Goal: Task Accomplishment & Management: Manage account settings

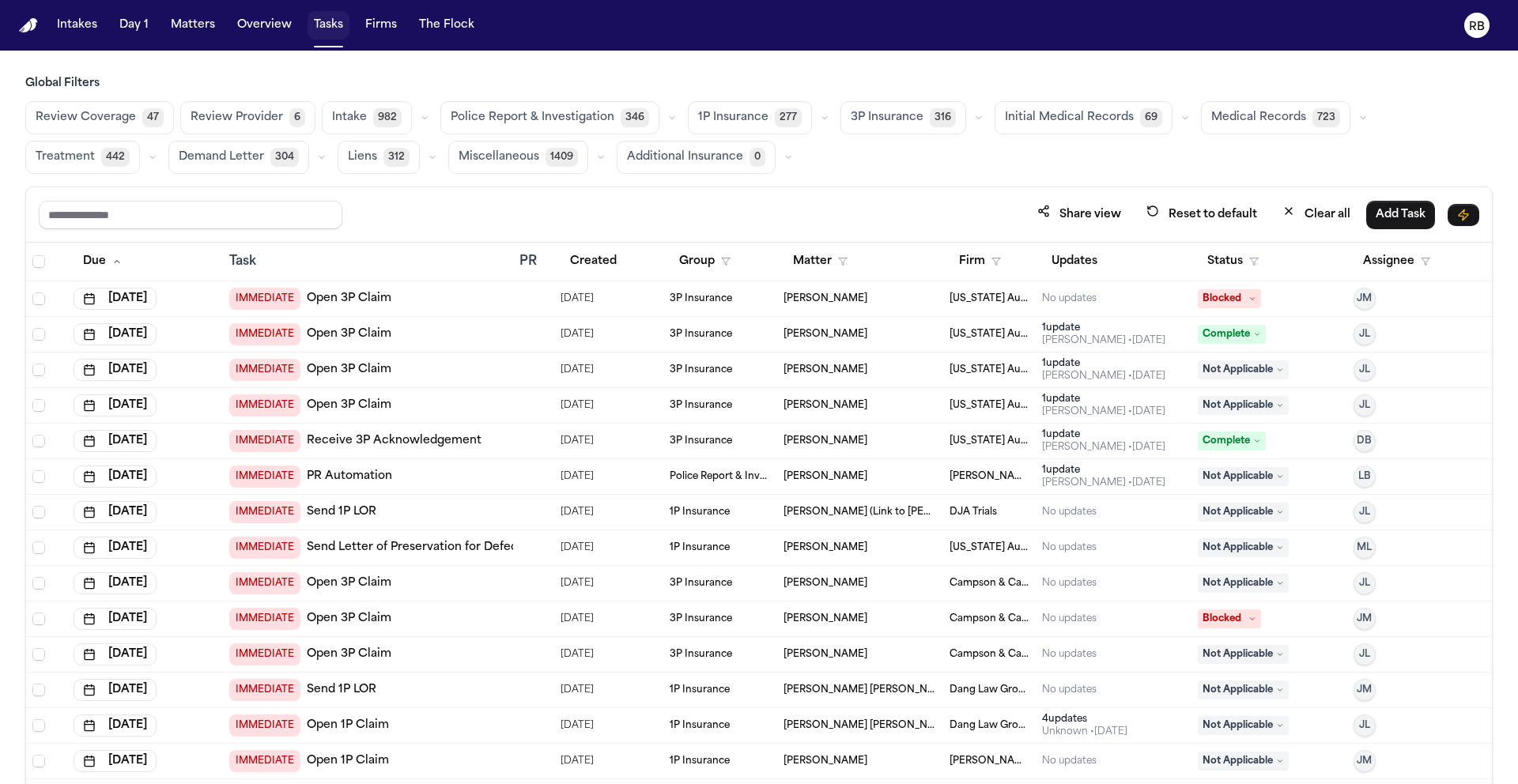
click at [333, 23] on button "Tasks" at bounding box center [328, 25] width 42 height 29
click at [950, 260] on button "Firm" at bounding box center [980, 261] width 61 height 29
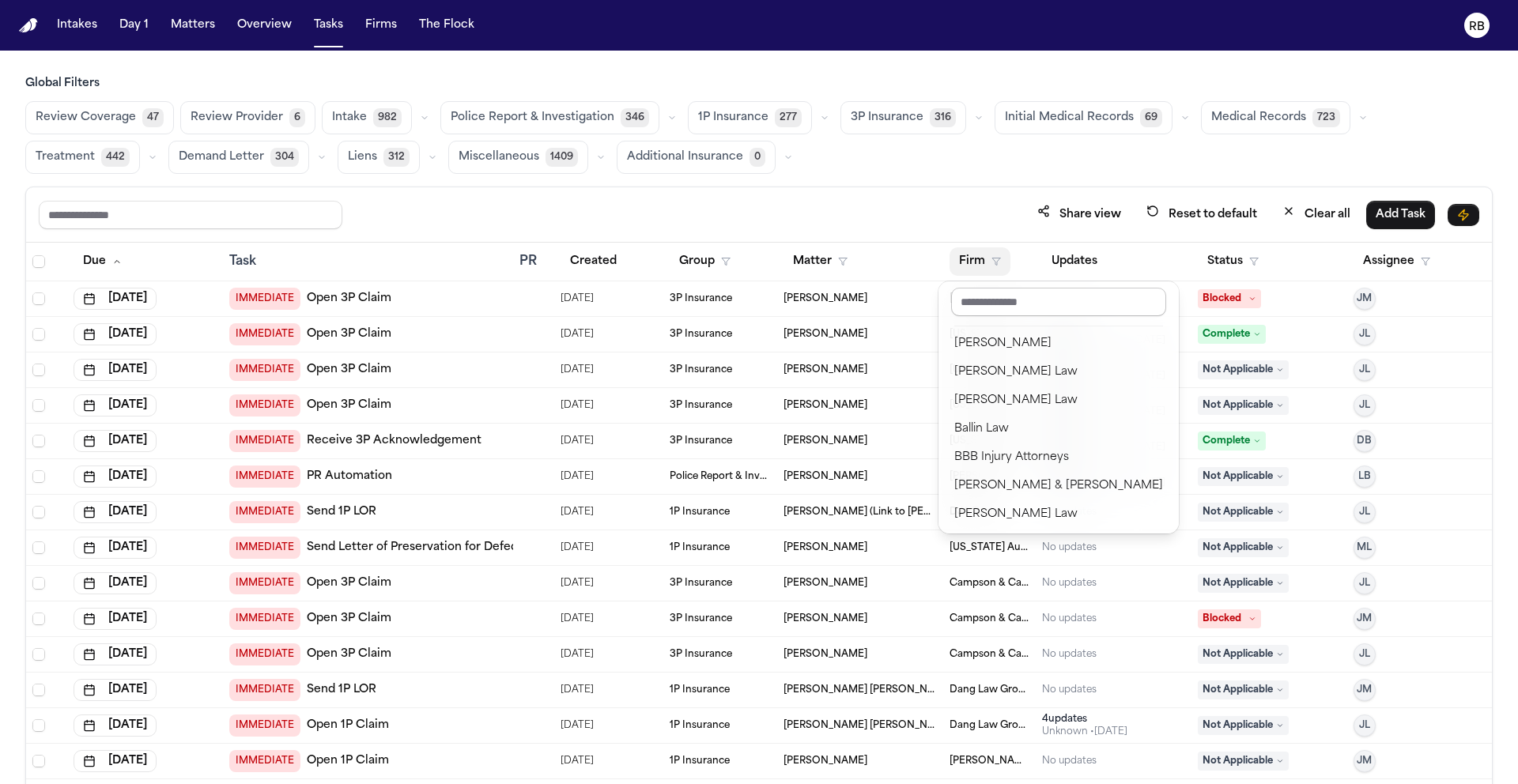
click at [1000, 298] on input "text" at bounding box center [1059, 301] width 215 height 29
click at [867, 233] on div "Share view Reset to default Clear all Add Task Due Task PR Created Group Matter…" at bounding box center [759, 520] width 1468 height 668
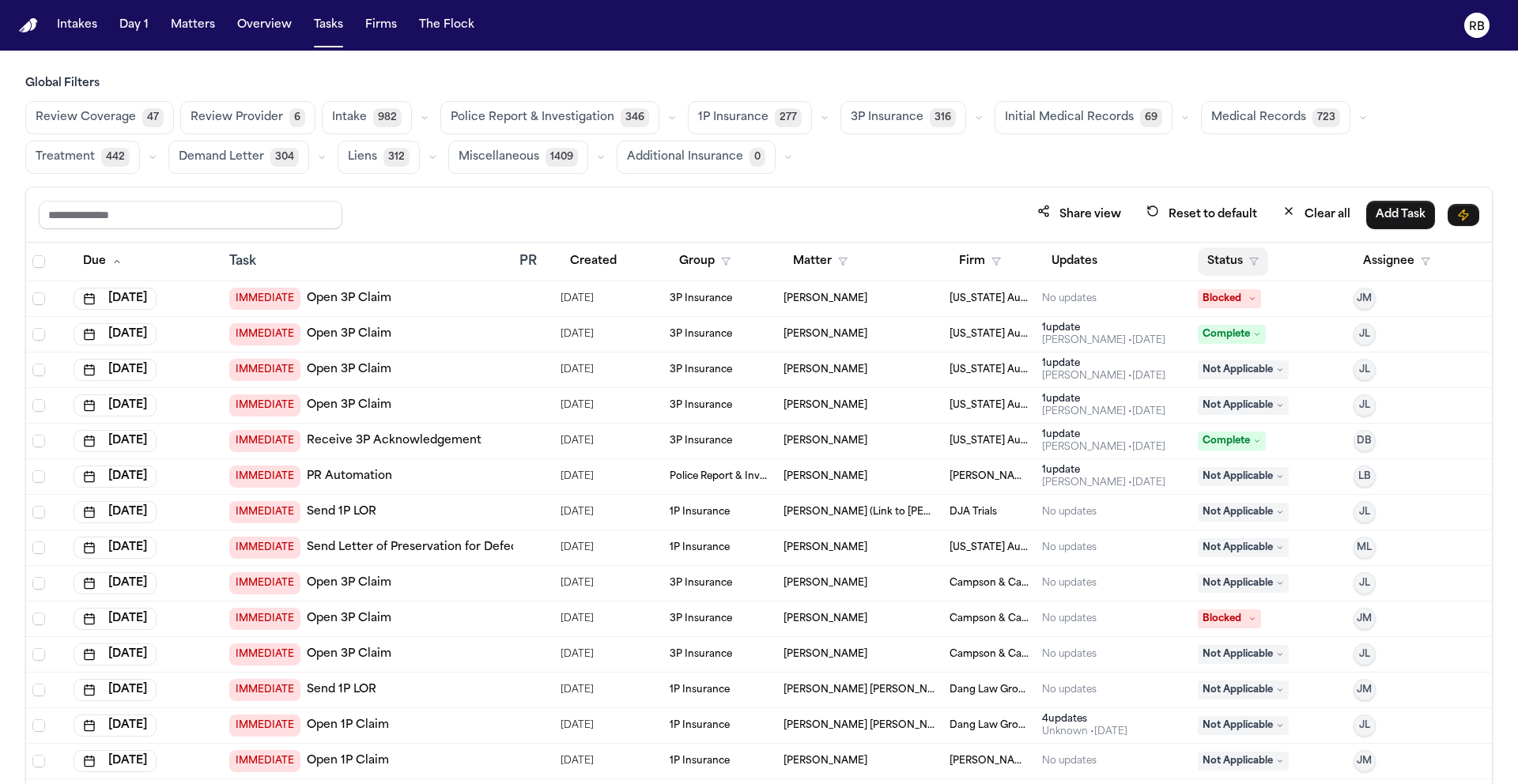
click at [1236, 270] on button "Status" at bounding box center [1233, 261] width 70 height 29
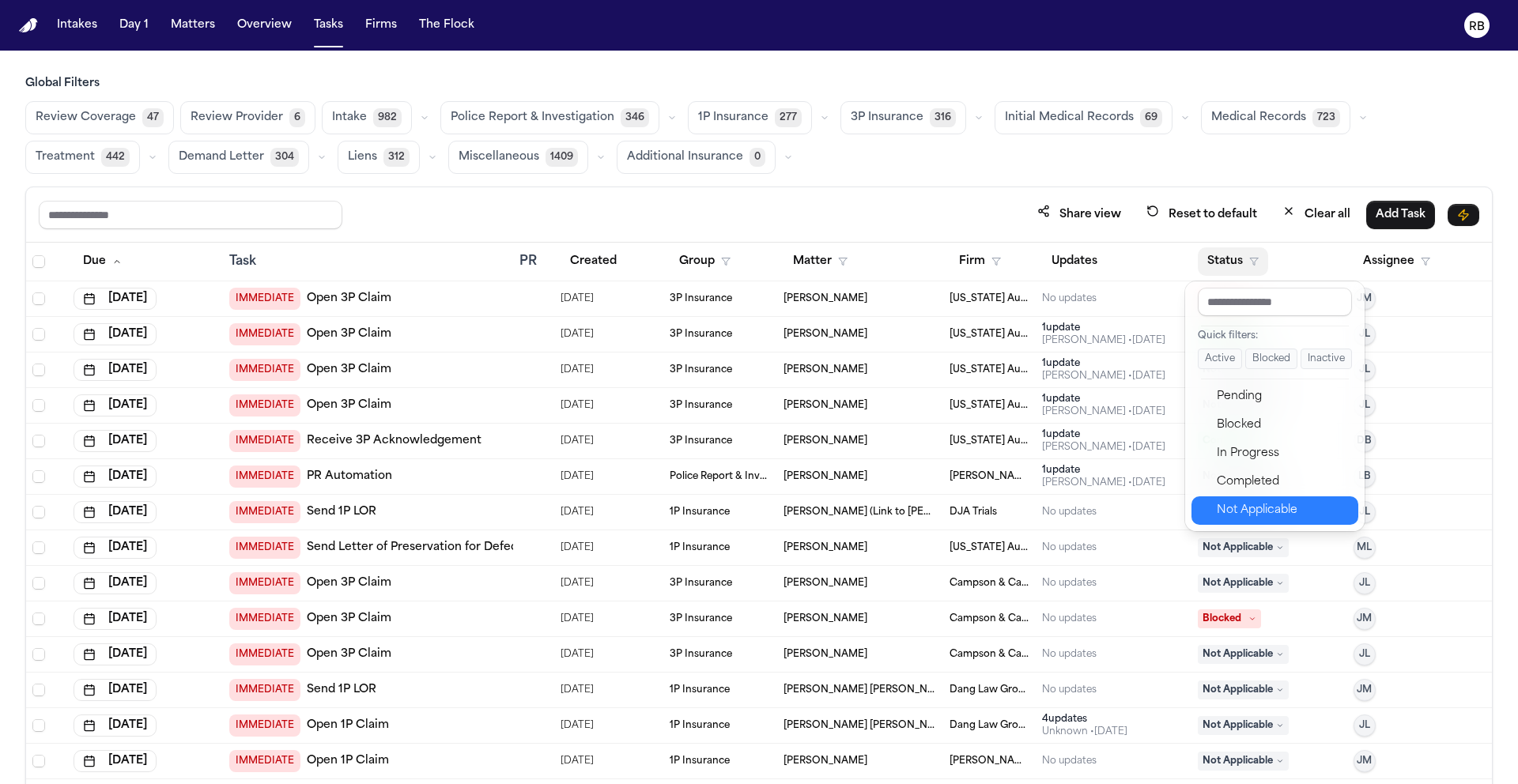
click at [1261, 509] on div "Not Applicable" at bounding box center [1283, 511] width 132 height 19
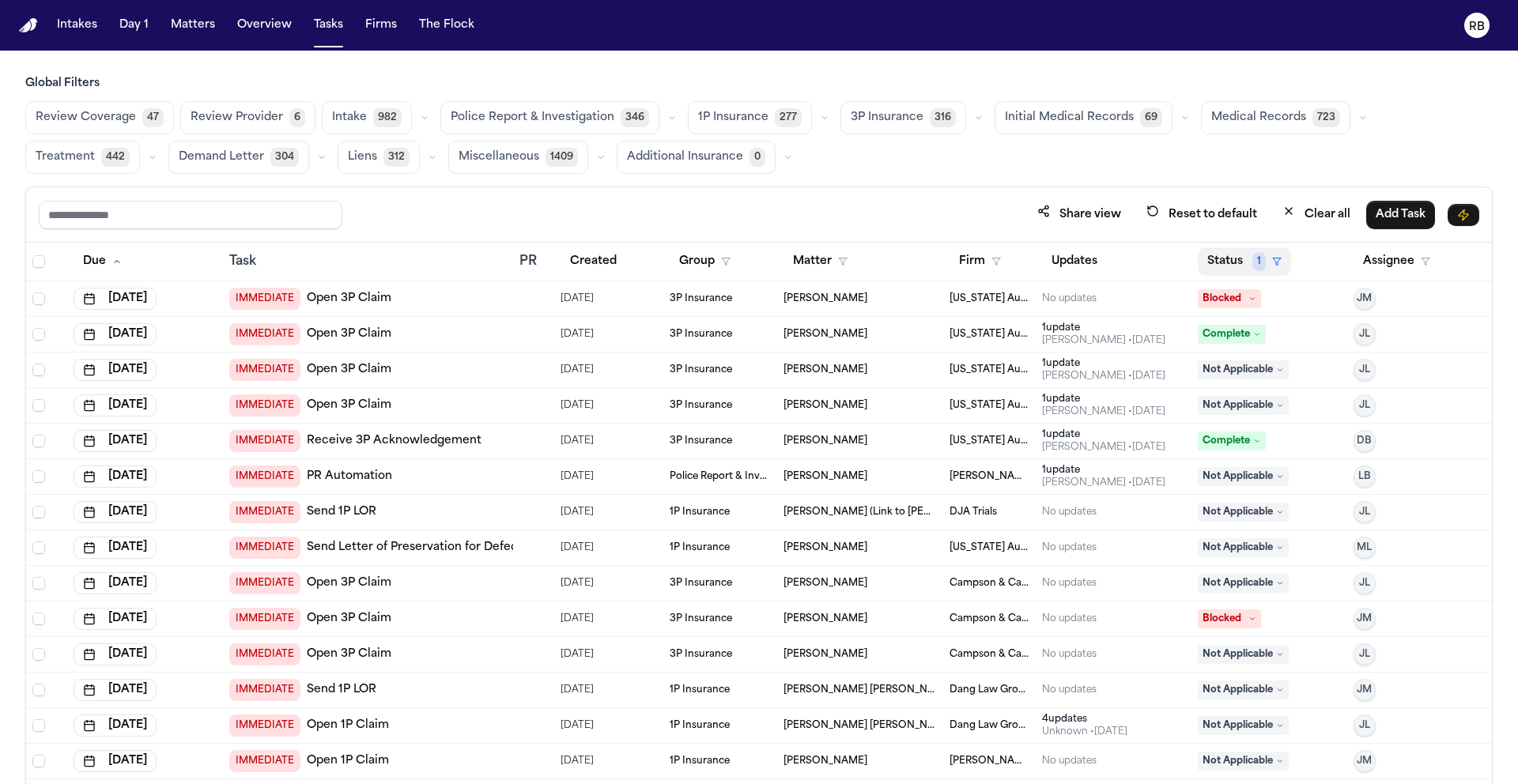
click at [1209, 263] on button "Status 1" at bounding box center [1244, 261] width 93 height 29
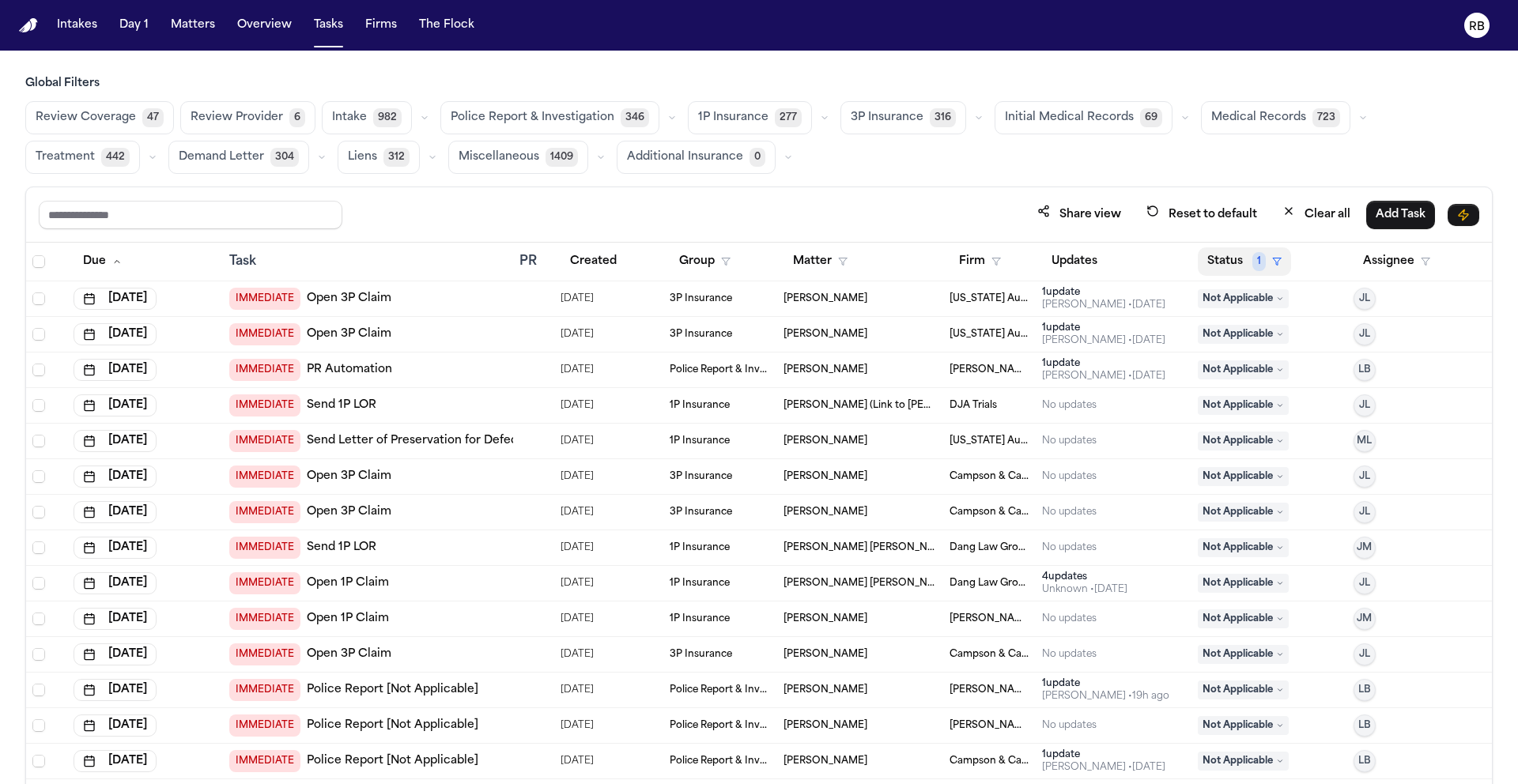
click at [1230, 261] on button "Status 1" at bounding box center [1244, 261] width 93 height 29
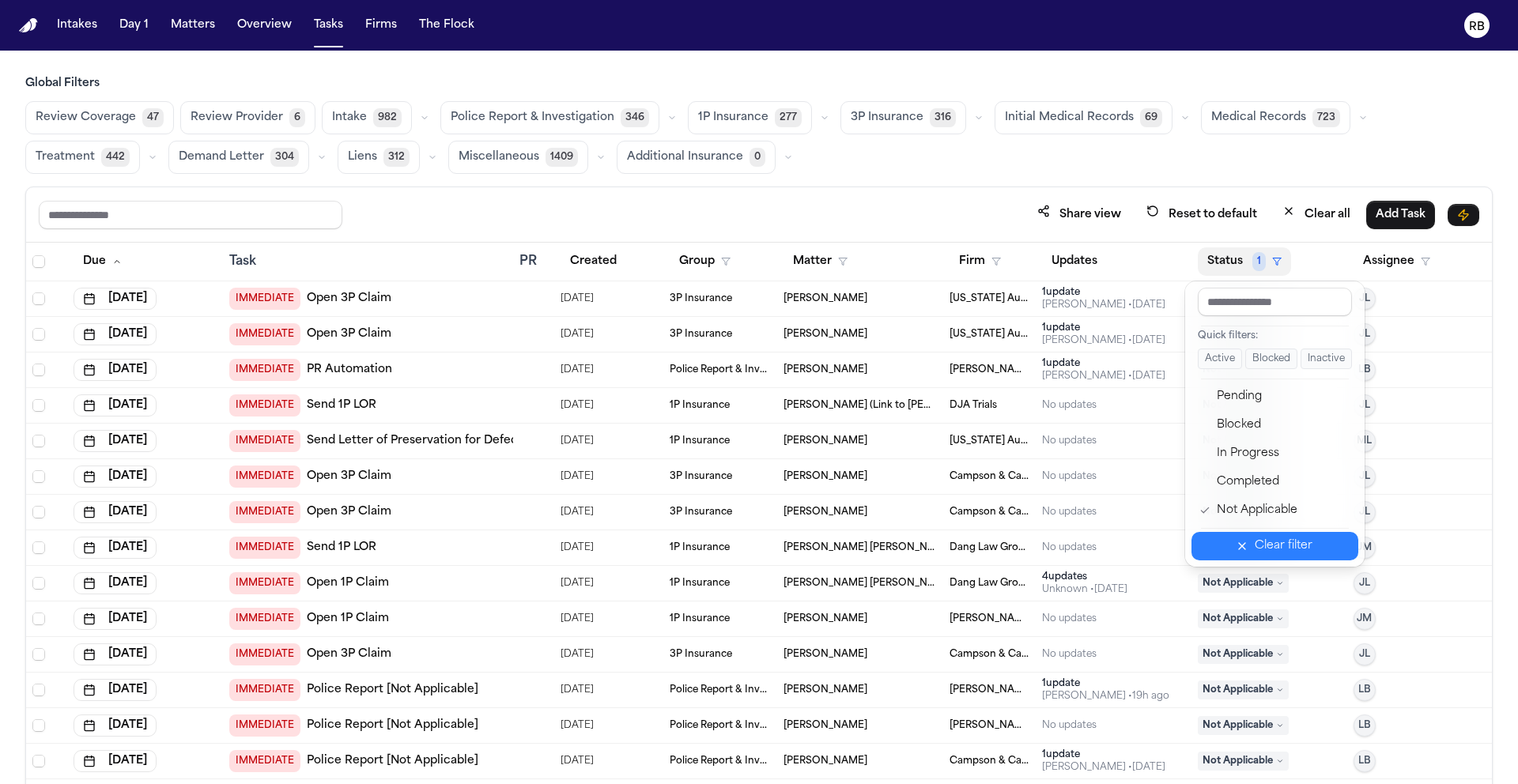
click at [1292, 545] on div "Clear filter" at bounding box center [1284, 546] width 57 height 19
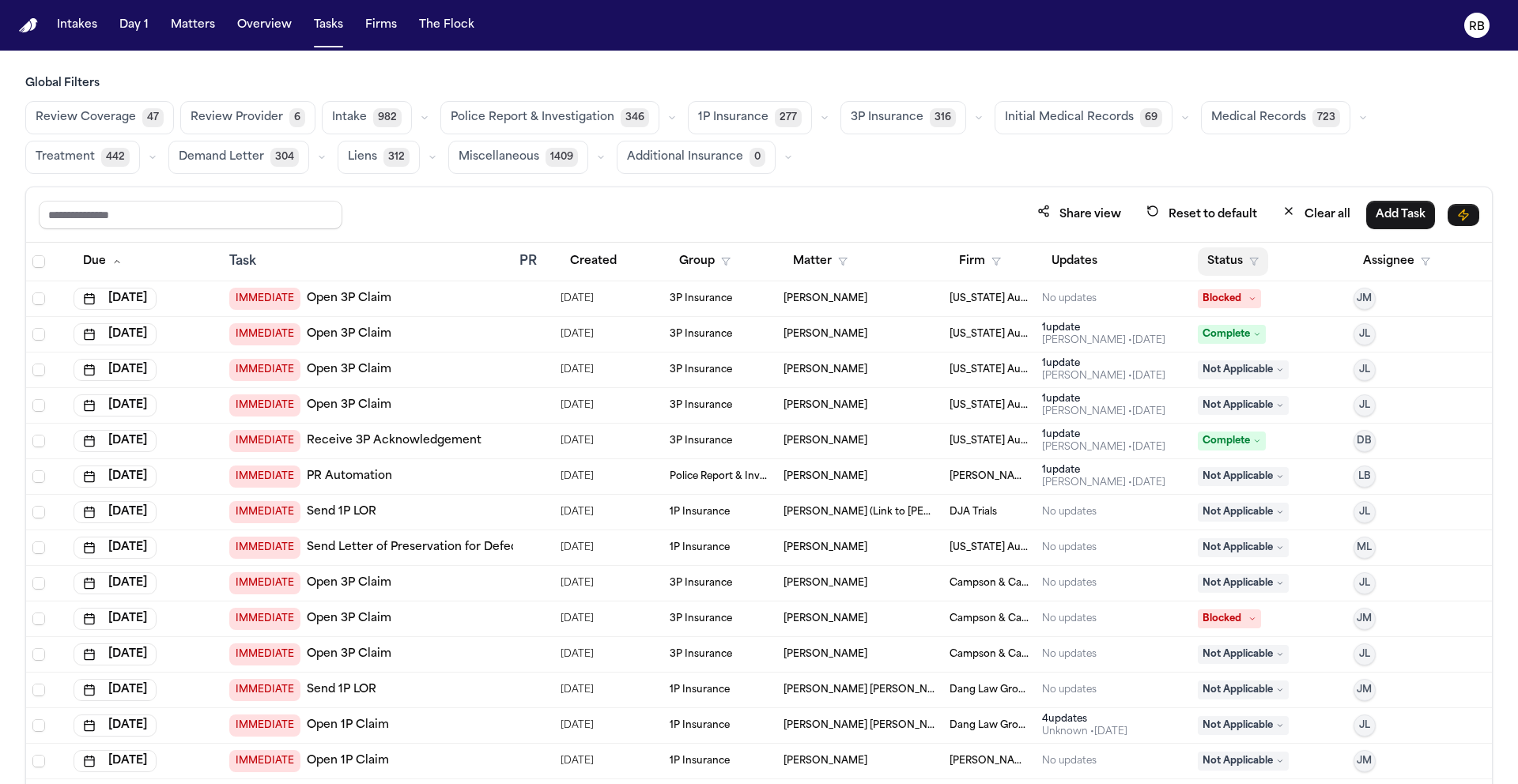
click at [1206, 260] on button "Status" at bounding box center [1233, 261] width 70 height 29
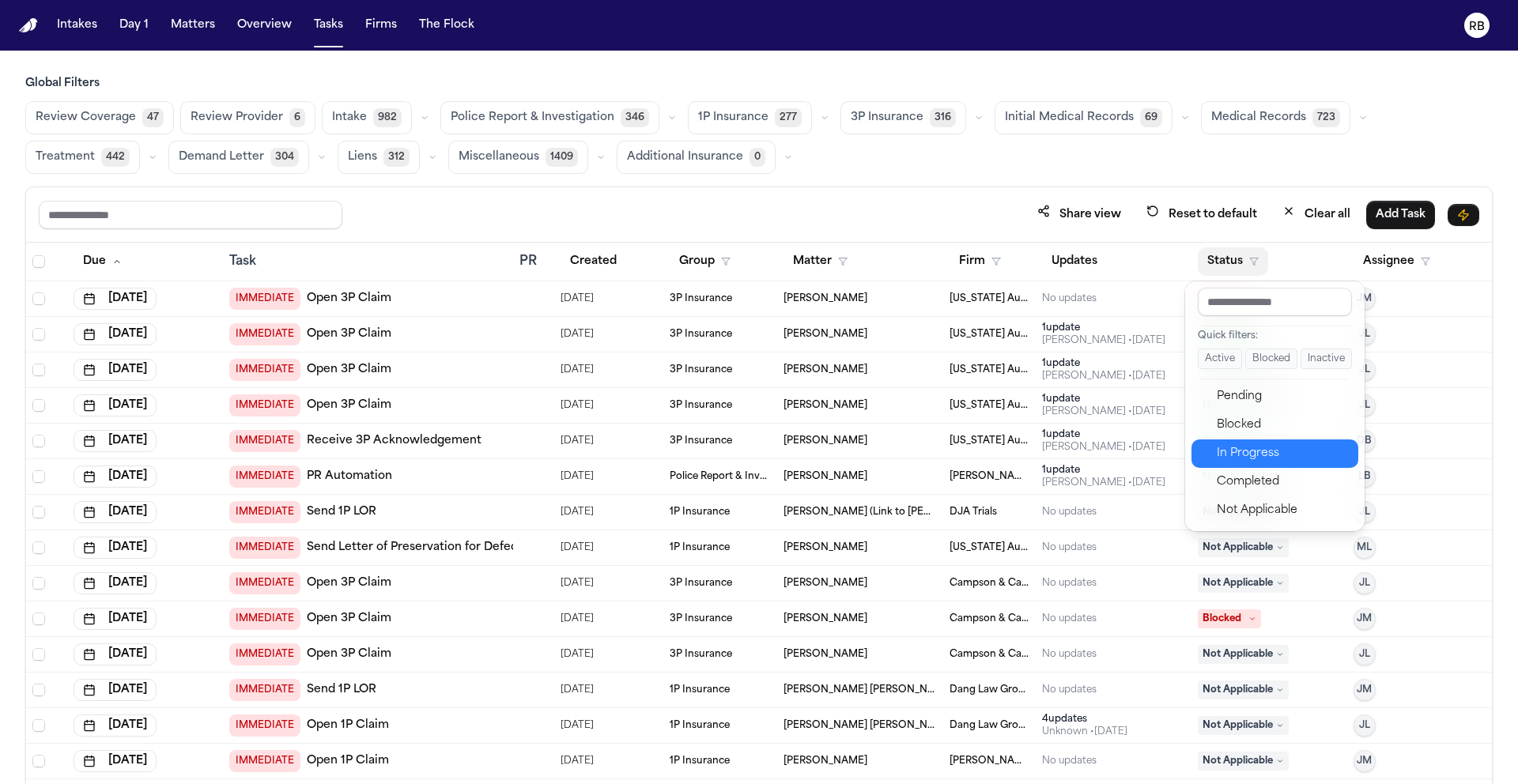
click at [1265, 463] on div "In Progress" at bounding box center [1283, 454] width 132 height 19
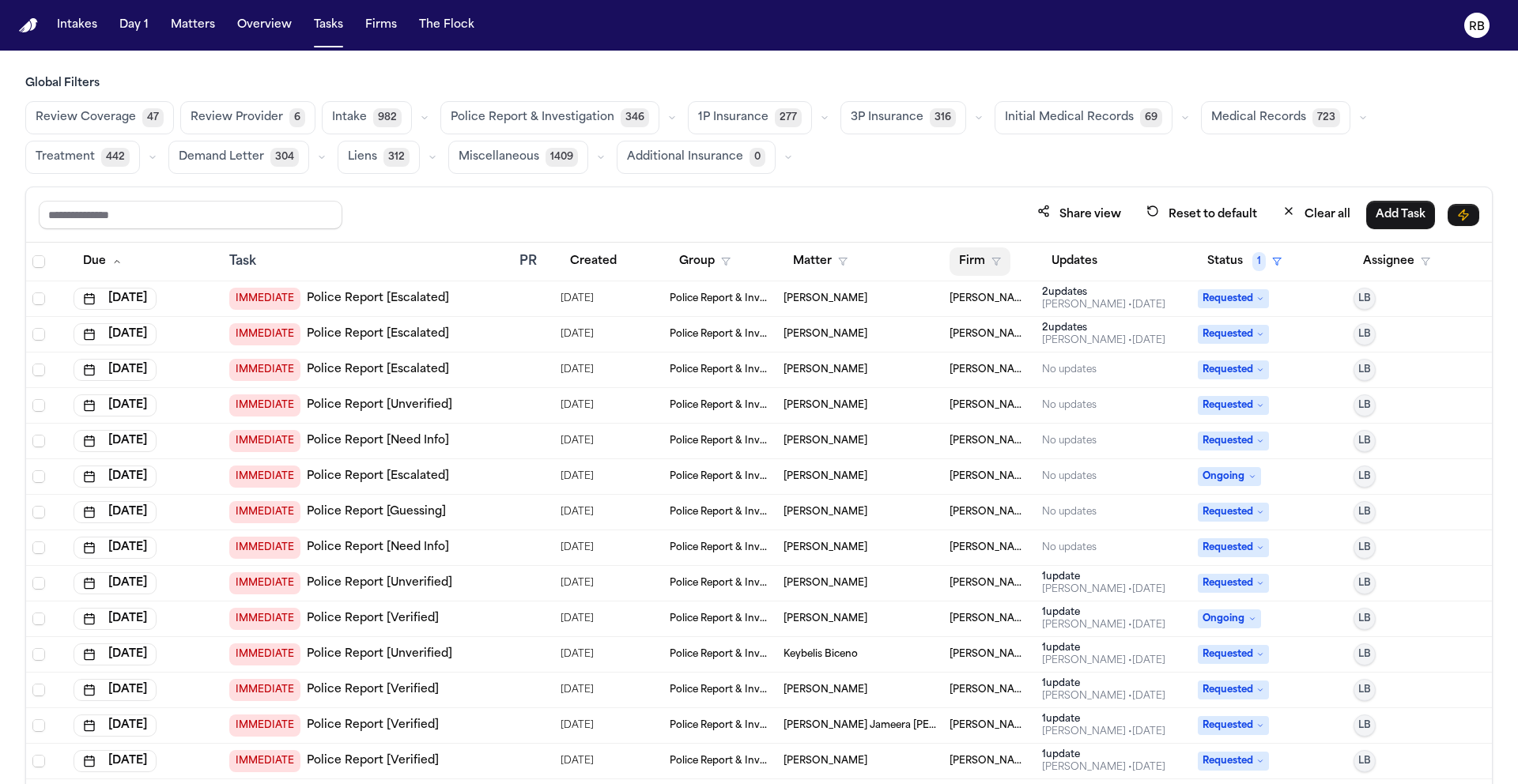
click at [960, 260] on button "Firm" at bounding box center [980, 261] width 61 height 29
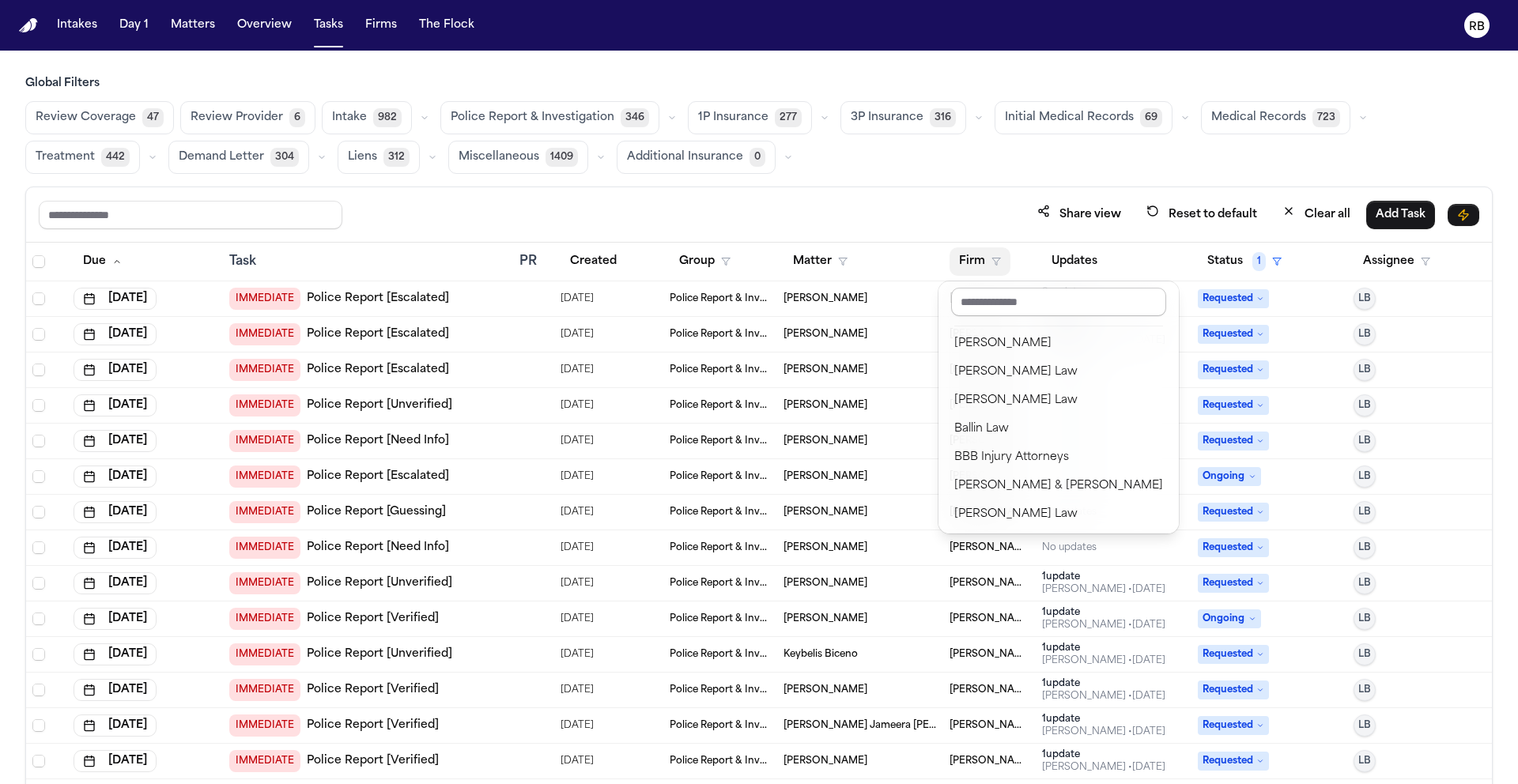
click at [983, 290] on input "text" at bounding box center [1059, 301] width 215 height 29
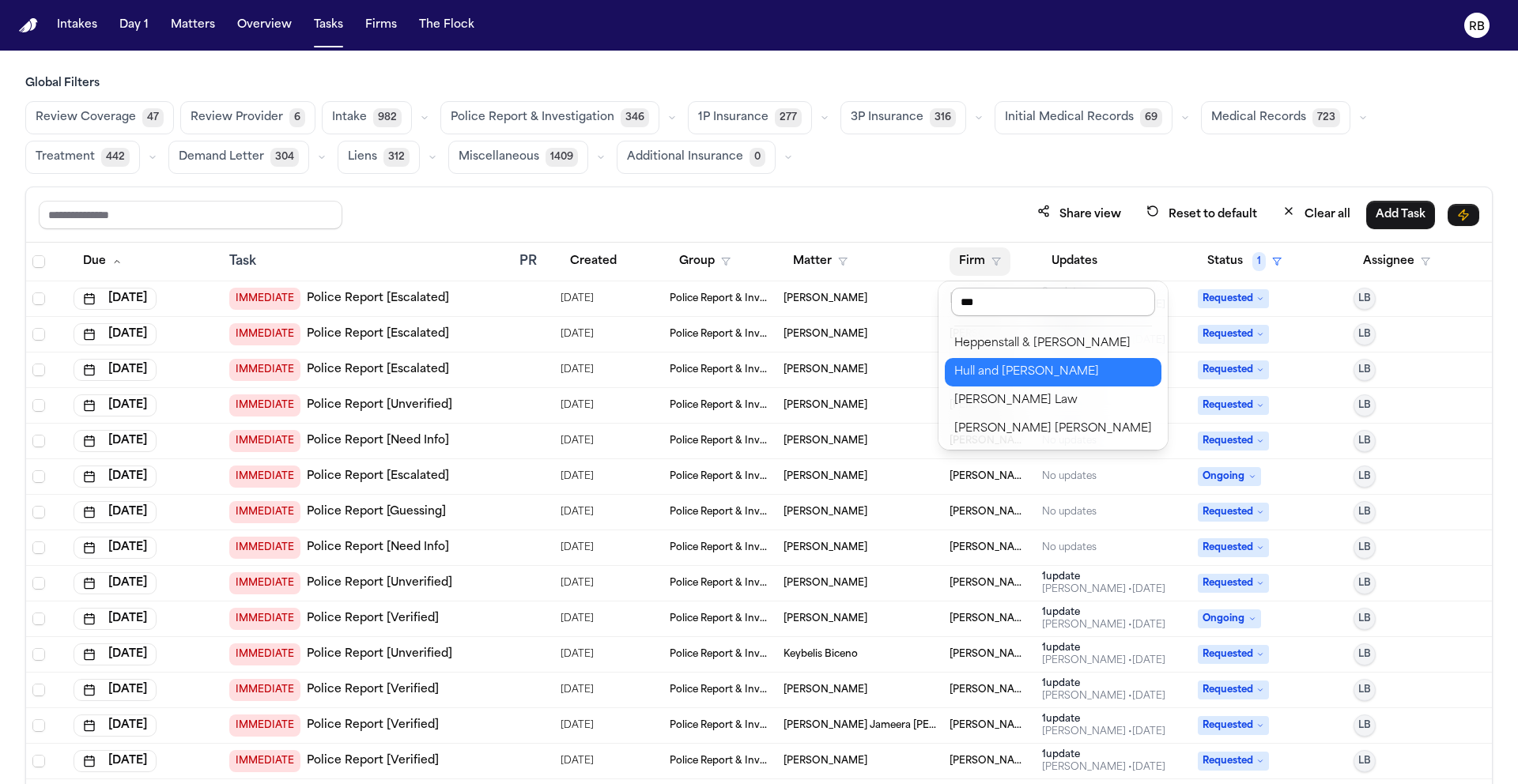
type input "****"
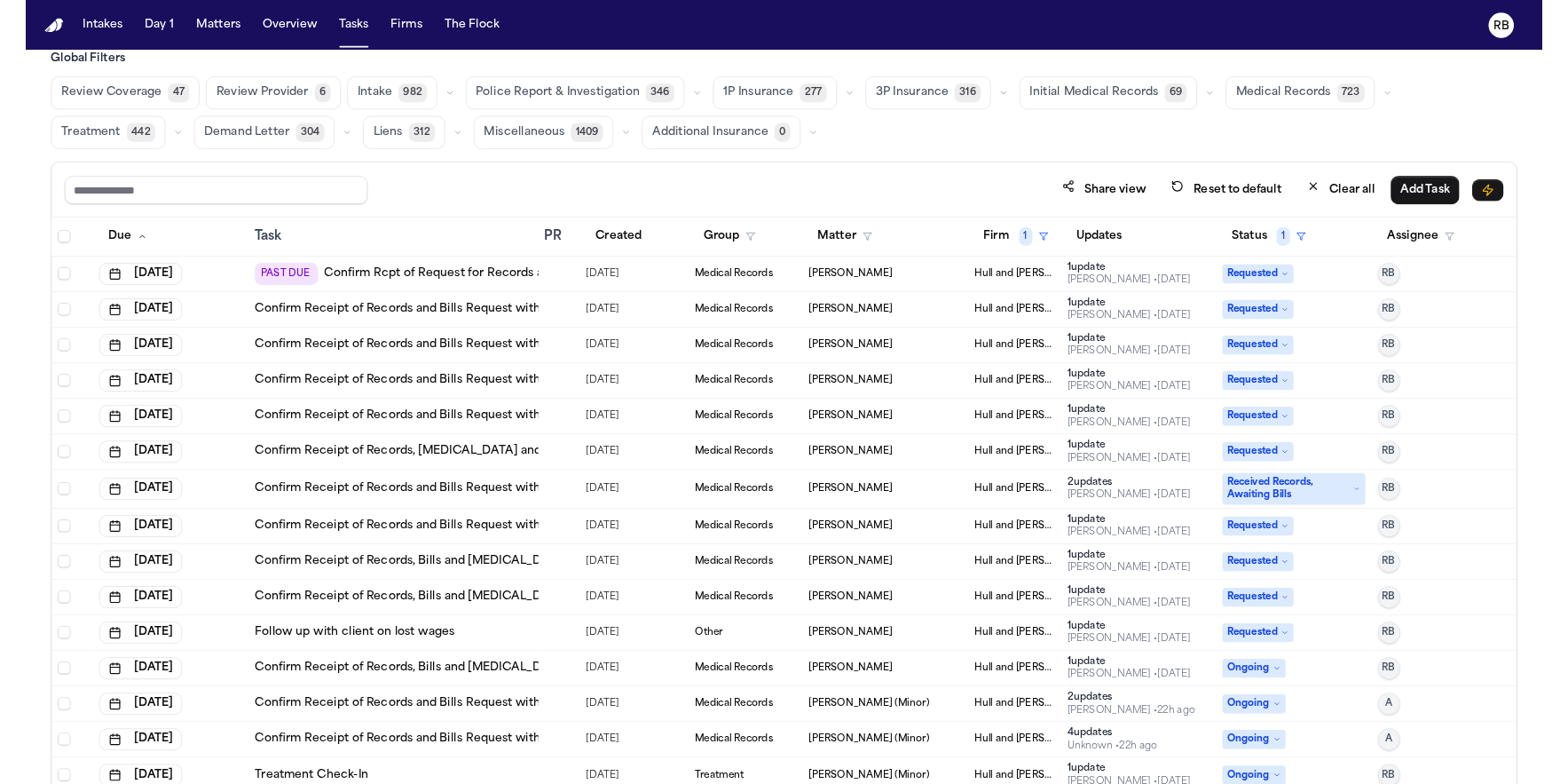
scroll to position [28, 0]
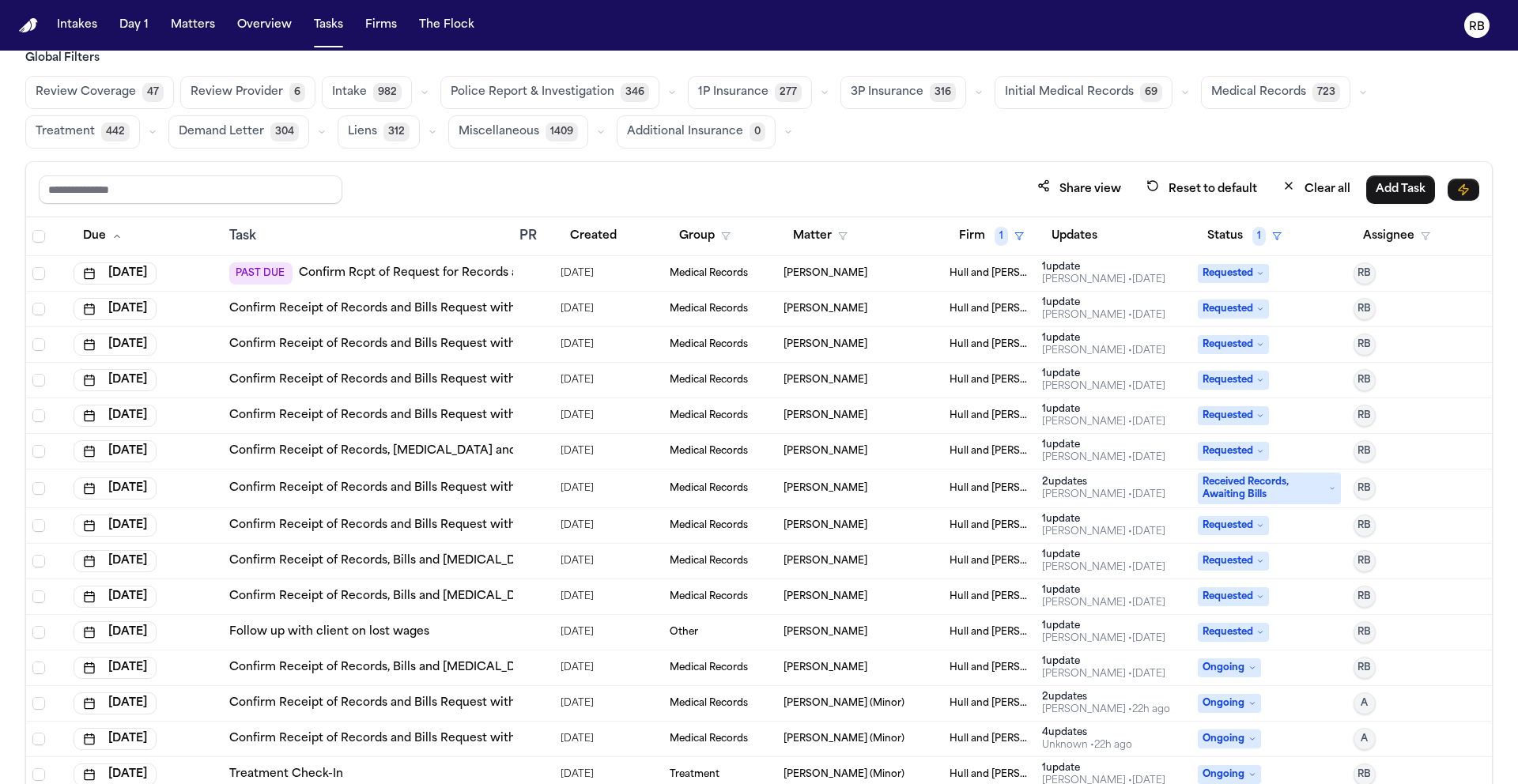
click at [525, 270] on div at bounding box center [525, 273] width 13 height 13
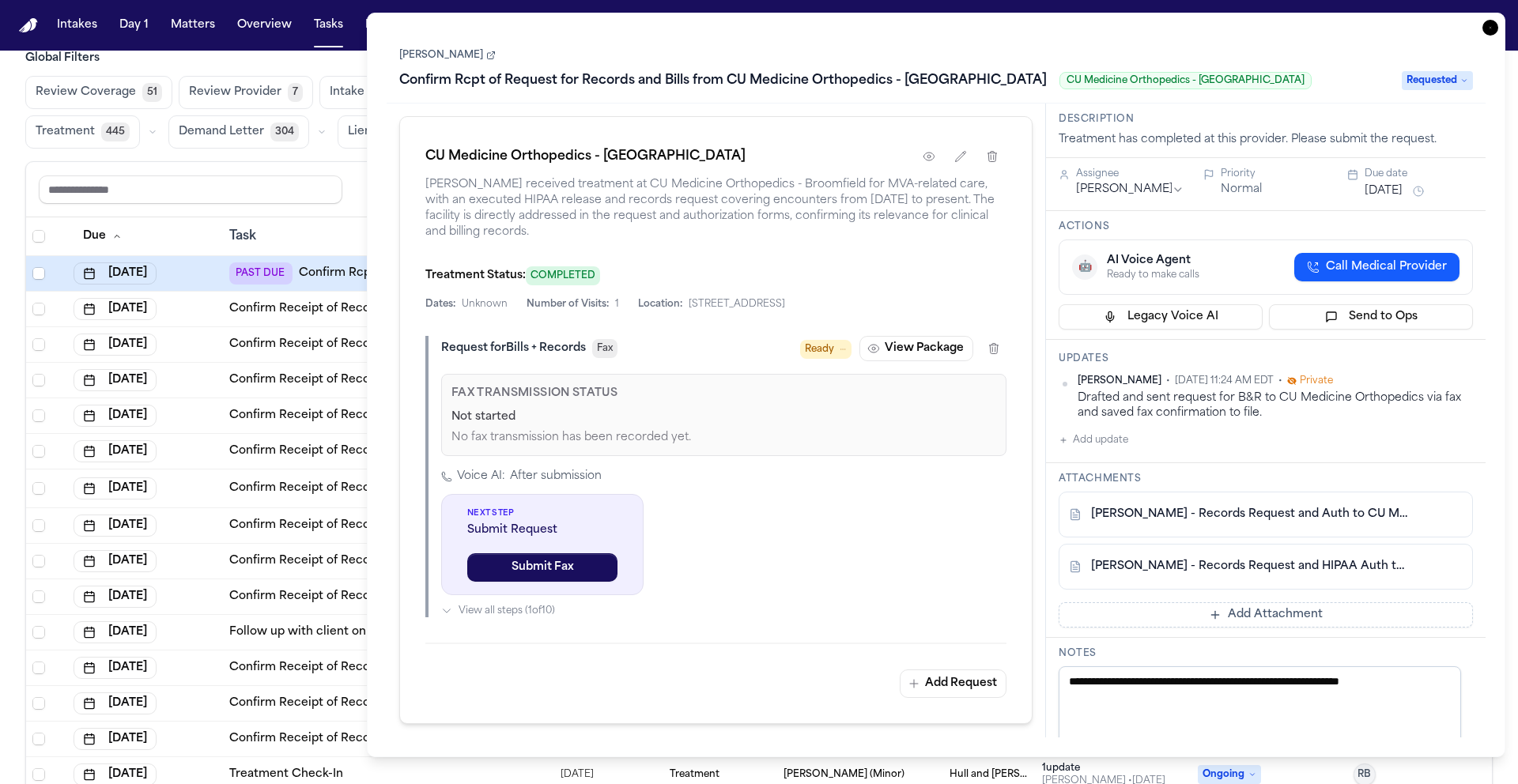
click at [438, 62] on link "Mary Kelley" at bounding box center [447, 55] width 96 height 13
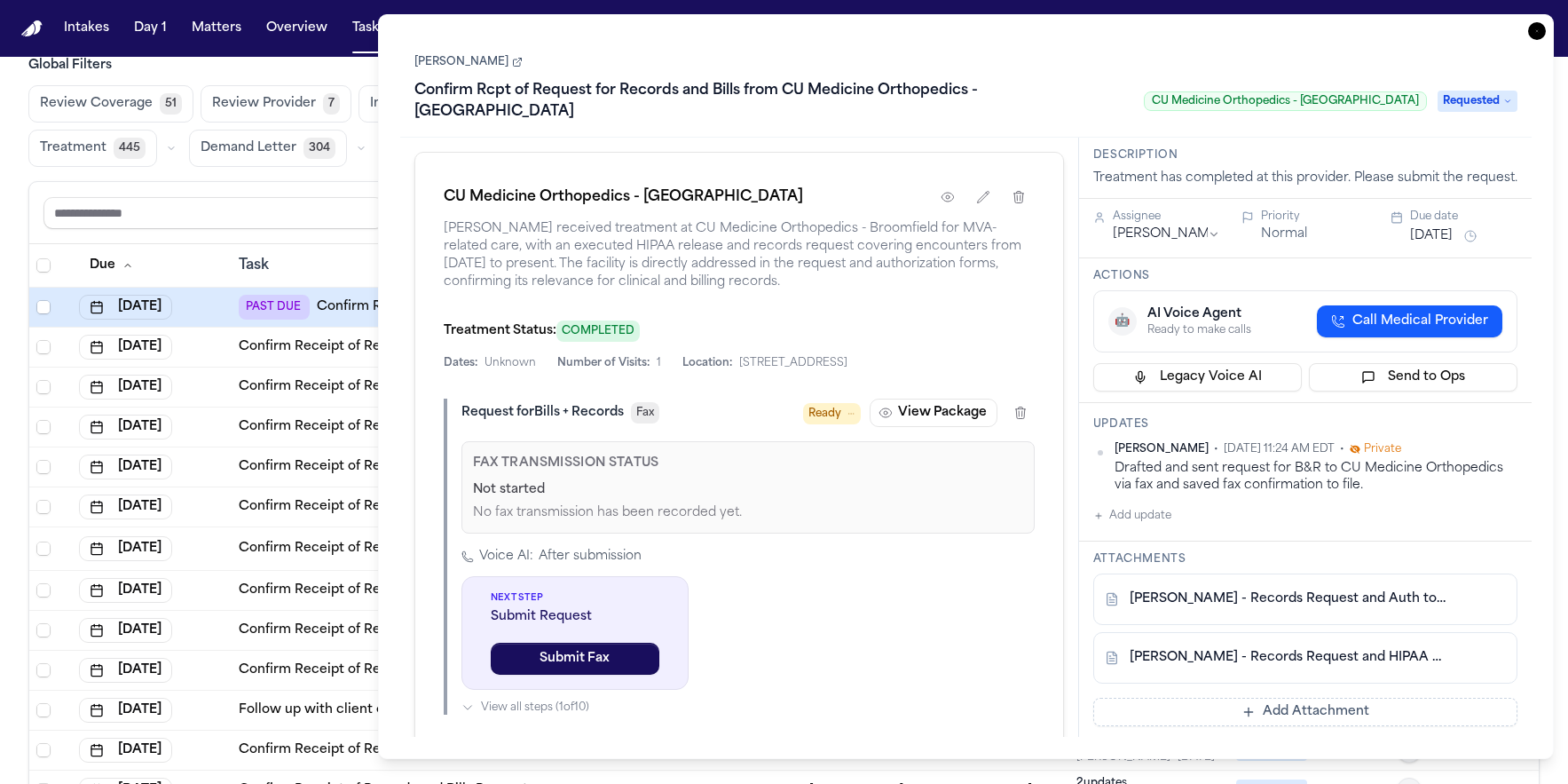
scroll to position [28, 0]
click at [325, 218] on input "text" at bounding box center [214, 213] width 341 height 32
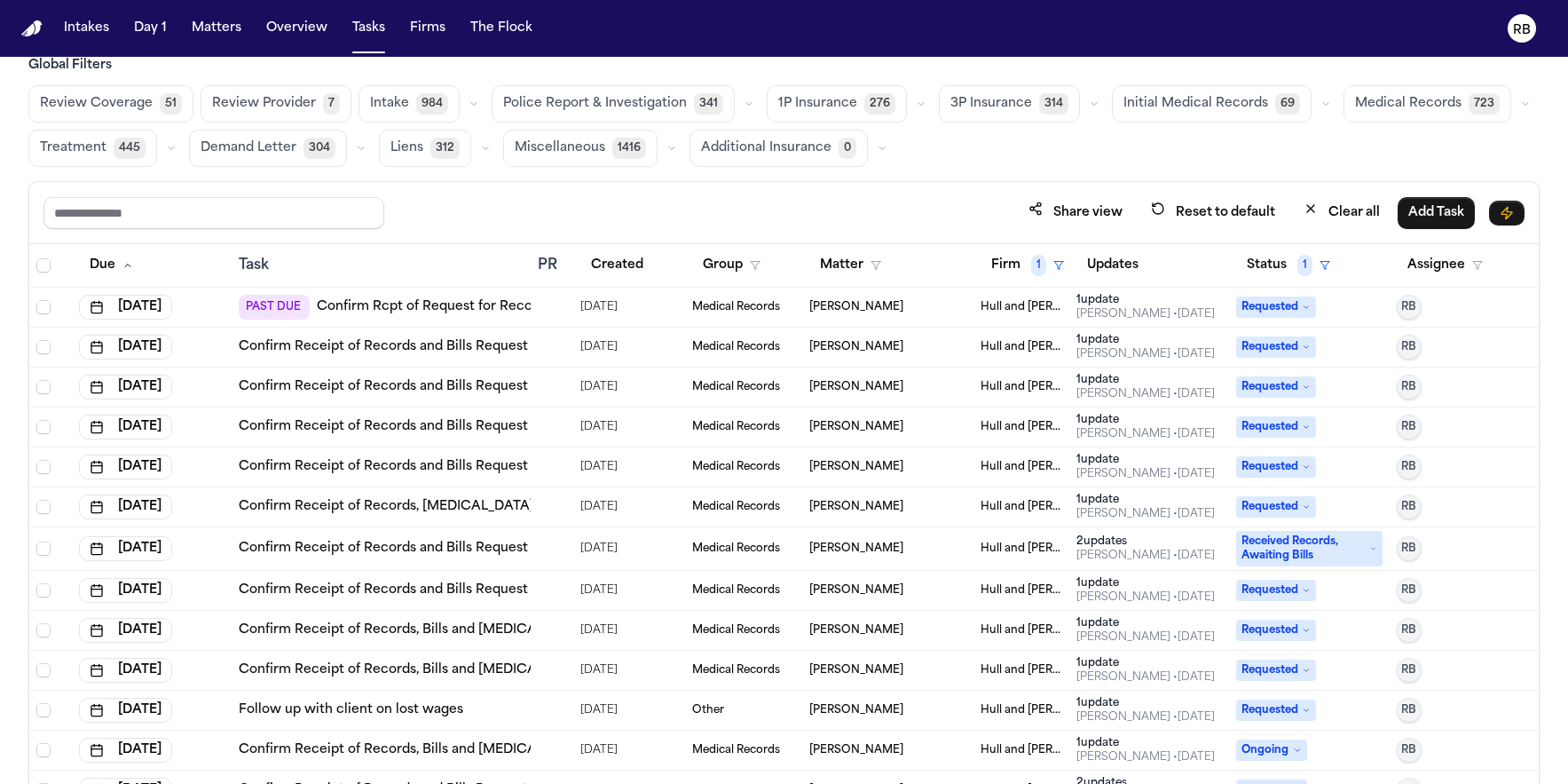
click at [550, 308] on div at bounding box center [552, 307] width 28 height 15
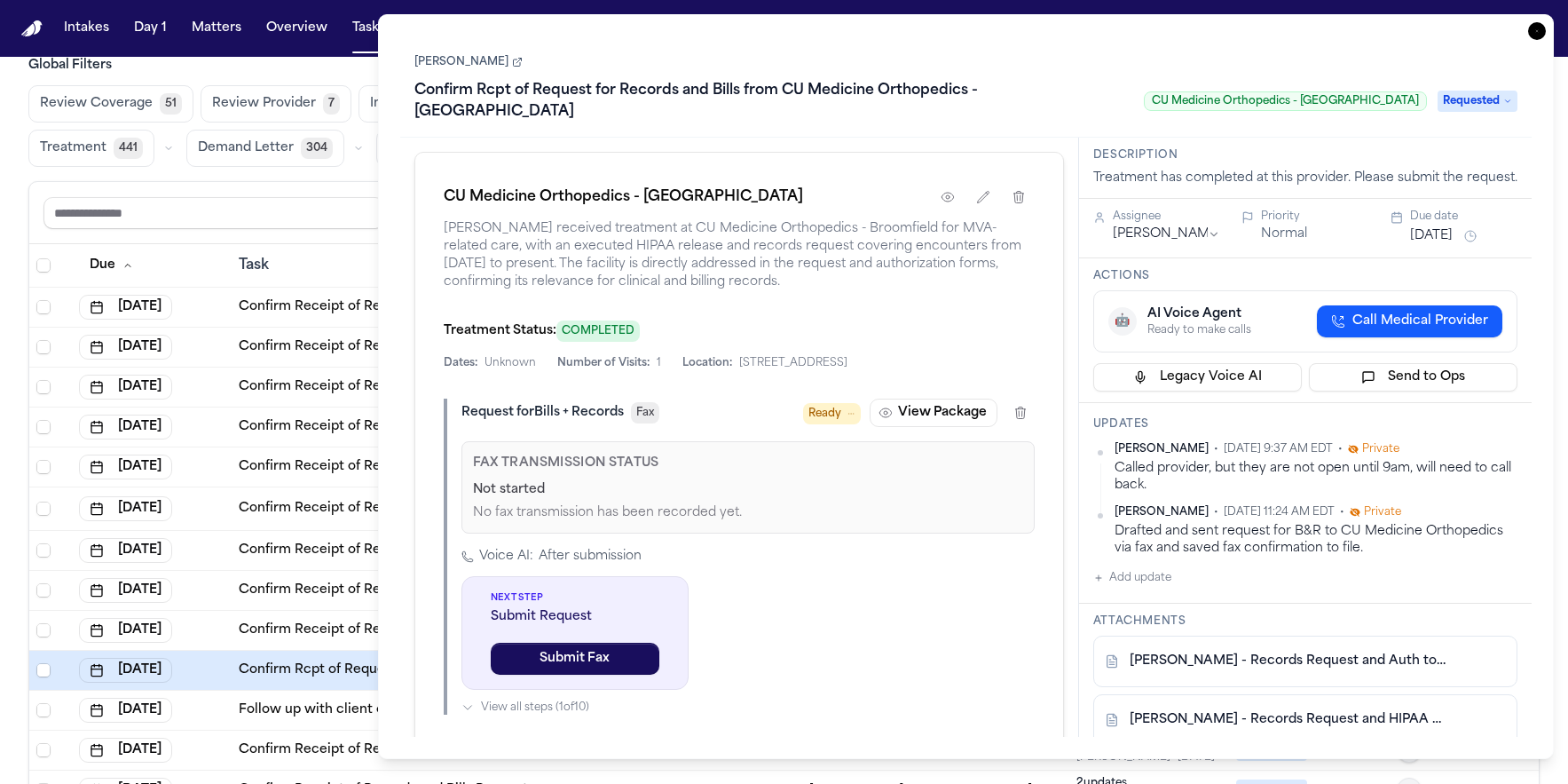
click at [1538, 29] on icon "button" at bounding box center [1537, 31] width 18 height 18
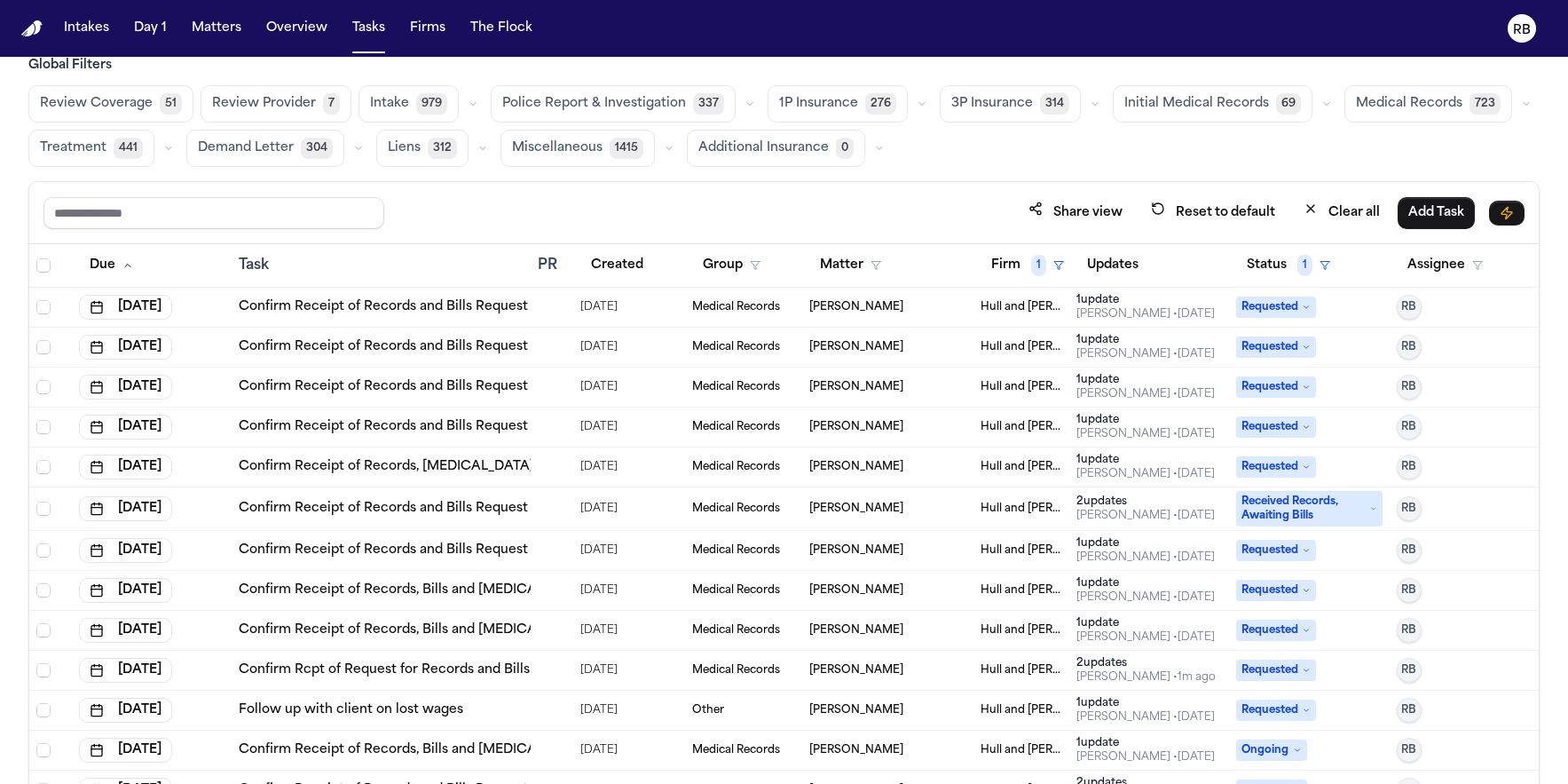
click at [559, 196] on div "Share view Reset to default Clear all Add Task" at bounding box center [784, 213] width 1481 height 33
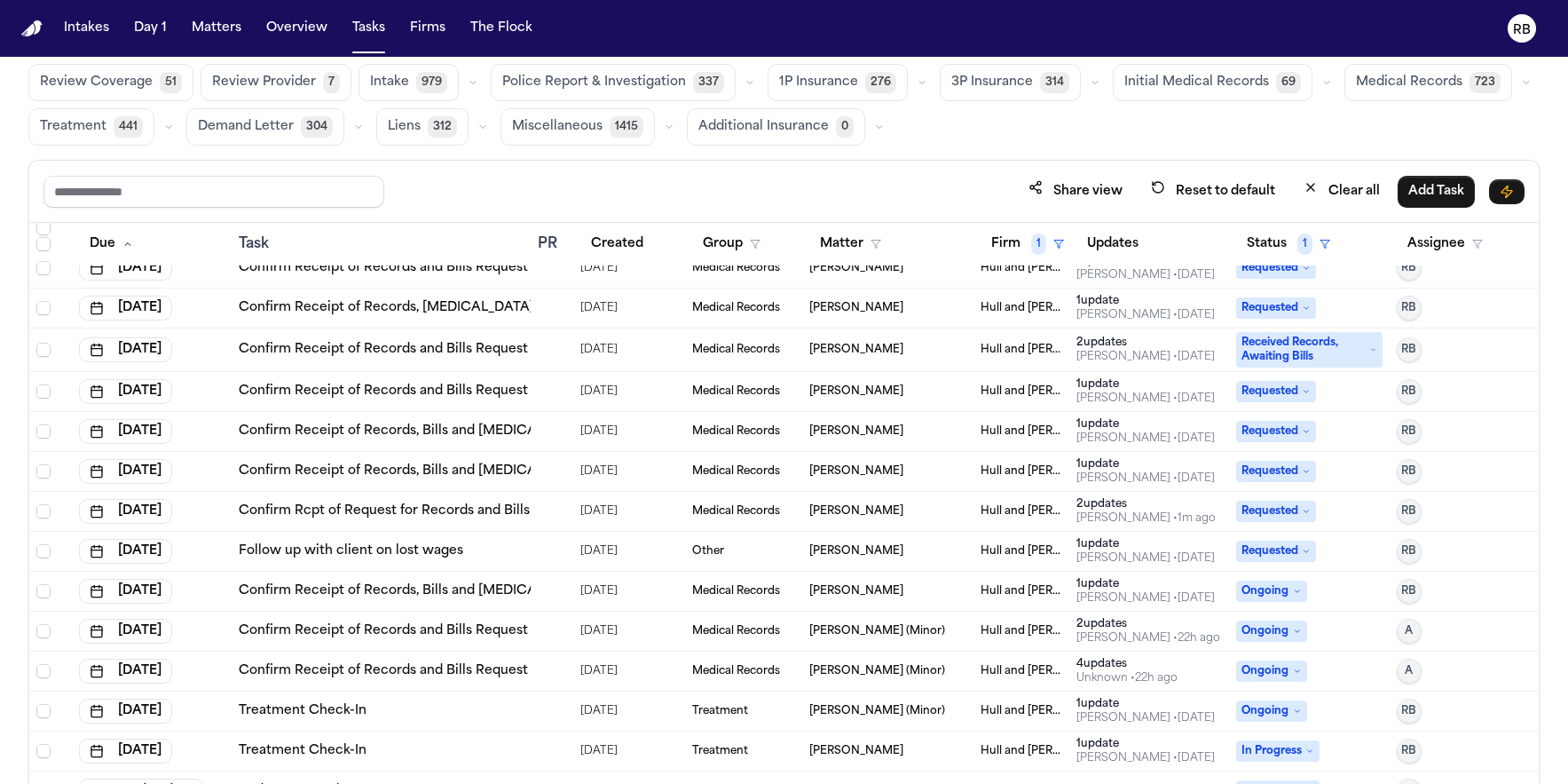
scroll to position [105, 0]
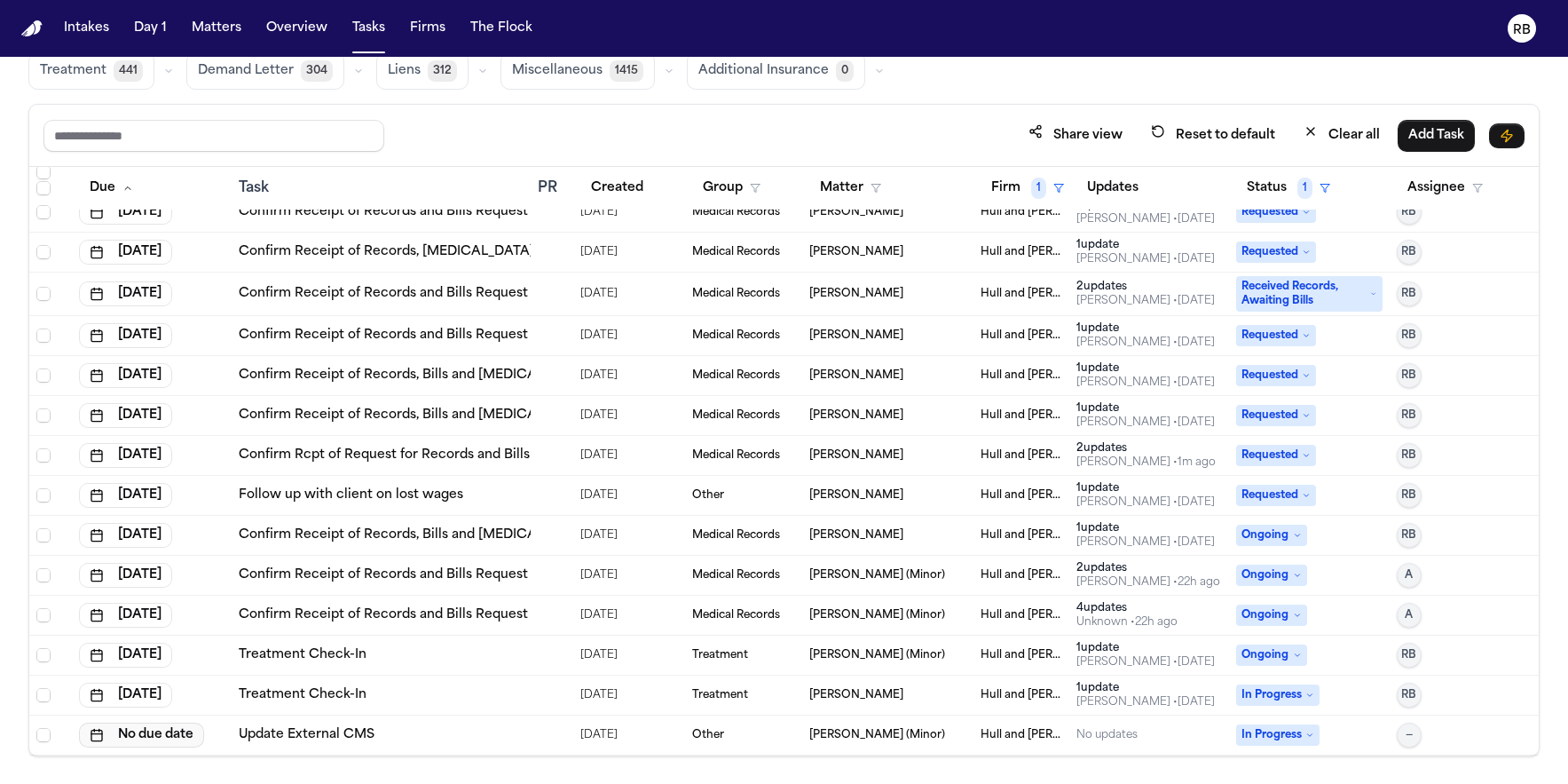
click at [134, 729] on button "No due date" at bounding box center [141, 734] width 125 height 24
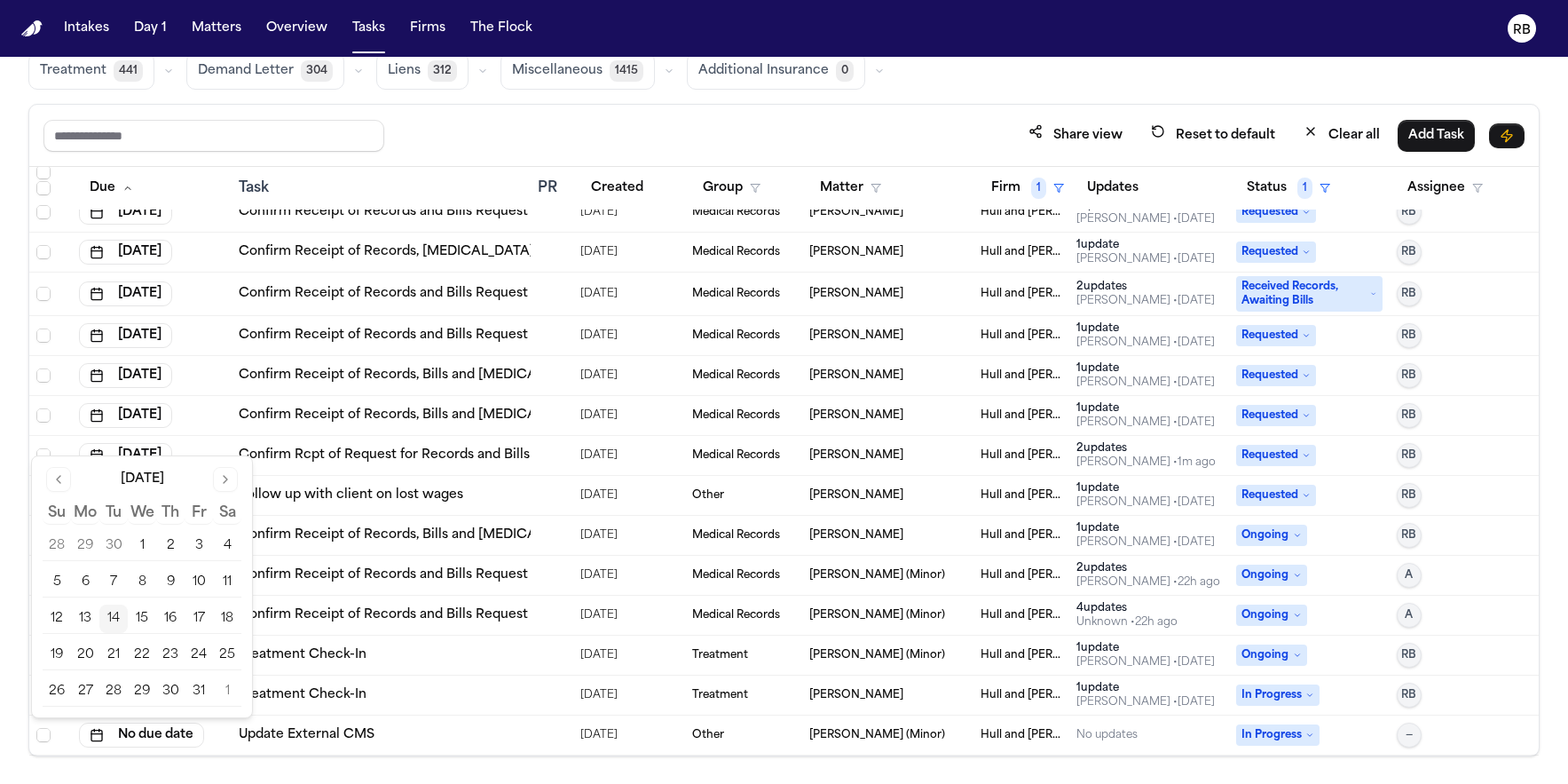
click at [116, 650] on button "21" at bounding box center [113, 654] width 28 height 28
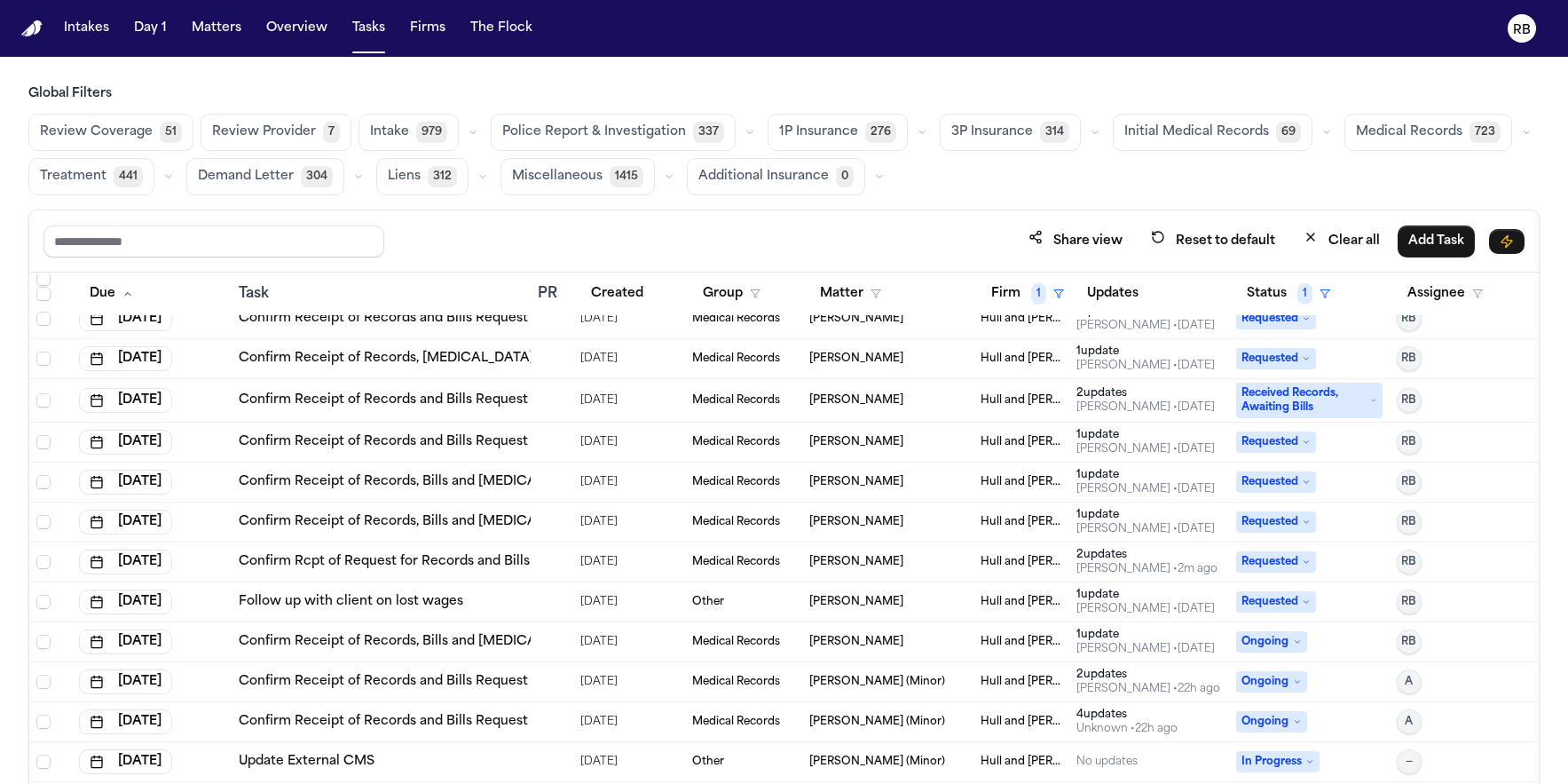
scroll to position [137, 0]
click at [913, 248] on div "Share view Reset to default Clear all Add Task" at bounding box center [784, 241] width 1481 height 33
click at [235, 35] on button "Matters" at bounding box center [216, 28] width 64 height 32
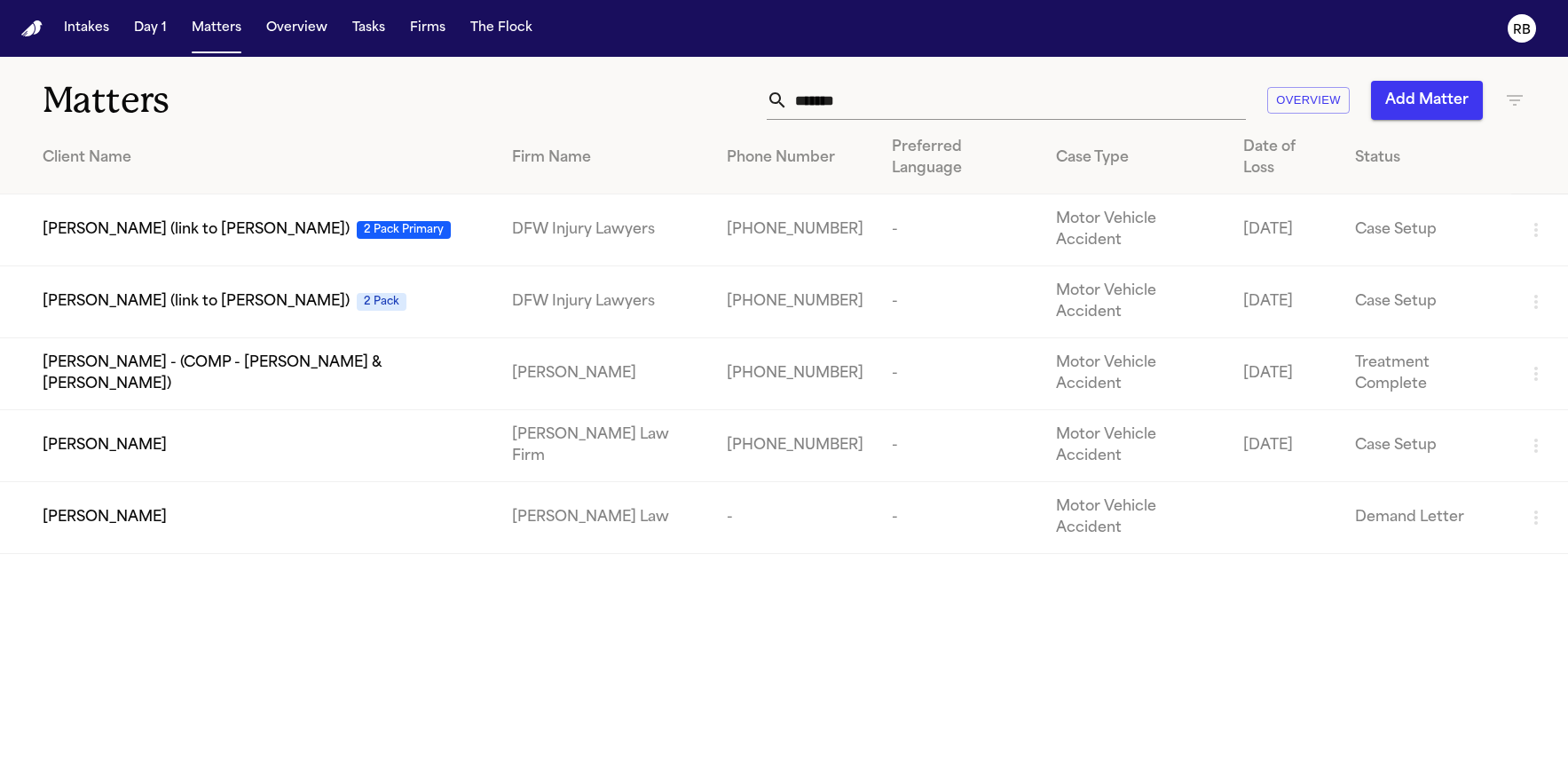
click at [919, 95] on input "*******" at bounding box center [1017, 100] width 458 height 39
drag, startPoint x: 922, startPoint y: 102, endPoint x: 730, endPoint y: 107, distance: 192.1
click at [730, 107] on div "******* Overview Add Matter" at bounding box center [997, 100] width 1057 height 39
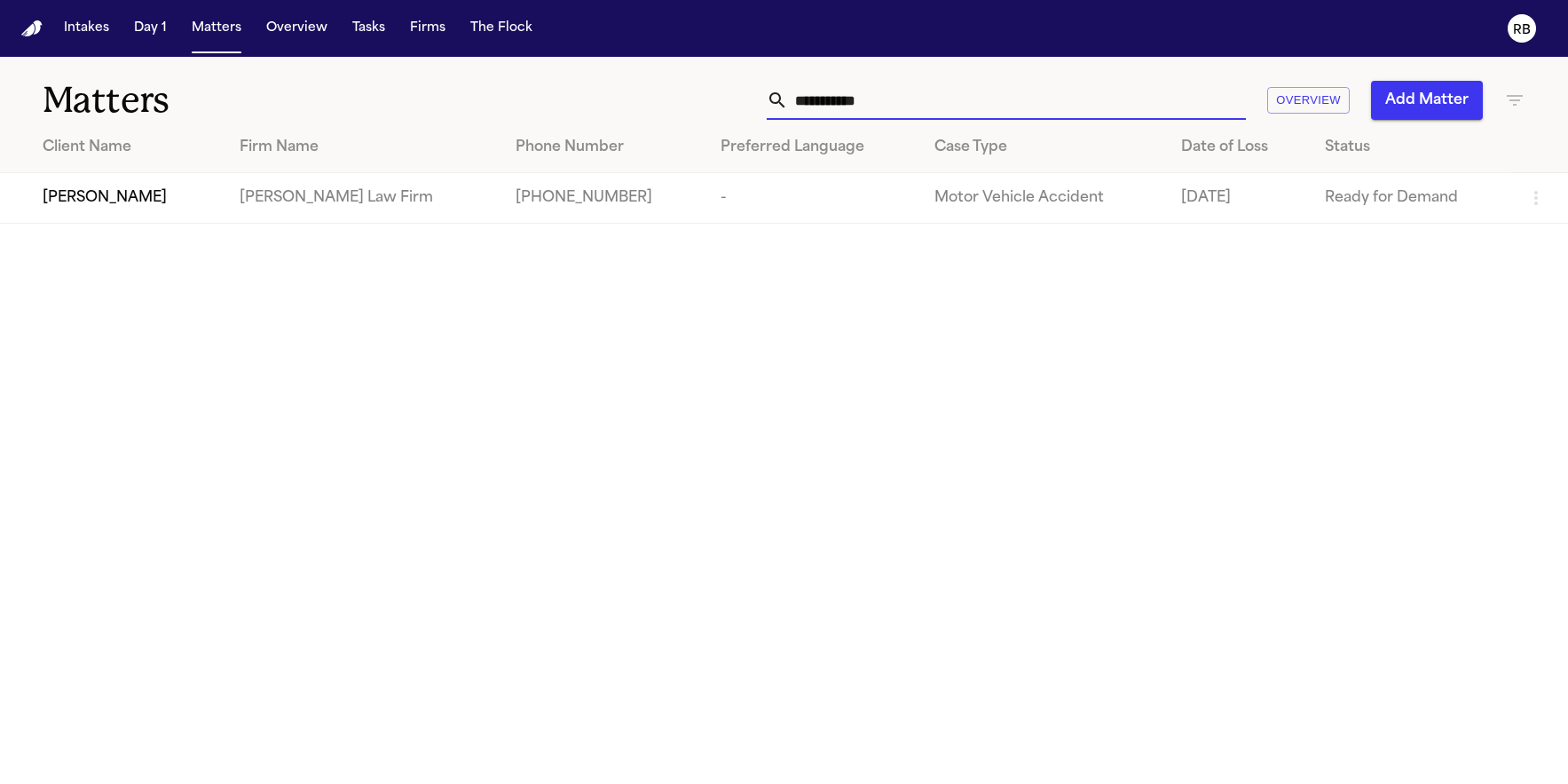
type input "**********"
click at [188, 196] on div "Beverly Arana" at bounding box center [127, 198] width 169 height 21
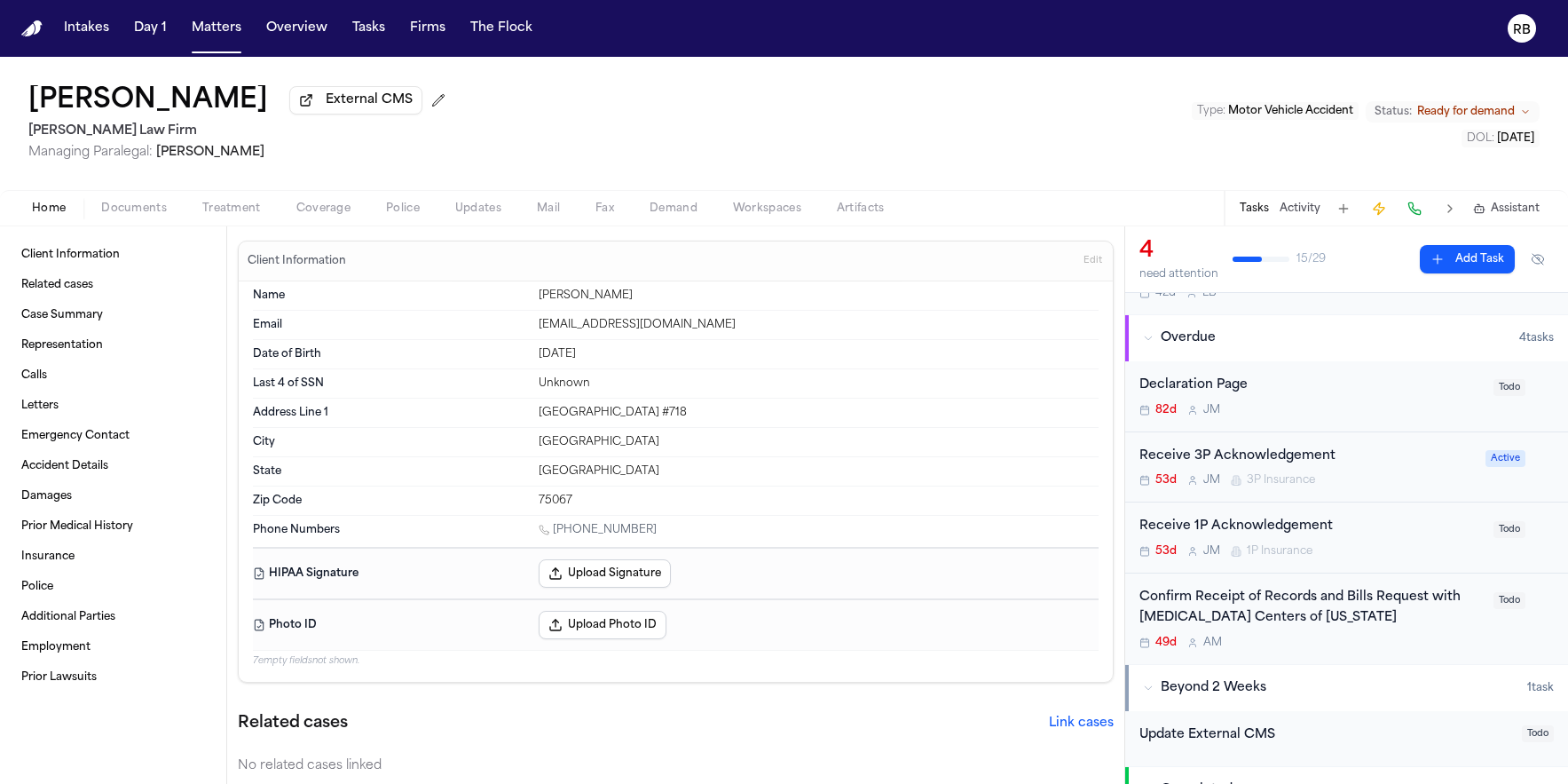
scroll to position [118, 0]
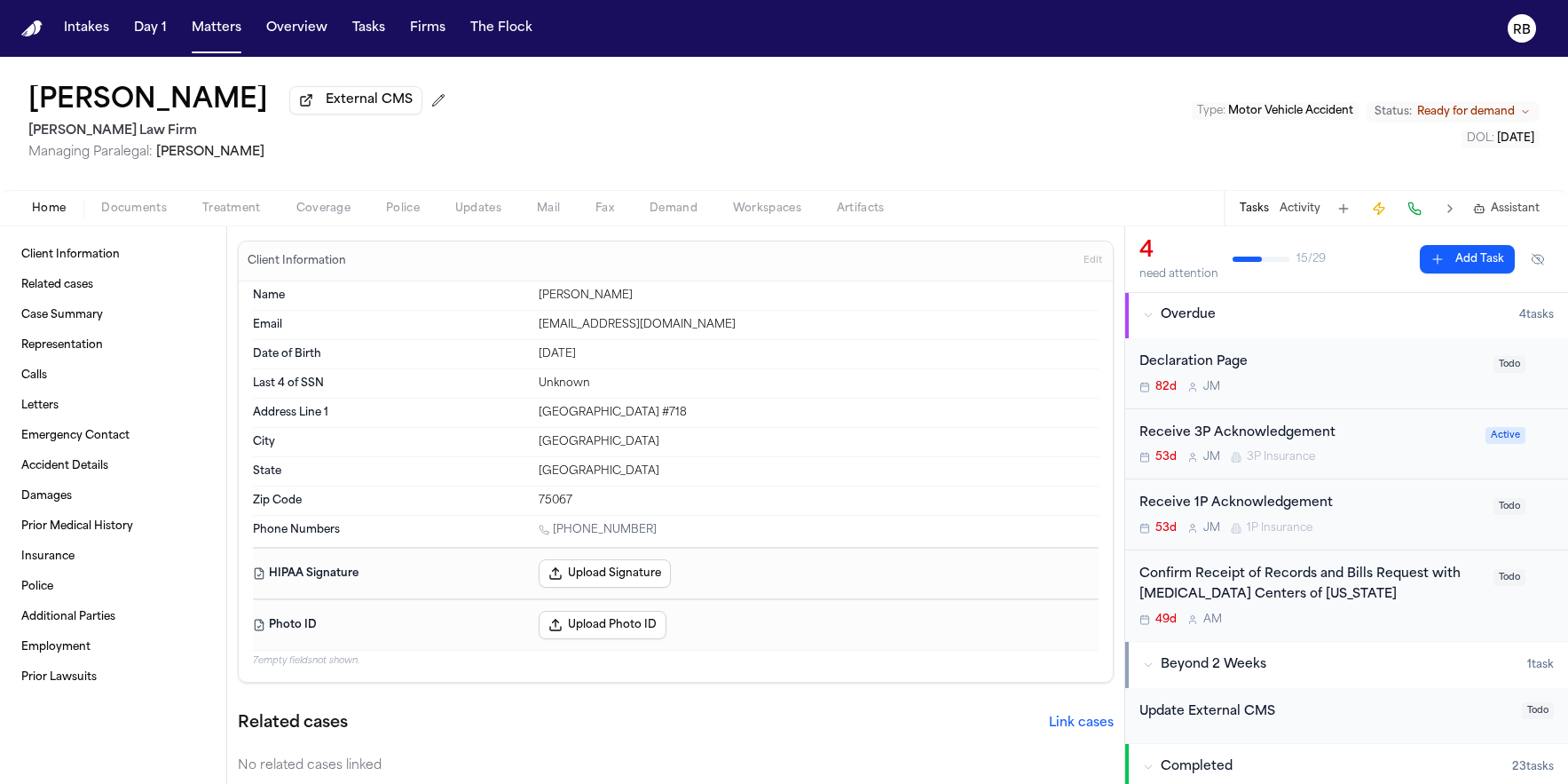
click at [1463, 600] on div "Confirm Receipt of Records and Bills Request with MRI Centers of Texas" at bounding box center [1311, 585] width 343 height 41
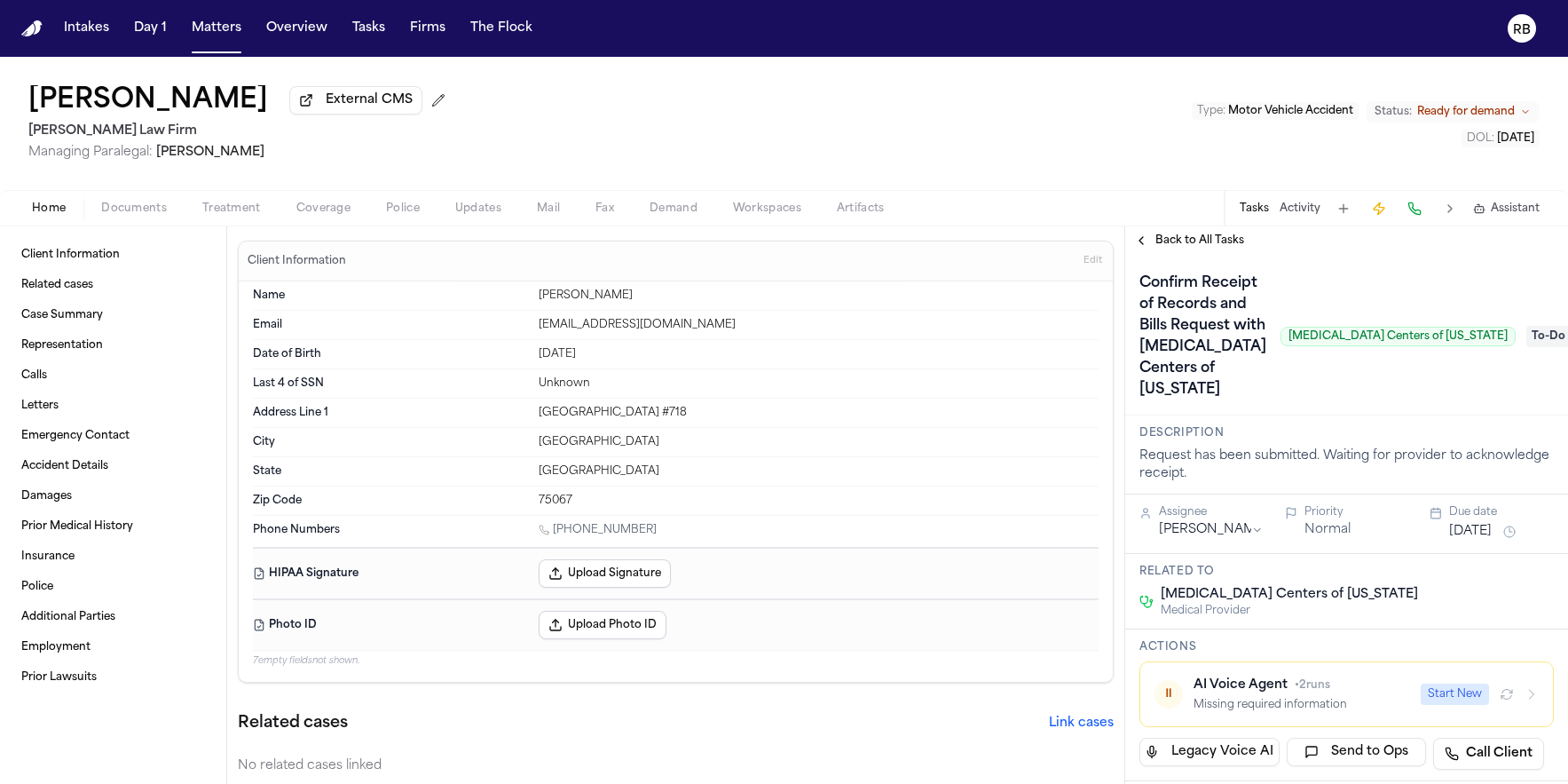
click at [246, 216] on span "Treatment" at bounding box center [232, 209] width 58 height 15
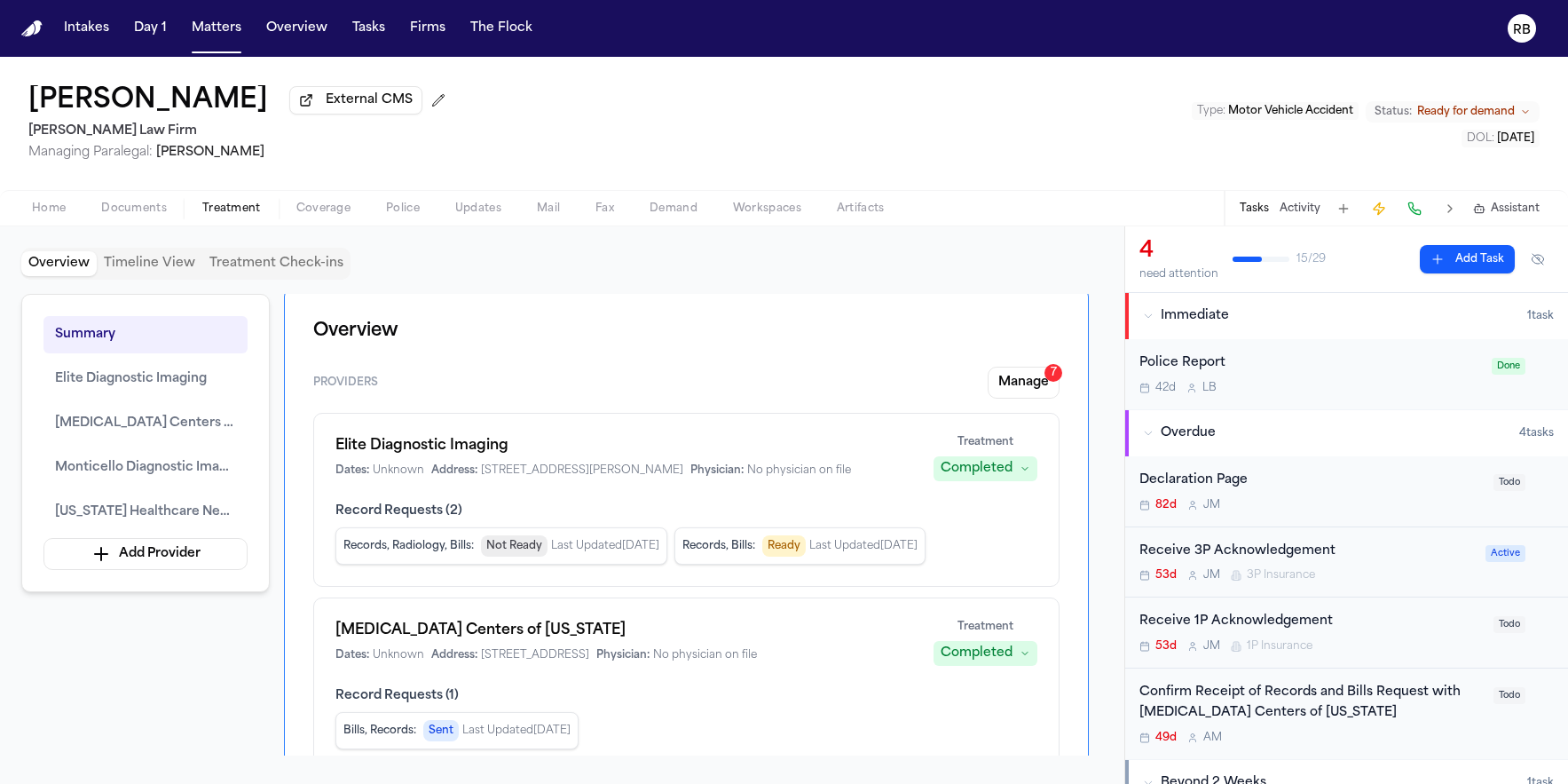
scroll to position [20, 0]
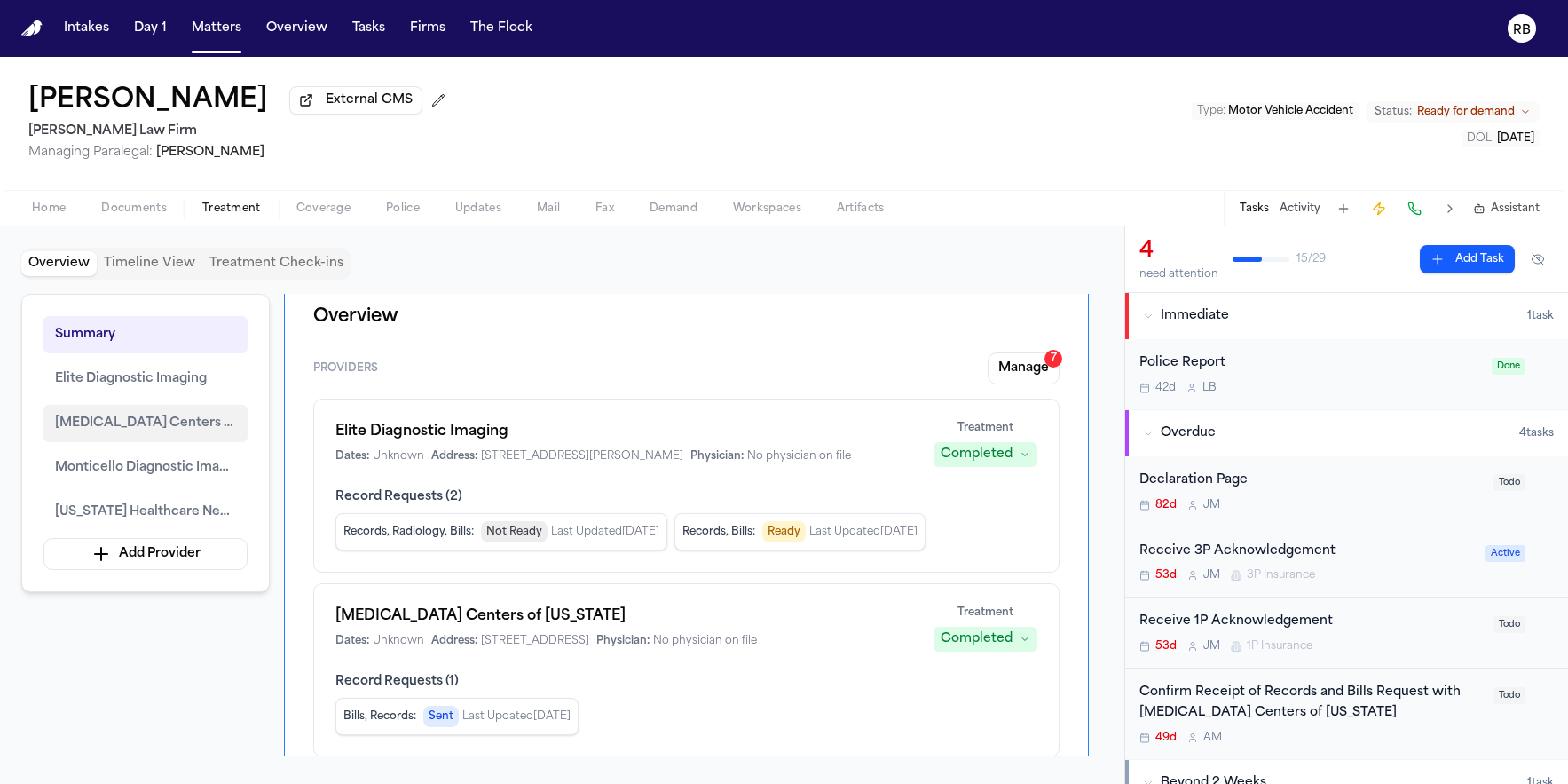
click at [80, 420] on span "MRI Centers of Texas" at bounding box center [145, 423] width 181 height 21
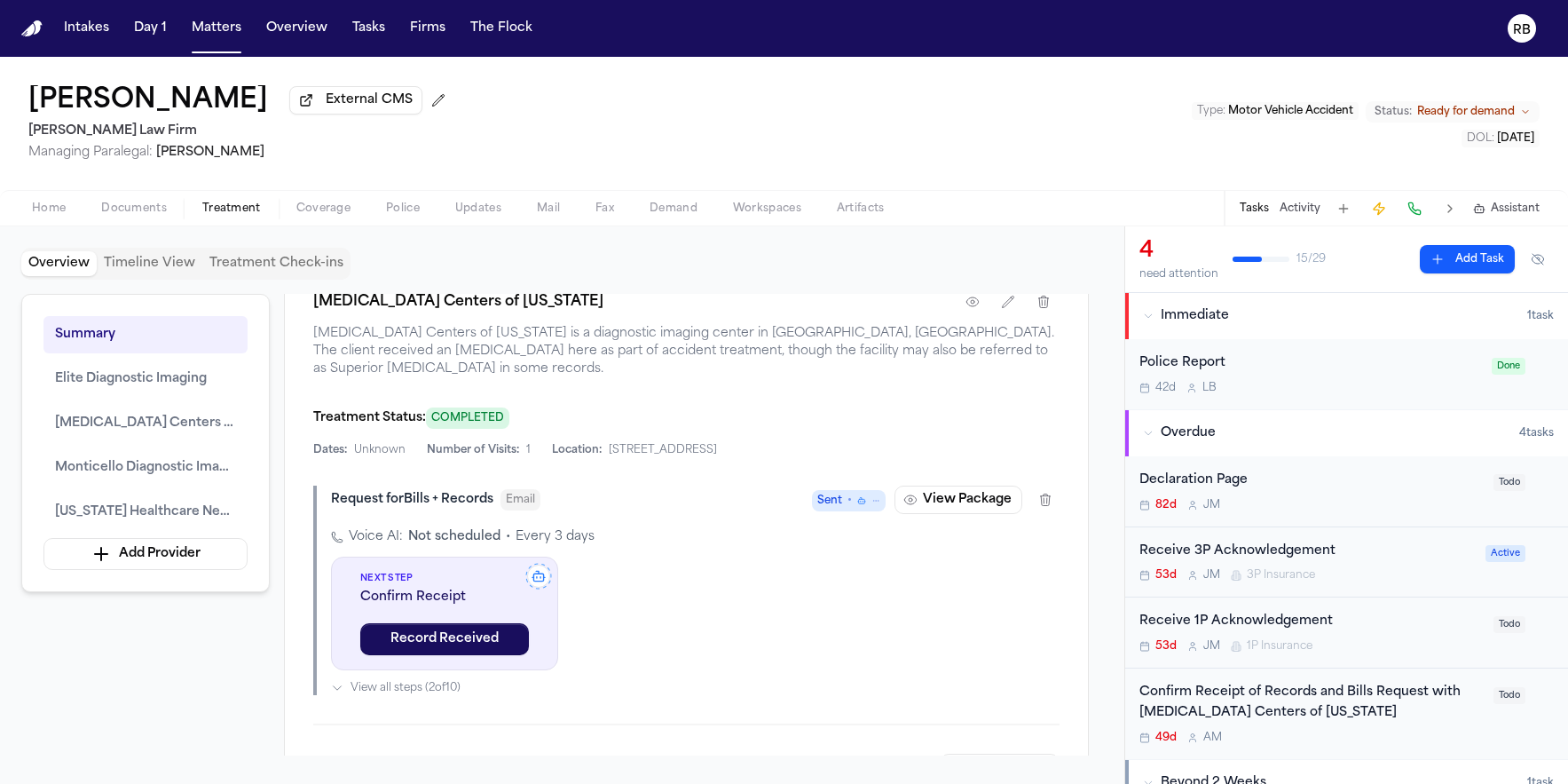
scroll to position [2057, 0]
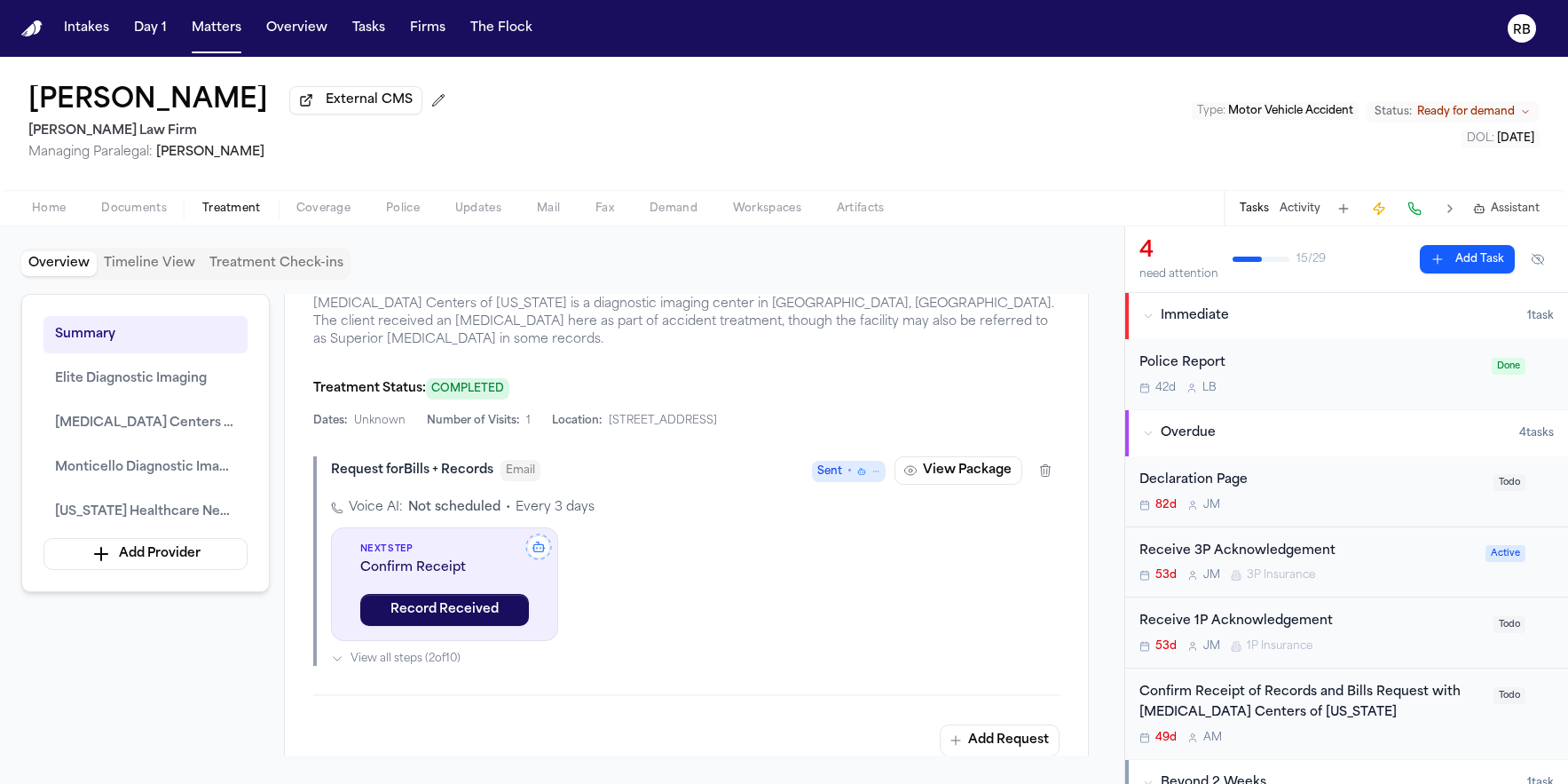
click at [973, 280] on icon "button" at bounding box center [973, 272] width 15 height 15
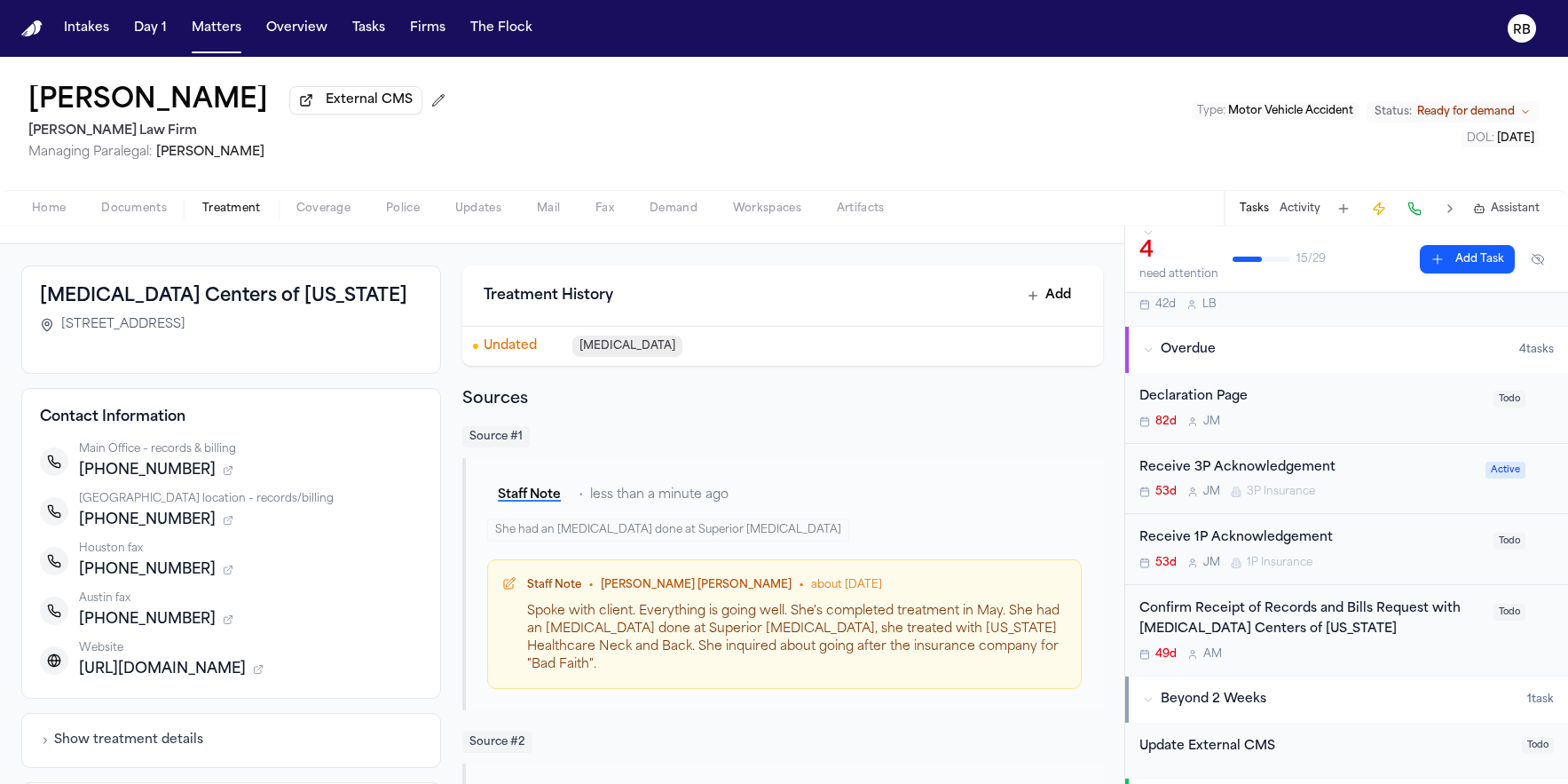
scroll to position [59, 0]
click at [134, 213] on span "Documents" at bounding box center [134, 209] width 65 height 15
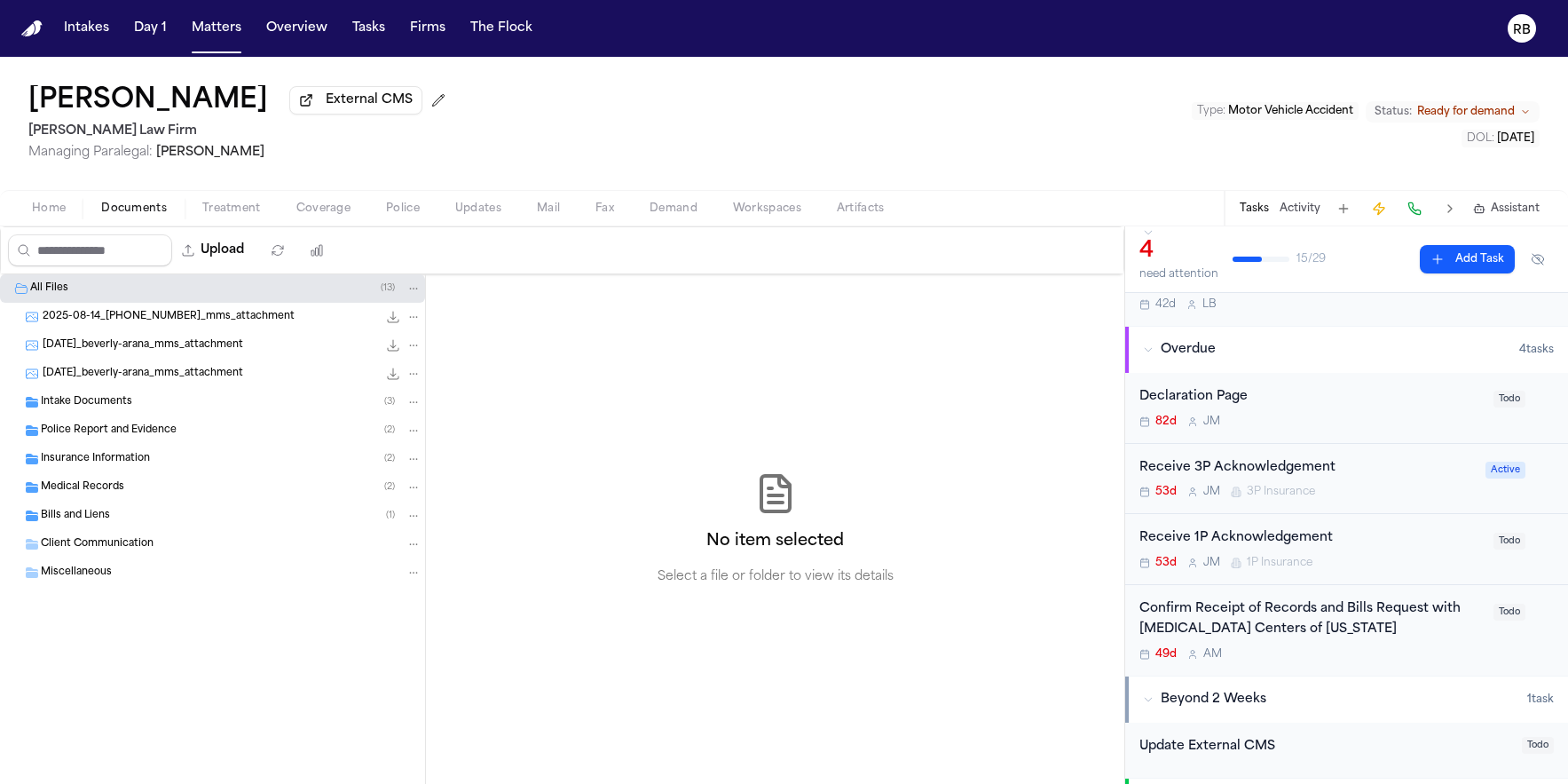
click at [153, 401] on div "Intake Documents ( 3 )" at bounding box center [231, 402] width 381 height 16
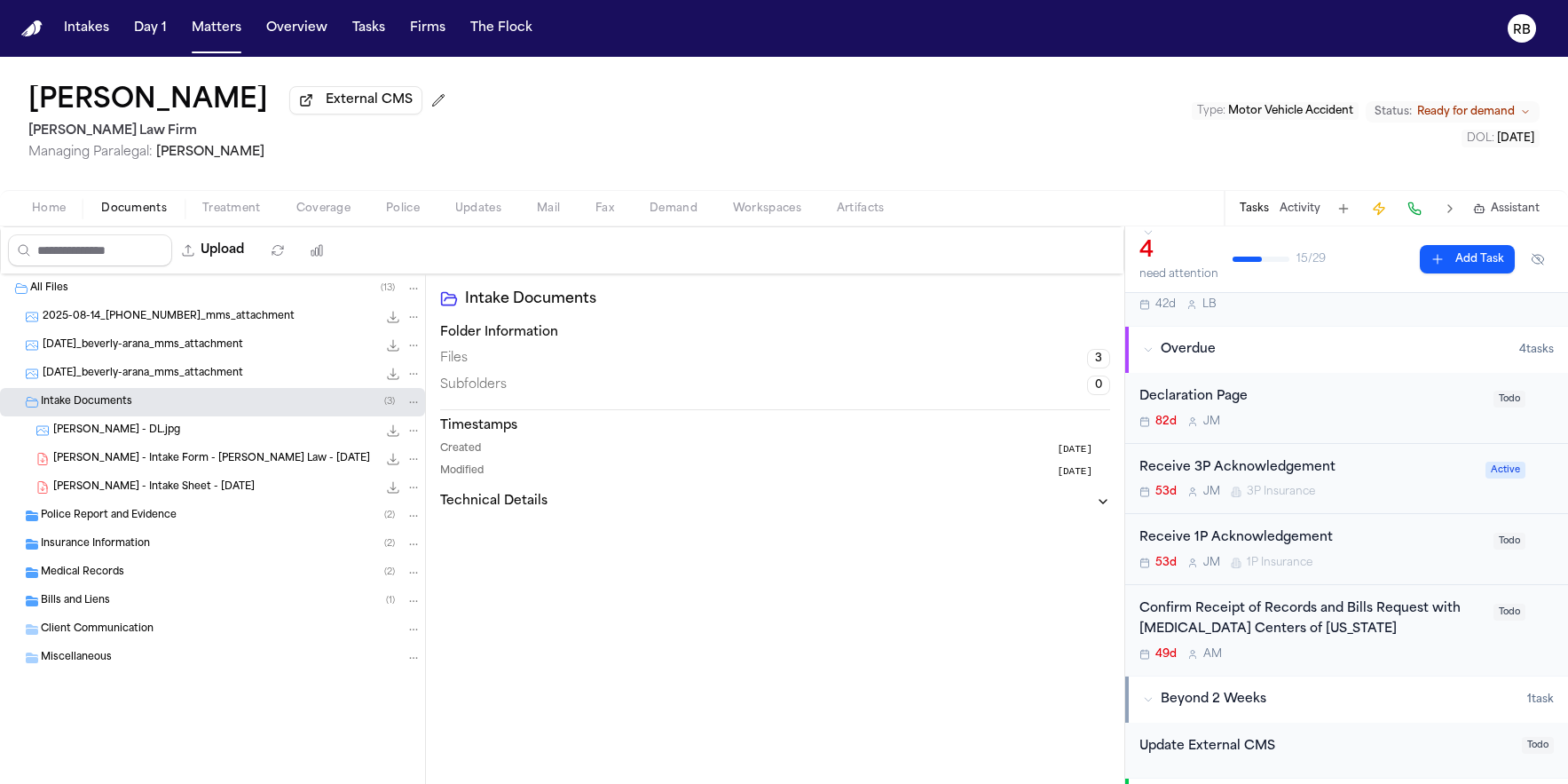
click at [205, 434] on div "B. Arana - DL.jpg 120.3 KB • JPG" at bounding box center [238, 431] width 368 height 18
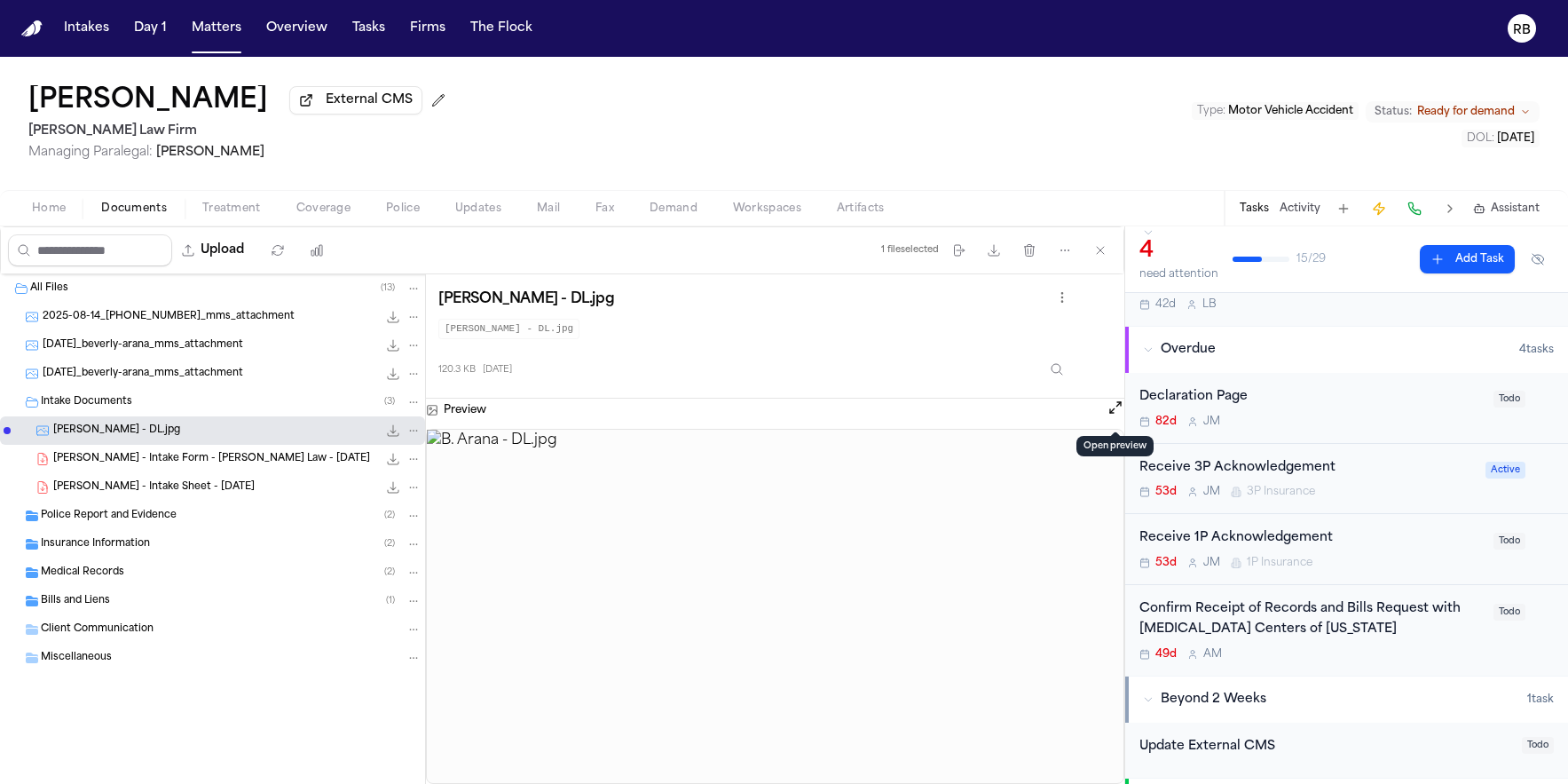
click at [1117, 414] on button "Open preview" at bounding box center [1116, 408] width 18 height 18
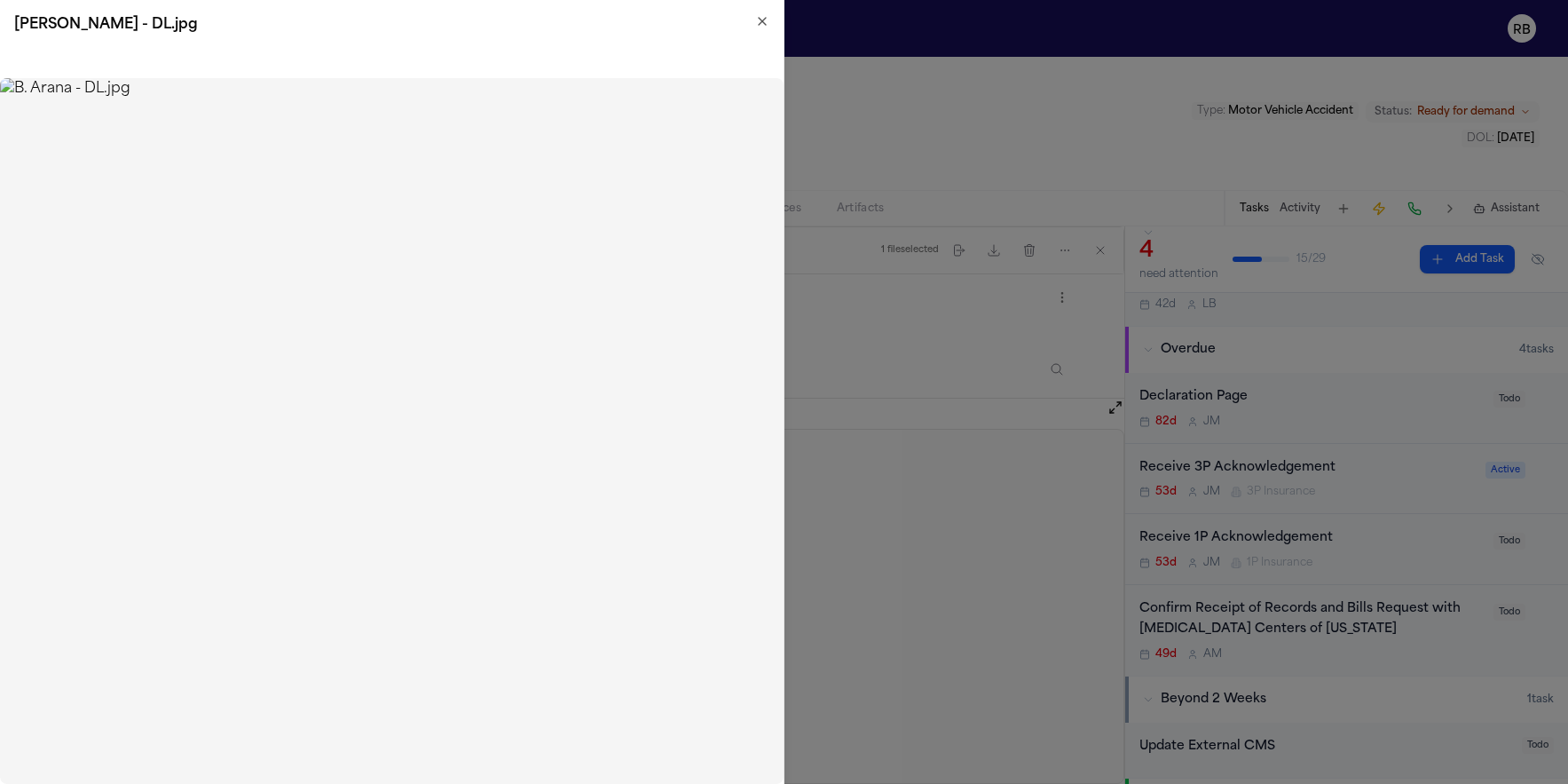
click at [755, 19] on icon "button" at bounding box center [762, 21] width 15 height 15
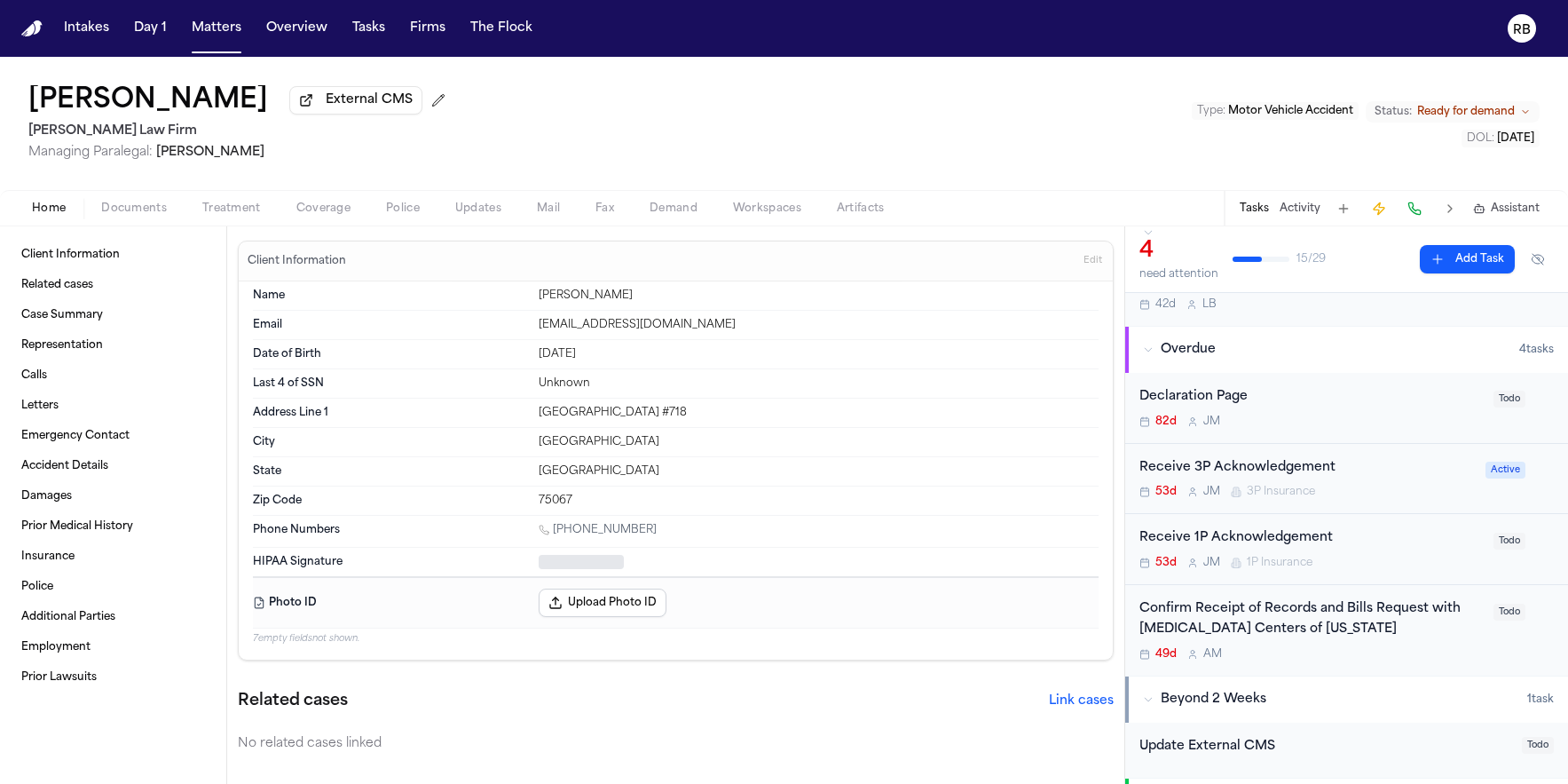
click at [40, 209] on span "Home" at bounding box center [49, 209] width 34 height 15
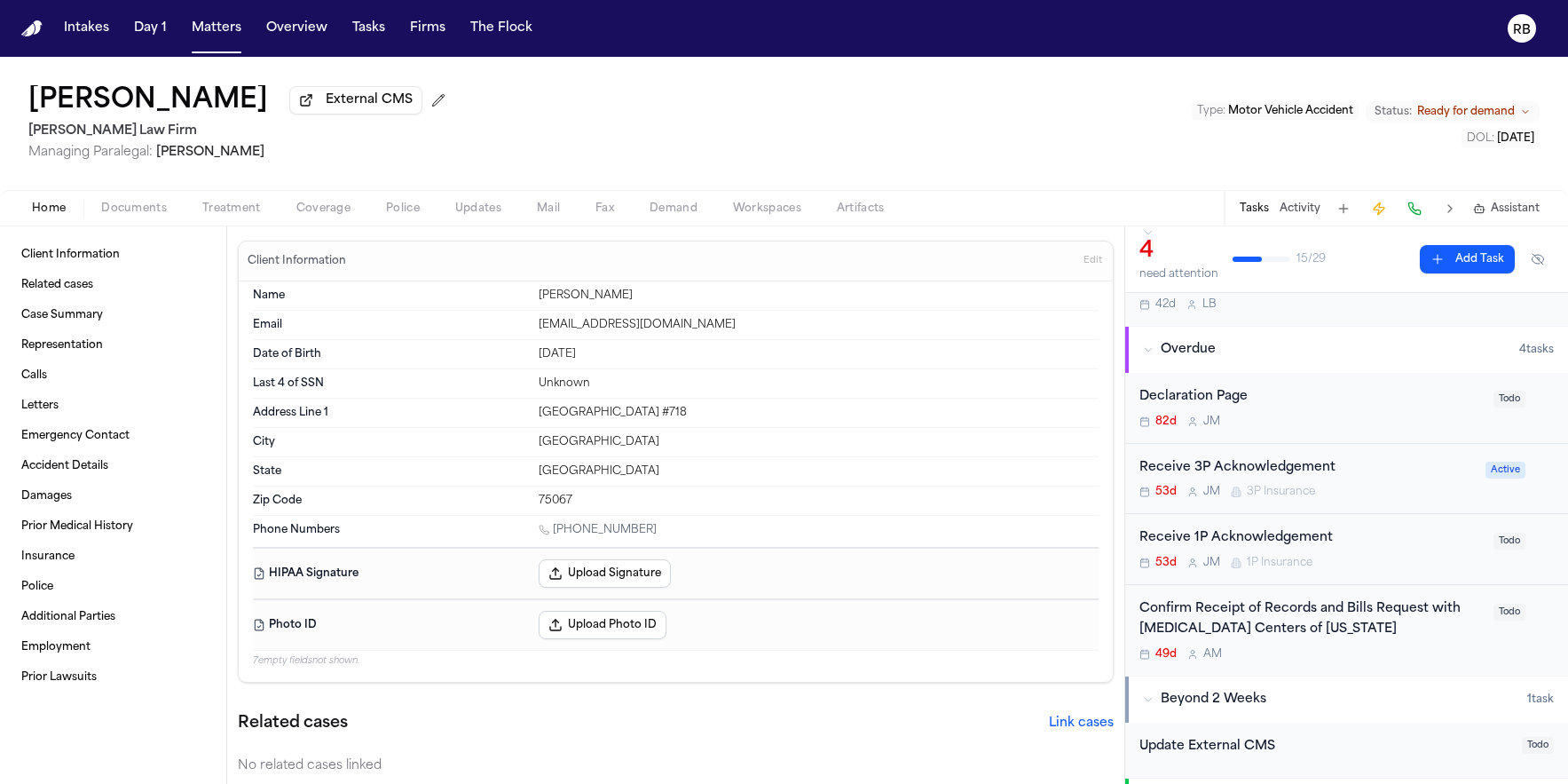
click at [704, 120] on div "Beverly Arana External CMS Hecht Law Firm Managing Paralegal: Jessica Barrett T…" at bounding box center [784, 123] width 1568 height 134
click at [144, 215] on span "Documents" at bounding box center [134, 209] width 65 height 15
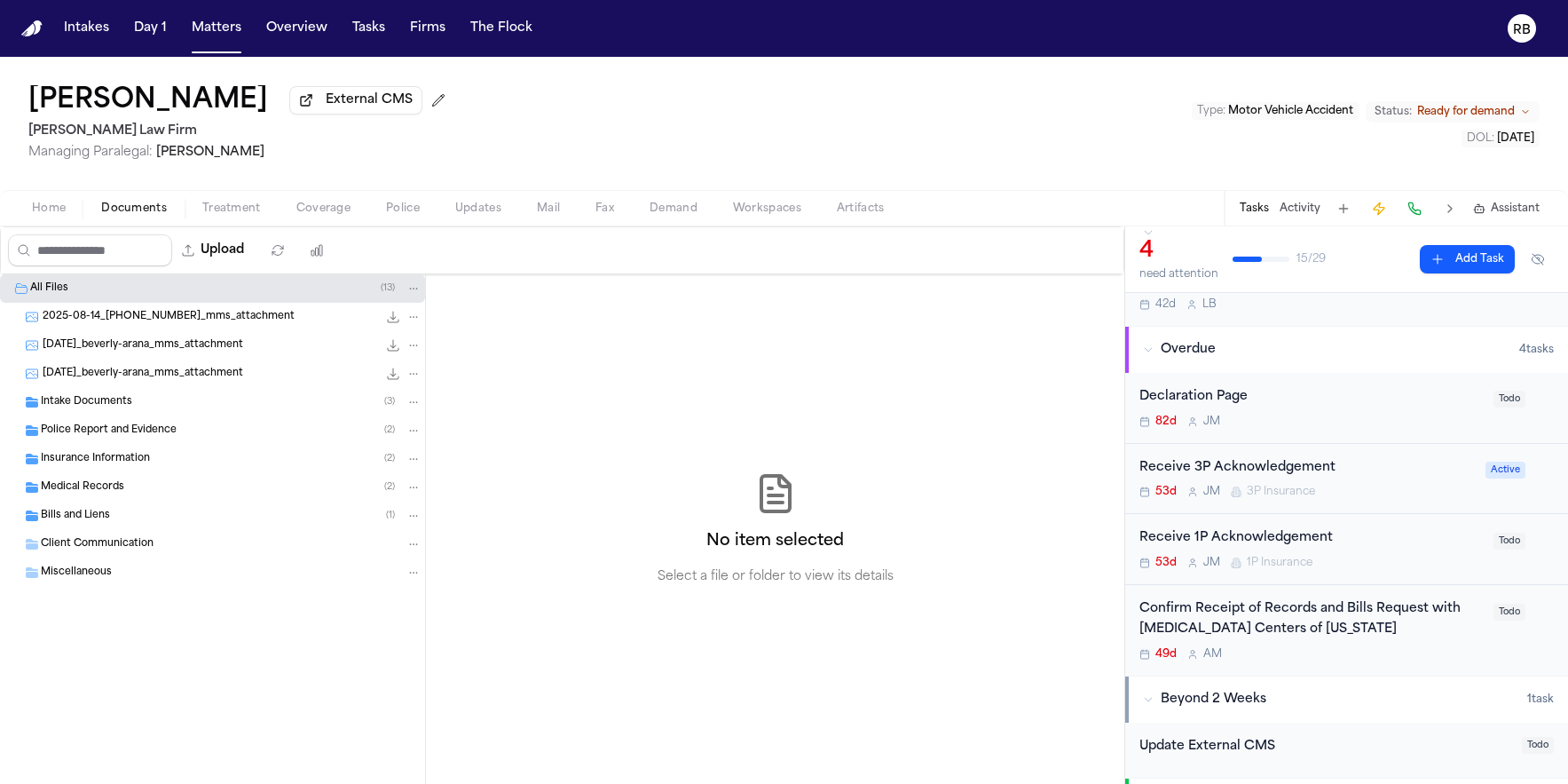
click at [170, 409] on div "Intake Documents ( 3 )" at bounding box center [231, 402] width 381 height 16
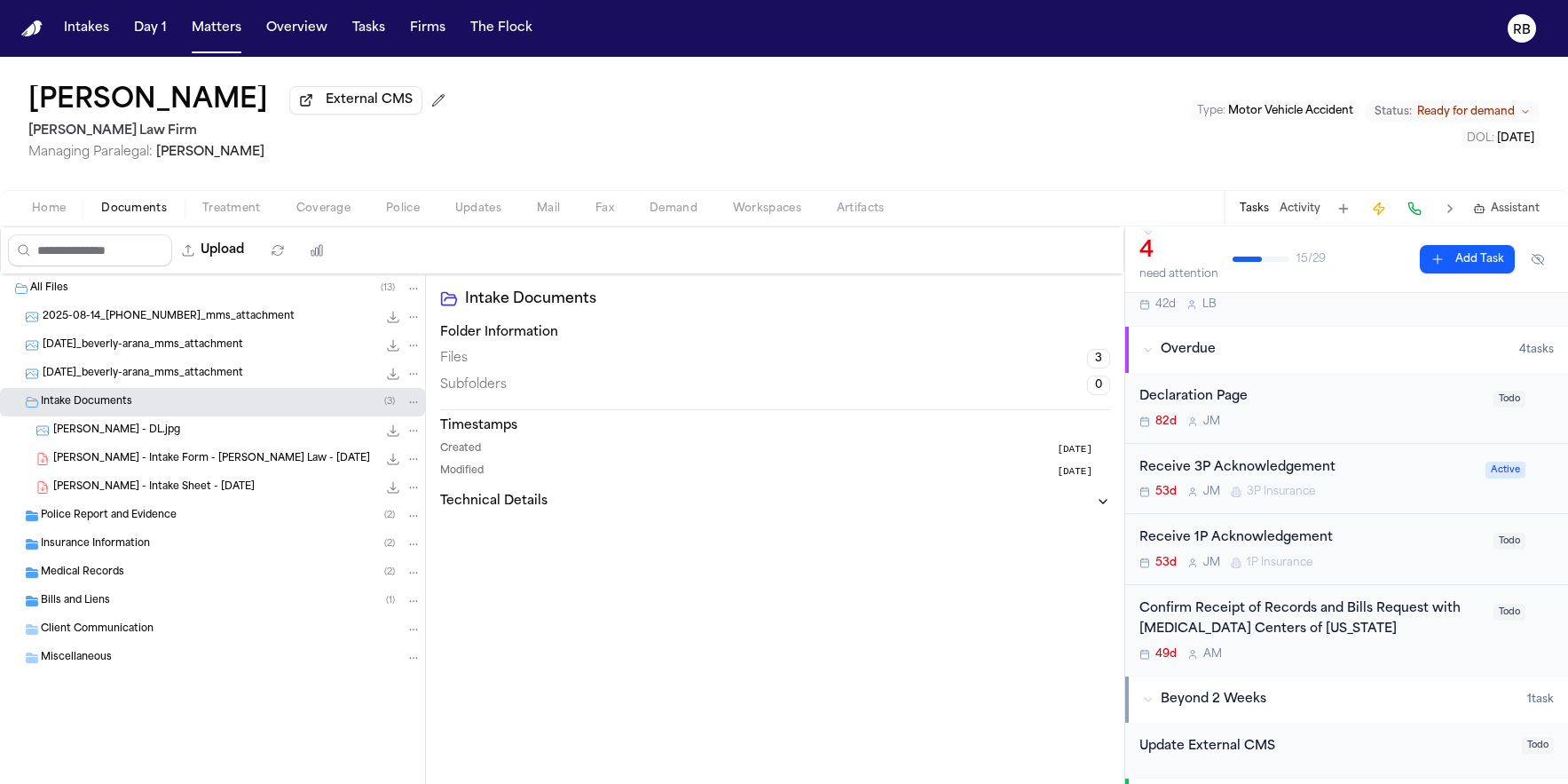
click at [213, 456] on span "B. Arana - Intake Form - Hecht Law - 7.24.25" at bounding box center [211, 459] width 317 height 15
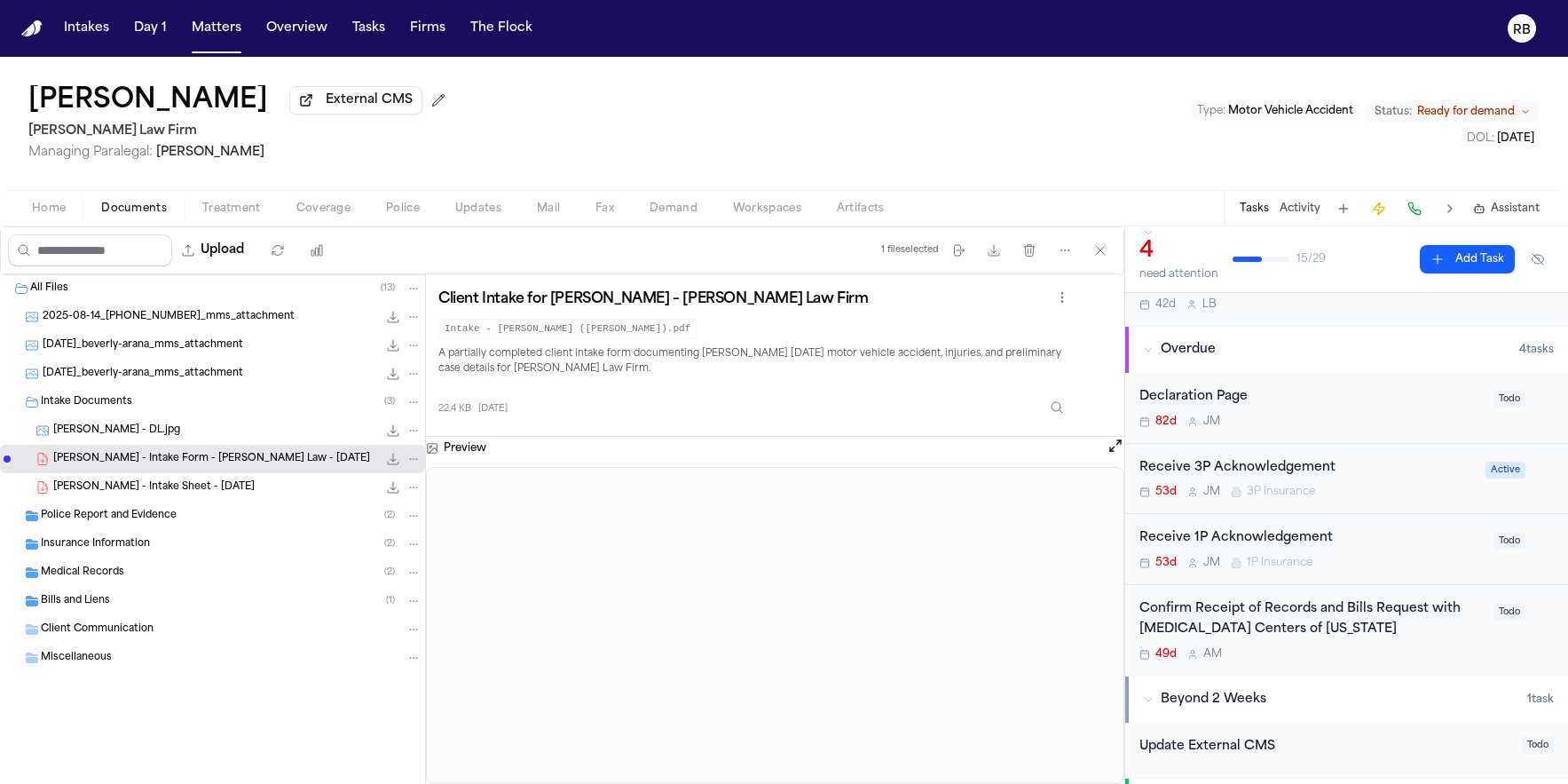
click at [109, 480] on div "B. Arana - Intake Sheet - 7.24.25 22.4 KB • PDF" at bounding box center [212, 487] width 425 height 28
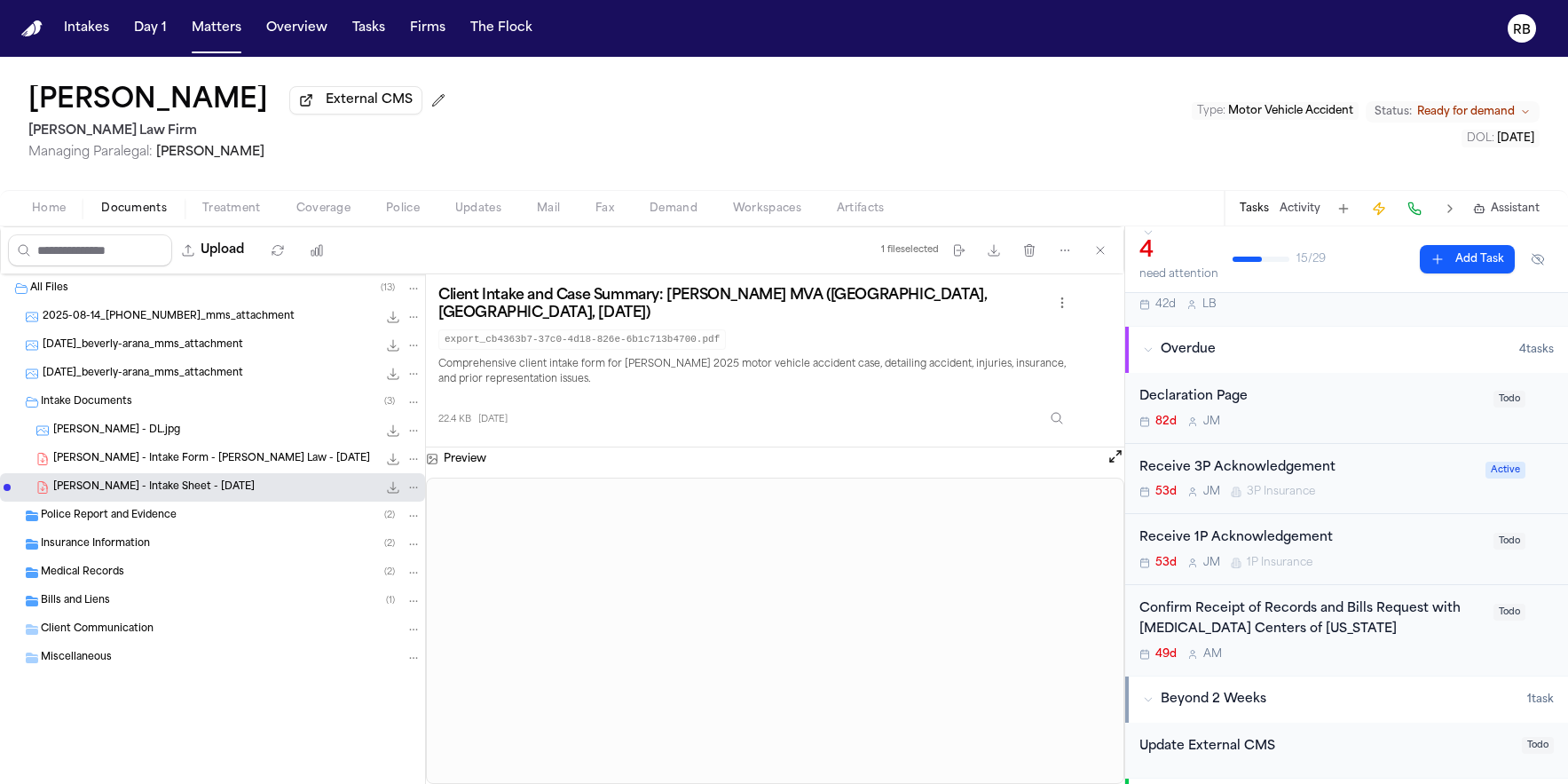
click at [130, 524] on span "Police Report and Evidence" at bounding box center [108, 516] width 135 height 15
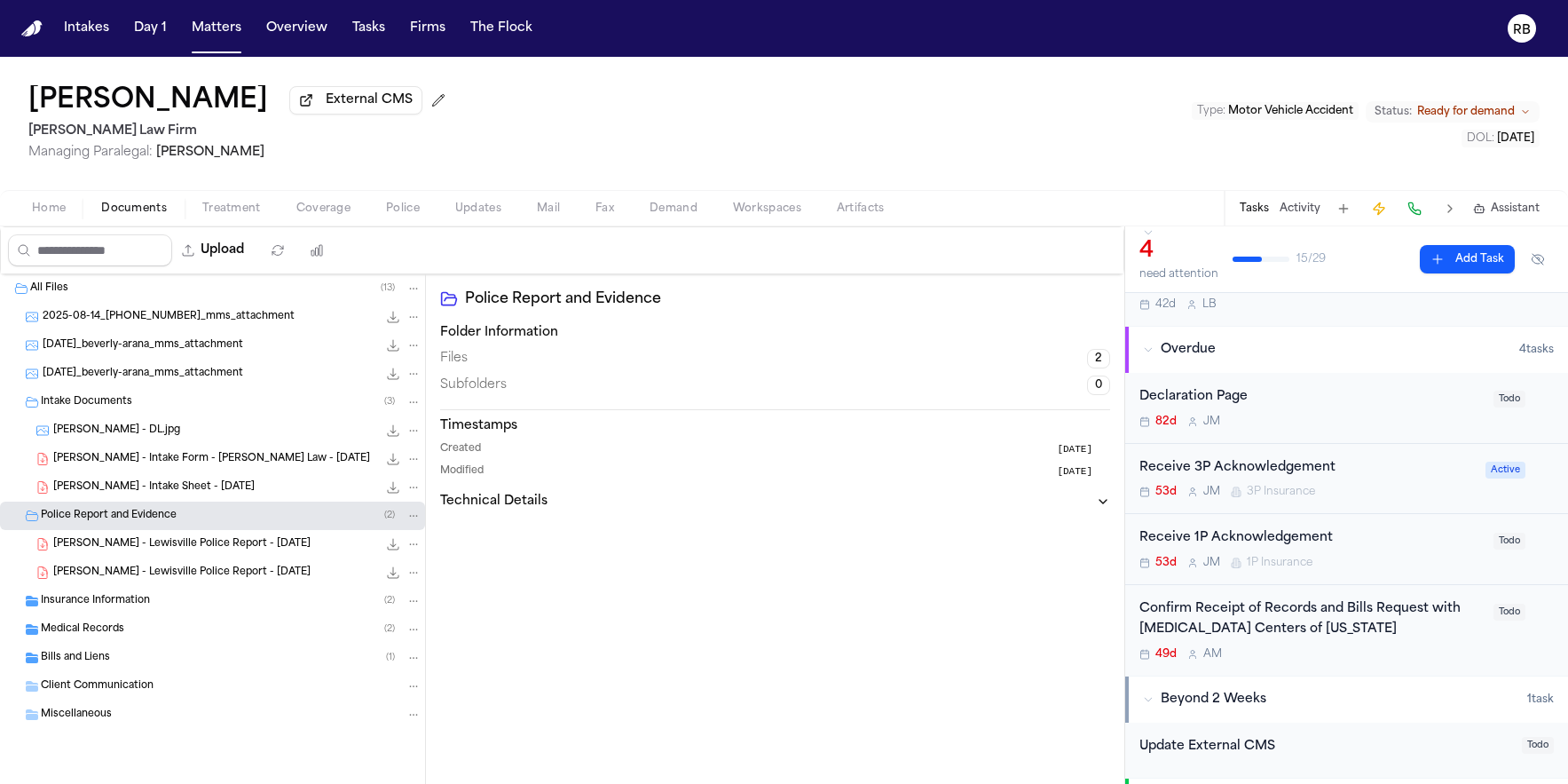
click at [111, 631] on span "Medical Records" at bounding box center [83, 629] width 84 height 15
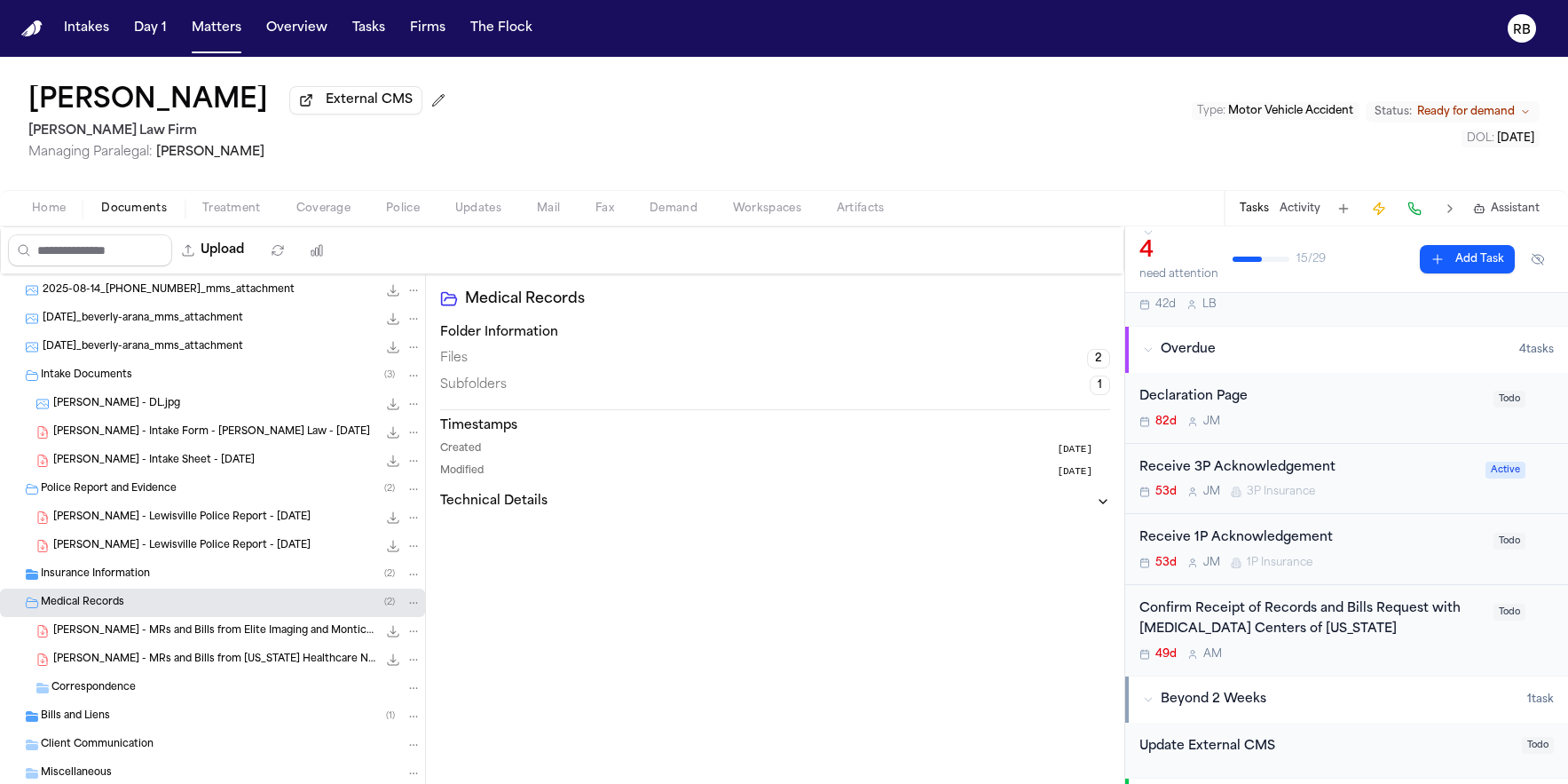
scroll to position [74, 0]
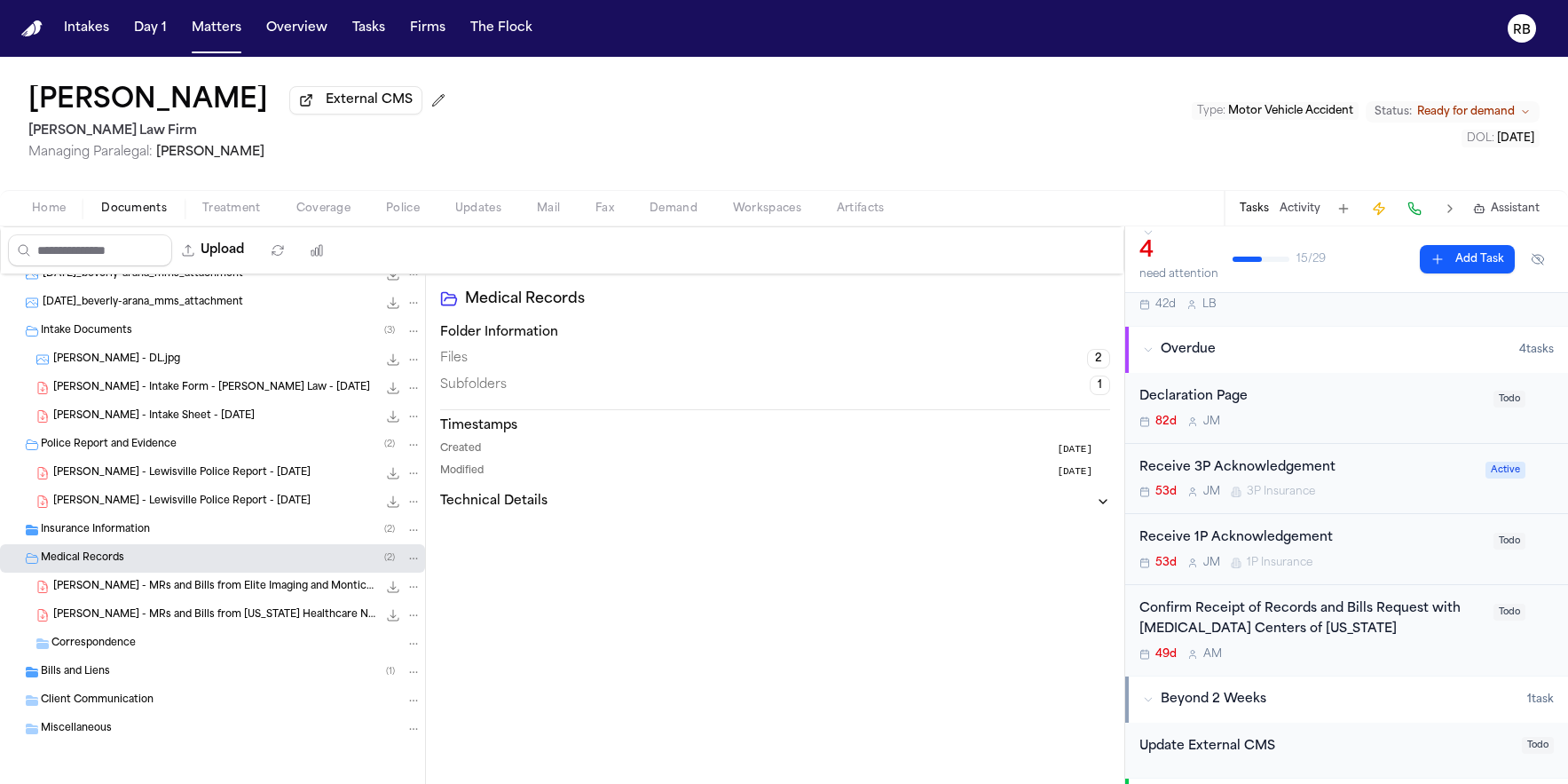
click at [278, 590] on span "B. Arana - MRs and Bills from Elite Imaging and Monticello Diagnostic Imaging" at bounding box center [215, 587] width 324 height 15
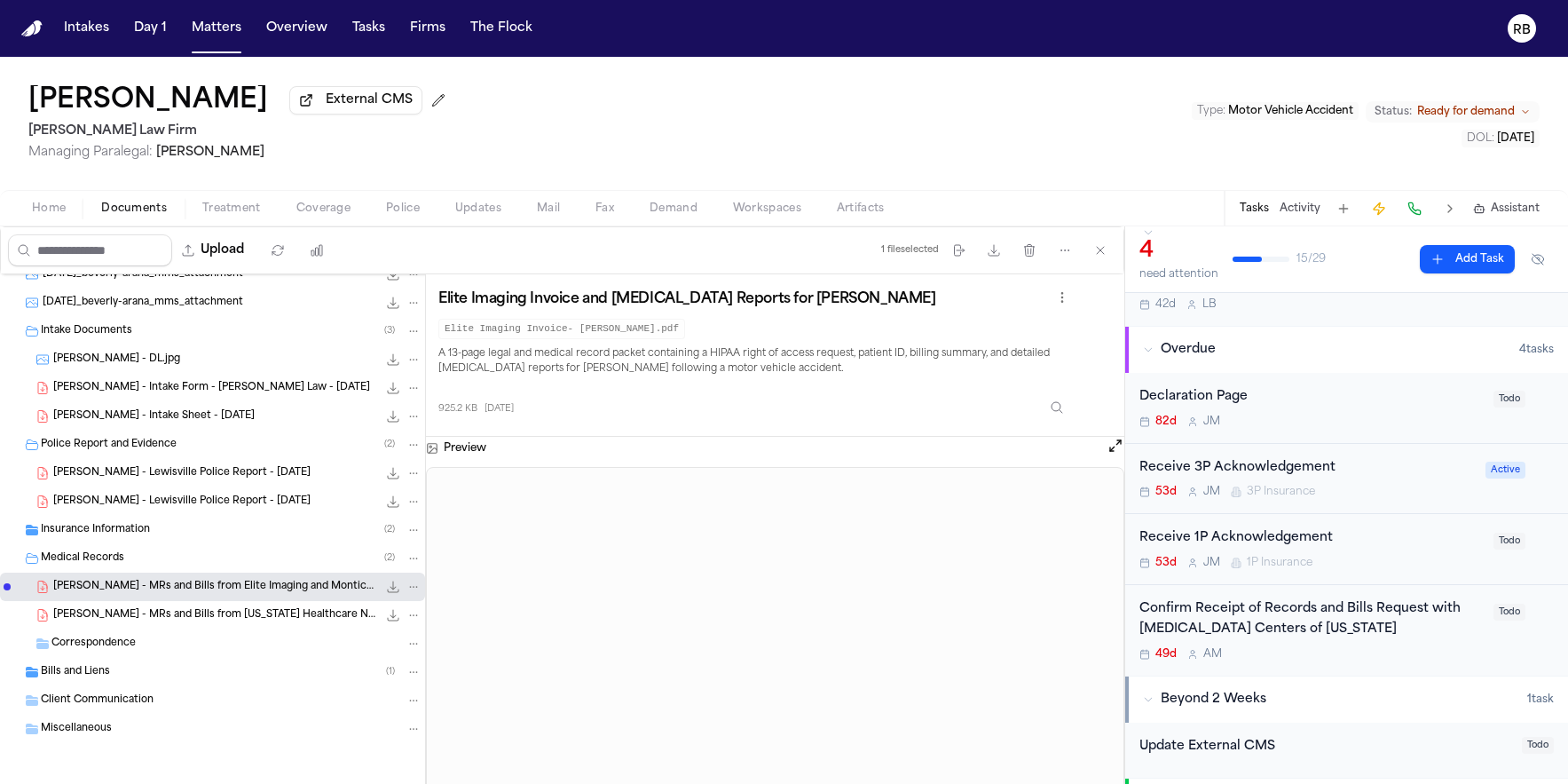
click at [282, 621] on span "B. Arana - MRs and Bills from Texas Healthcare Neck & Back Clinics - 1.22.25 to…" at bounding box center [215, 615] width 324 height 15
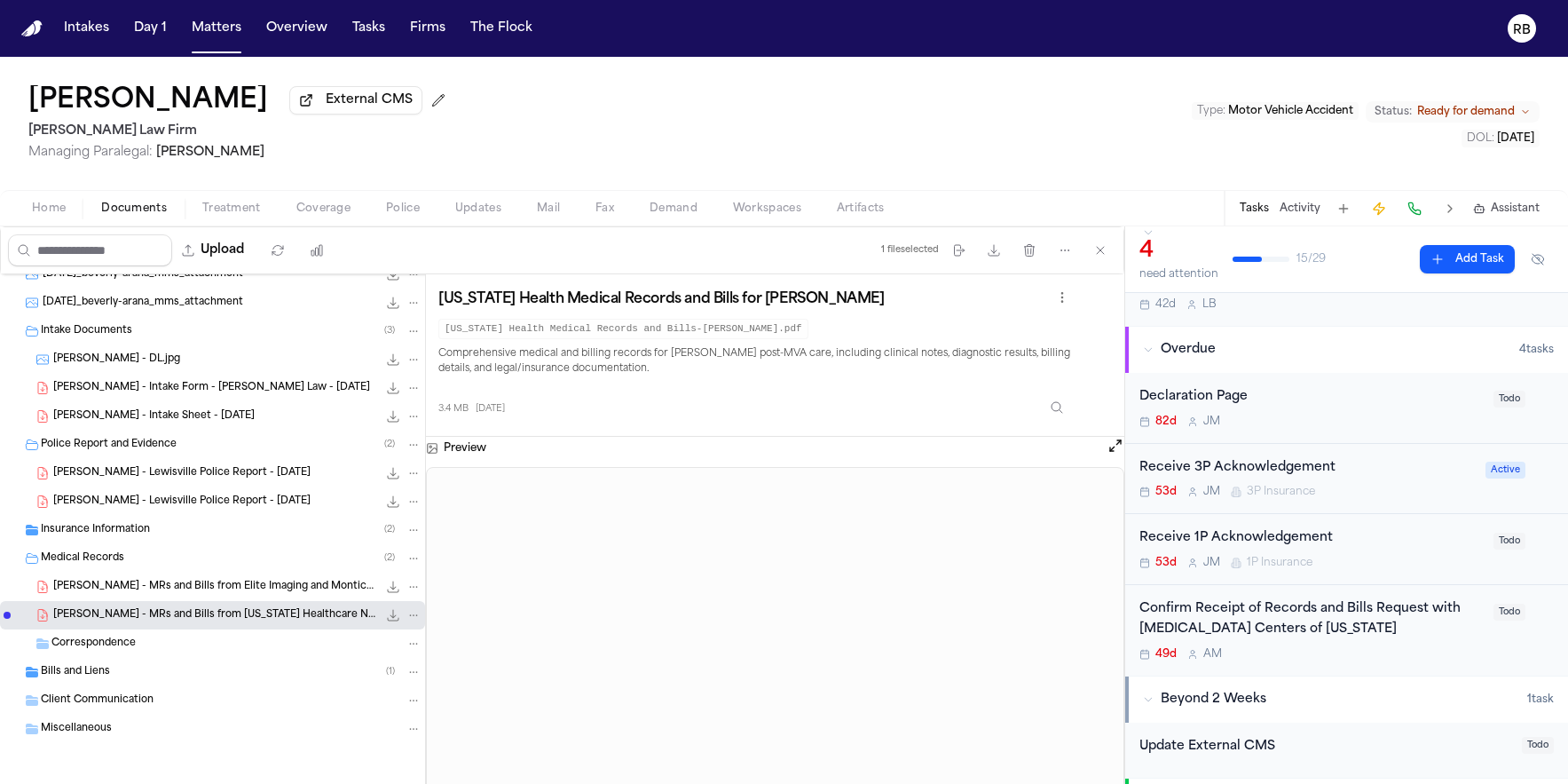
click at [133, 671] on div "Bills and Liens ( 1 )" at bounding box center [231, 672] width 381 height 16
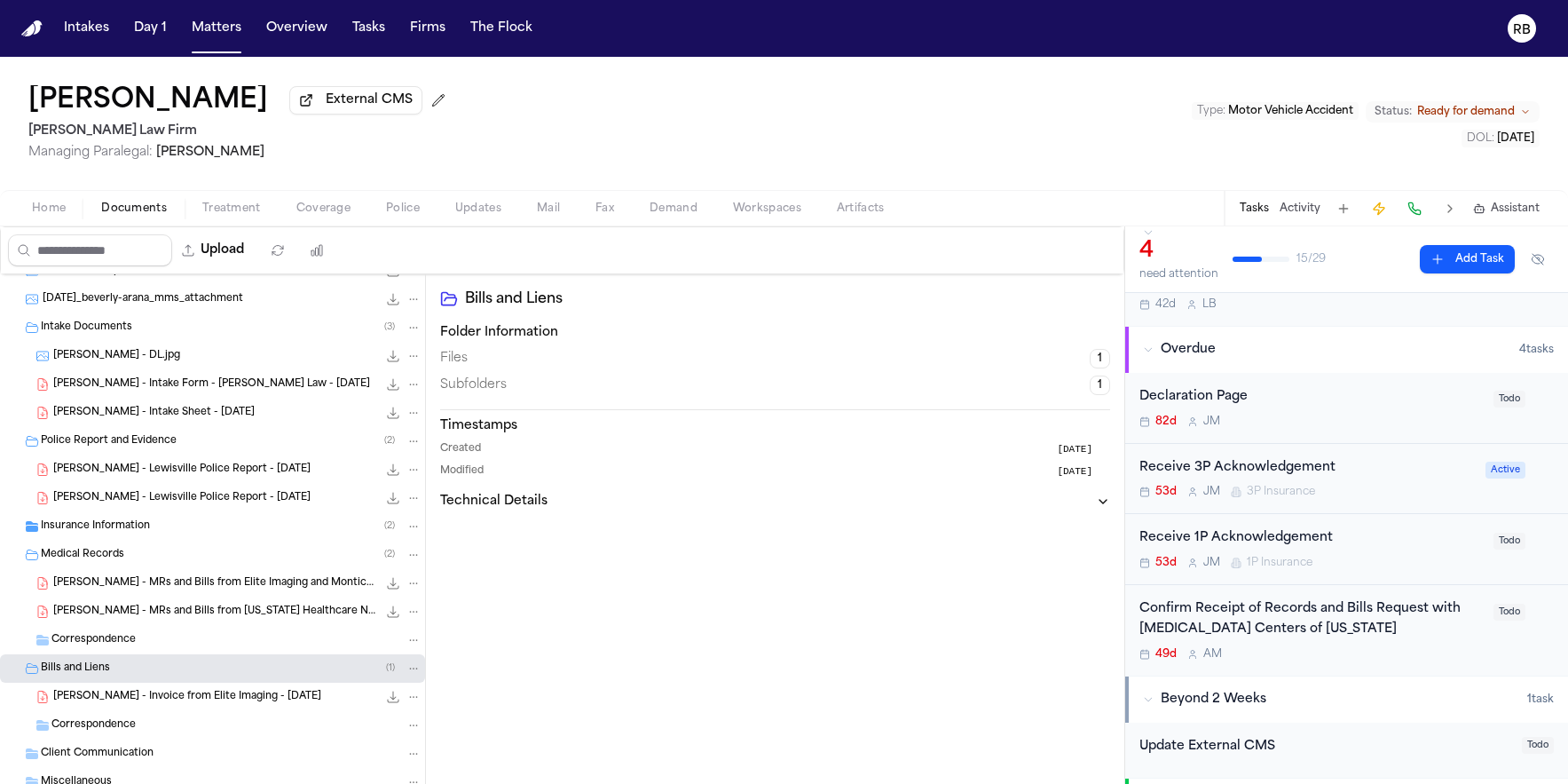
click at [263, 702] on span "B. Arana - Invoice from Elite Imaging - 8.25.25" at bounding box center [187, 697] width 268 height 15
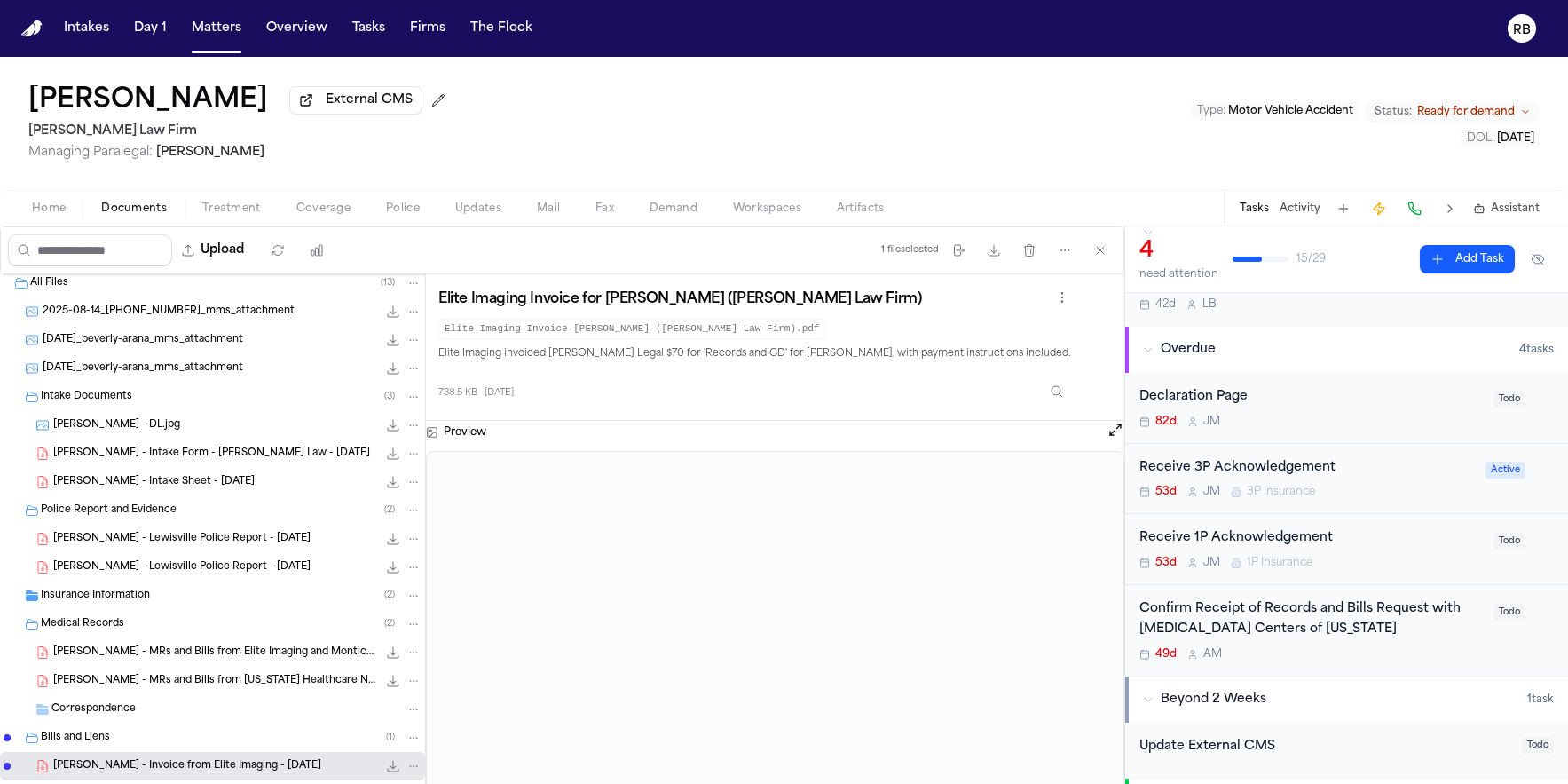
scroll to position [0, 0]
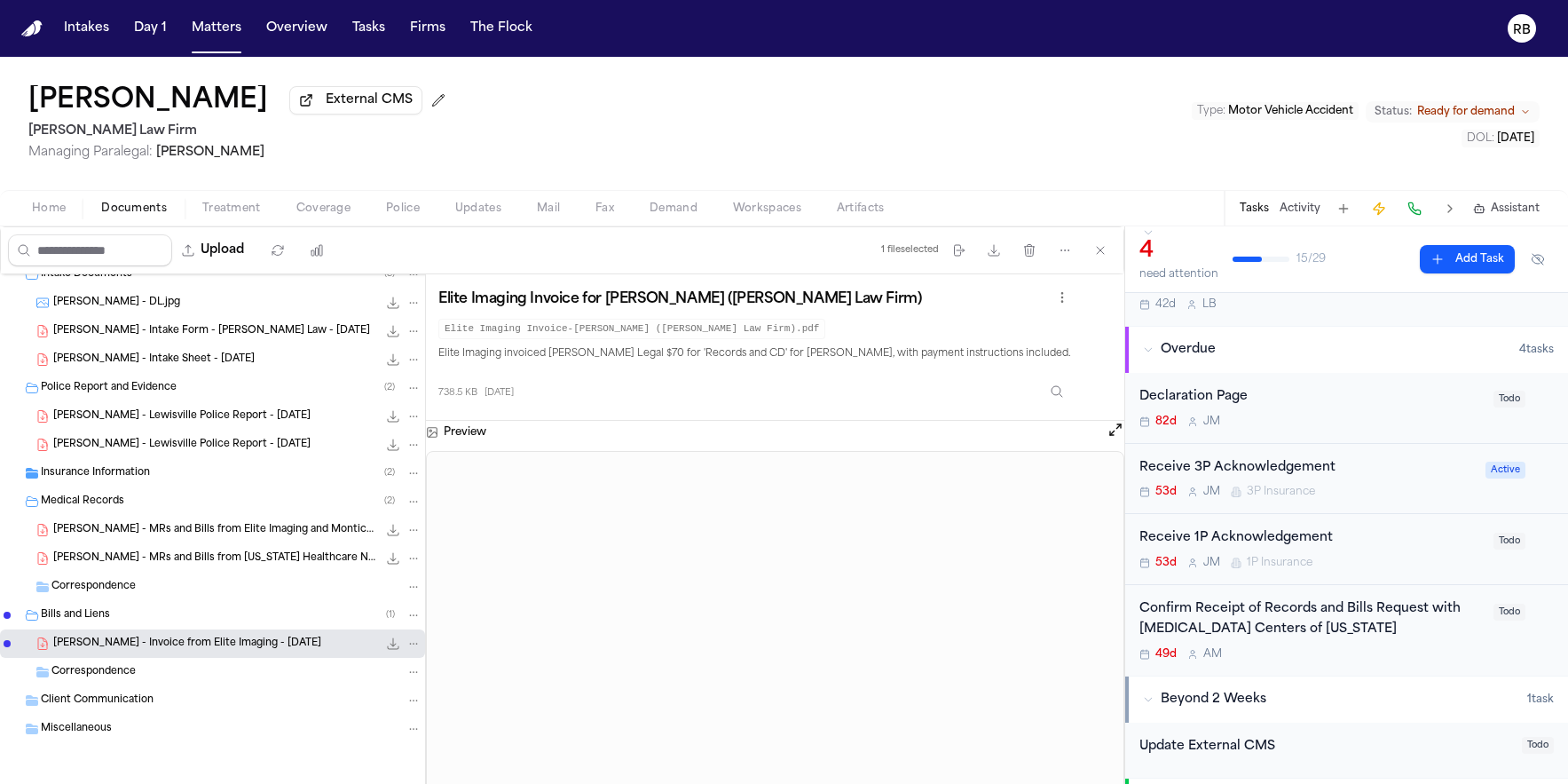
click at [209, 508] on div "Medical Records ( 2 )" at bounding box center [231, 501] width 381 height 16
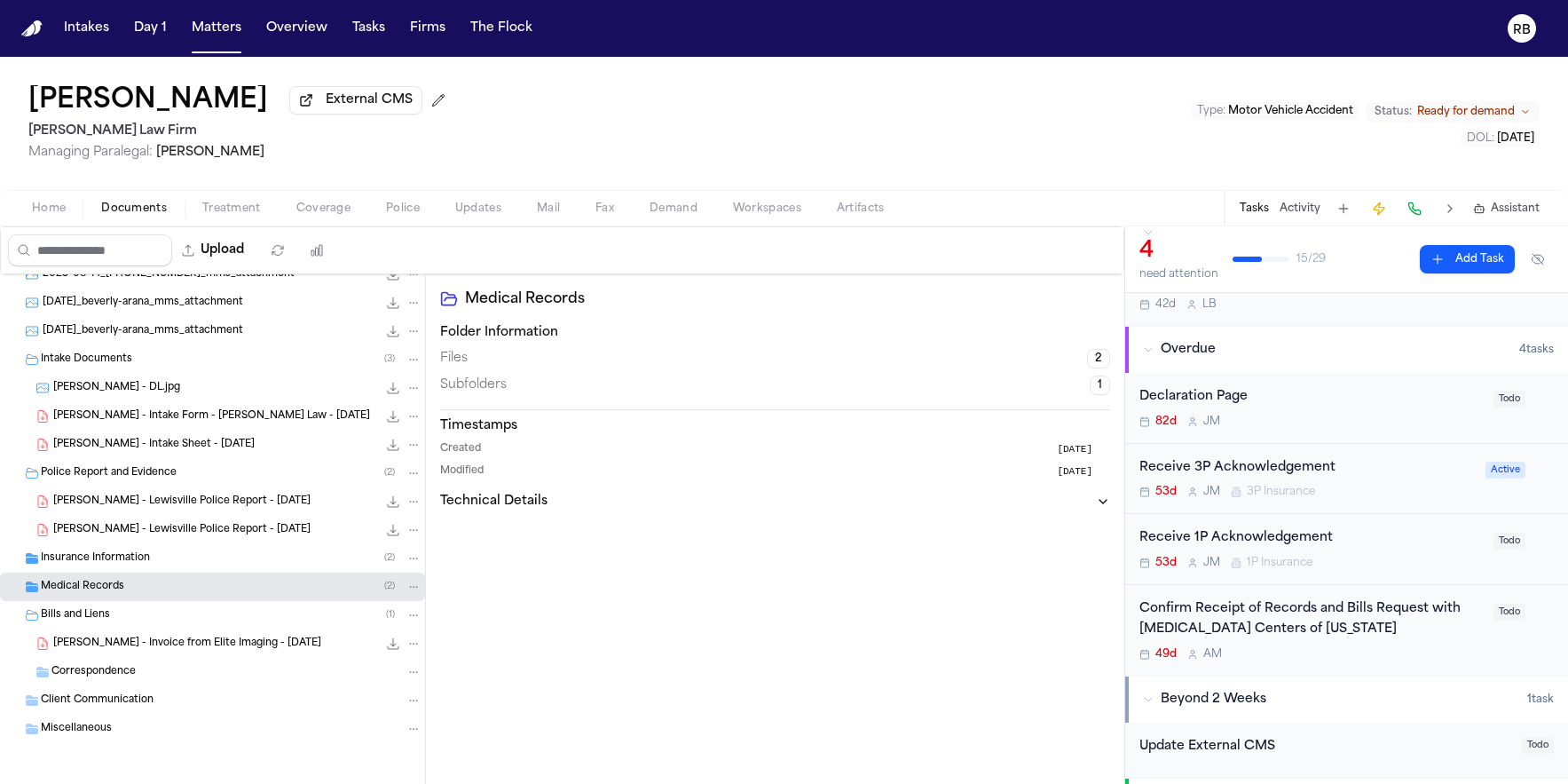
click at [115, 563] on span "Insurance Information" at bounding box center [96, 559] width 109 height 15
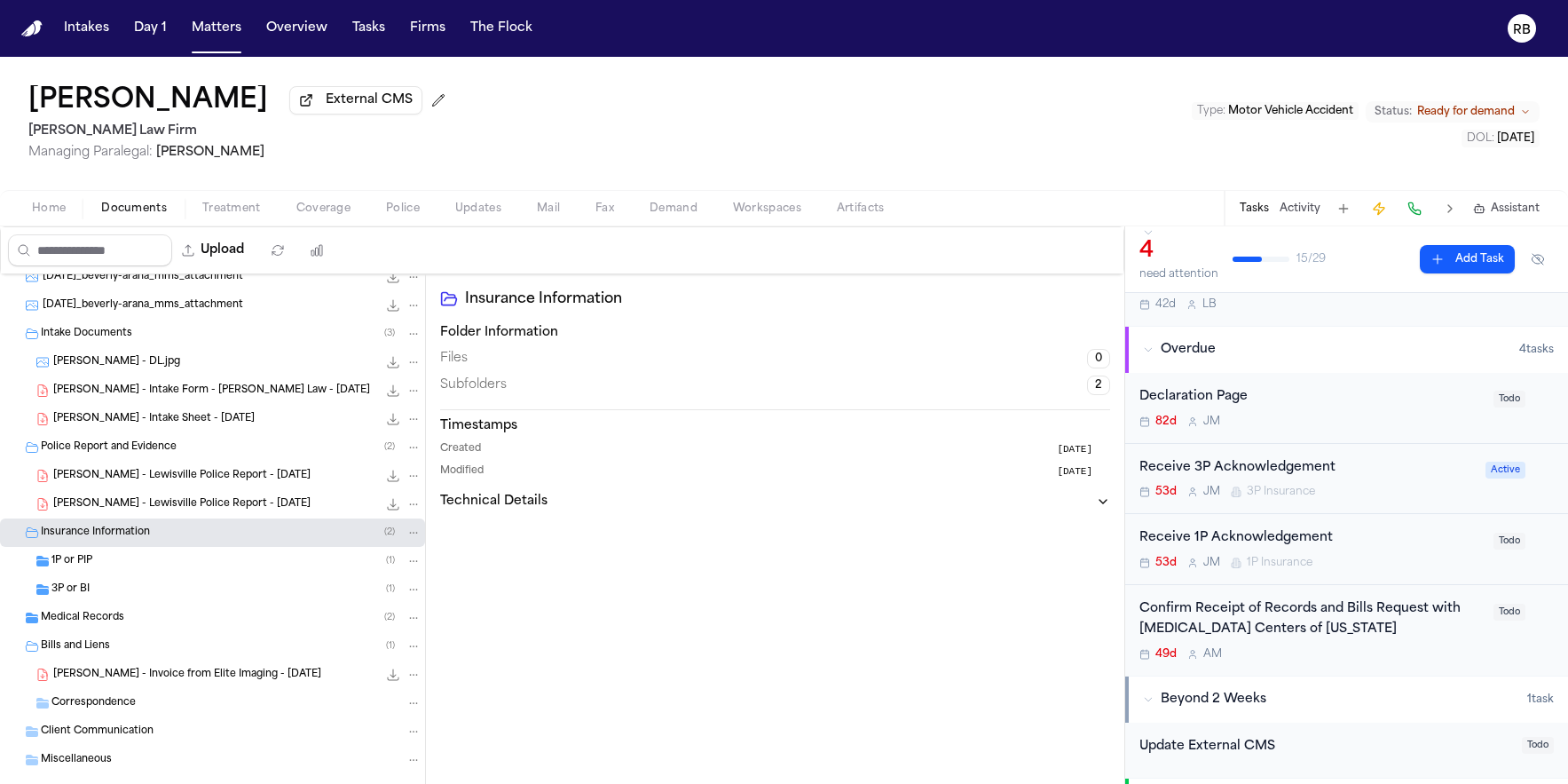
scroll to position [69, 0]
click at [176, 664] on div "B. Arana - Invoice from Elite Imaging - 8.25.25 738.5 KB • PDF" at bounding box center [212, 674] width 425 height 28
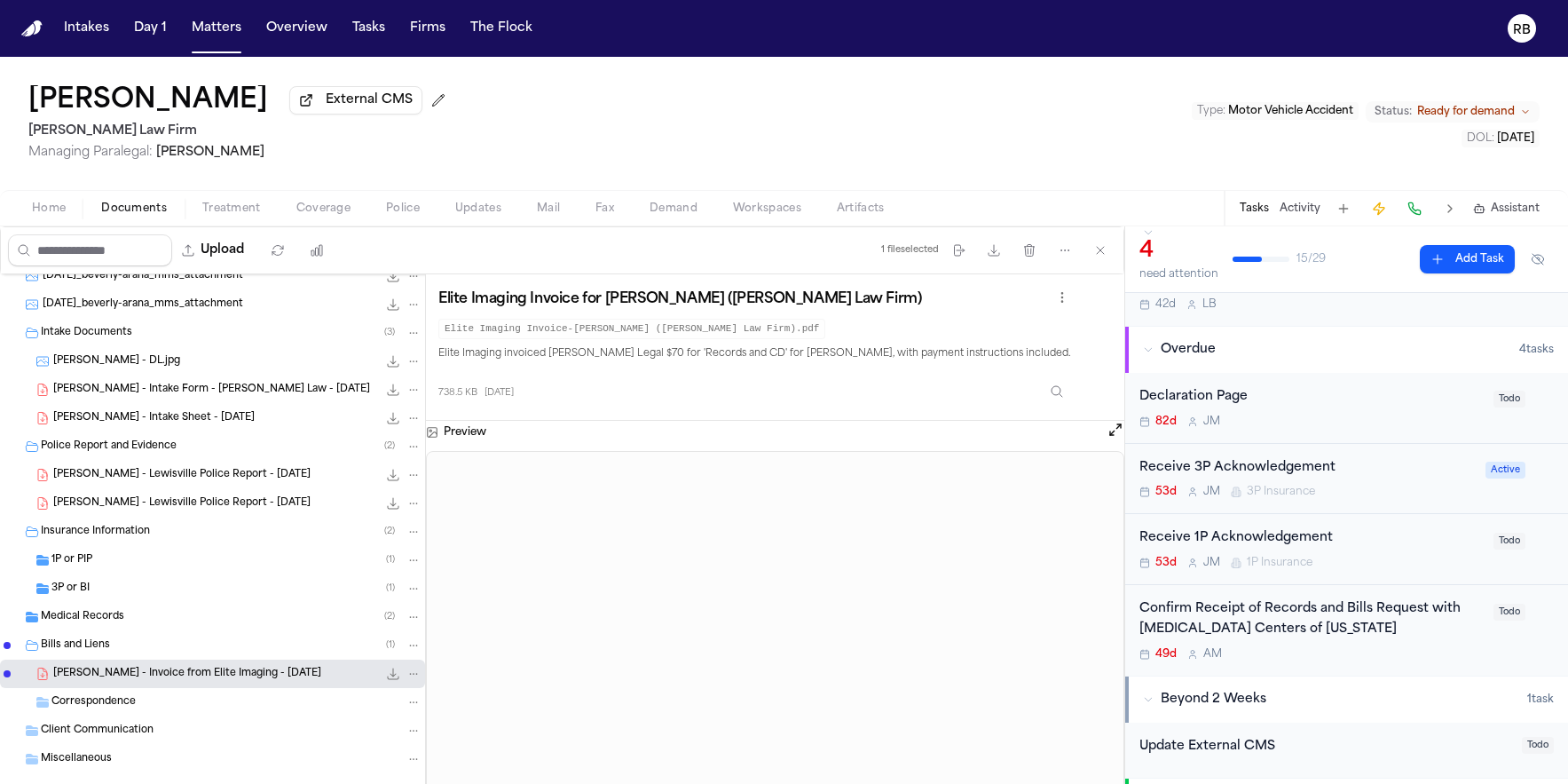
click at [113, 611] on div "Medical Records ( 2 )" at bounding box center [212, 616] width 425 height 28
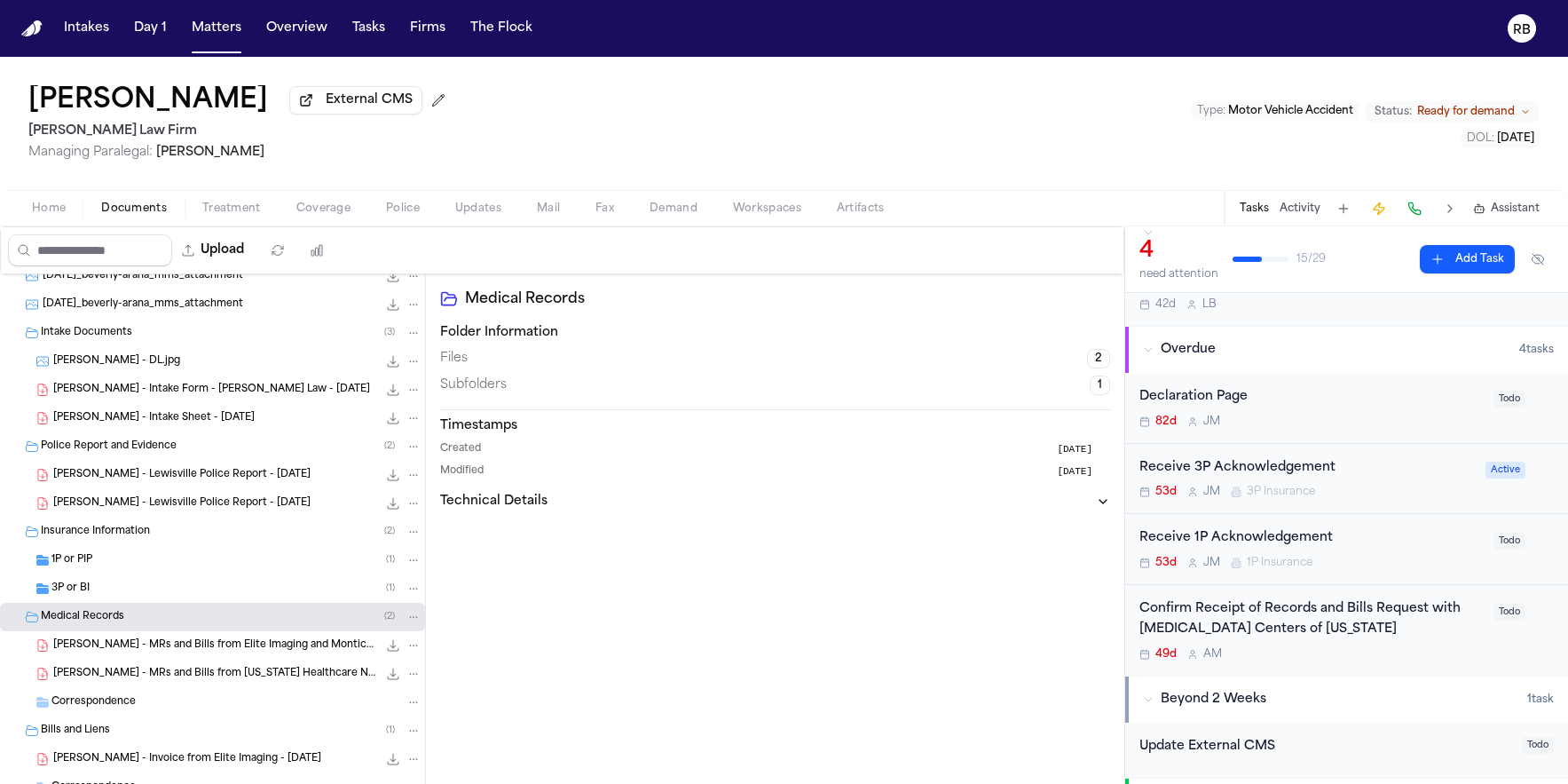
click at [247, 650] on span "B. Arana - MRs and Bills from Elite Imaging and Monticello Diagnostic Imaging" at bounding box center [215, 646] width 324 height 15
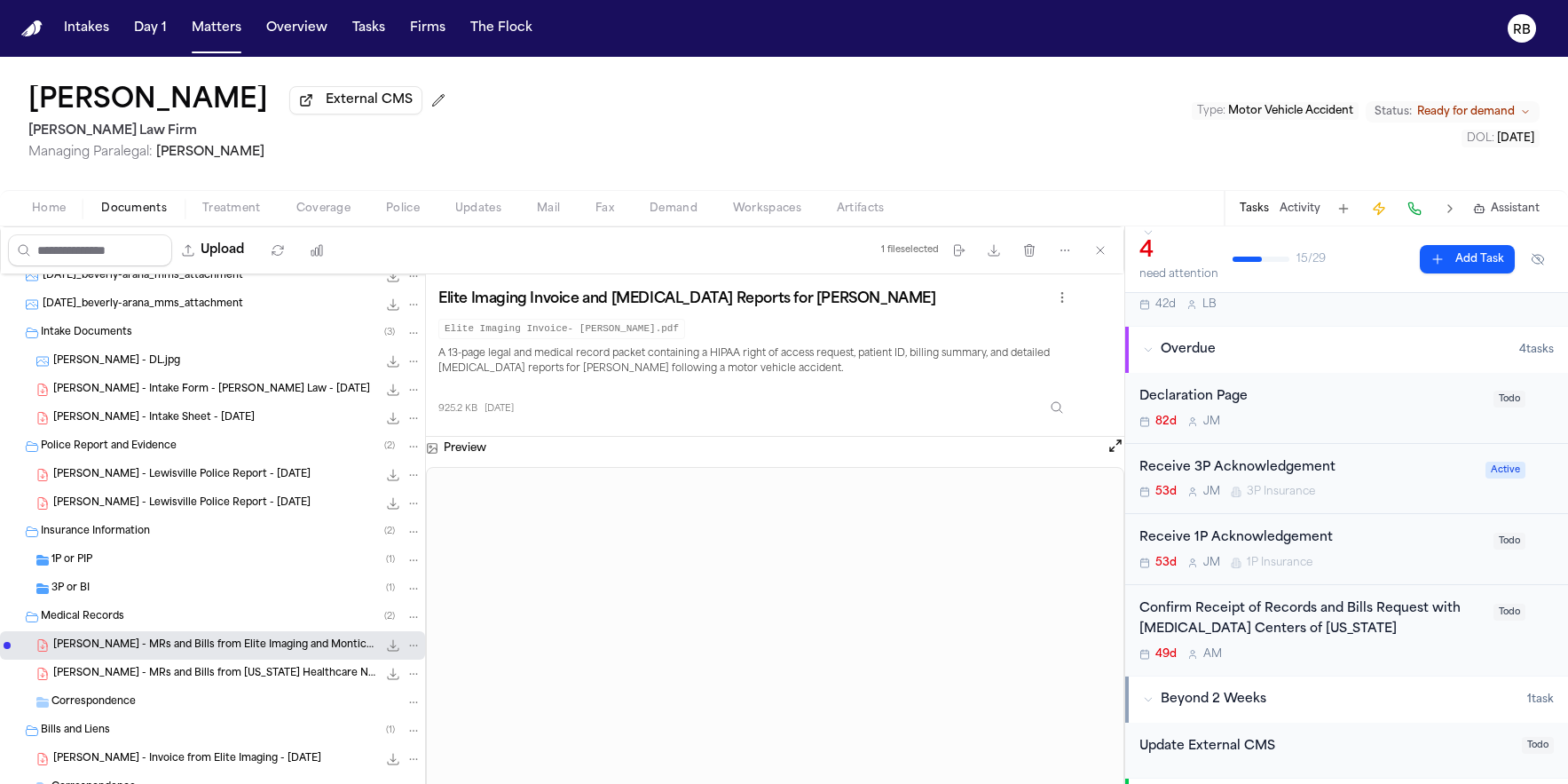
click at [237, 211] on span "Treatment" at bounding box center [232, 209] width 58 height 15
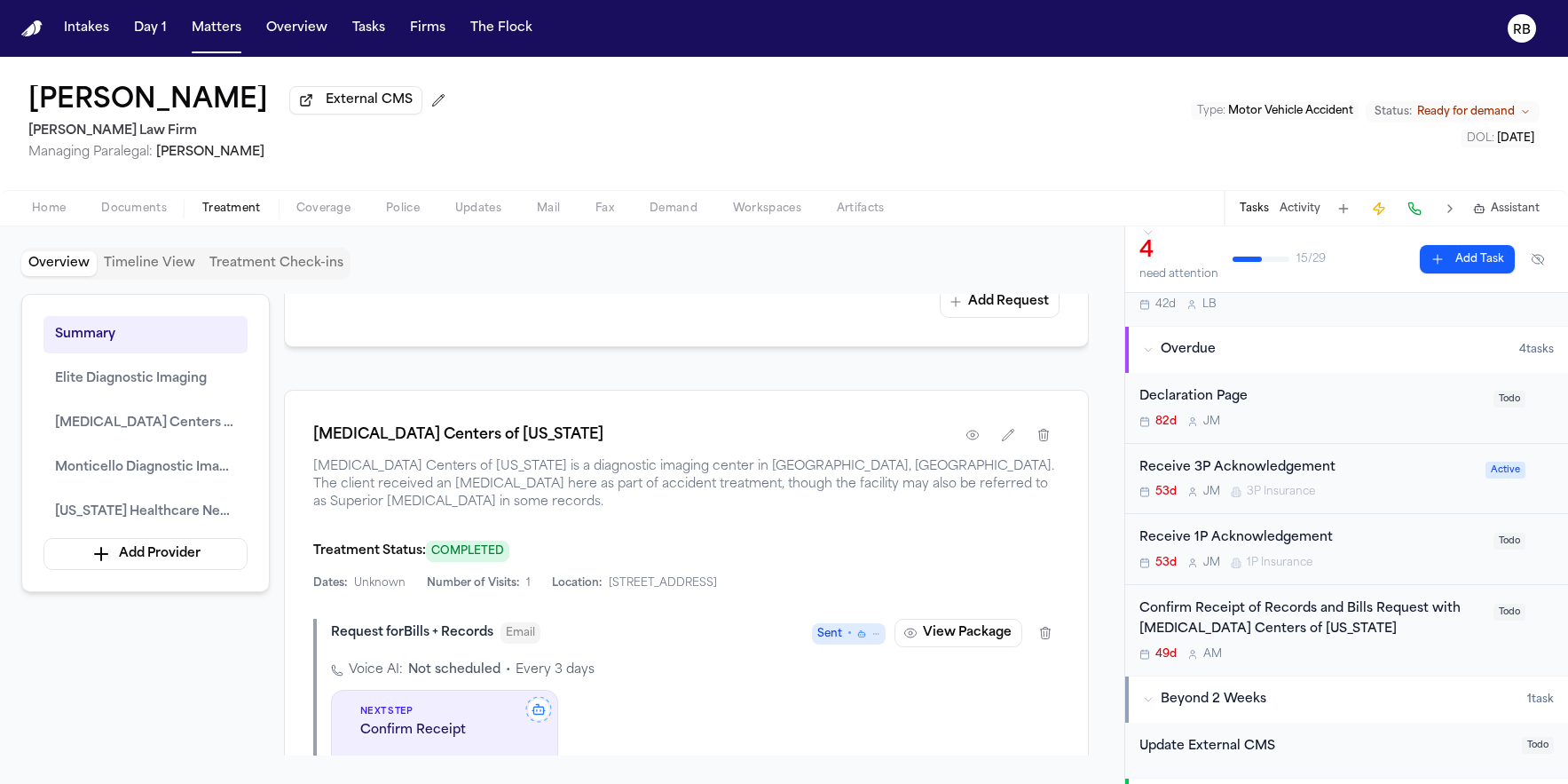
scroll to position [1901, 0]
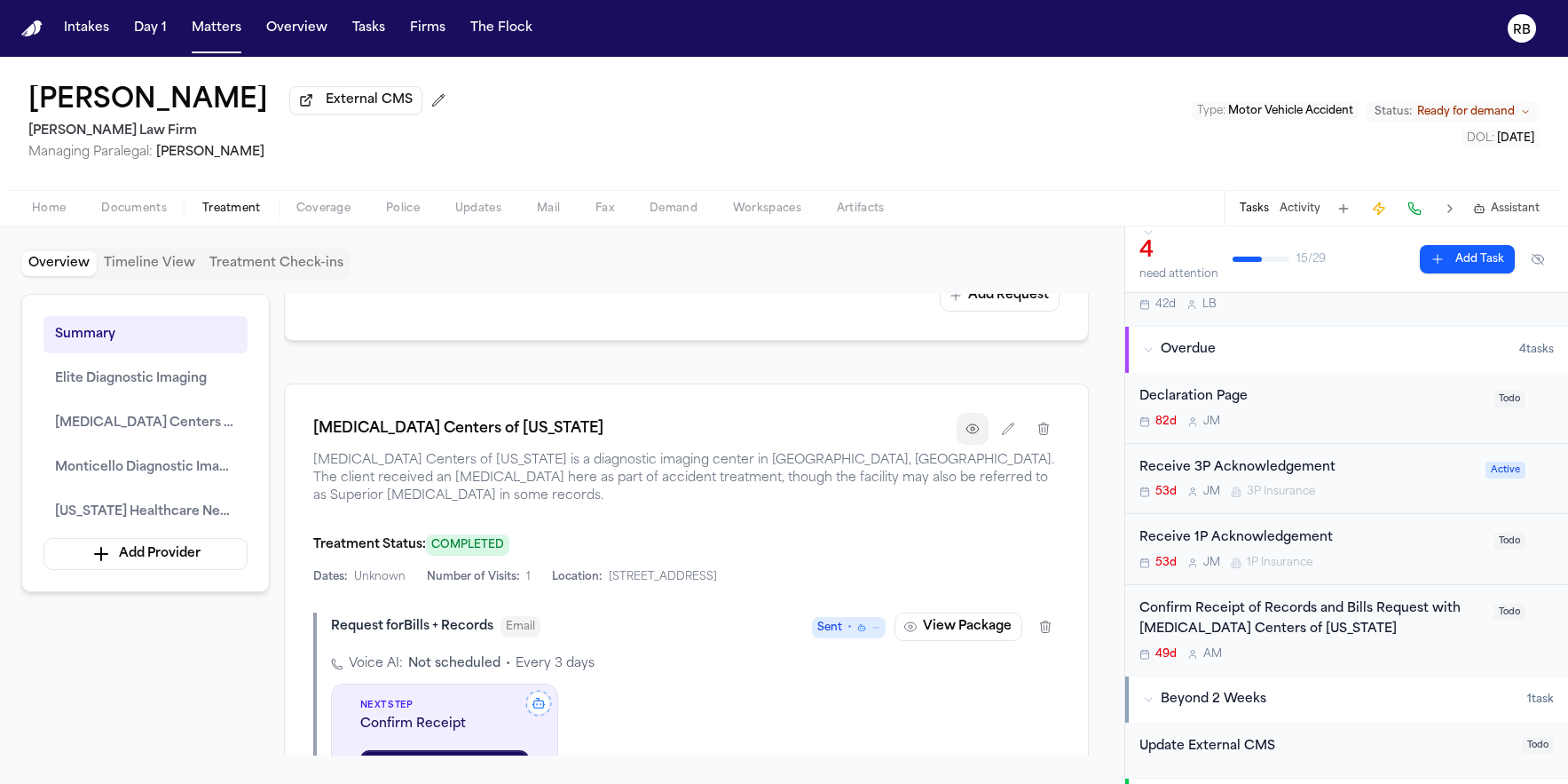
click at [971, 431] on icon "button" at bounding box center [973, 429] width 4 height 4
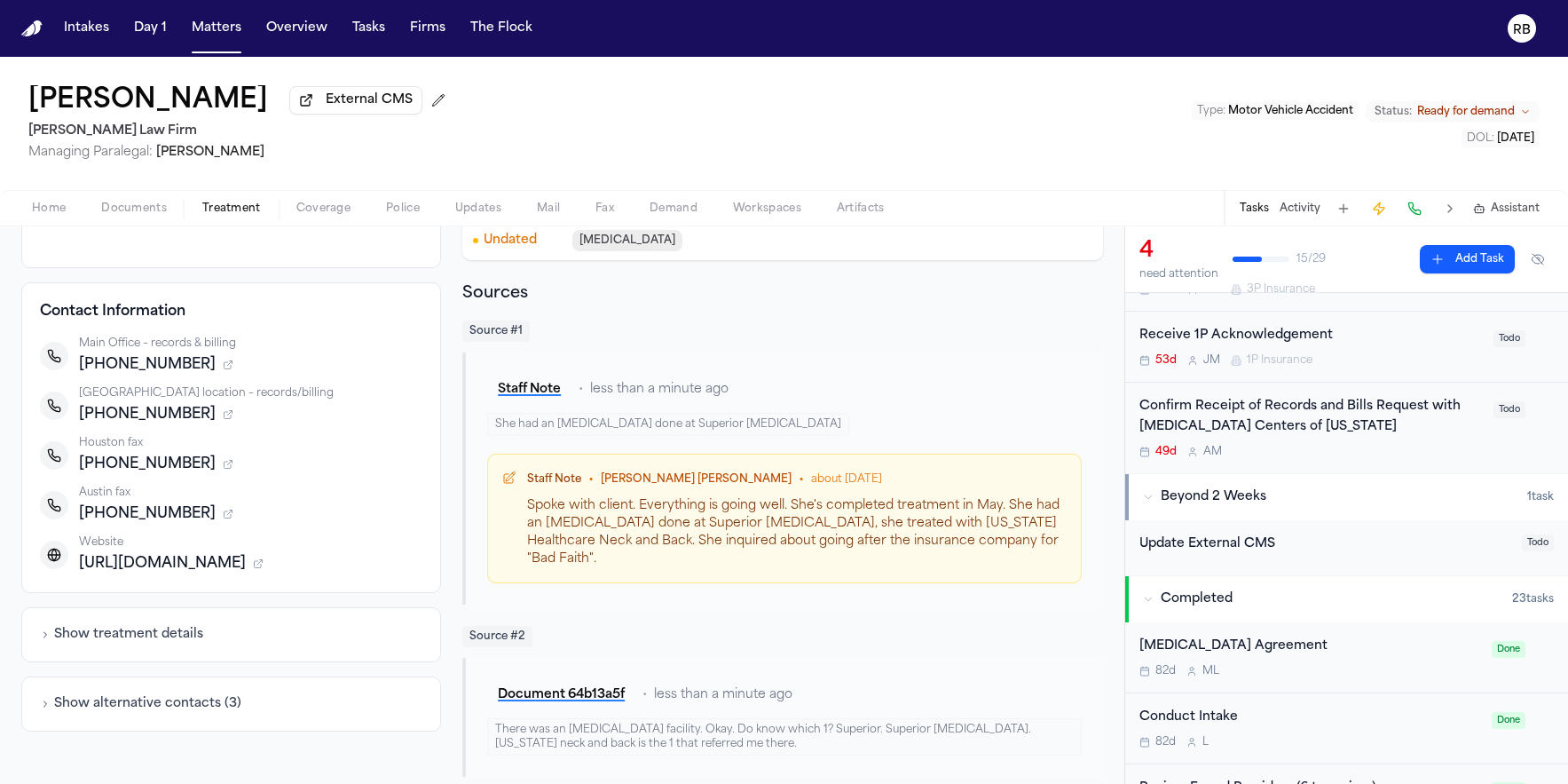
scroll to position [255, 0]
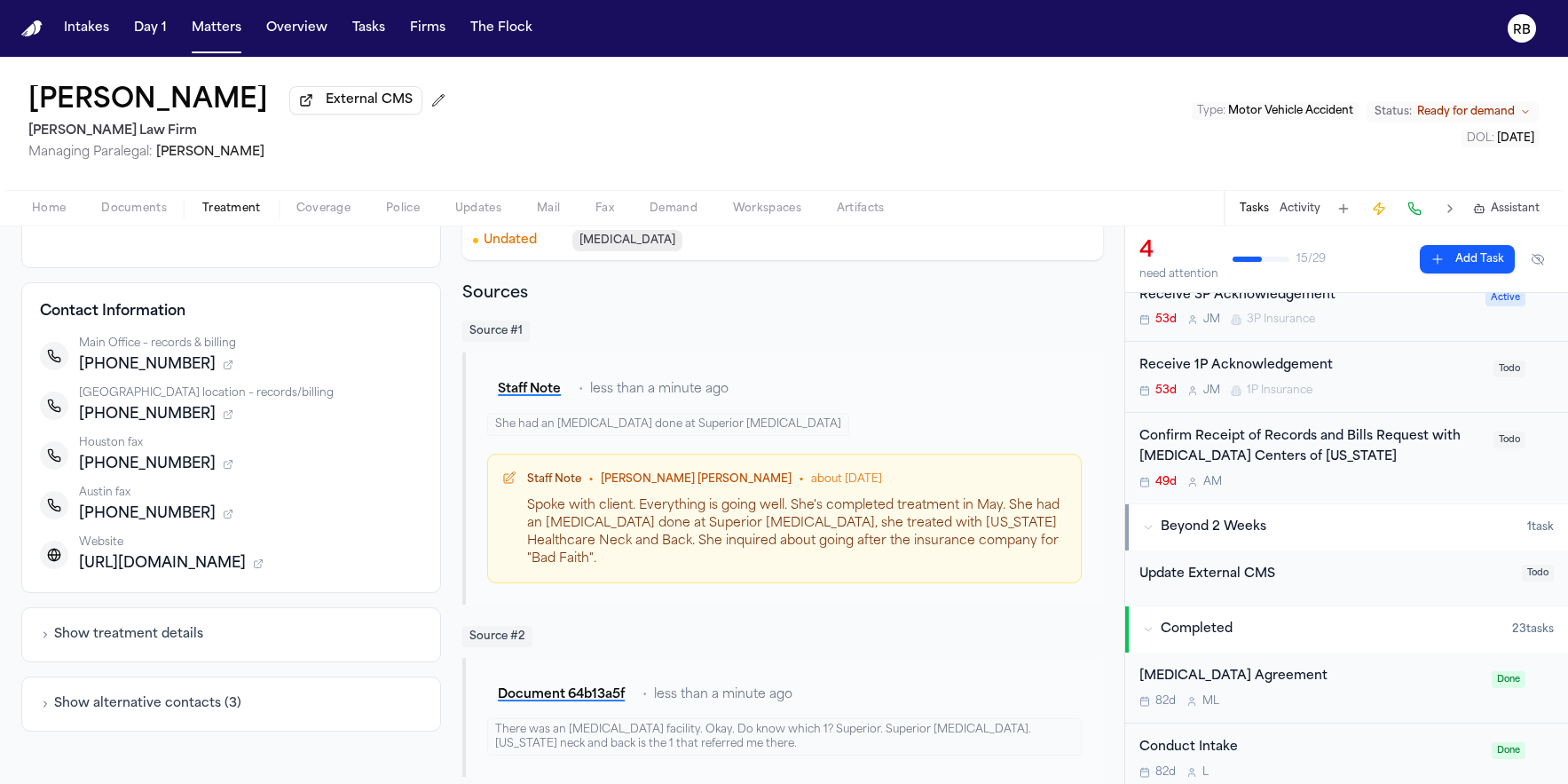
click at [1357, 481] on div "49d A M" at bounding box center [1311, 482] width 343 height 15
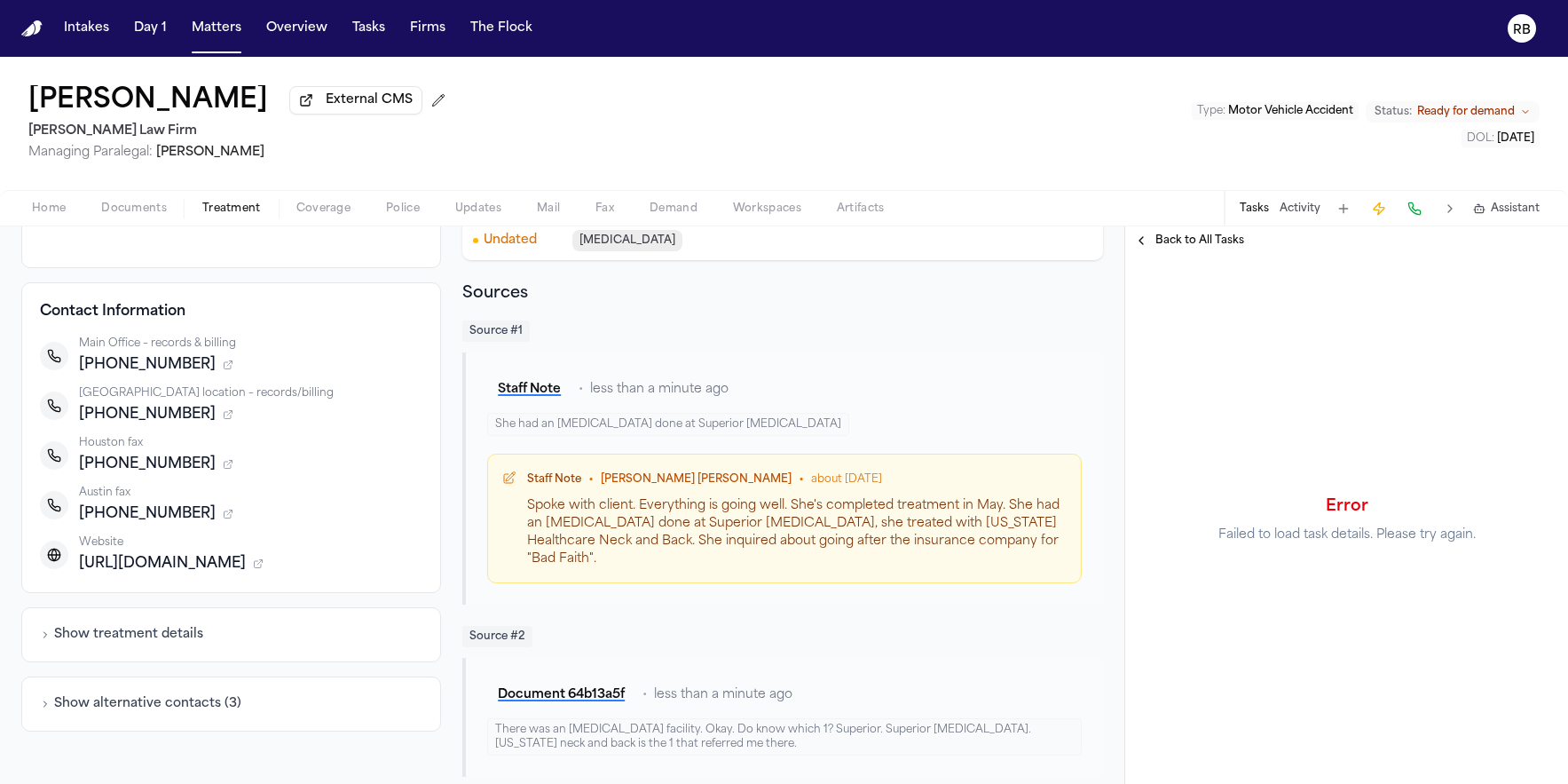
click at [1196, 238] on span "Back to All Tasks" at bounding box center [1200, 240] width 89 height 15
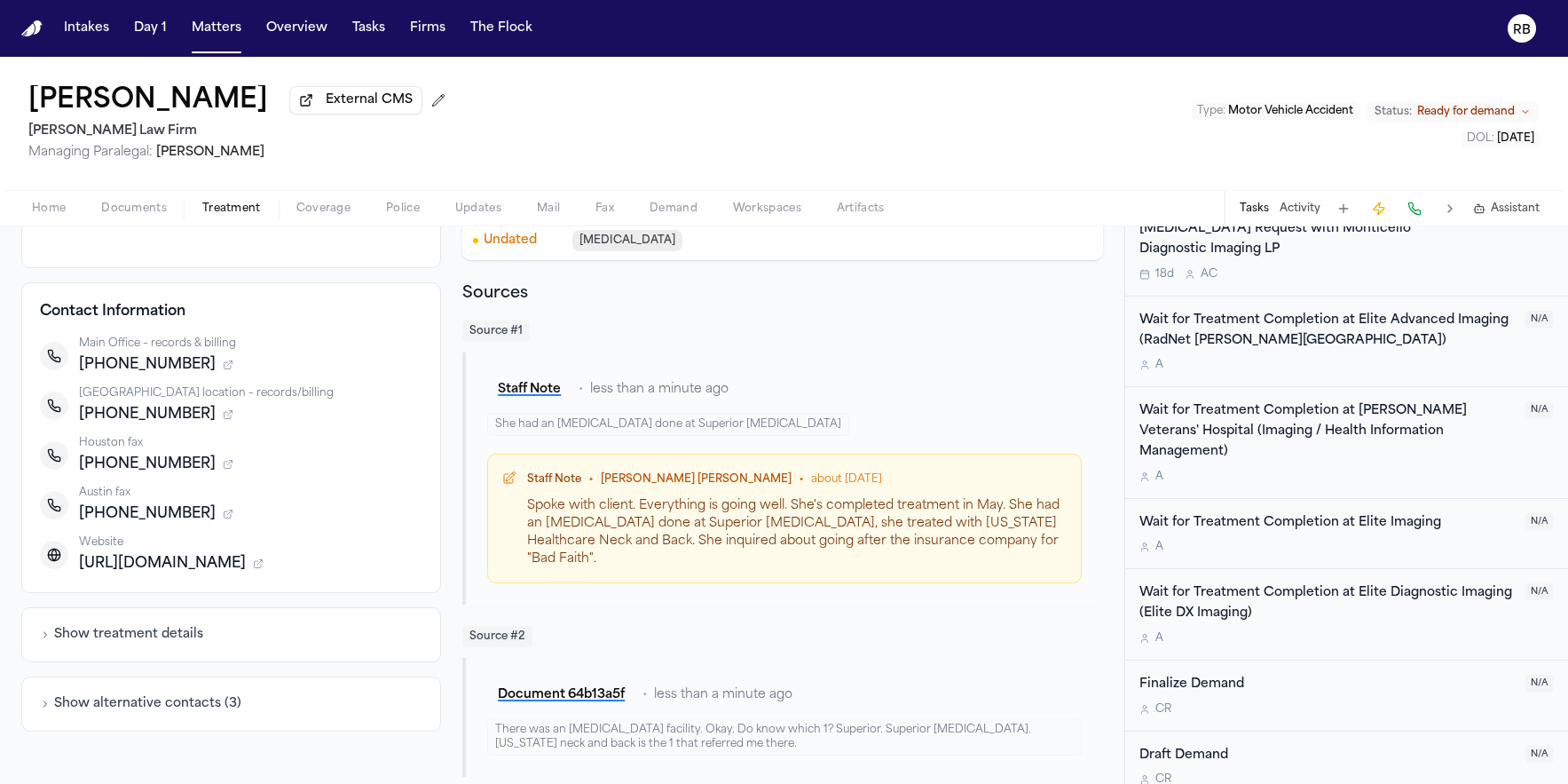
scroll to position [1787, 0]
click at [1316, 208] on button "Activity" at bounding box center [1300, 209] width 41 height 15
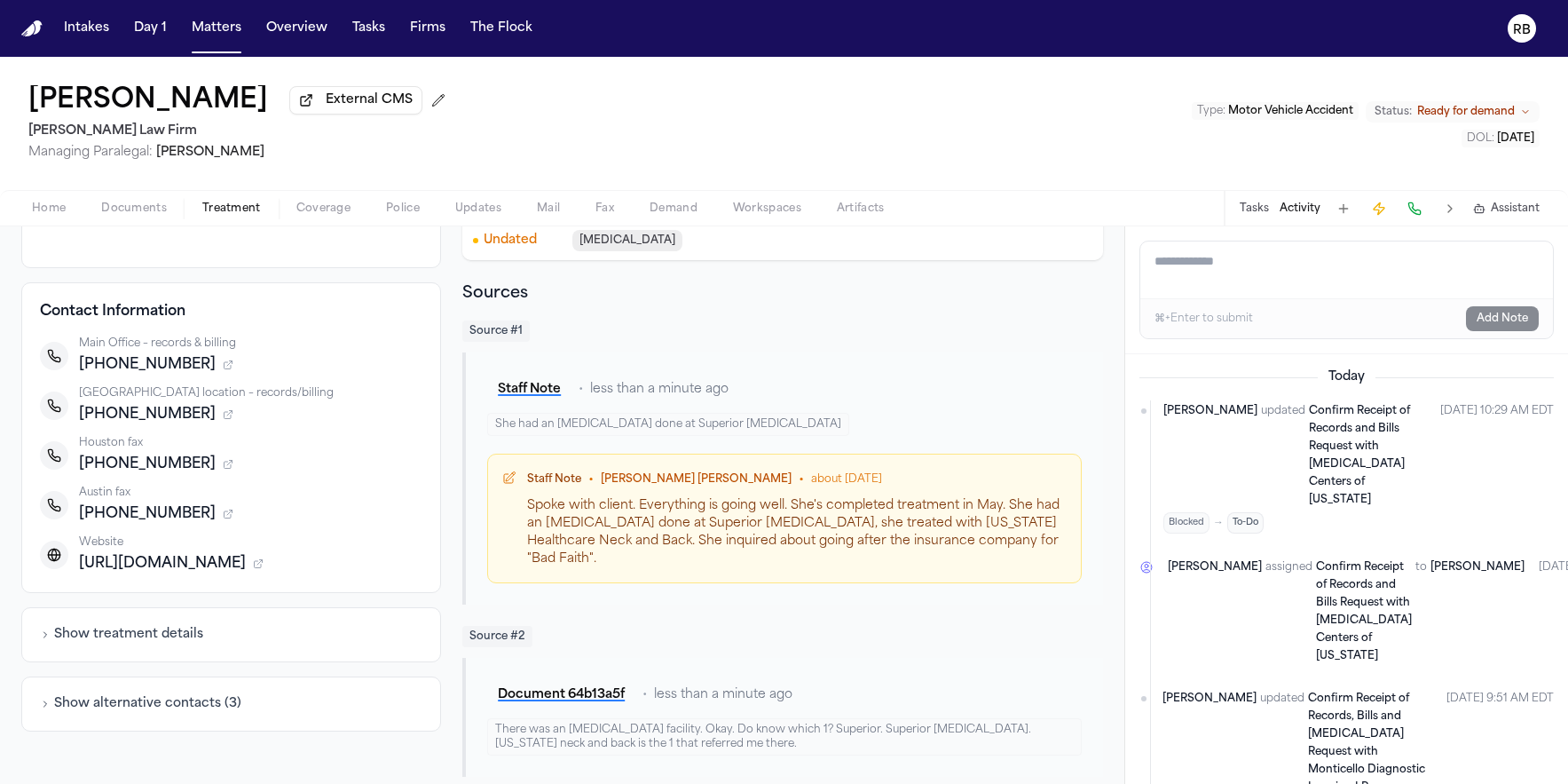
click at [1296, 269] on textarea "Add a note to this matter" at bounding box center [1346, 270] width 412 height 57
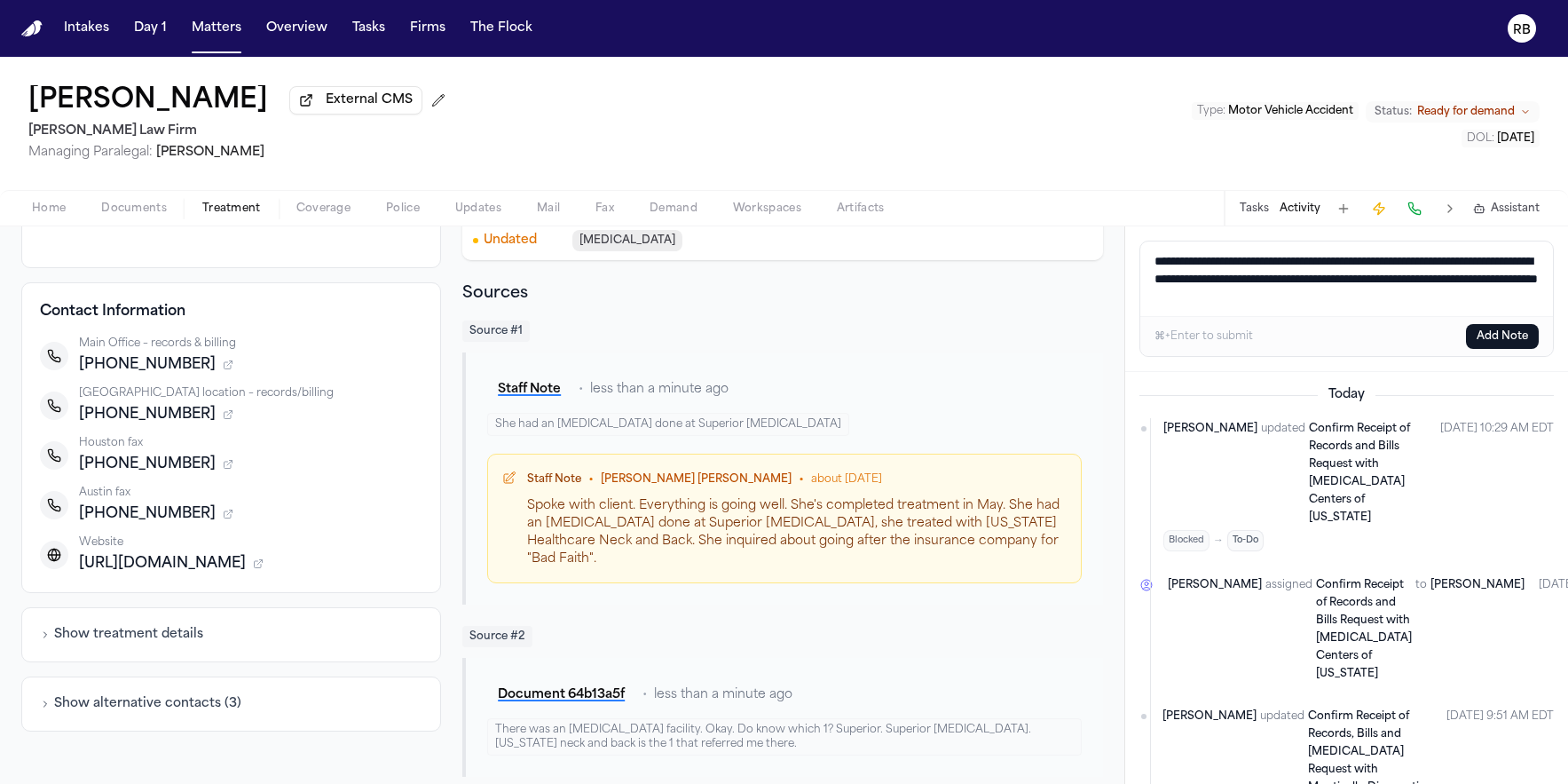
type textarea "**********"
click at [1491, 347] on button "Add Note" at bounding box center [1502, 335] width 73 height 24
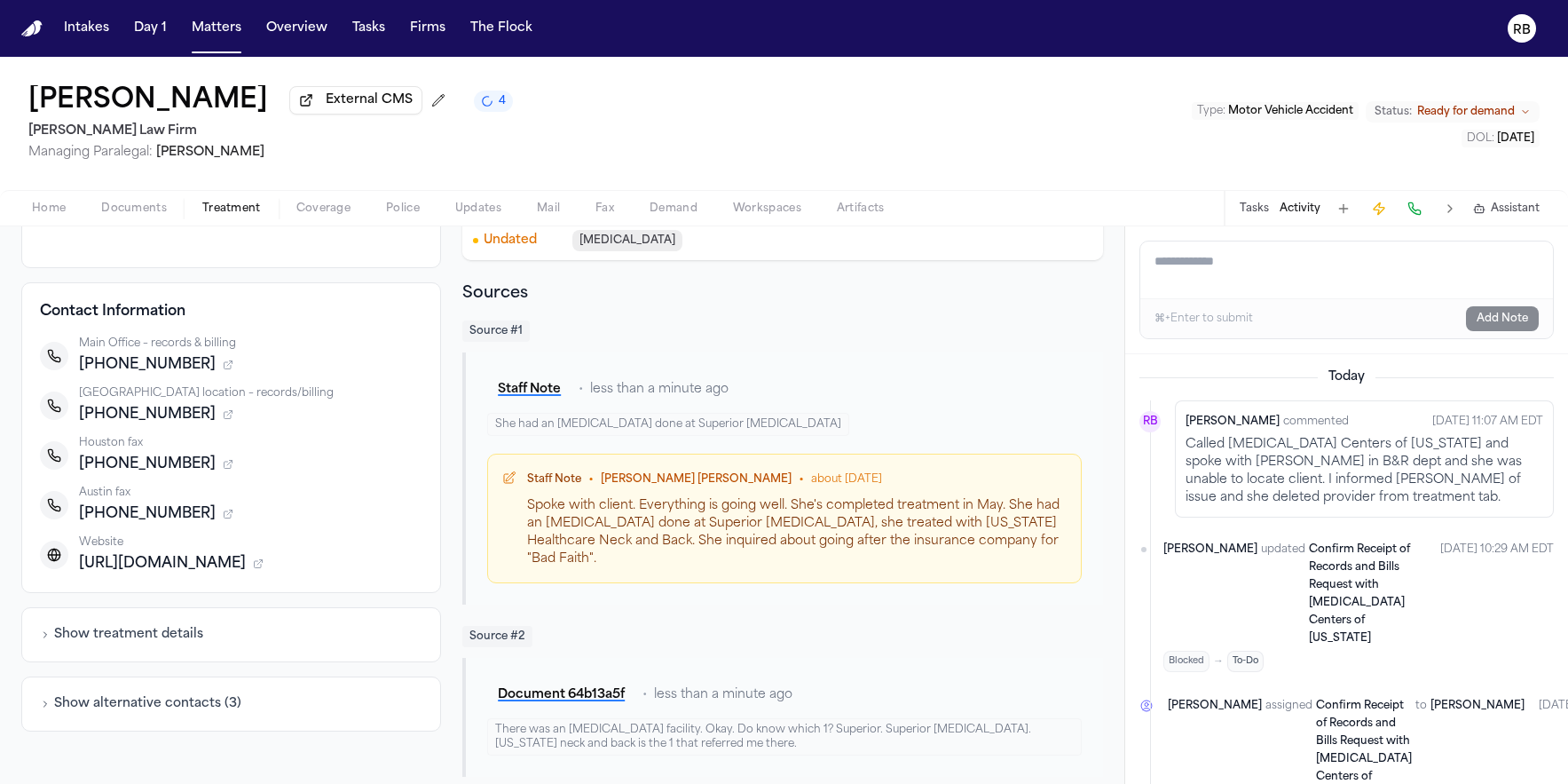
click at [781, 117] on div "Beverly Arana External CMS 4 Hecht Law Firm Managing Paralegal: Jessica Barrett…" at bounding box center [784, 123] width 1568 height 134
click at [189, 25] on button "Matters" at bounding box center [216, 28] width 64 height 32
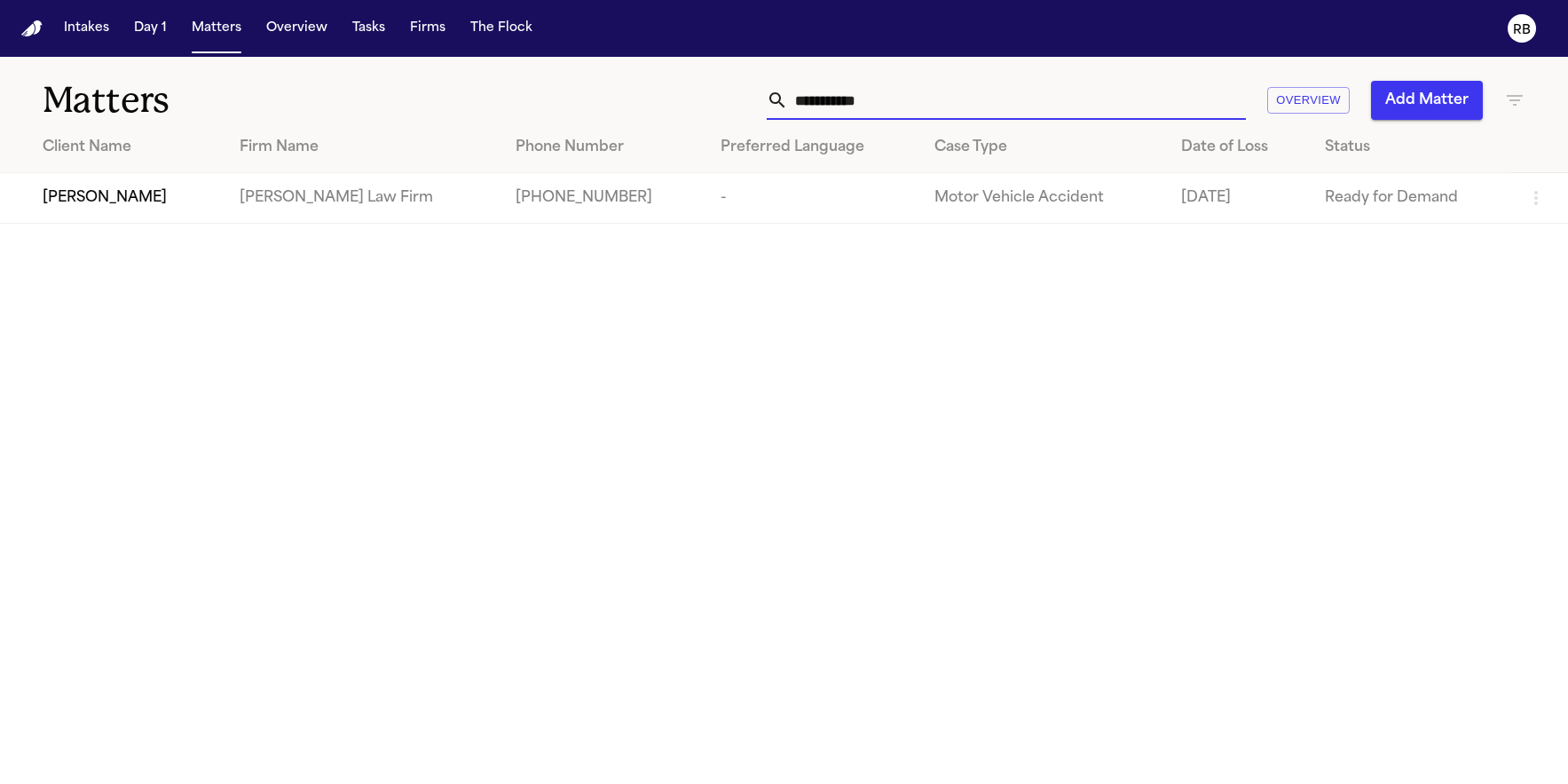
click at [1043, 95] on input "**********" at bounding box center [1017, 100] width 458 height 39
drag, startPoint x: 751, startPoint y: 109, endPoint x: 388, endPoint y: 93, distance: 363.4
click at [402, 95] on div "**********" at bounding box center [784, 89] width 1568 height 65
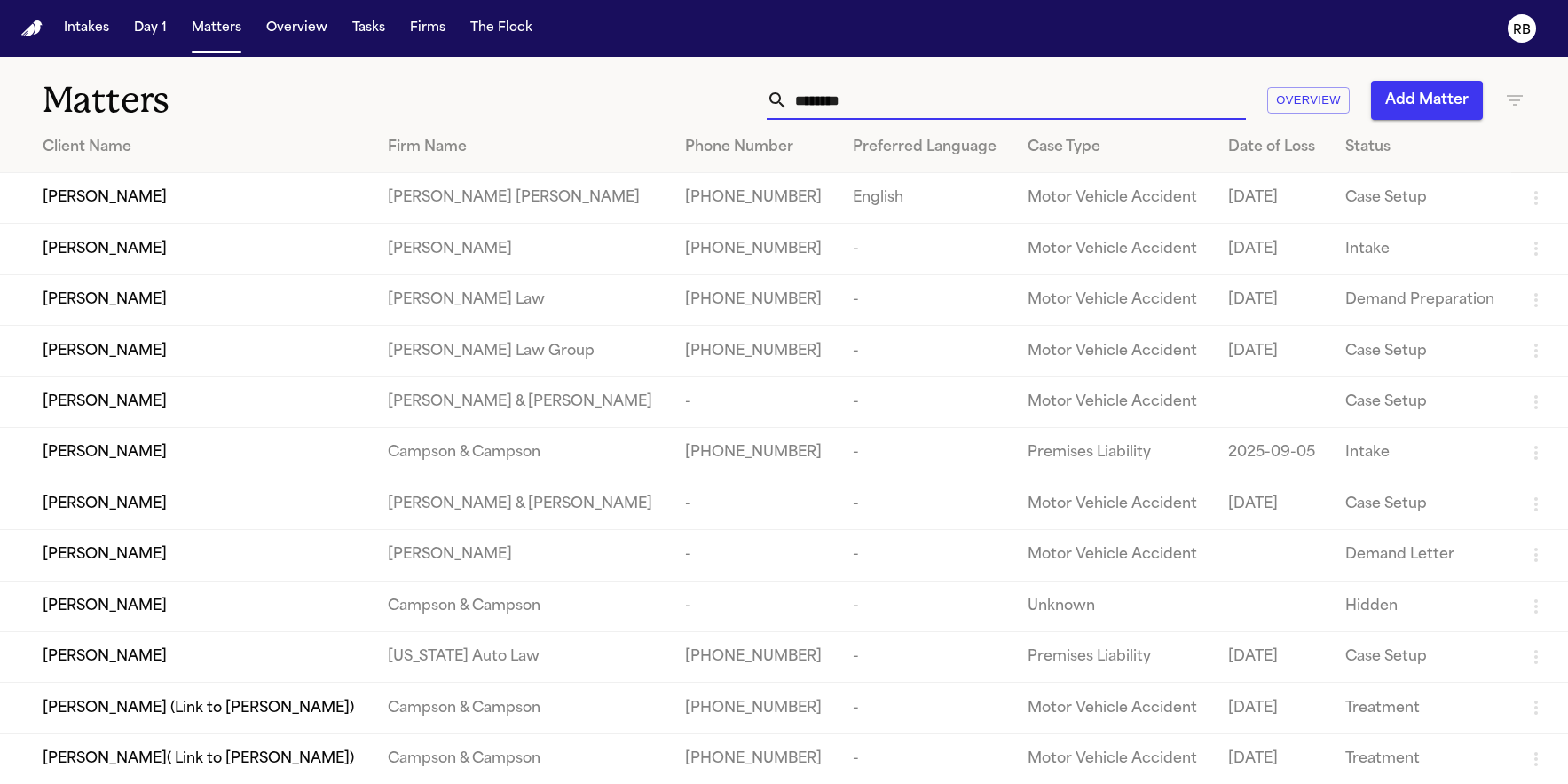
type input "*******"
click at [181, 303] on div "William Headen" at bounding box center [201, 300] width 317 height 21
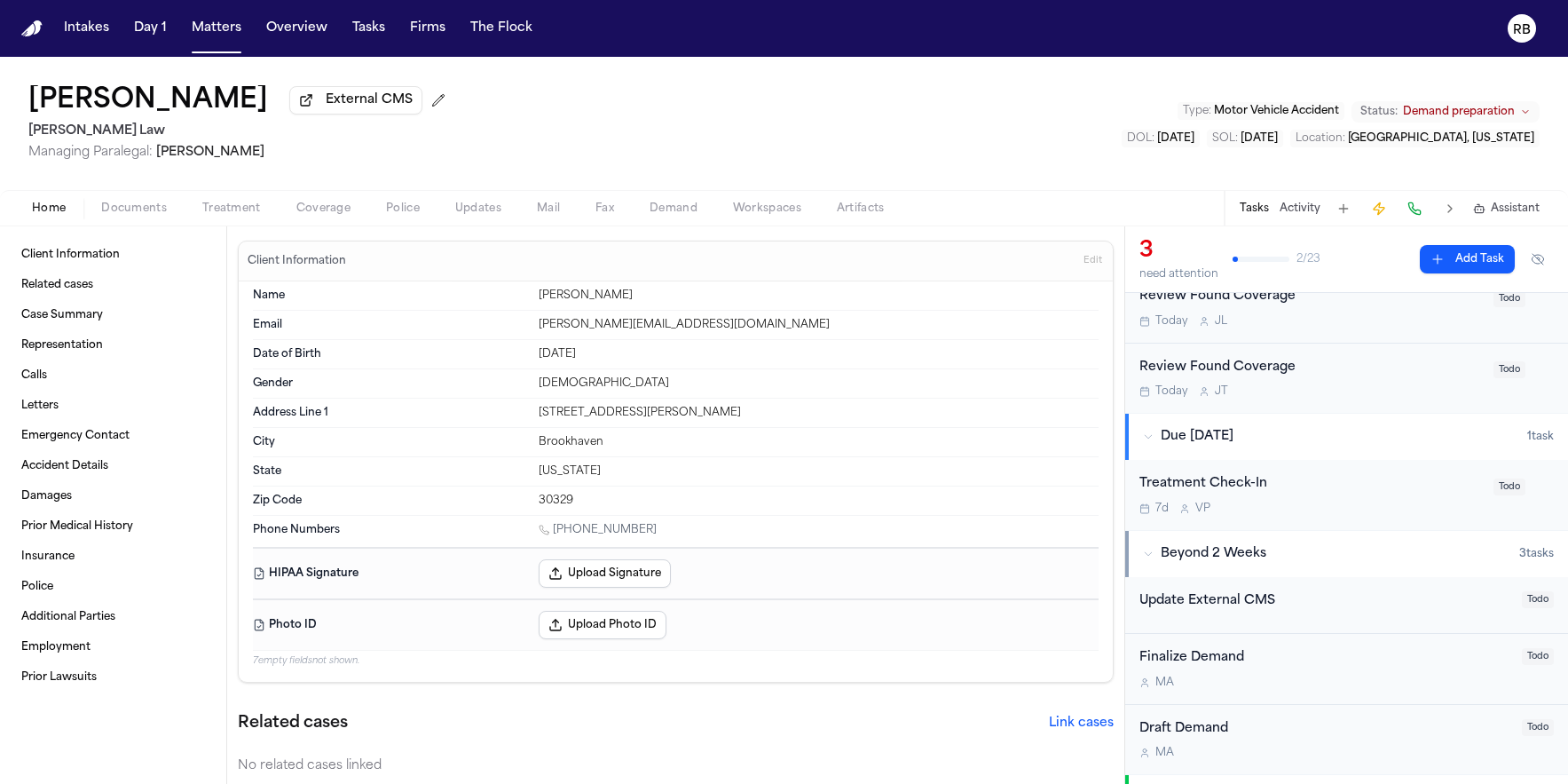
scroll to position [216, 0]
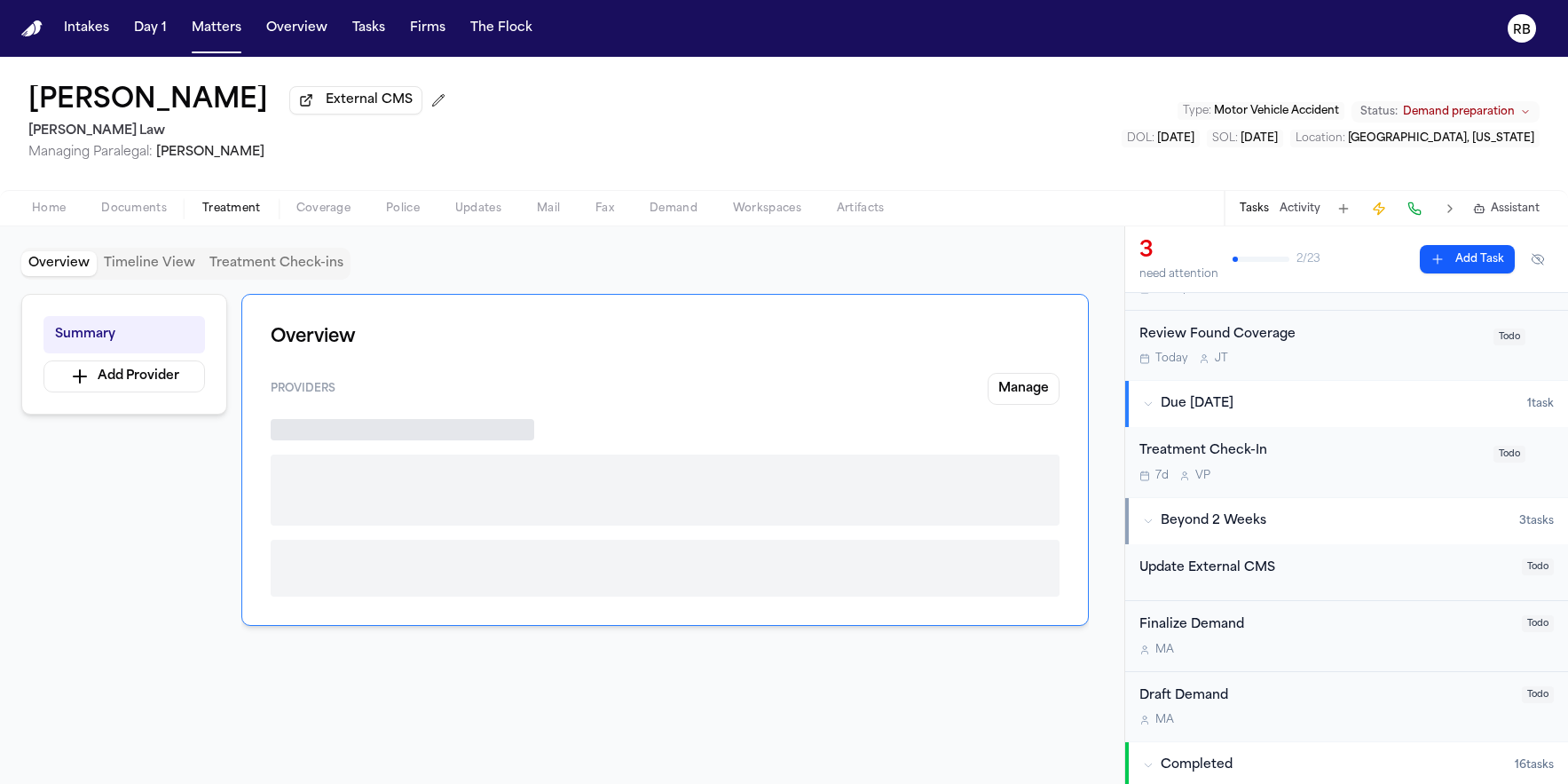
click at [241, 205] on span "Treatment" at bounding box center [232, 209] width 58 height 15
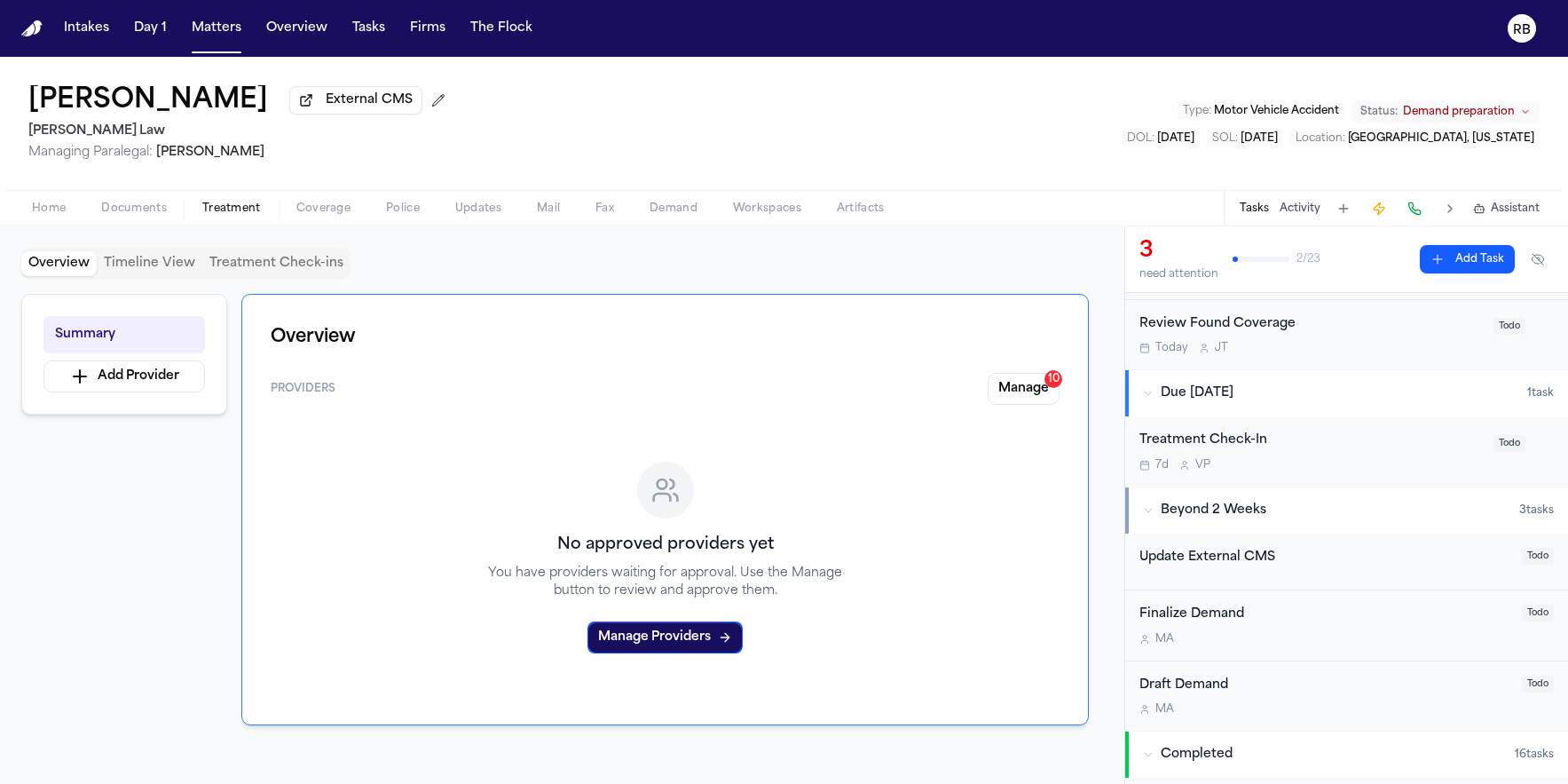
scroll to position [233, 0]
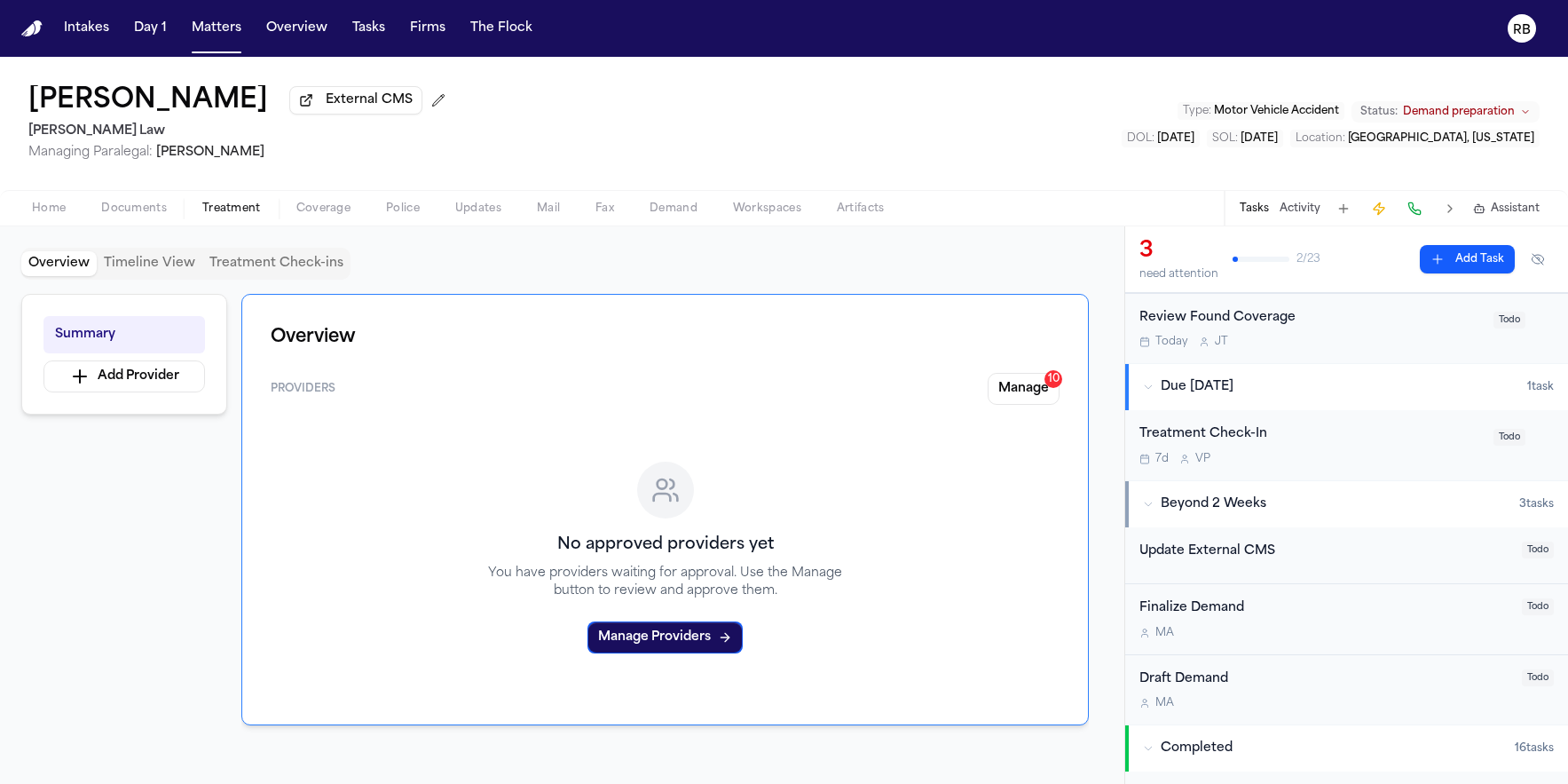
click at [868, 133] on div "William Headen External CMS McCormick Law Managing Paralegal: Violette Patino T…" at bounding box center [784, 123] width 1568 height 134
click at [1018, 388] on button "Manage 10" at bounding box center [1024, 388] width 72 height 32
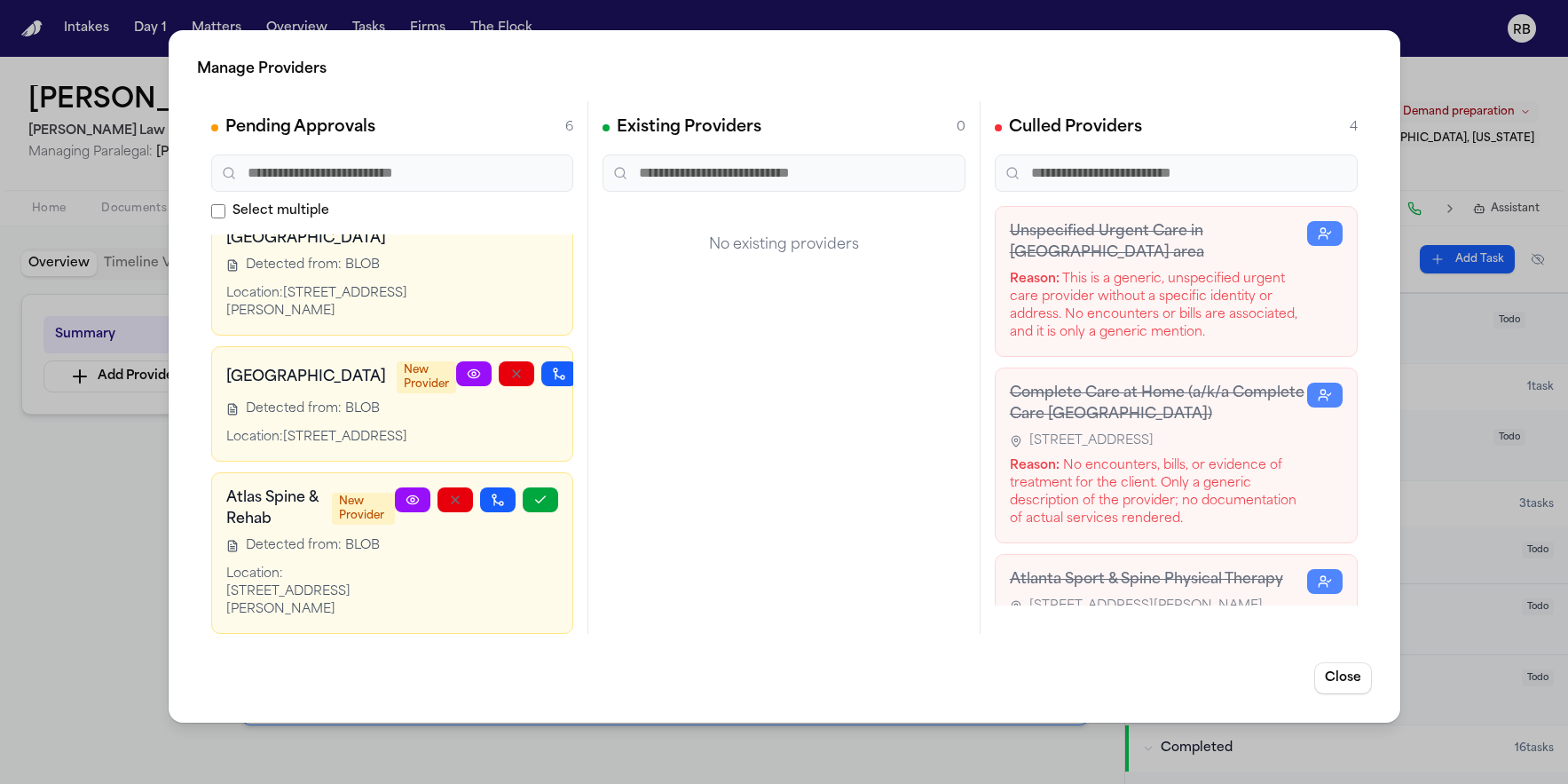
scroll to position [662, 0]
click at [596, 376] on icon "button" at bounding box center [601, 373] width 10 height 6
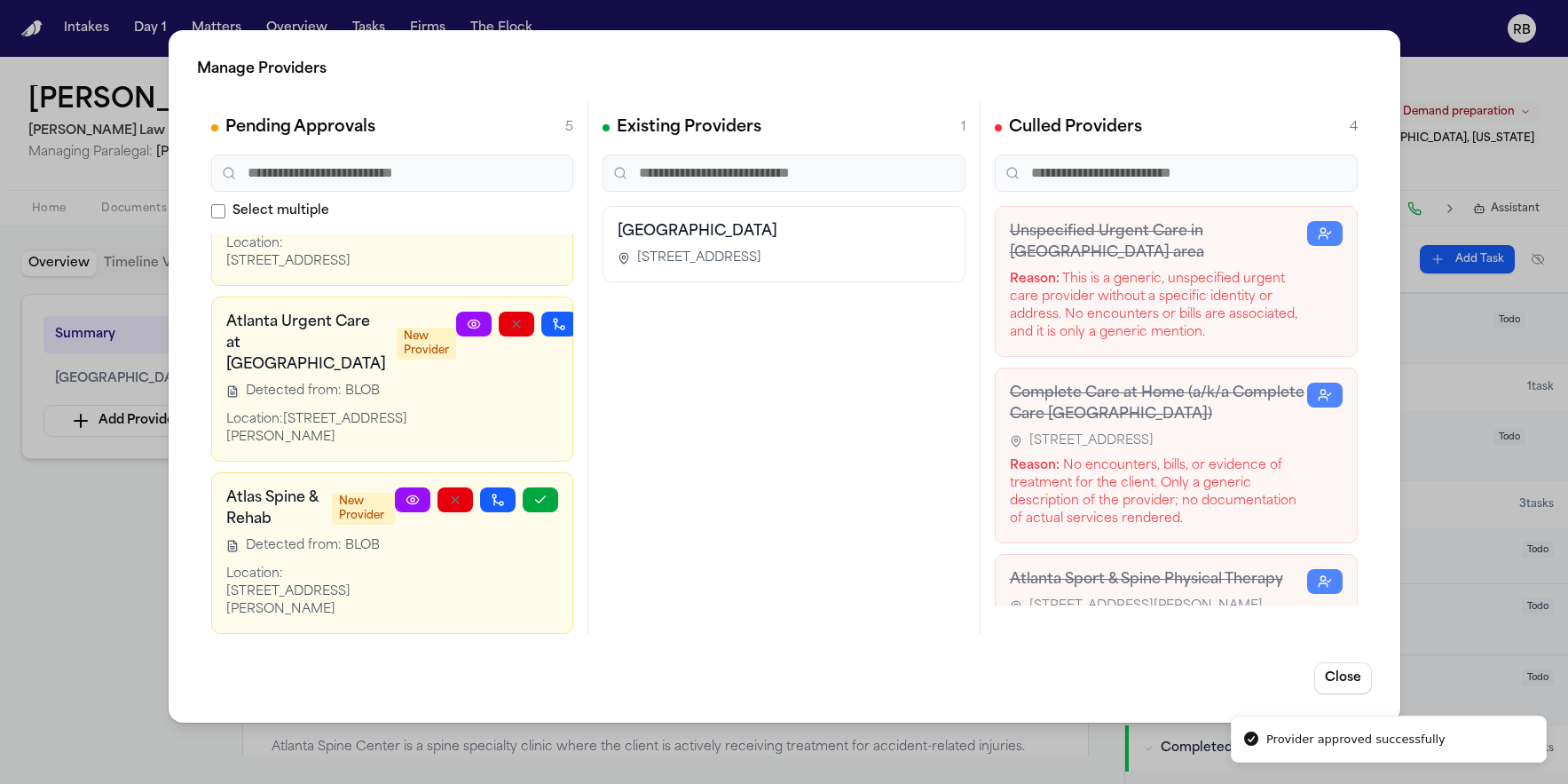
scroll to position [614, 0]
click at [137, 542] on div "Manage Providers Pending Approvals 5 Select multiple Advanced Chiropractic, PC …" at bounding box center [784, 392] width 1568 height 784
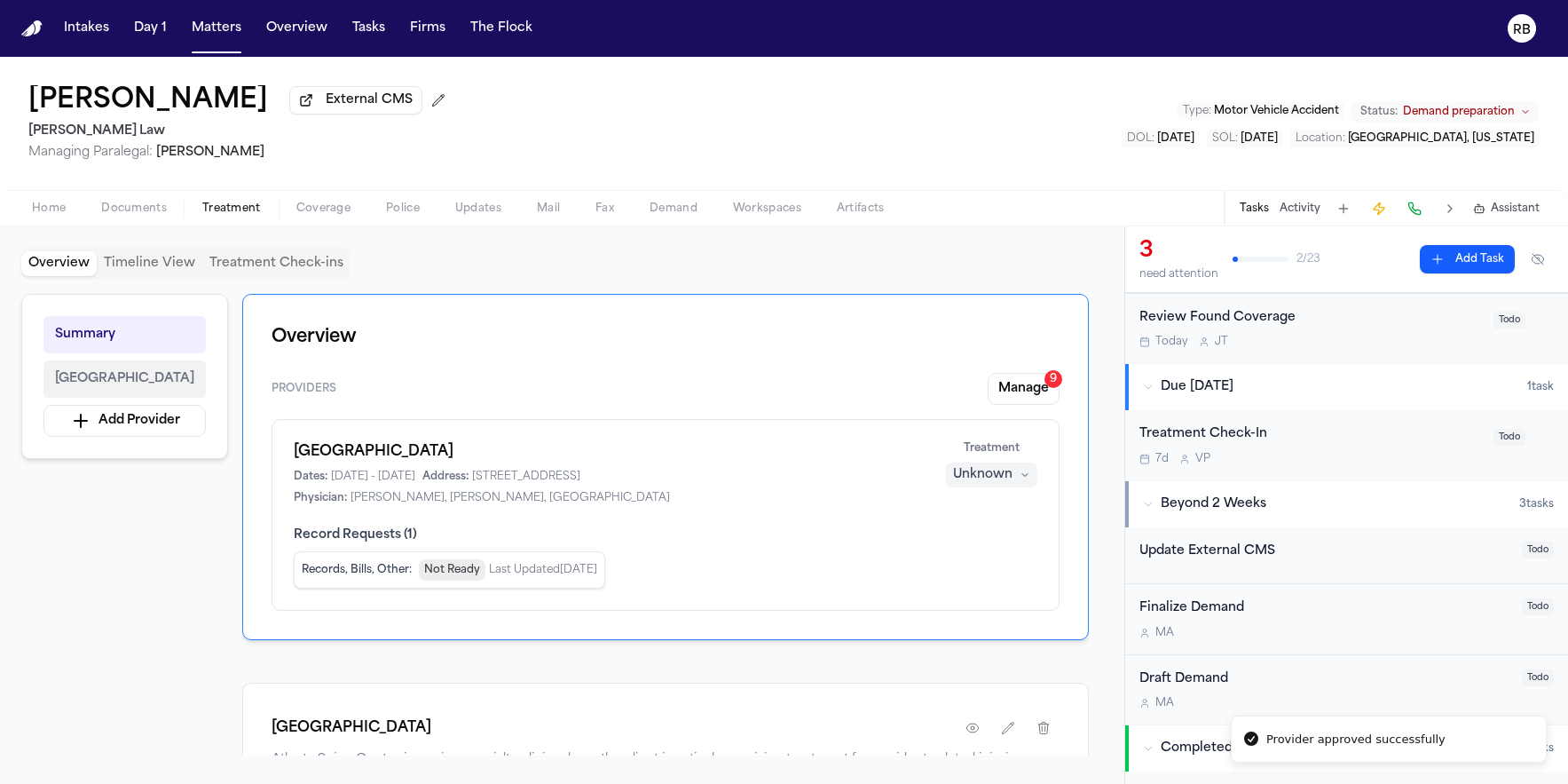
click at [94, 380] on span "Atlanta Spine Center" at bounding box center [124, 379] width 139 height 21
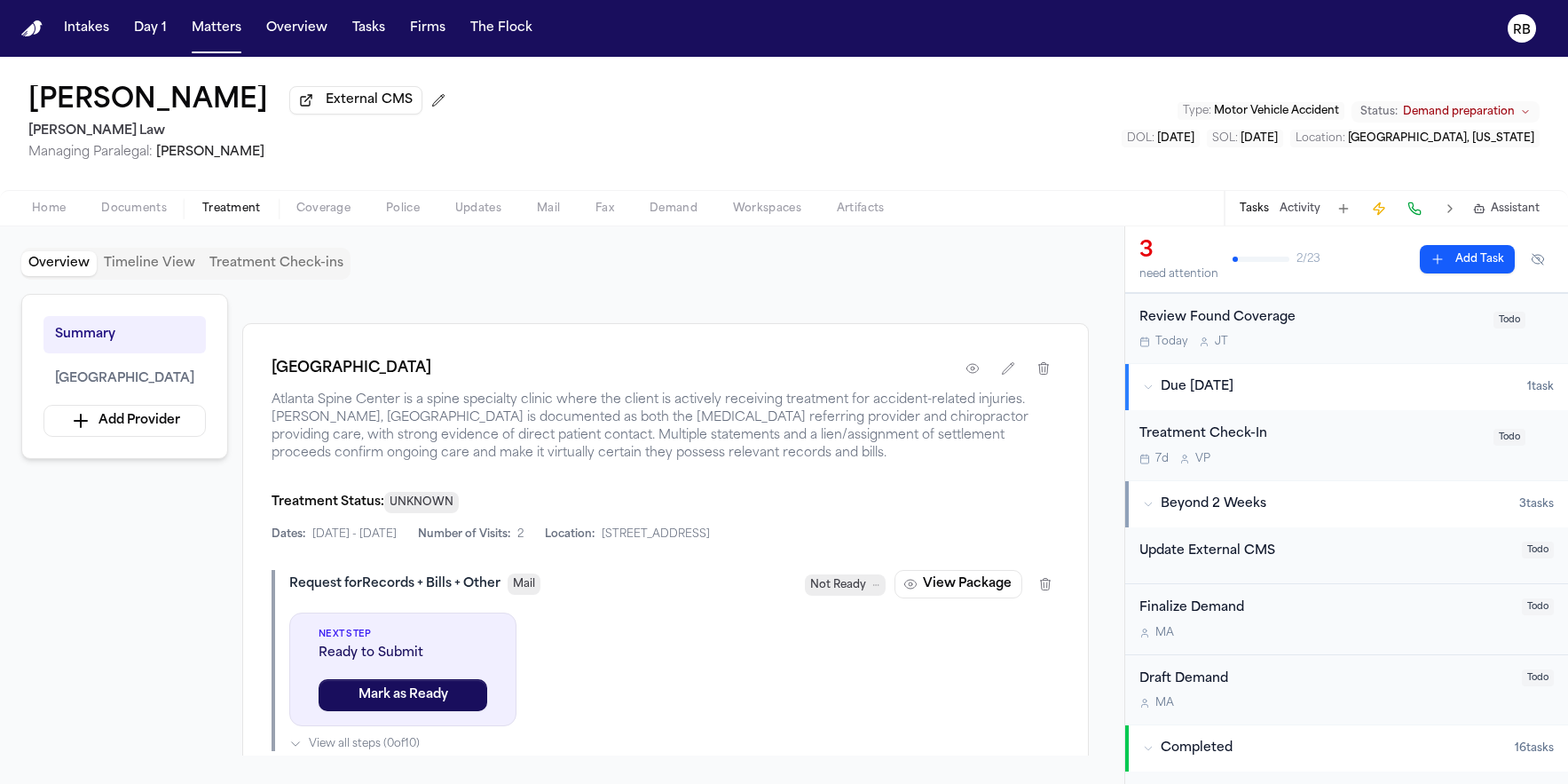
scroll to position [343, 0]
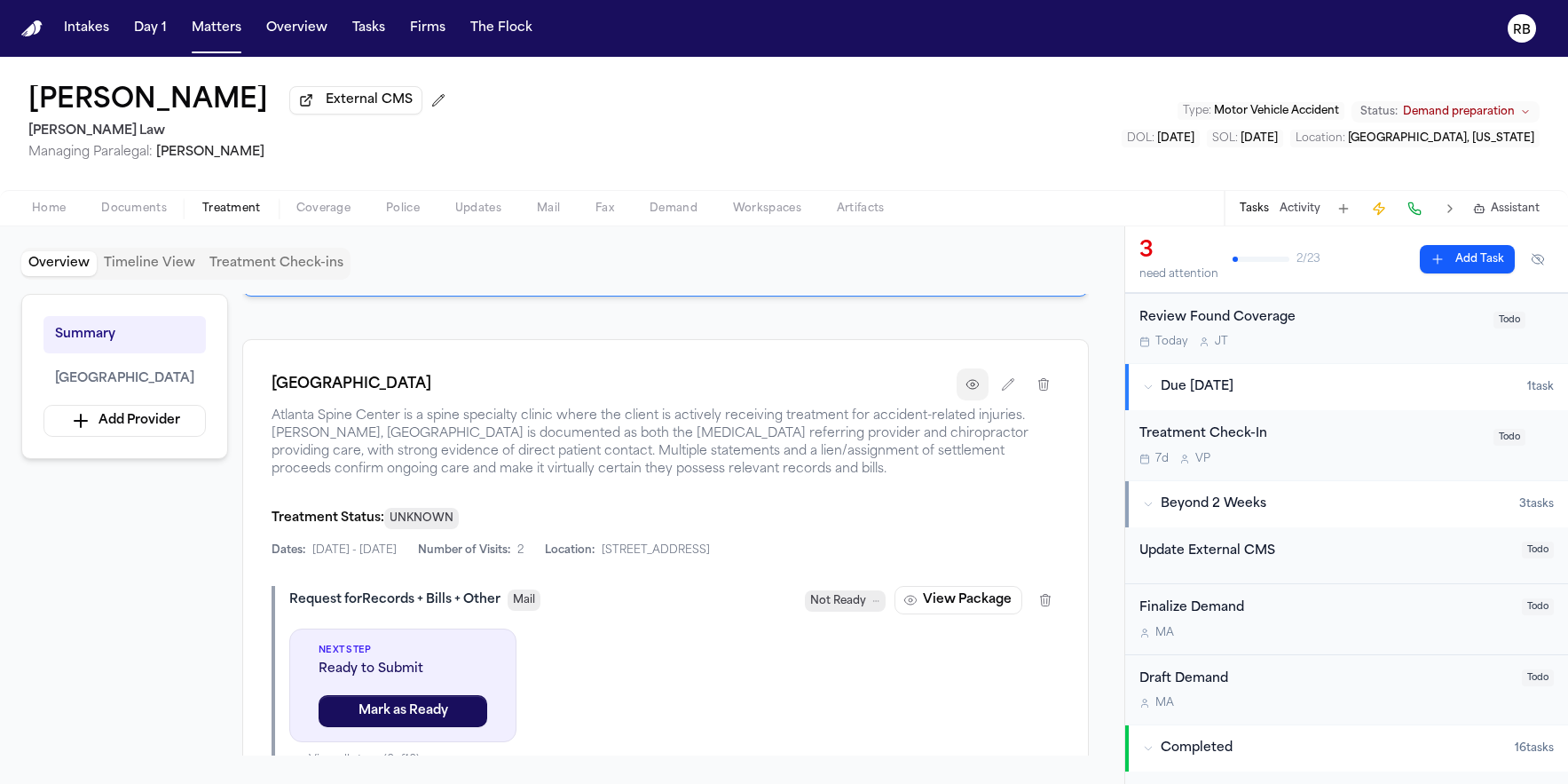
click at [970, 383] on icon "button" at bounding box center [973, 384] width 12 height 9
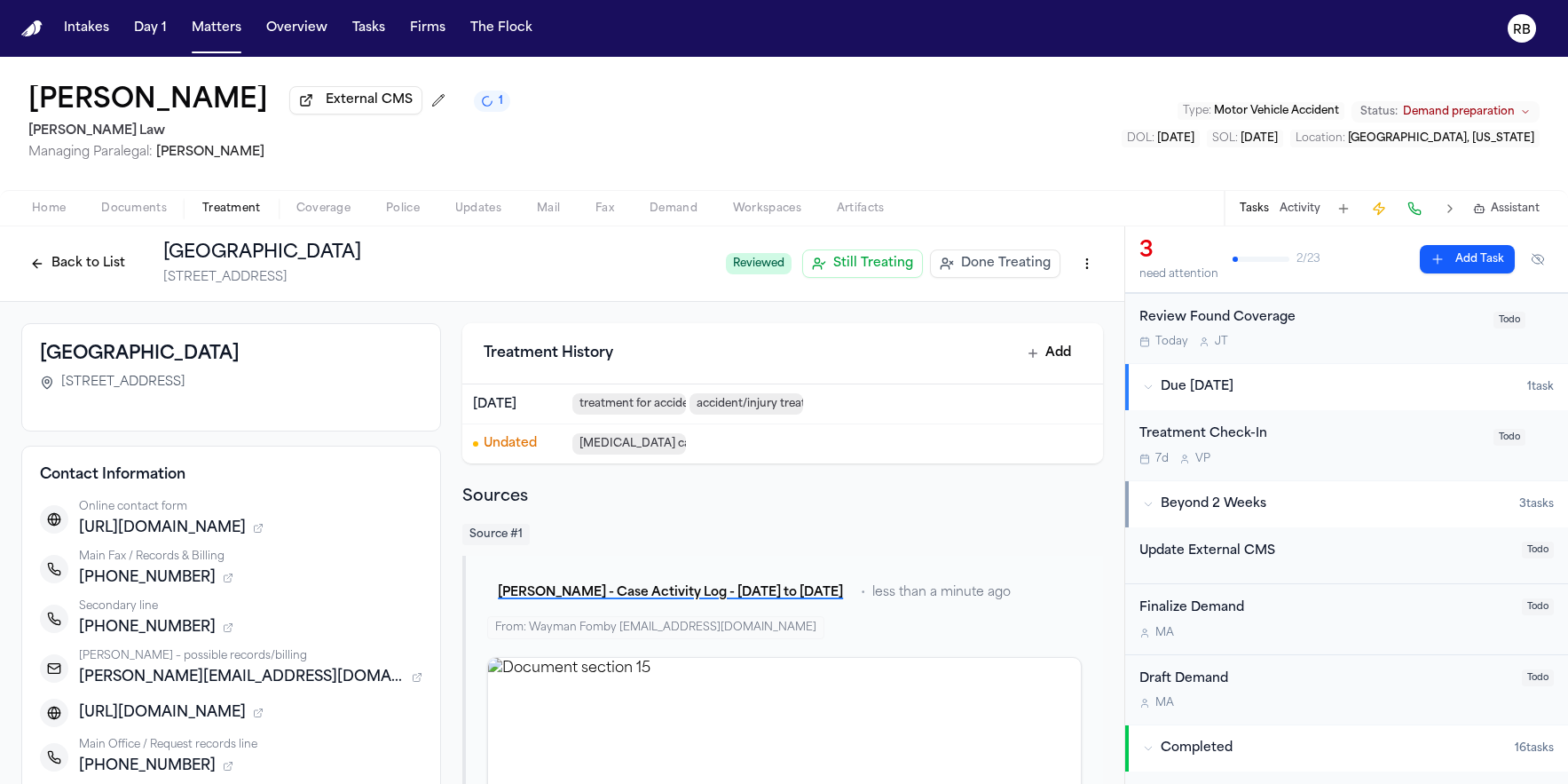
click at [50, 277] on button "Back to List" at bounding box center [78, 263] width 113 height 28
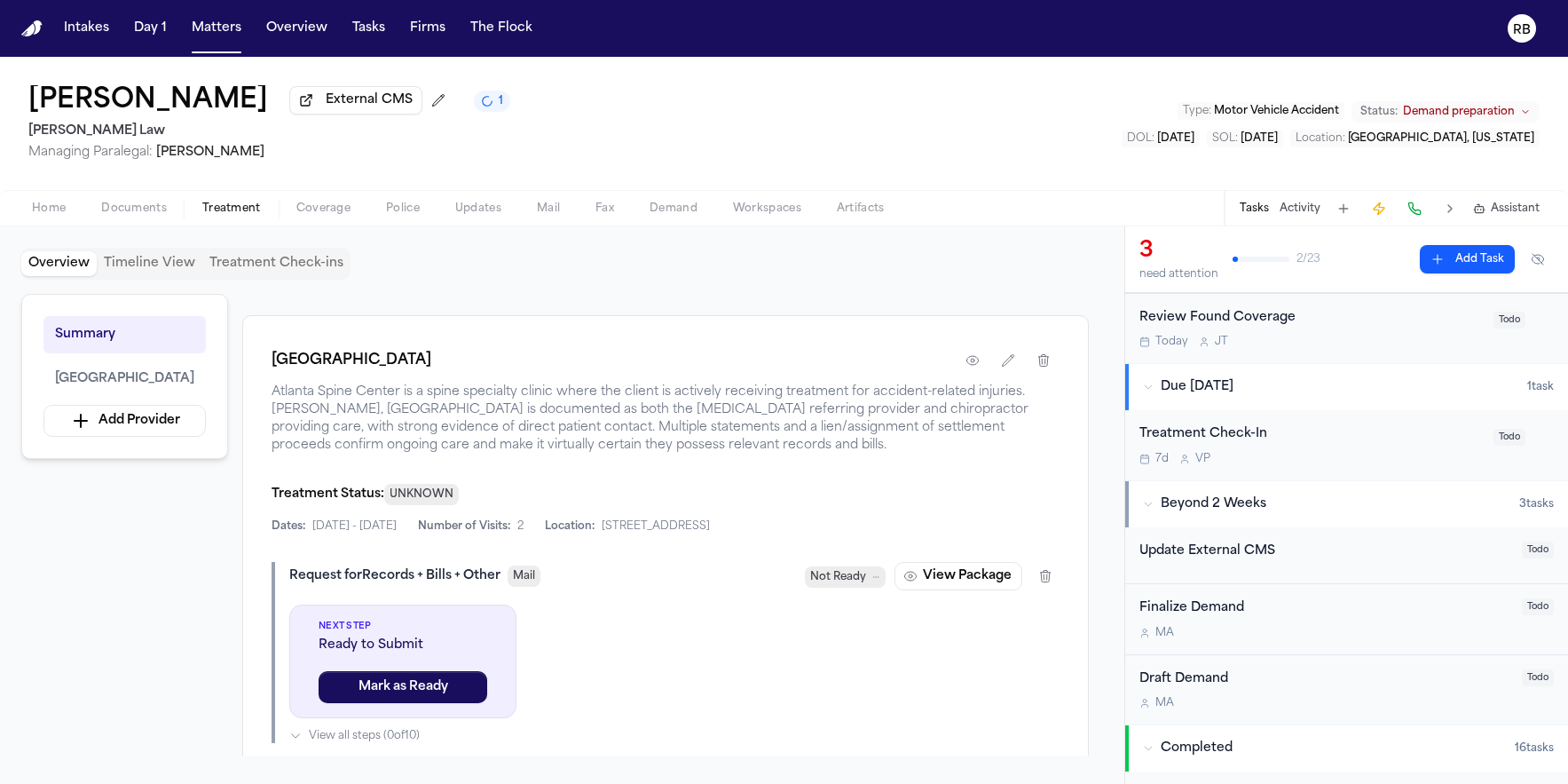
scroll to position [369, 0]
click at [776, 318] on div "Atlanta Spine Center Atlanta Spine Center is a spine specialty clinic where the…" at bounding box center [666, 588] width 847 height 548
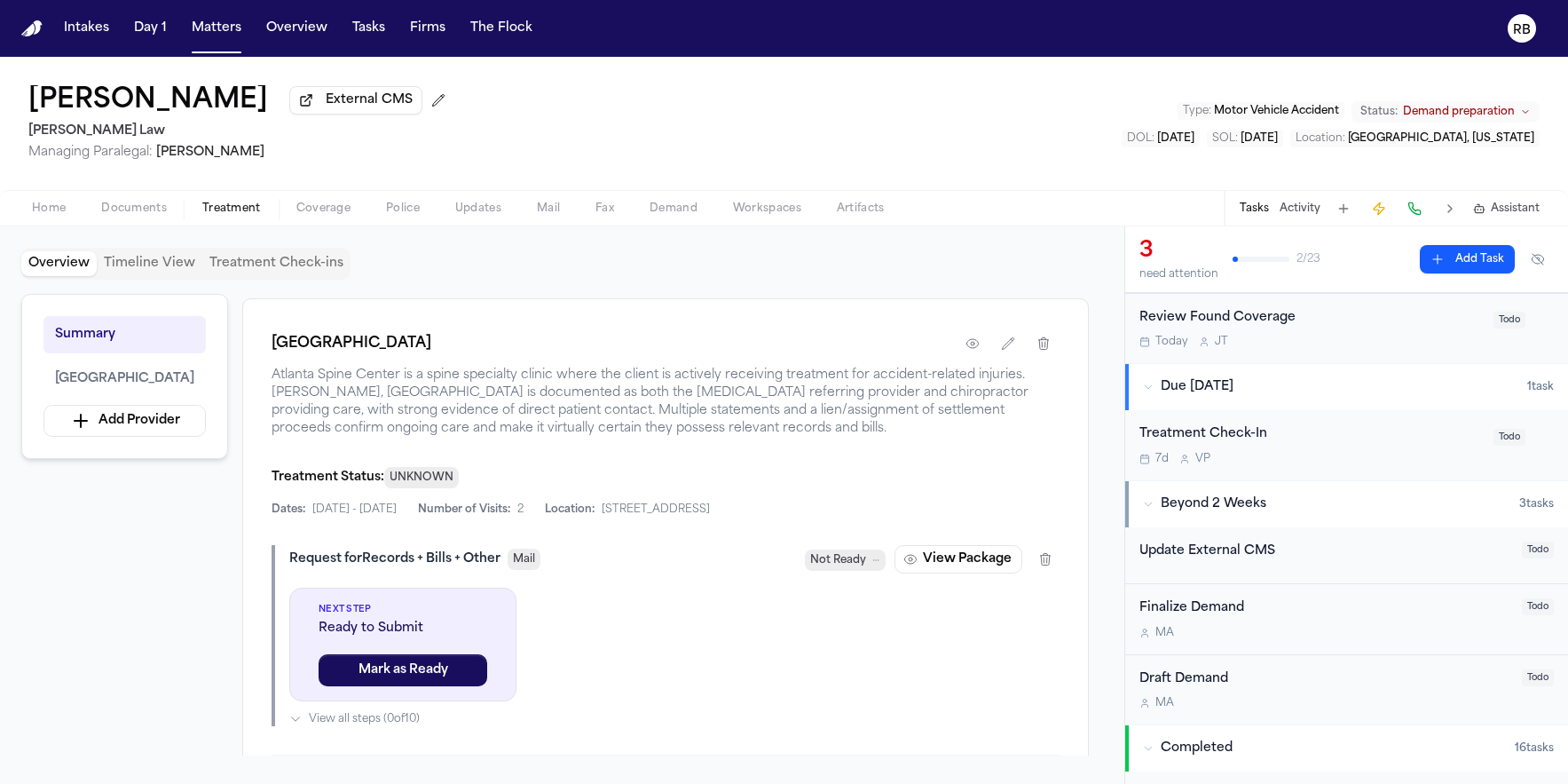
scroll to position [387, 0]
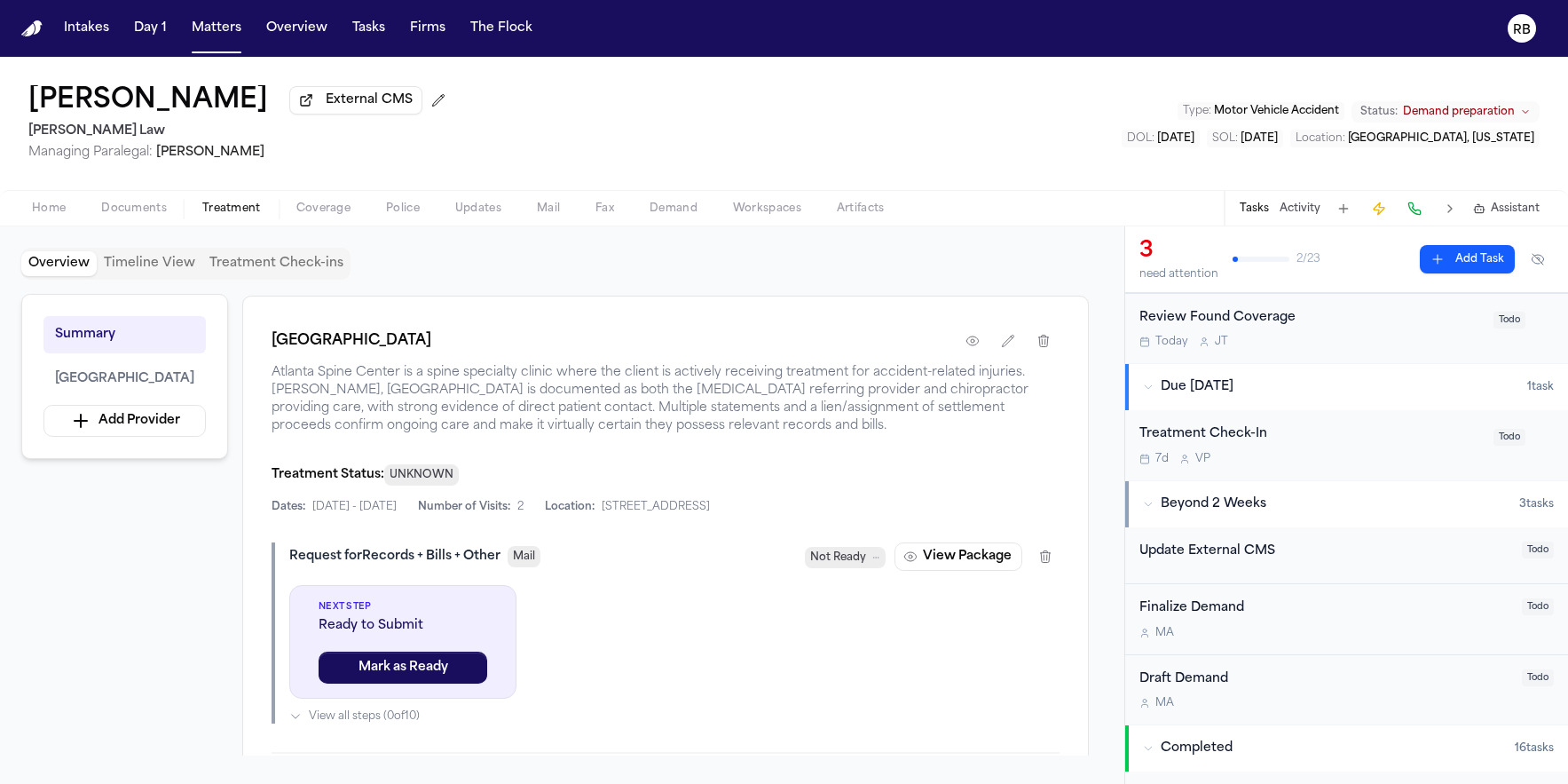
click at [1039, 264] on div "Overview Timeline View Treatment Check-ins" at bounding box center [562, 263] width 1082 height 32
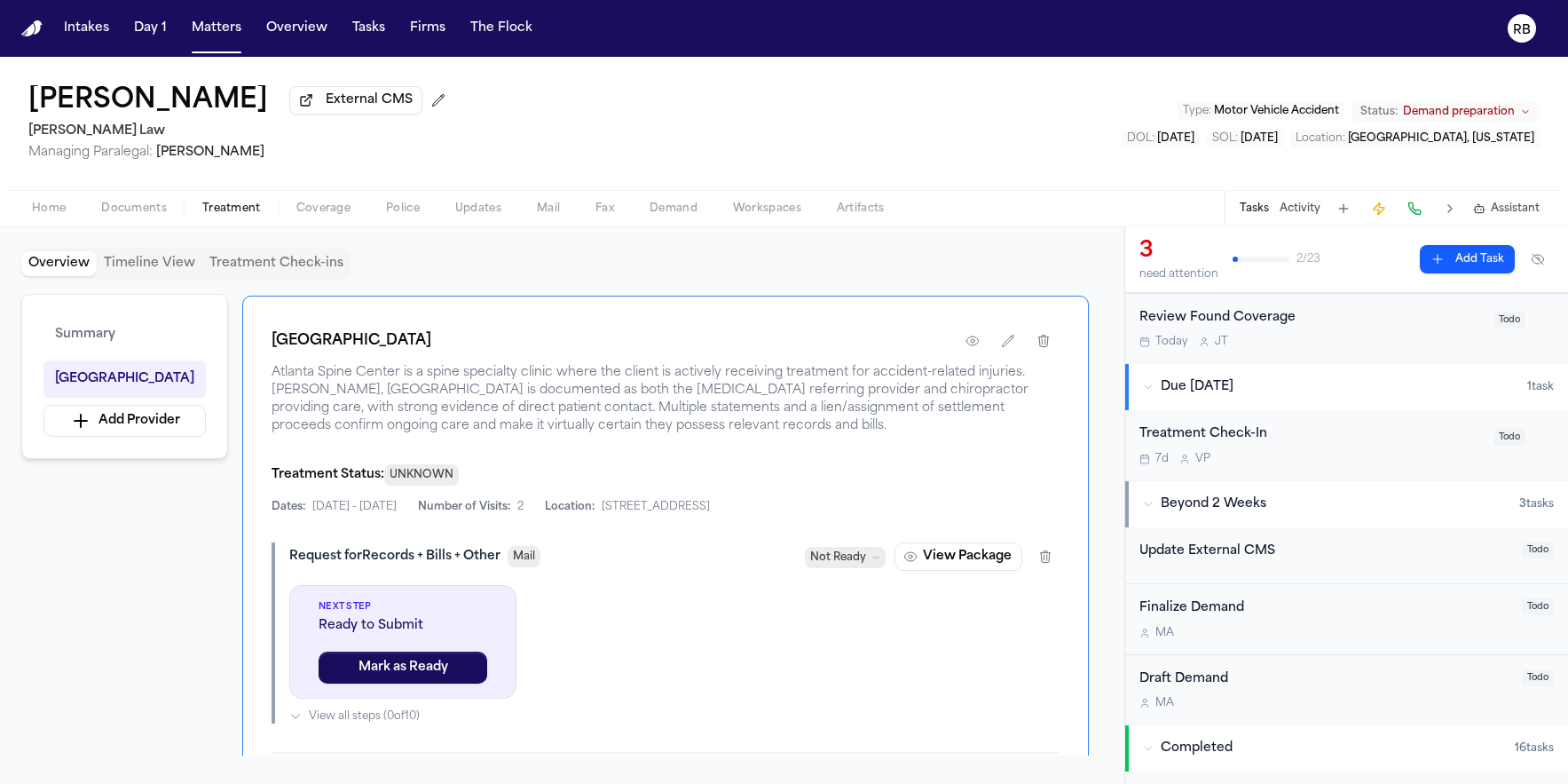
click at [915, 280] on div "Overview Timeline View Treatment Check-ins" at bounding box center [562, 263] width 1082 height 32
click at [969, 346] on icon "button" at bounding box center [973, 340] width 15 height 15
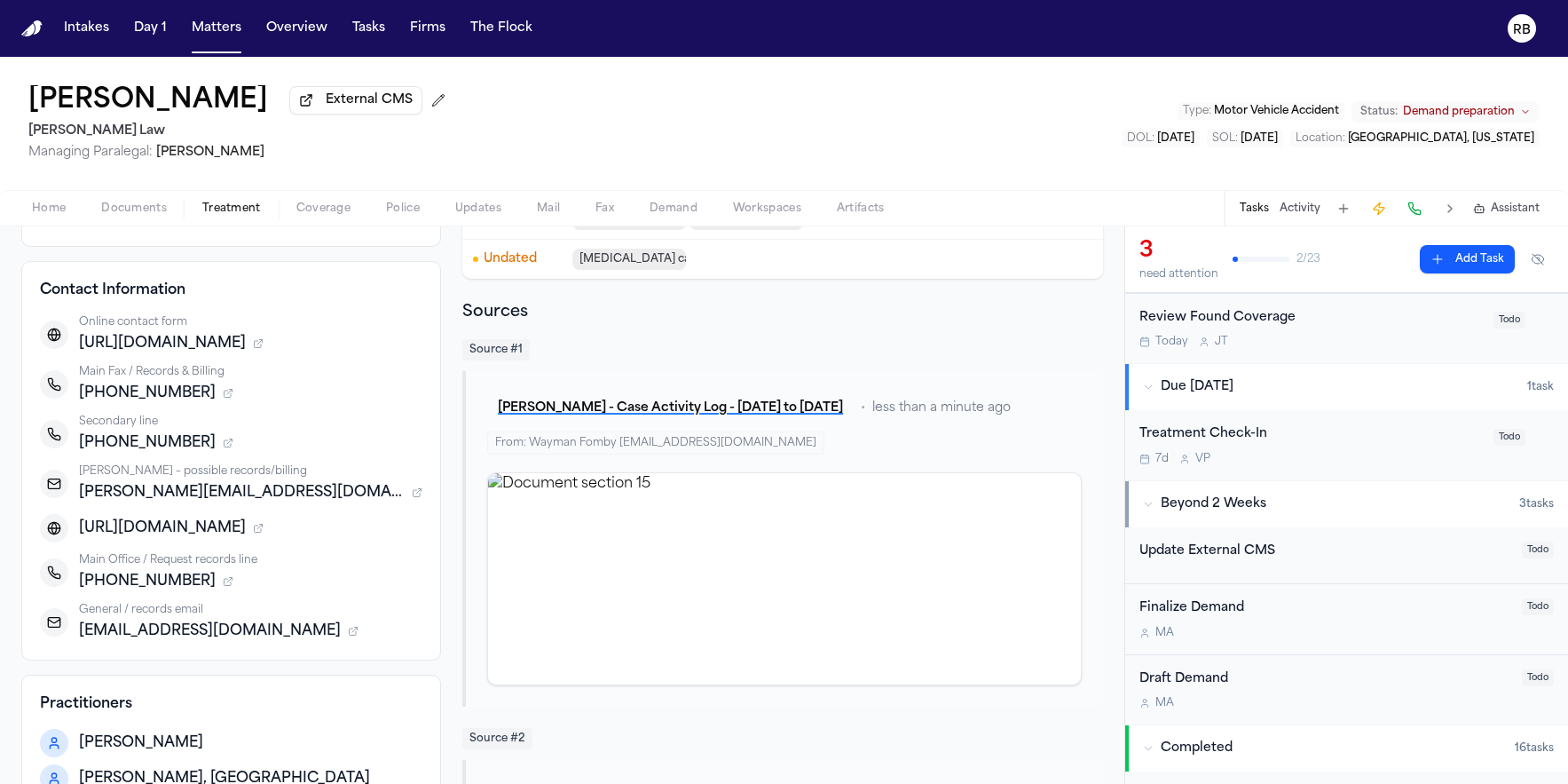
scroll to position [169, 0]
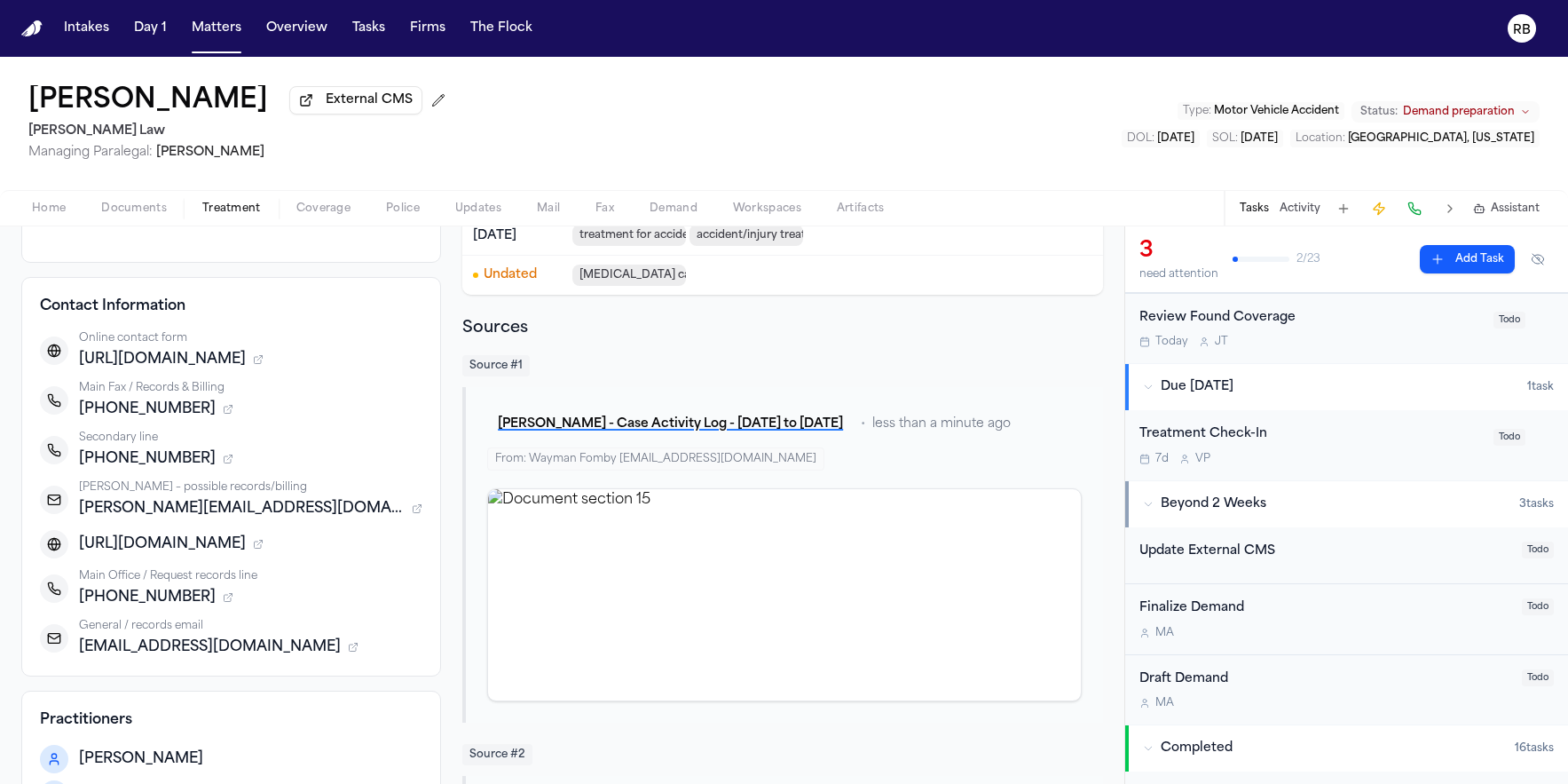
click at [820, 124] on div "William Headen External CMS McCormick Law Managing Paralegal: Violette Patino T…" at bounding box center [784, 123] width 1568 height 134
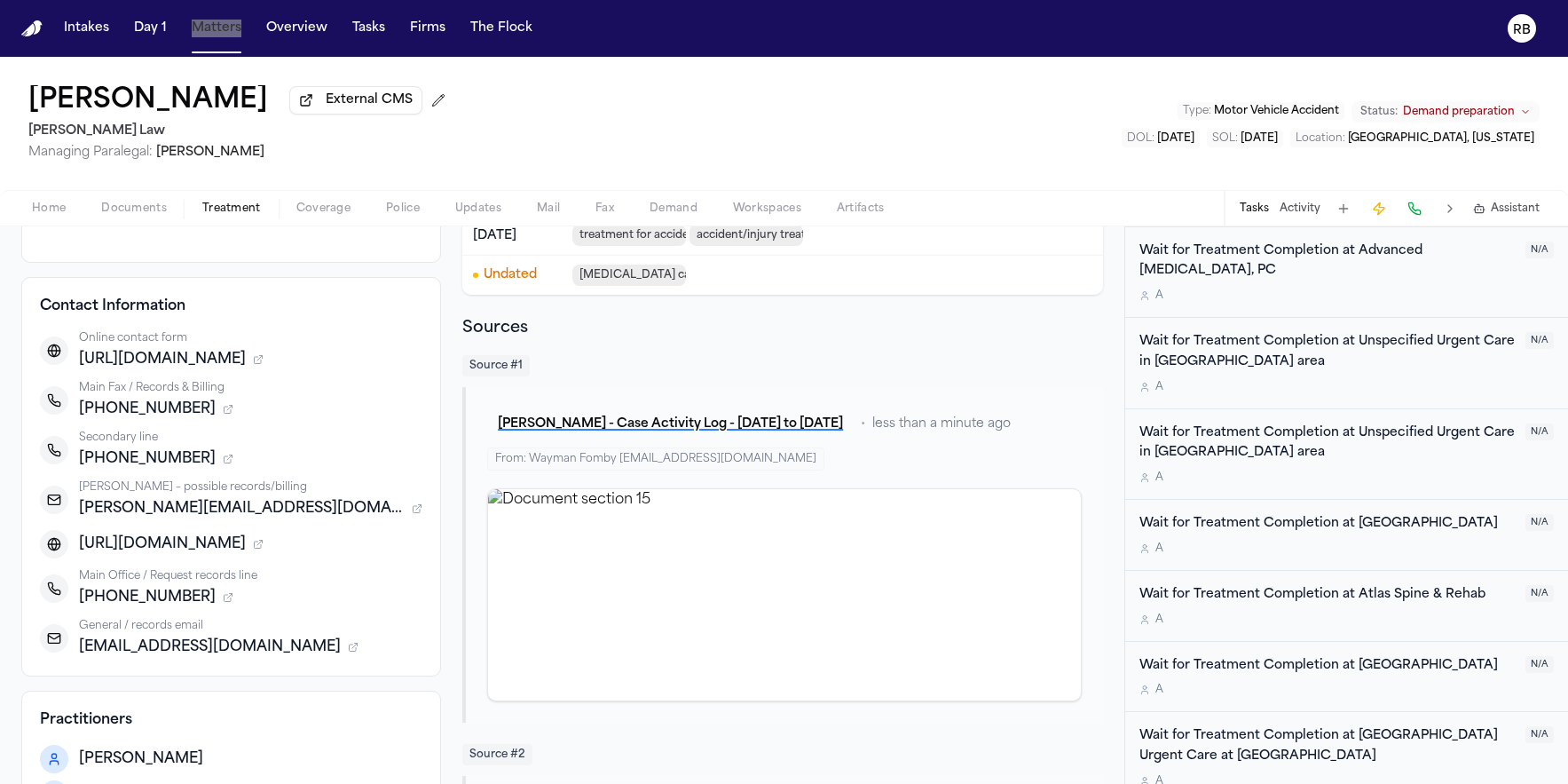
scroll to position [1478, 0]
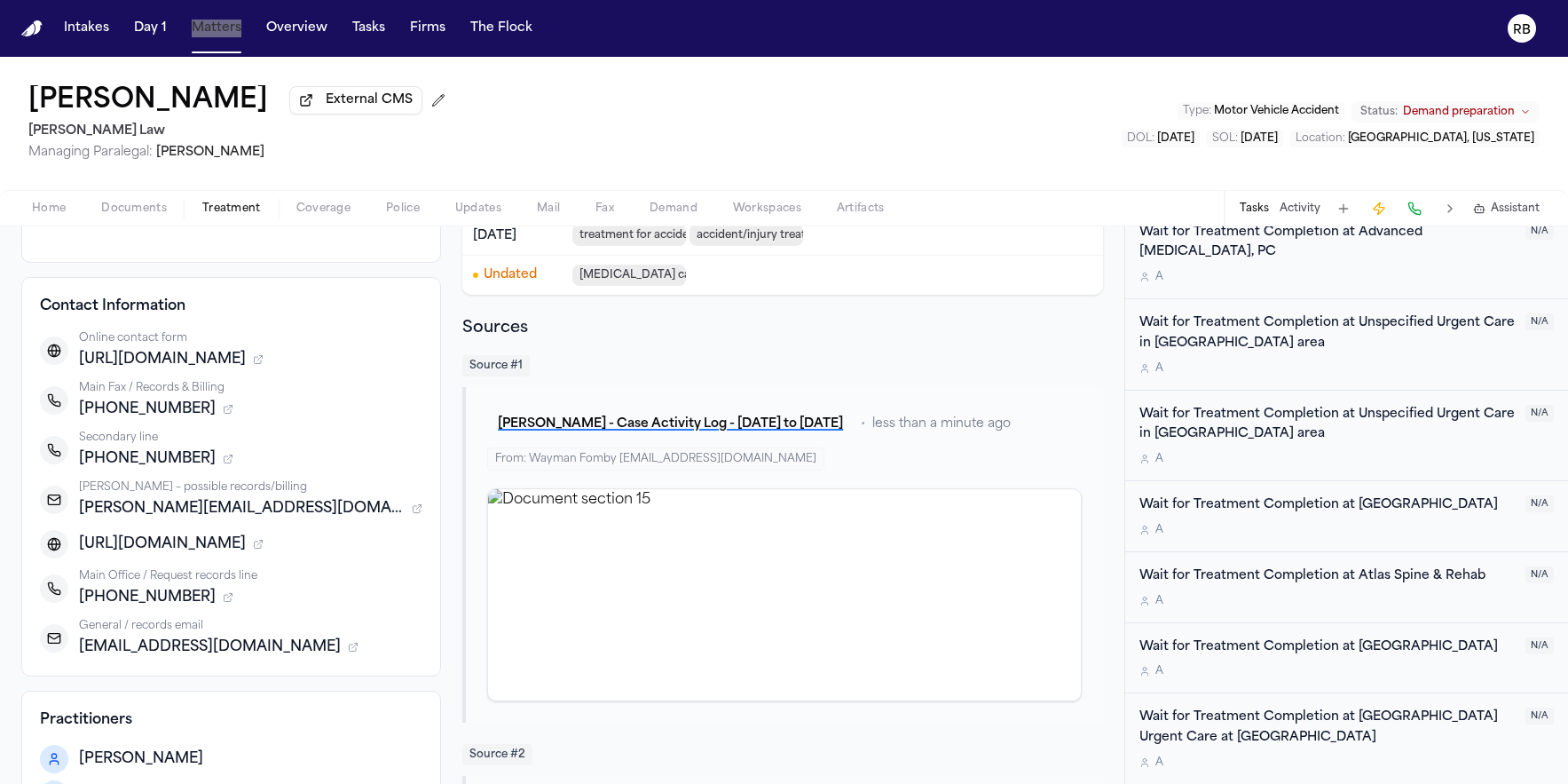
click at [148, 206] on span "Documents" at bounding box center [134, 209] width 65 height 15
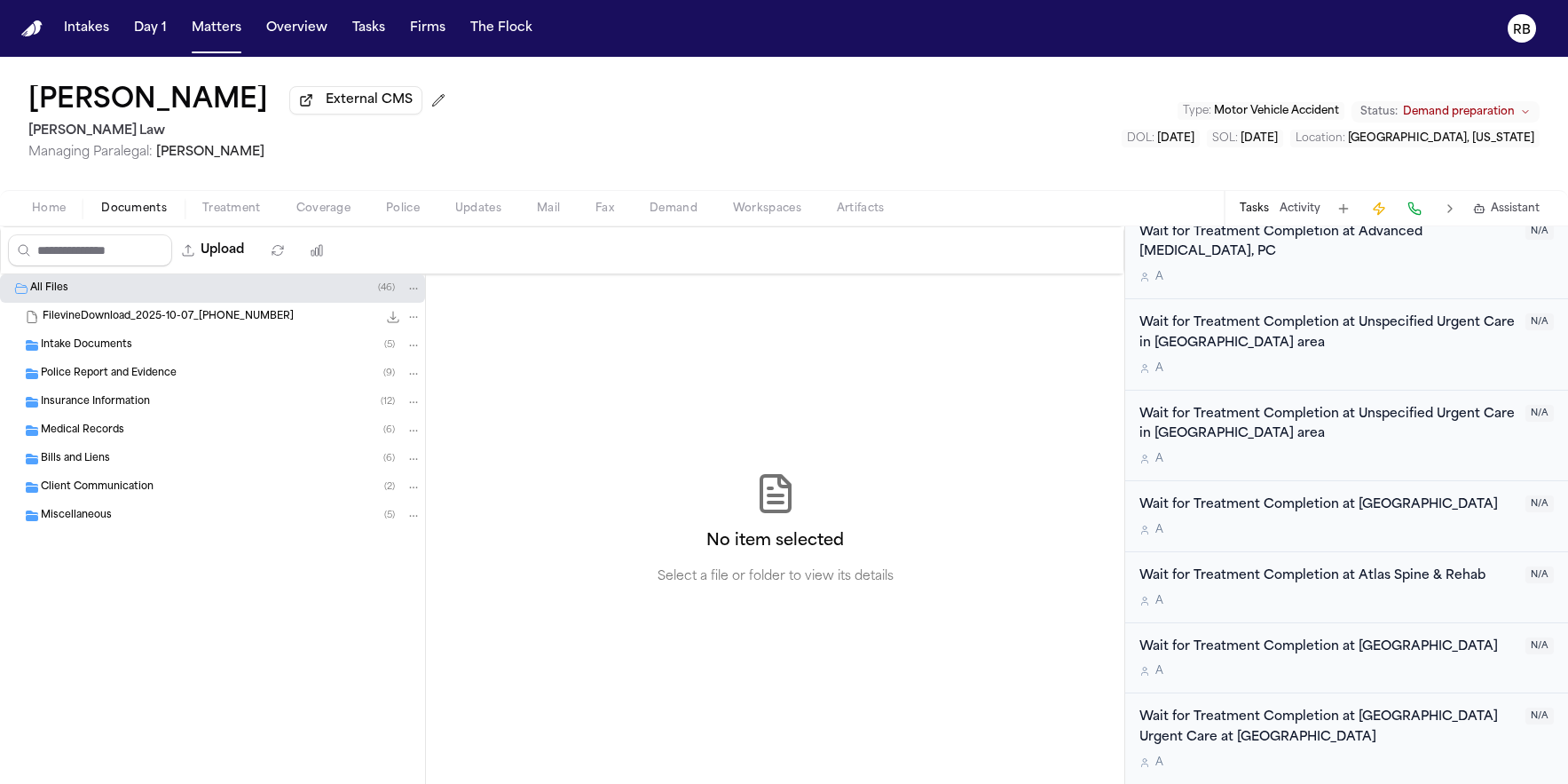
click at [144, 343] on div "Intake Documents ( 5 )" at bounding box center [231, 345] width 381 height 16
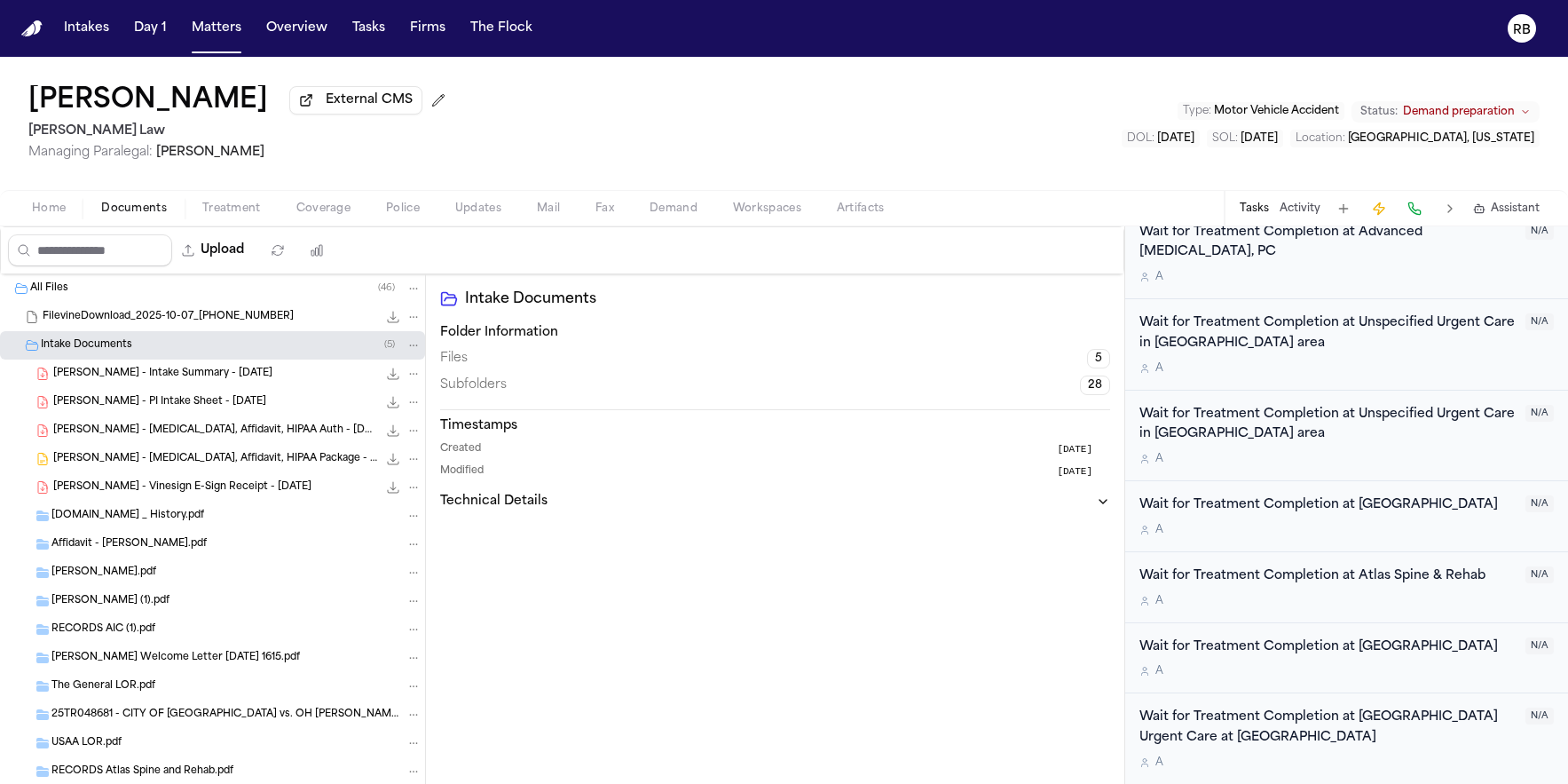
click at [251, 463] on span "W. Headen - Retainer, Affidavit, HIPAA Package - 5.23.25" at bounding box center [215, 459] width 324 height 15
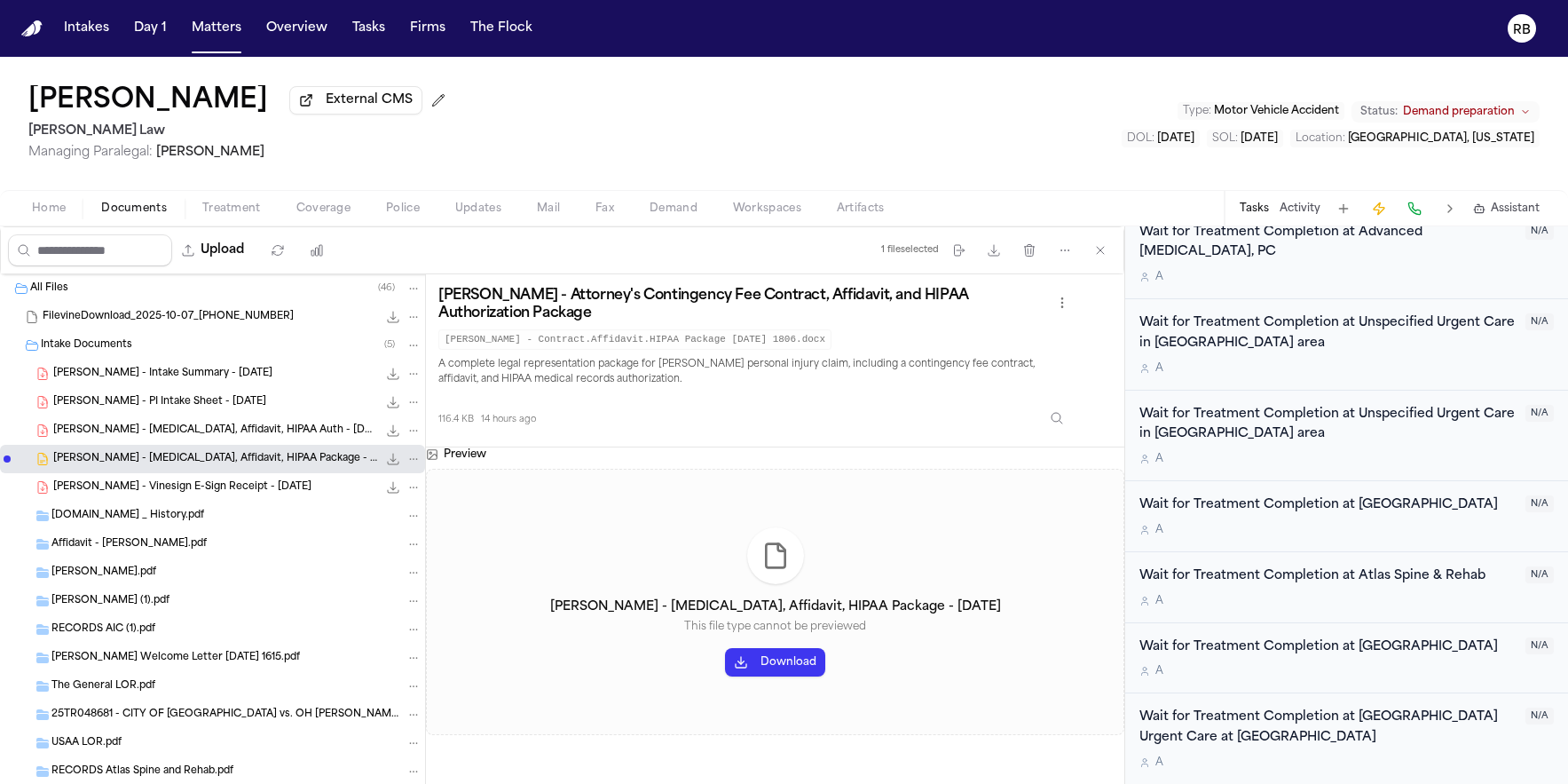
click at [786, 661] on button "Download" at bounding box center [775, 662] width 100 height 28
click at [233, 437] on span "W. Headen - Retainer, Affidavit, HIPAA Auth - 5.24.25" at bounding box center [215, 430] width 324 height 15
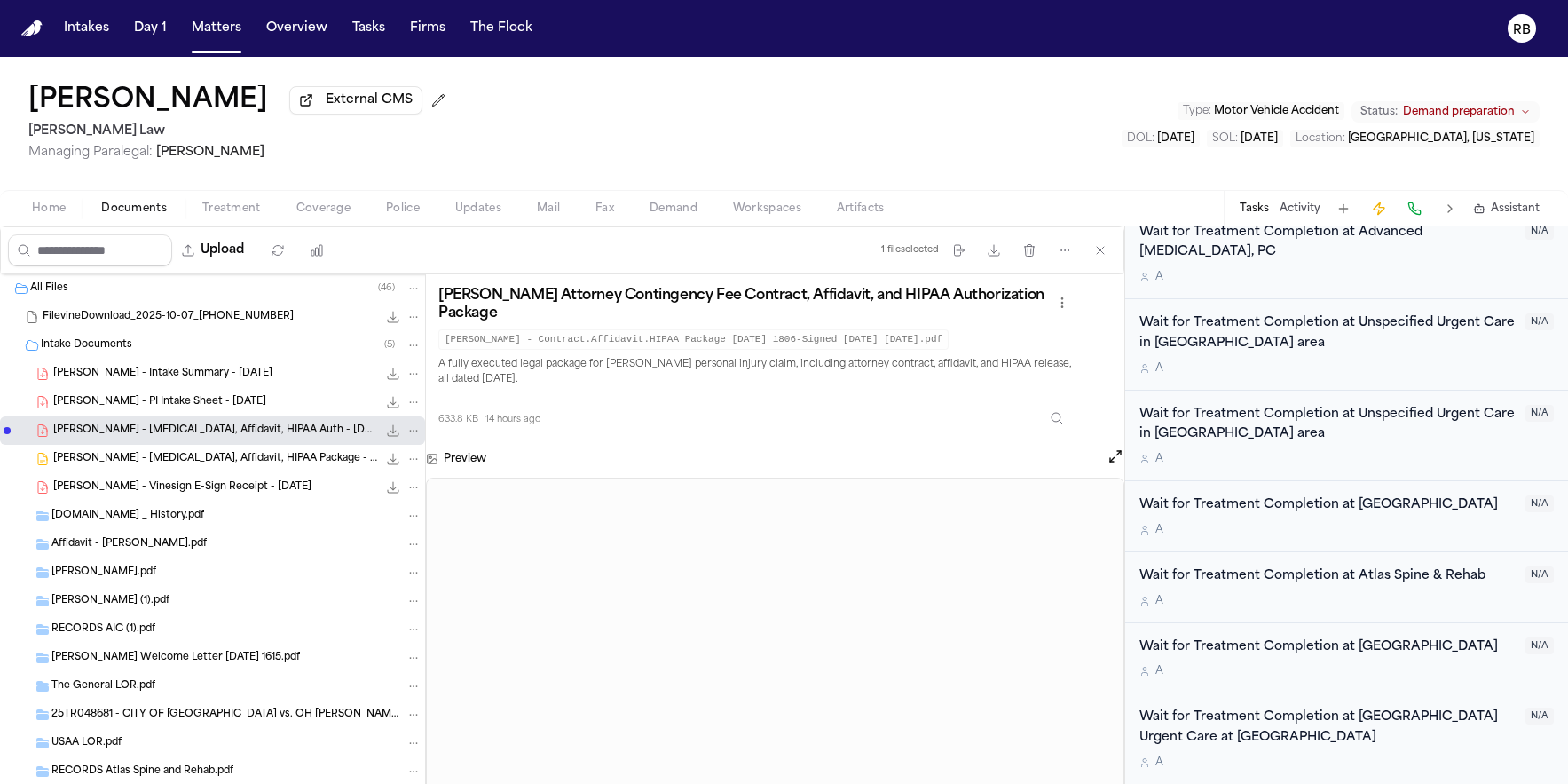
click at [217, 491] on span "W. Headen - Vinesign E-Sign Receipt - 5.24.25" at bounding box center [182, 488] width 258 height 15
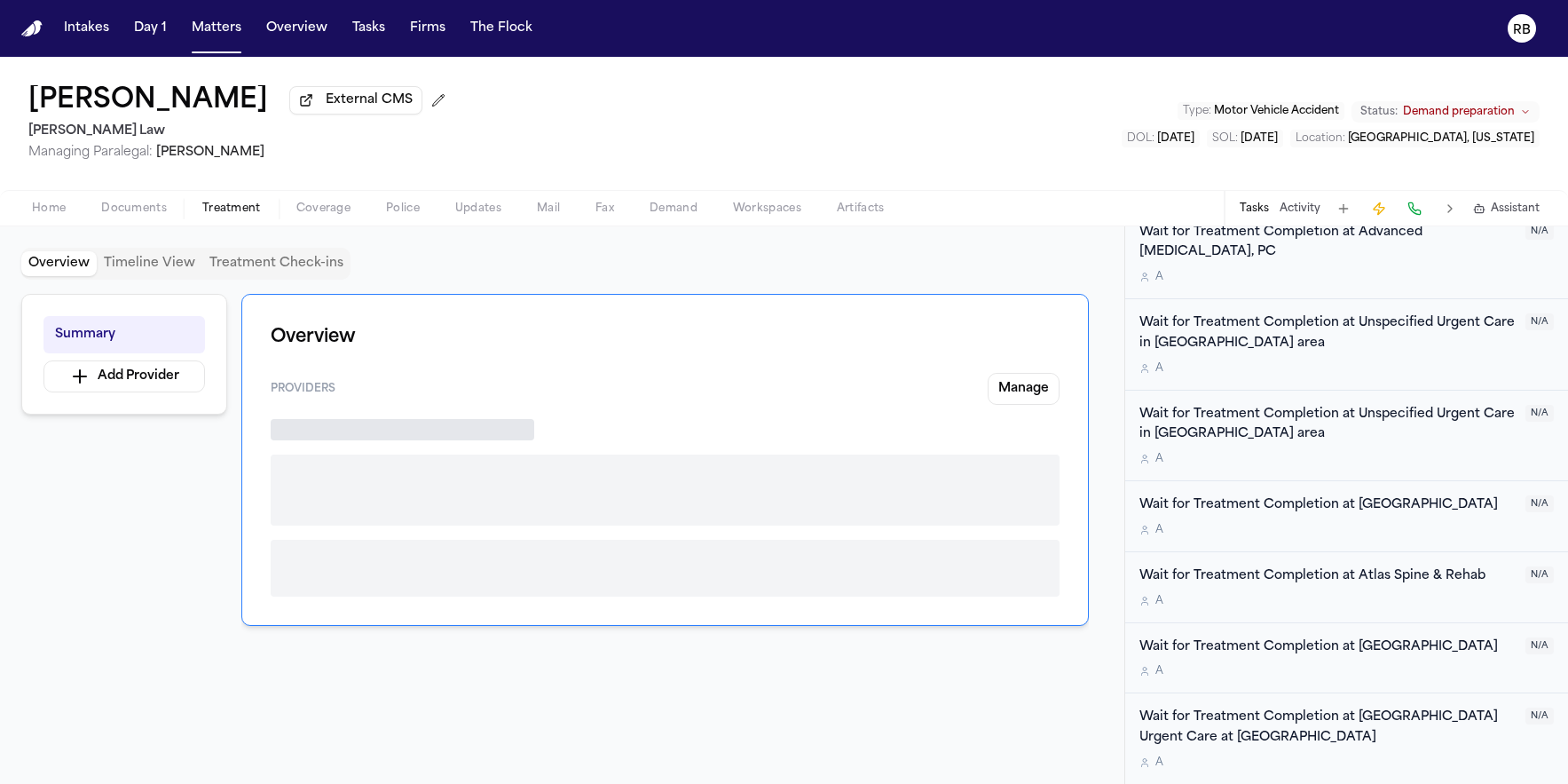
click at [222, 213] on span "Treatment" at bounding box center [232, 209] width 58 height 15
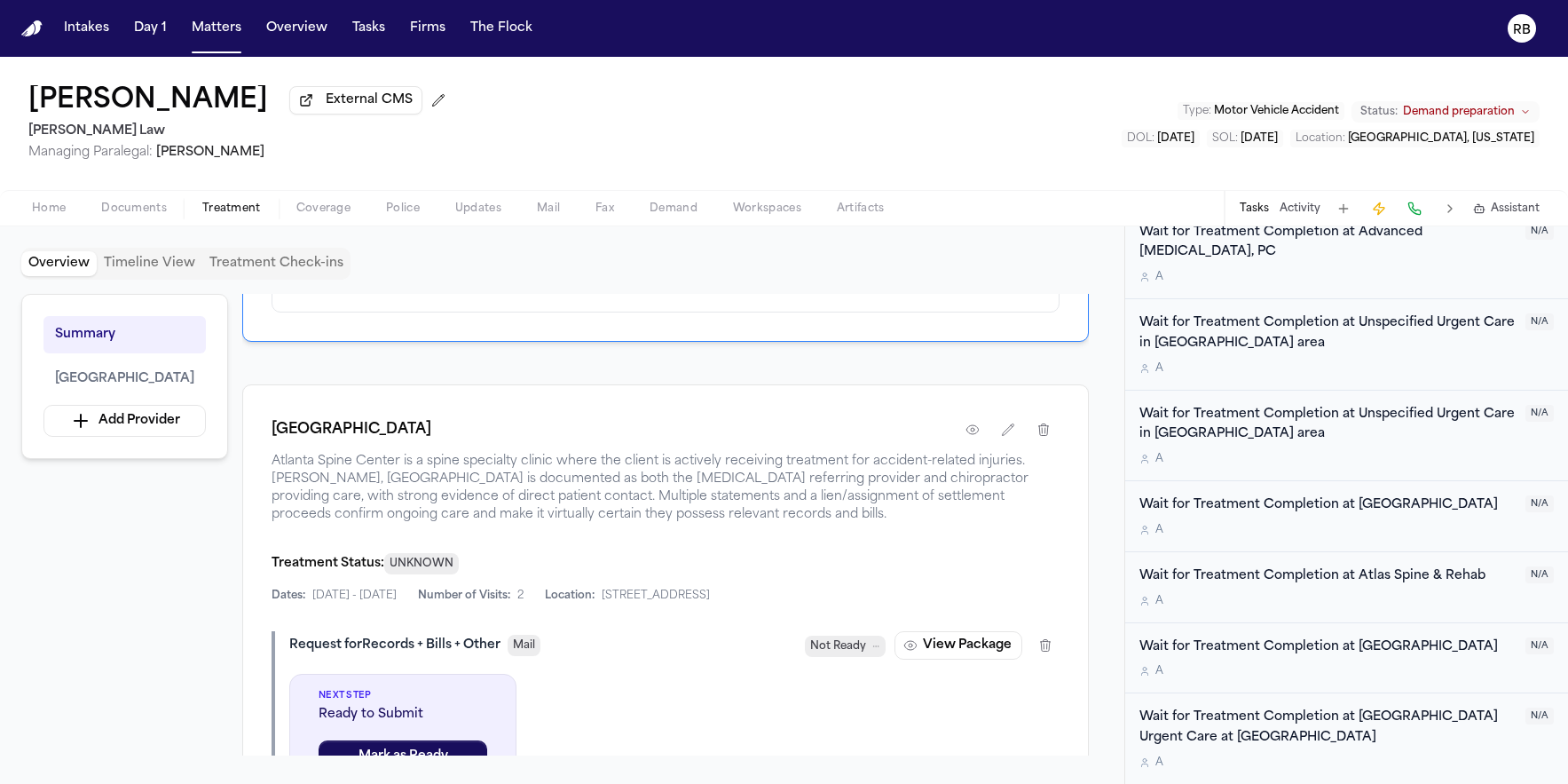
scroll to position [294, 0]
click at [59, 210] on span "Home" at bounding box center [49, 209] width 34 height 15
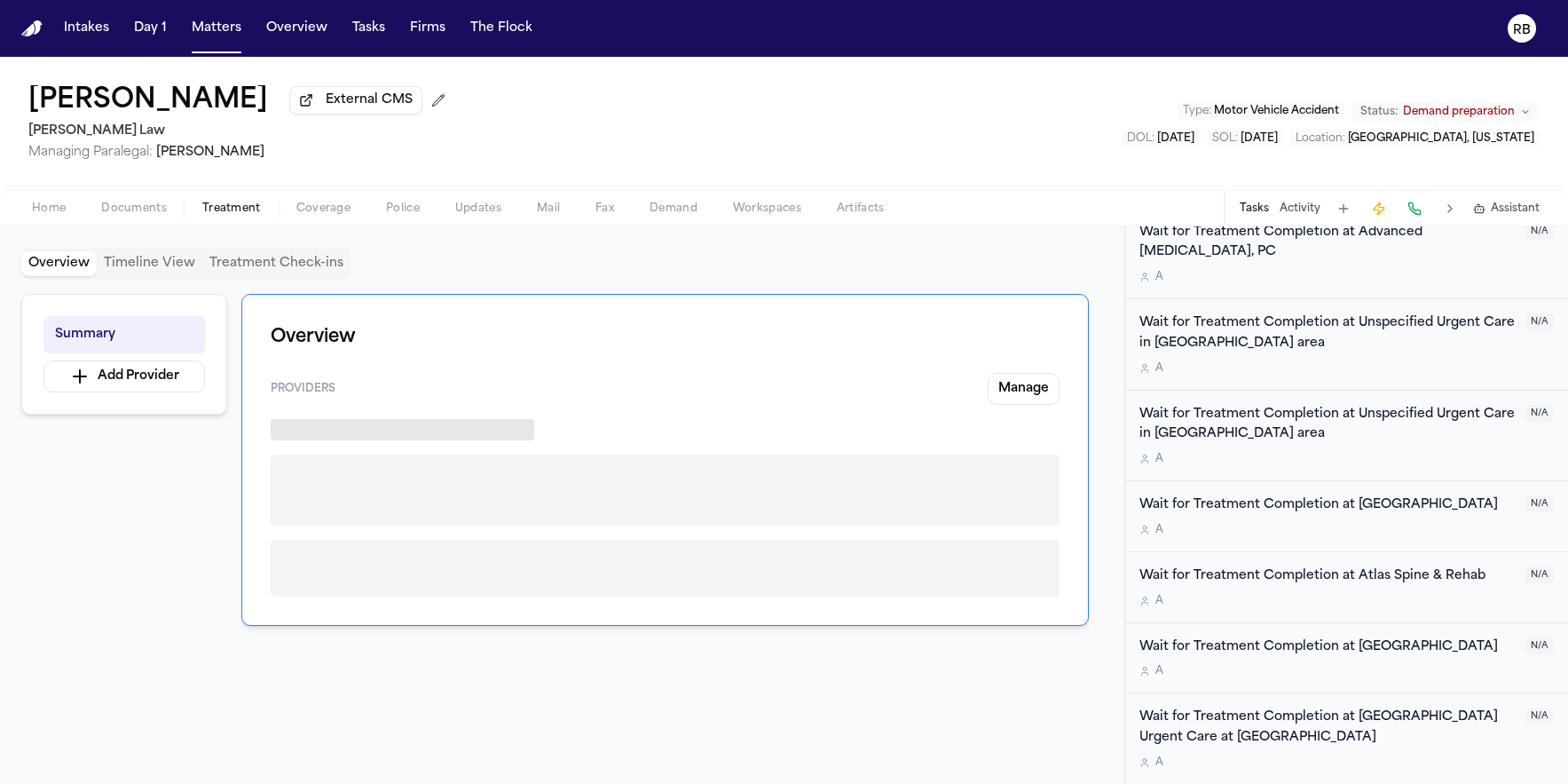
click at [222, 204] on span "Treatment" at bounding box center [232, 209] width 58 height 15
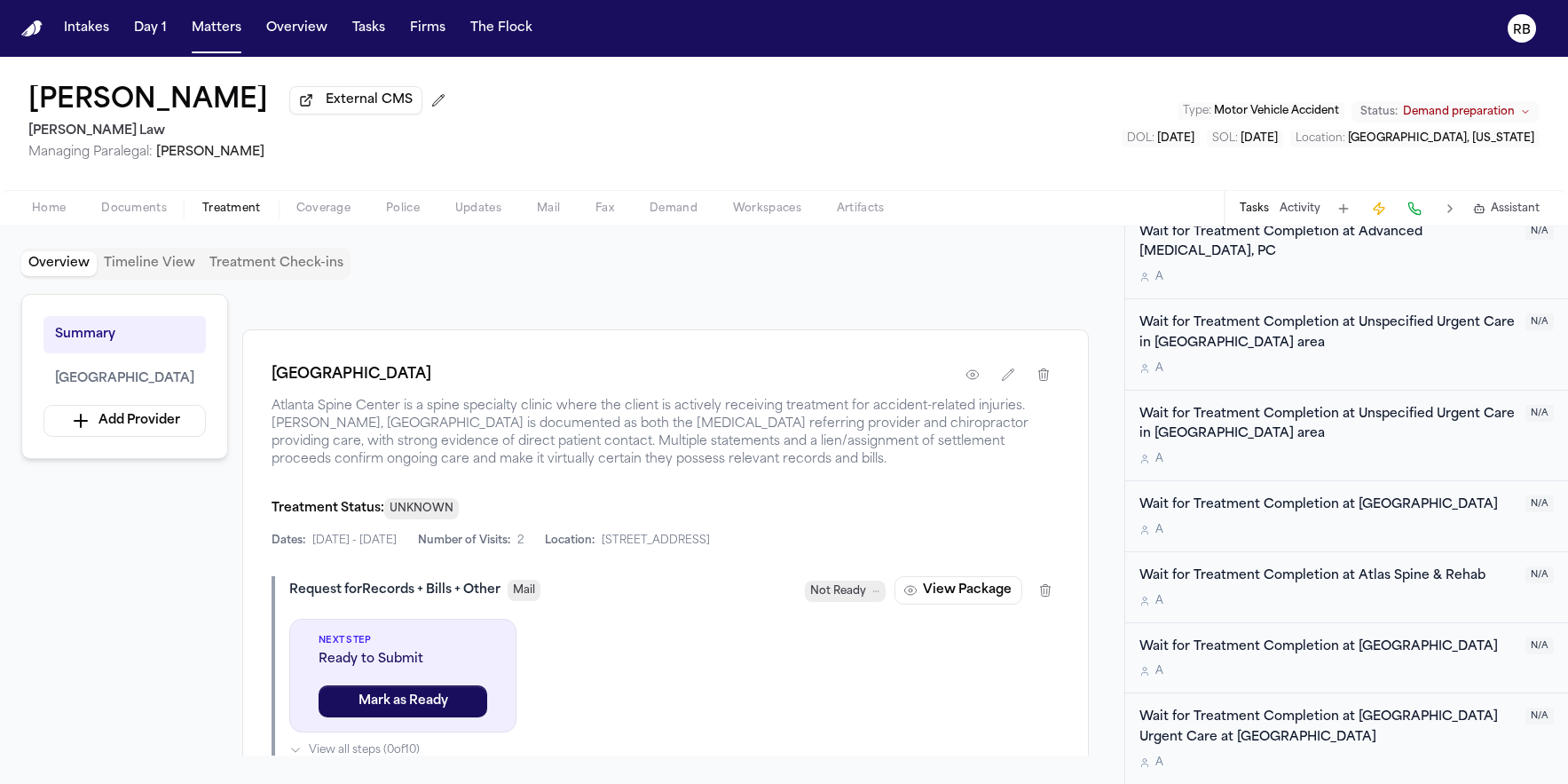
scroll to position [382, 0]
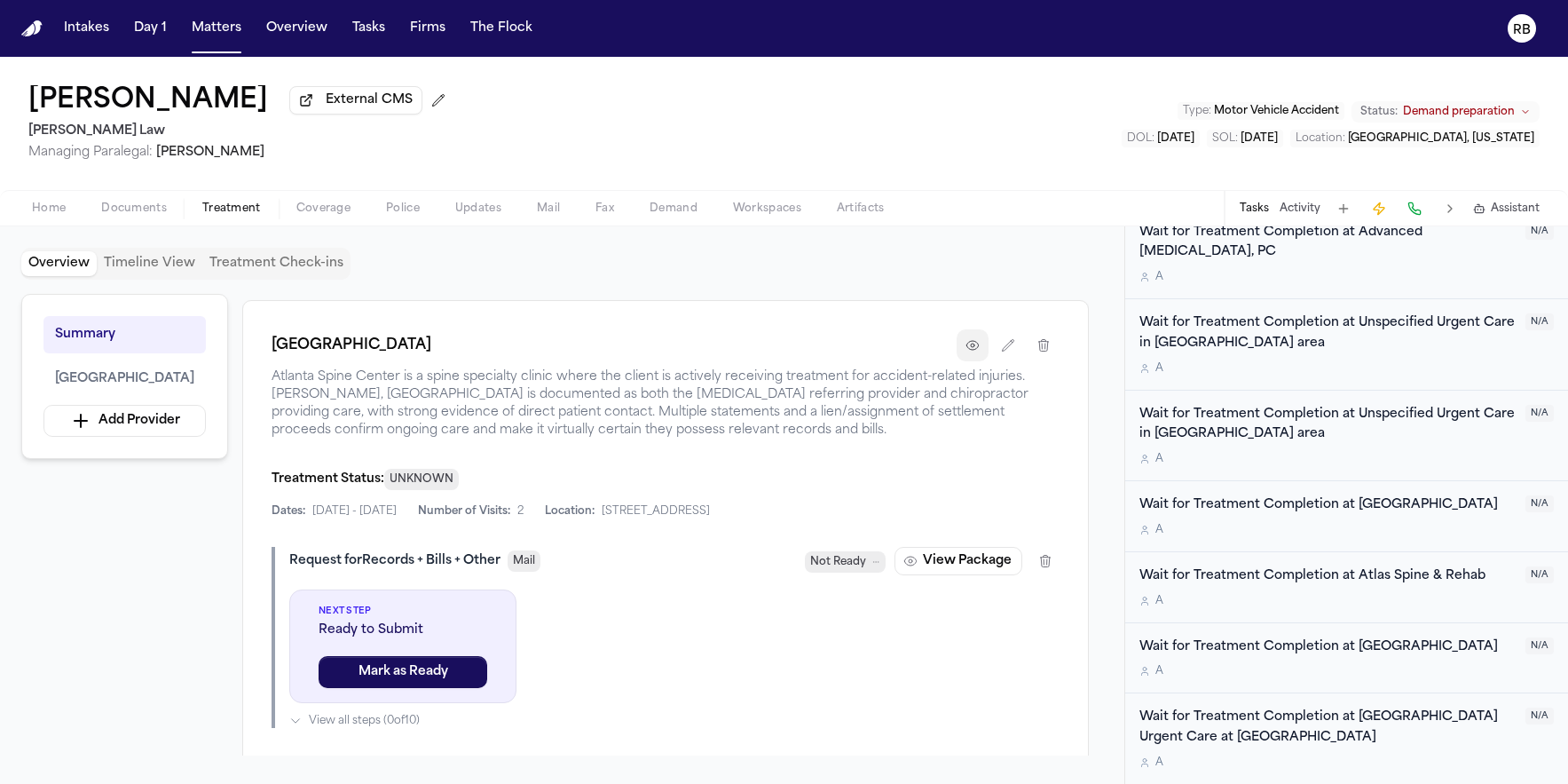
click at [974, 340] on button "button" at bounding box center [973, 345] width 32 height 32
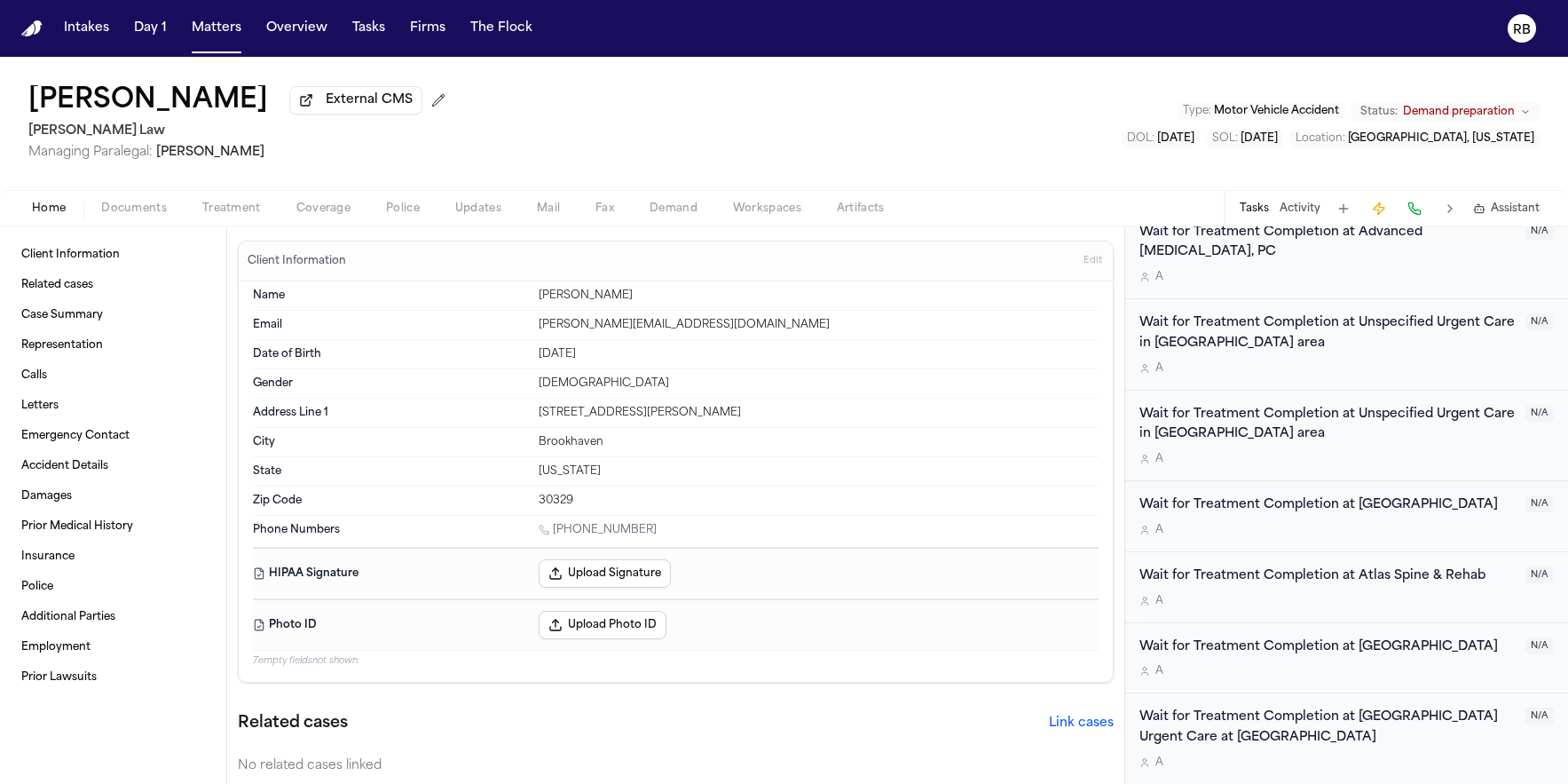
click at [56, 208] on span "Home" at bounding box center [49, 209] width 34 height 15
click at [244, 212] on span "Treatment" at bounding box center [232, 209] width 58 height 15
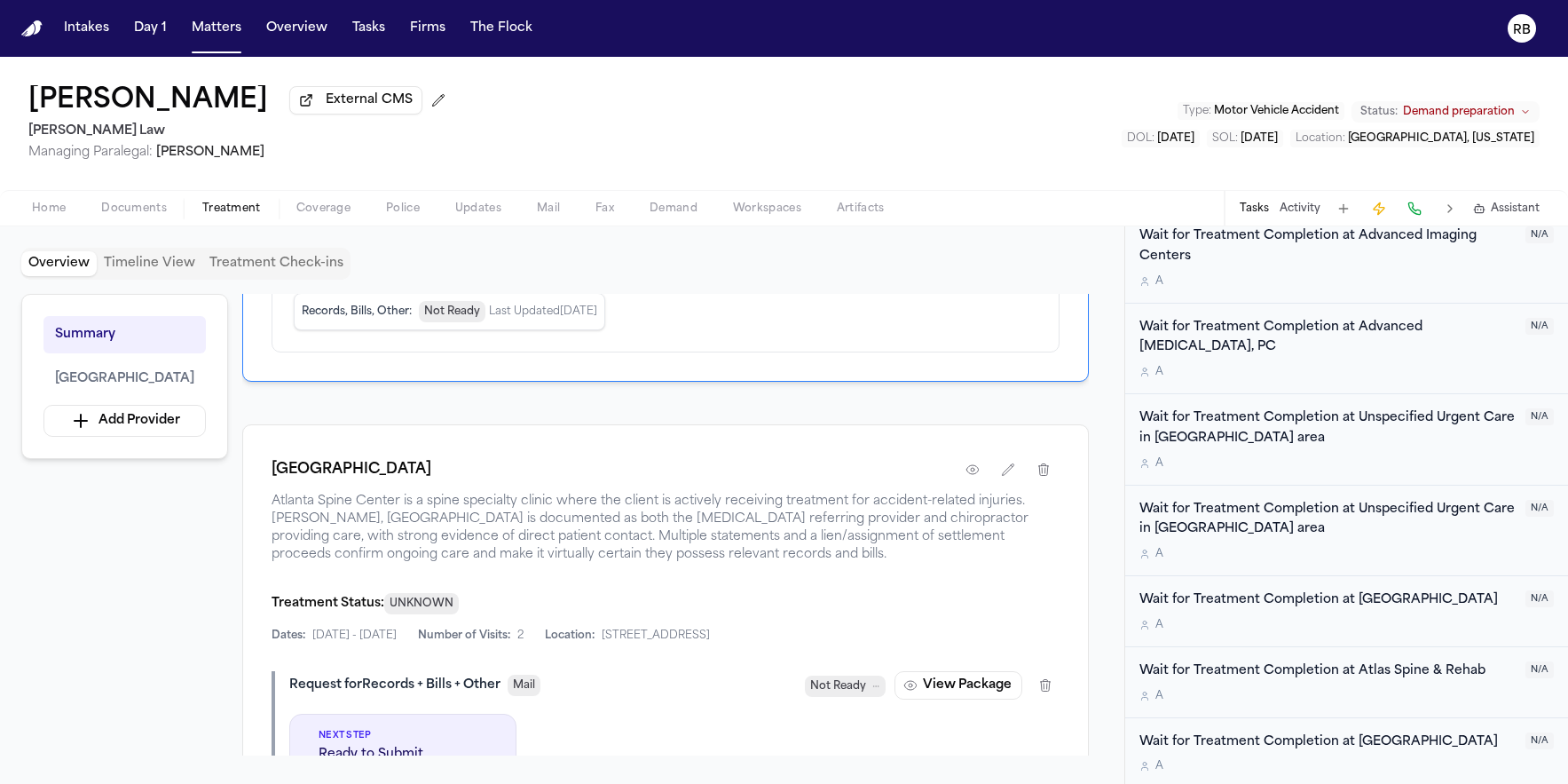
scroll to position [1420, 0]
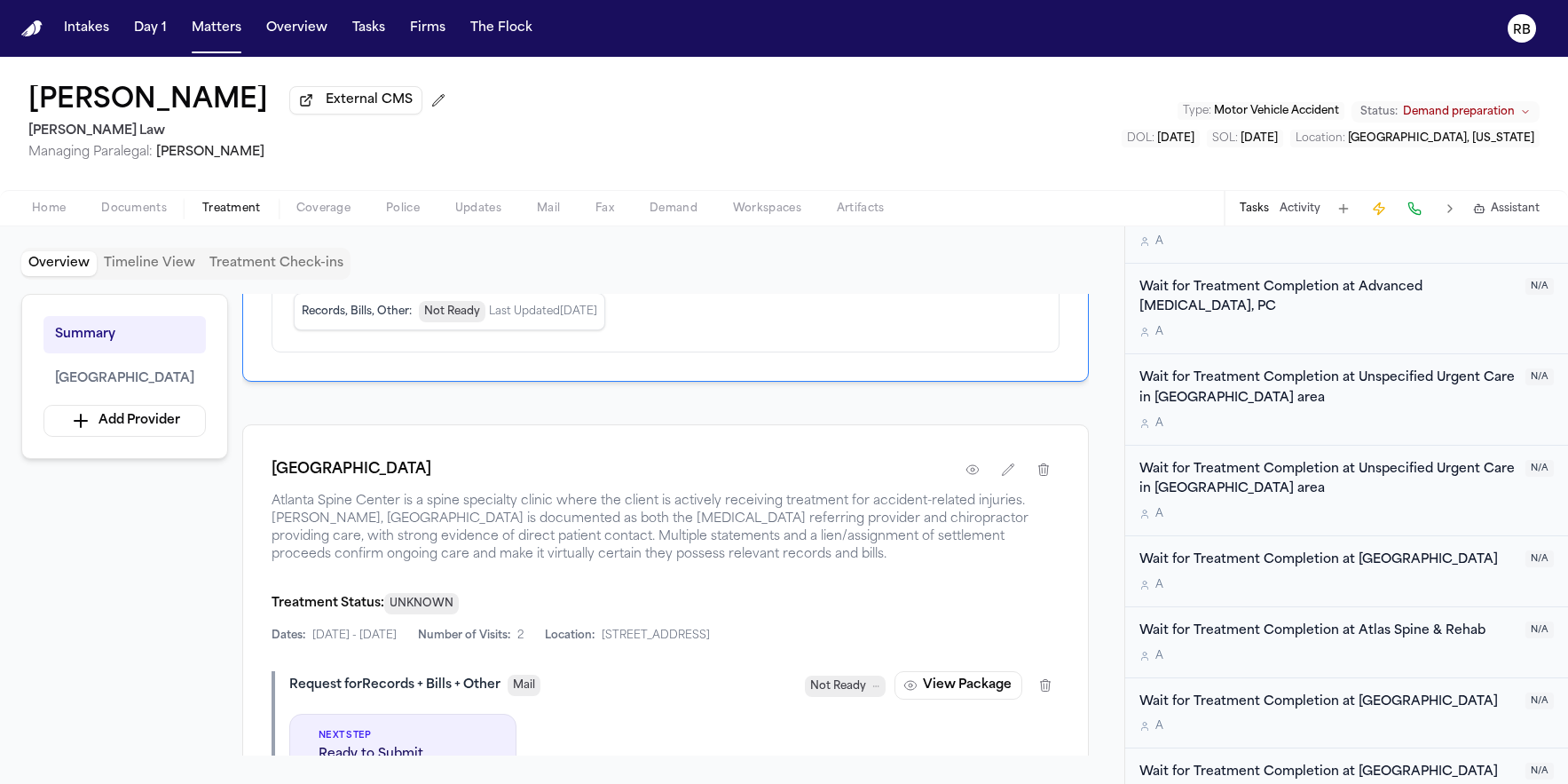
click at [1431, 586] on div "A" at bounding box center [1326, 585] width 375 height 15
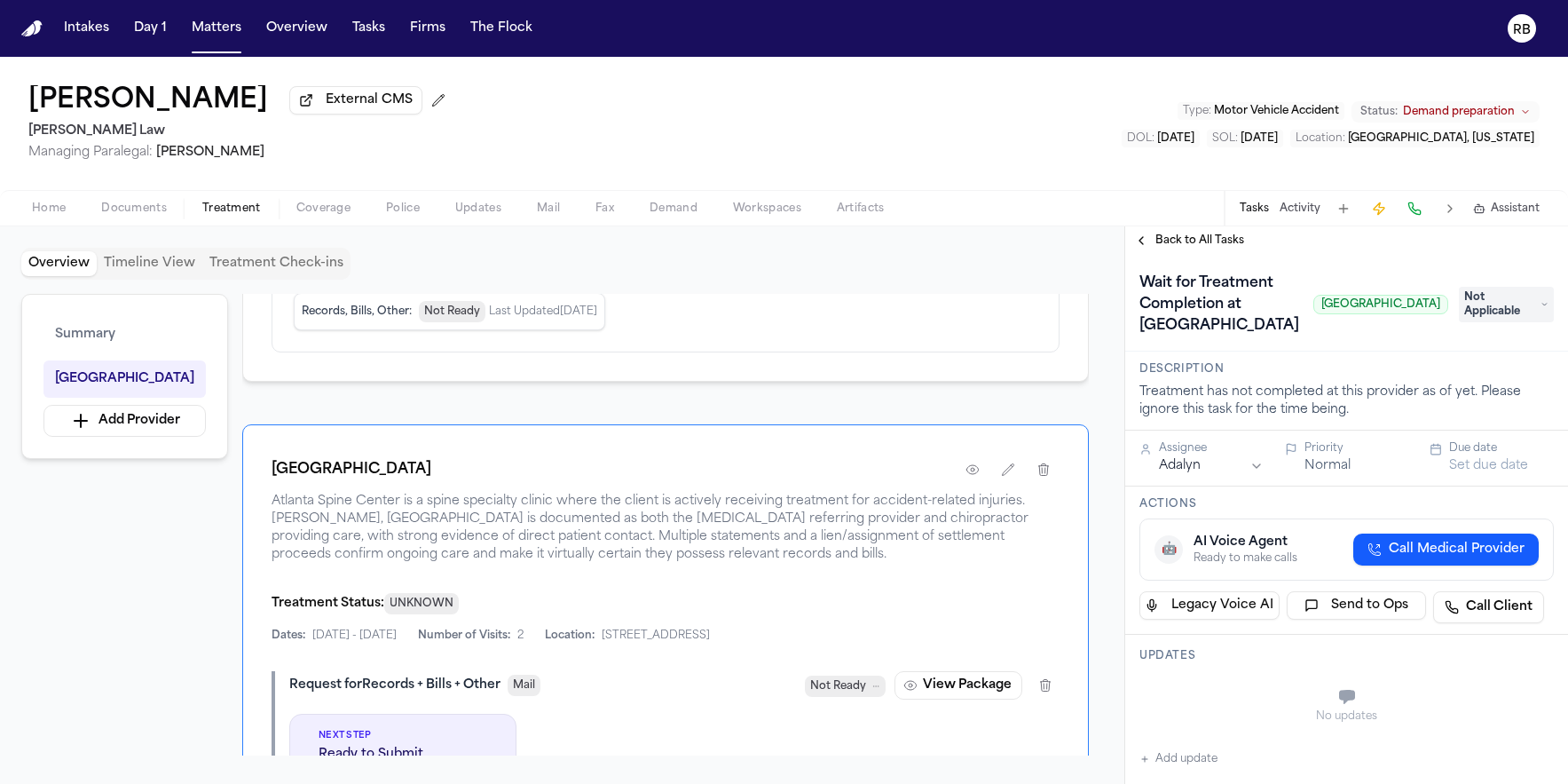
click at [1475, 323] on span "Not Applicable" at bounding box center [1506, 304] width 95 height 35
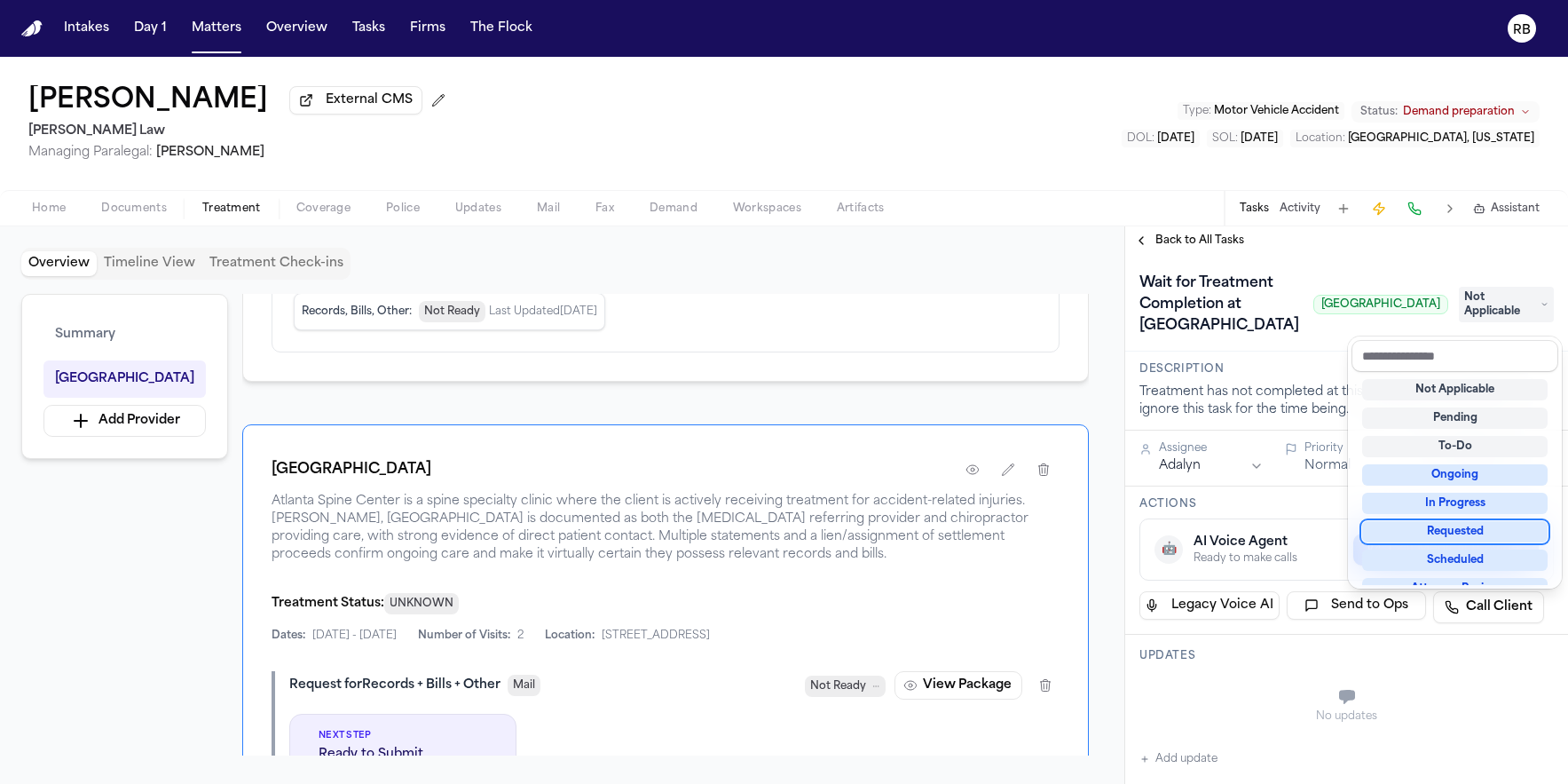
click at [1499, 533] on div "Requested" at bounding box center [1455, 532] width 185 height 21
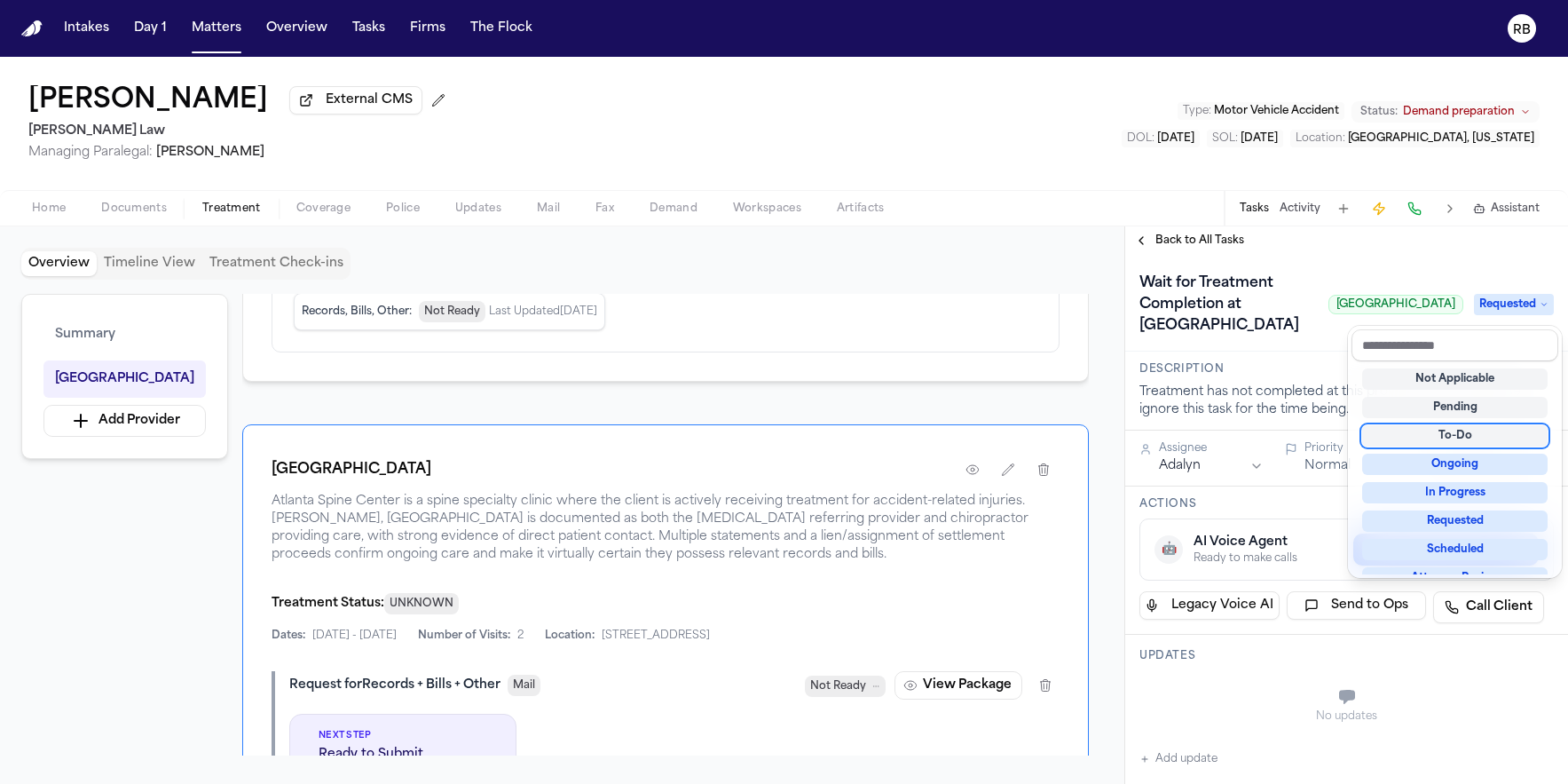
click at [1303, 329] on div "Wait for Treatment Completion at Atlanta Spine Center Atlanta Spine Center Requ…" at bounding box center [1346, 304] width 414 height 71
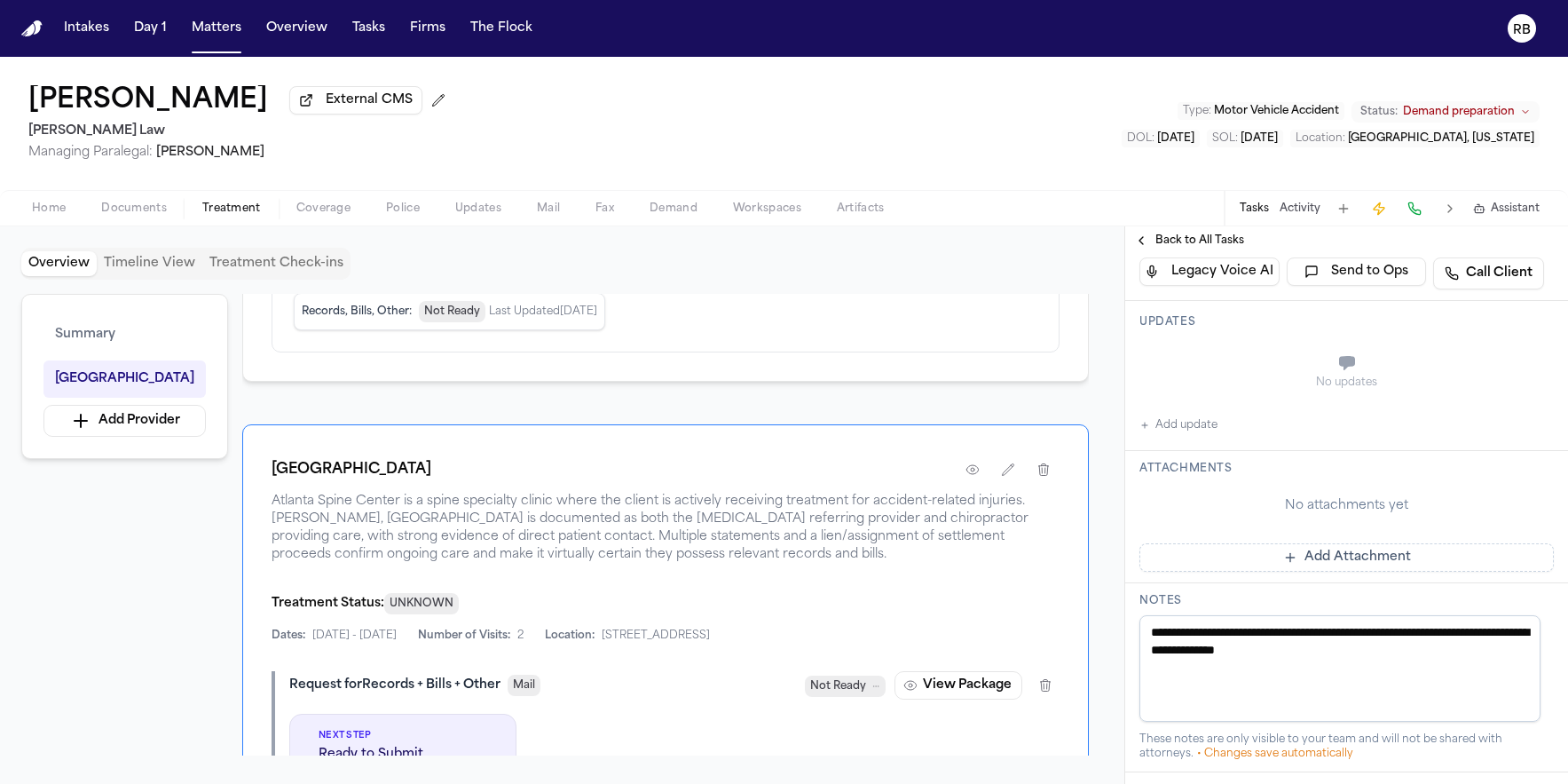
scroll to position [403, 0]
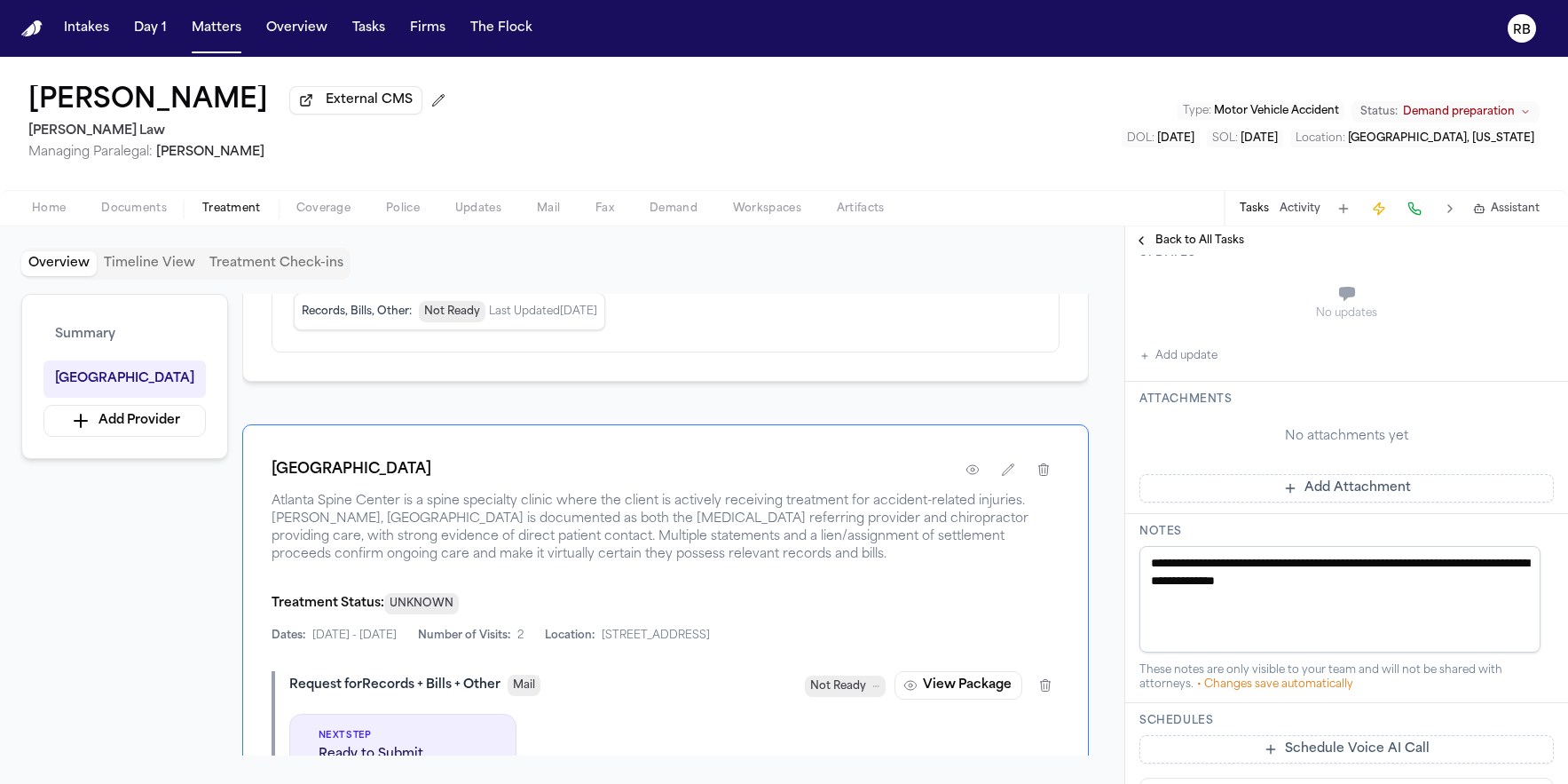
click at [1282, 496] on button "Add Attachment" at bounding box center [1346, 488] width 414 height 28
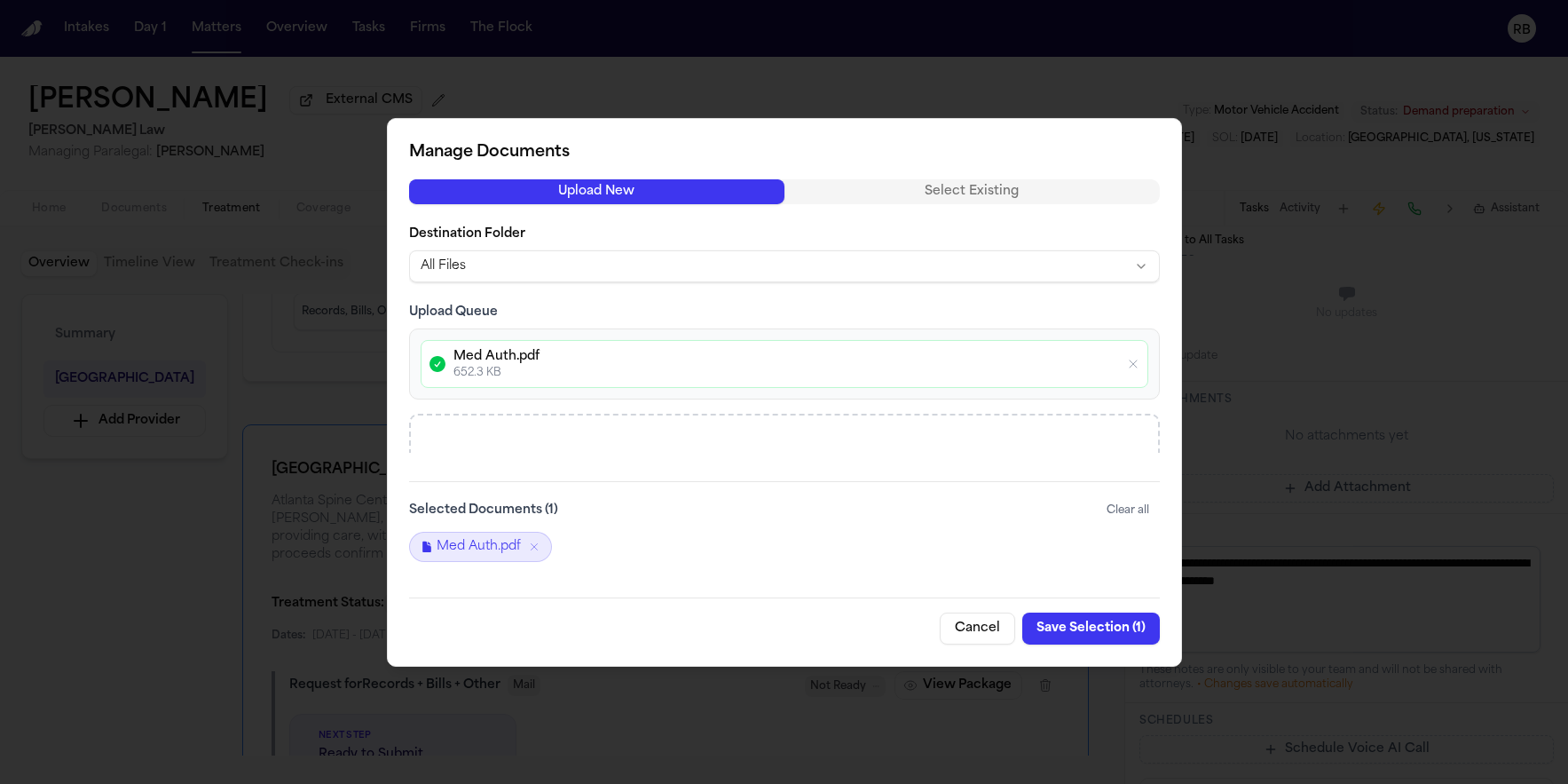
click at [1084, 626] on button "Save Selection ( 1 )" at bounding box center [1090, 628] width 137 height 32
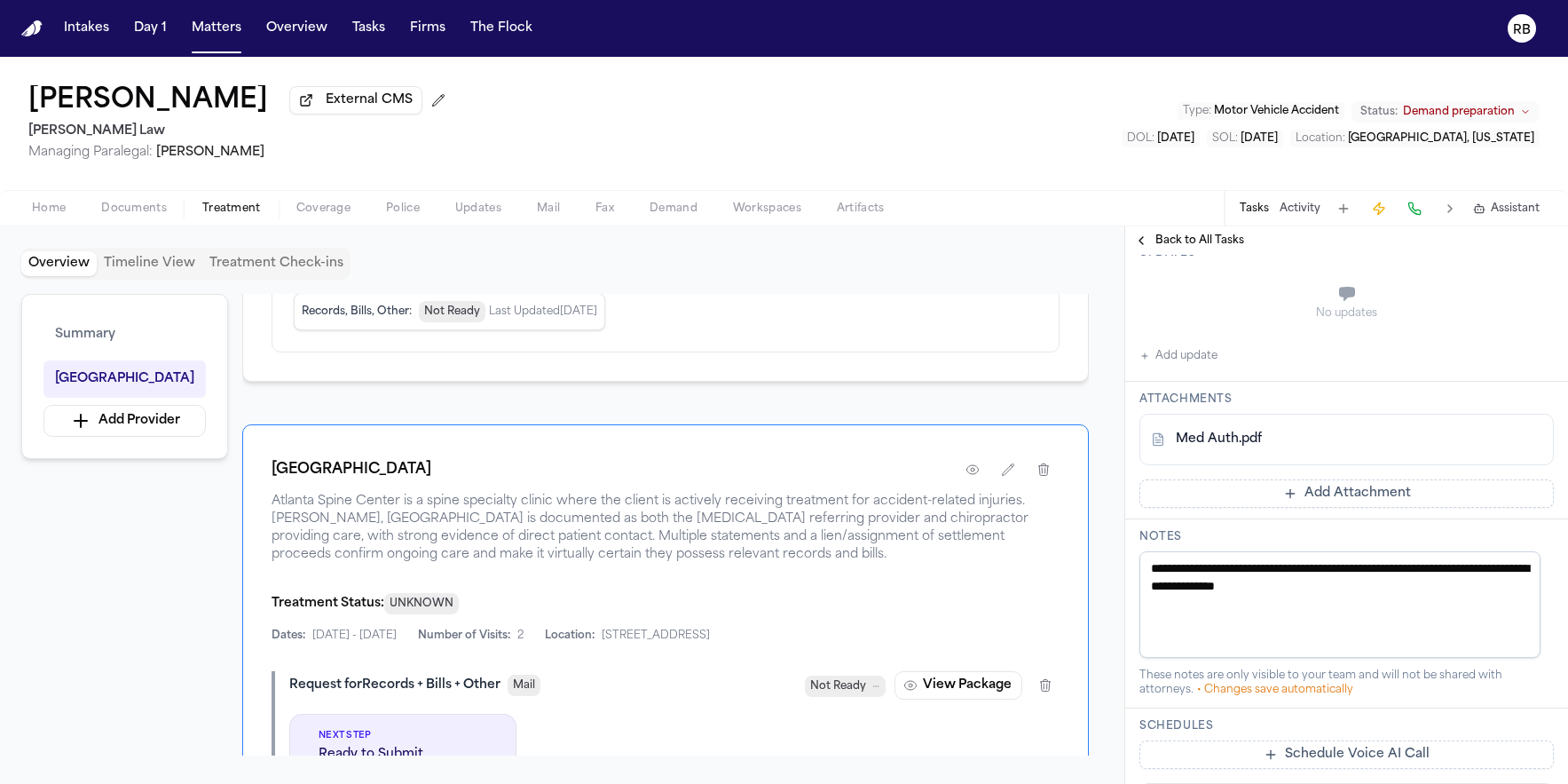
click at [1201, 358] on button "Add update" at bounding box center [1178, 356] width 78 height 21
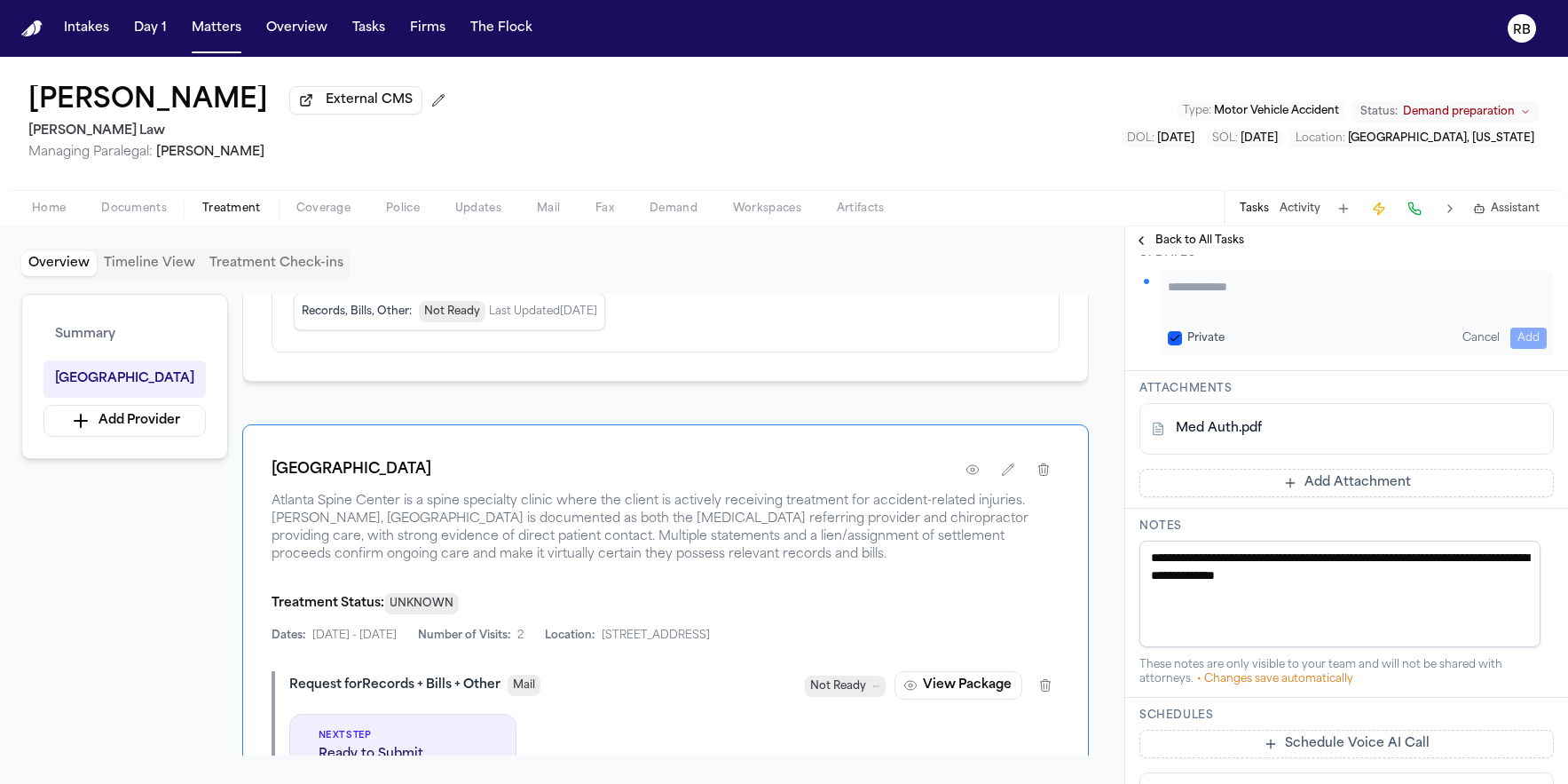
click at [1270, 300] on textarea "Add your update" at bounding box center [1357, 295] width 379 height 35
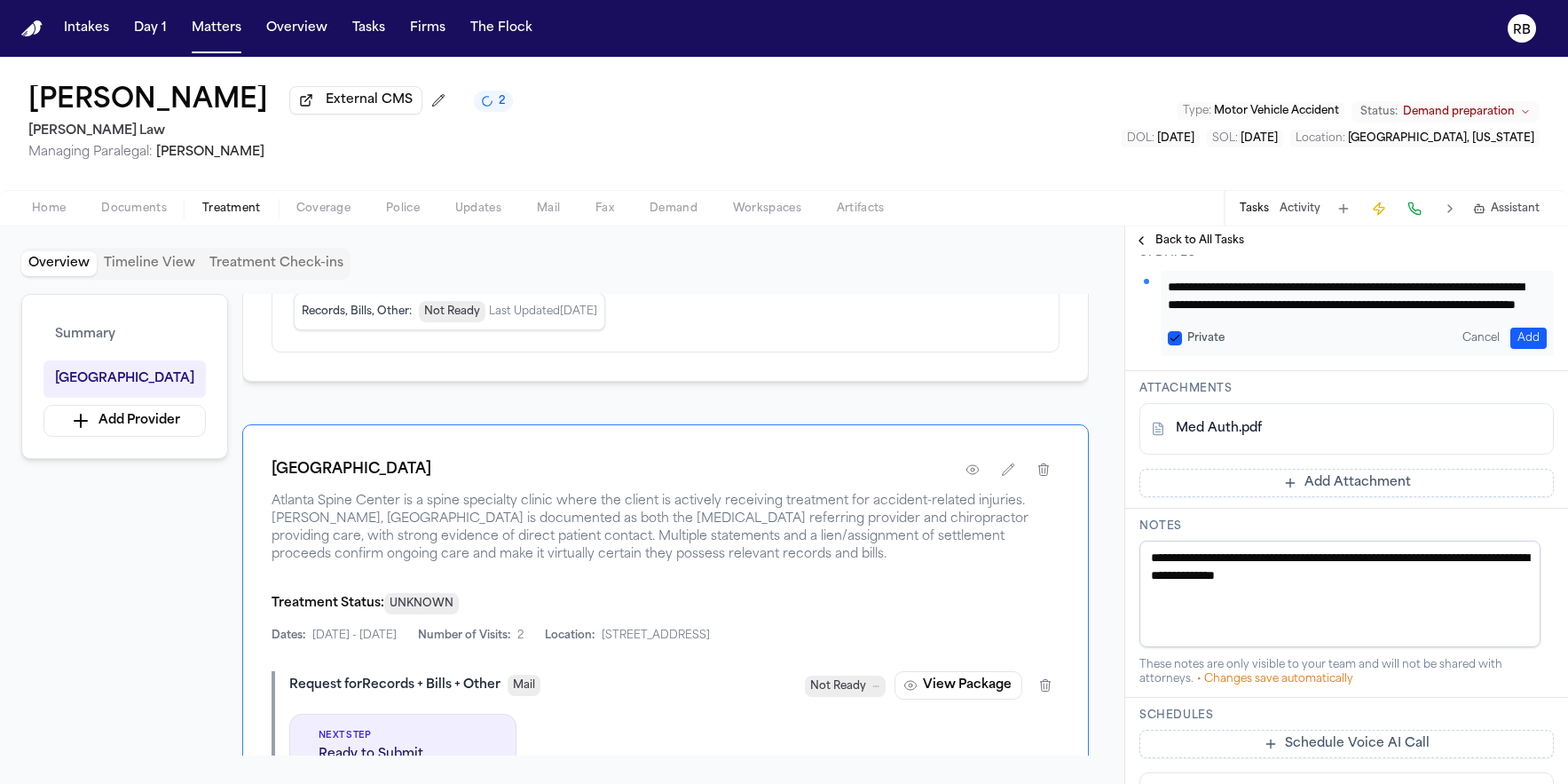
scroll to position [36, 0]
click at [1441, 307] on textarea "**********" at bounding box center [1350, 295] width 365 height 35
type textarea "**********"
click at [1522, 334] on button "Add" at bounding box center [1528, 338] width 36 height 21
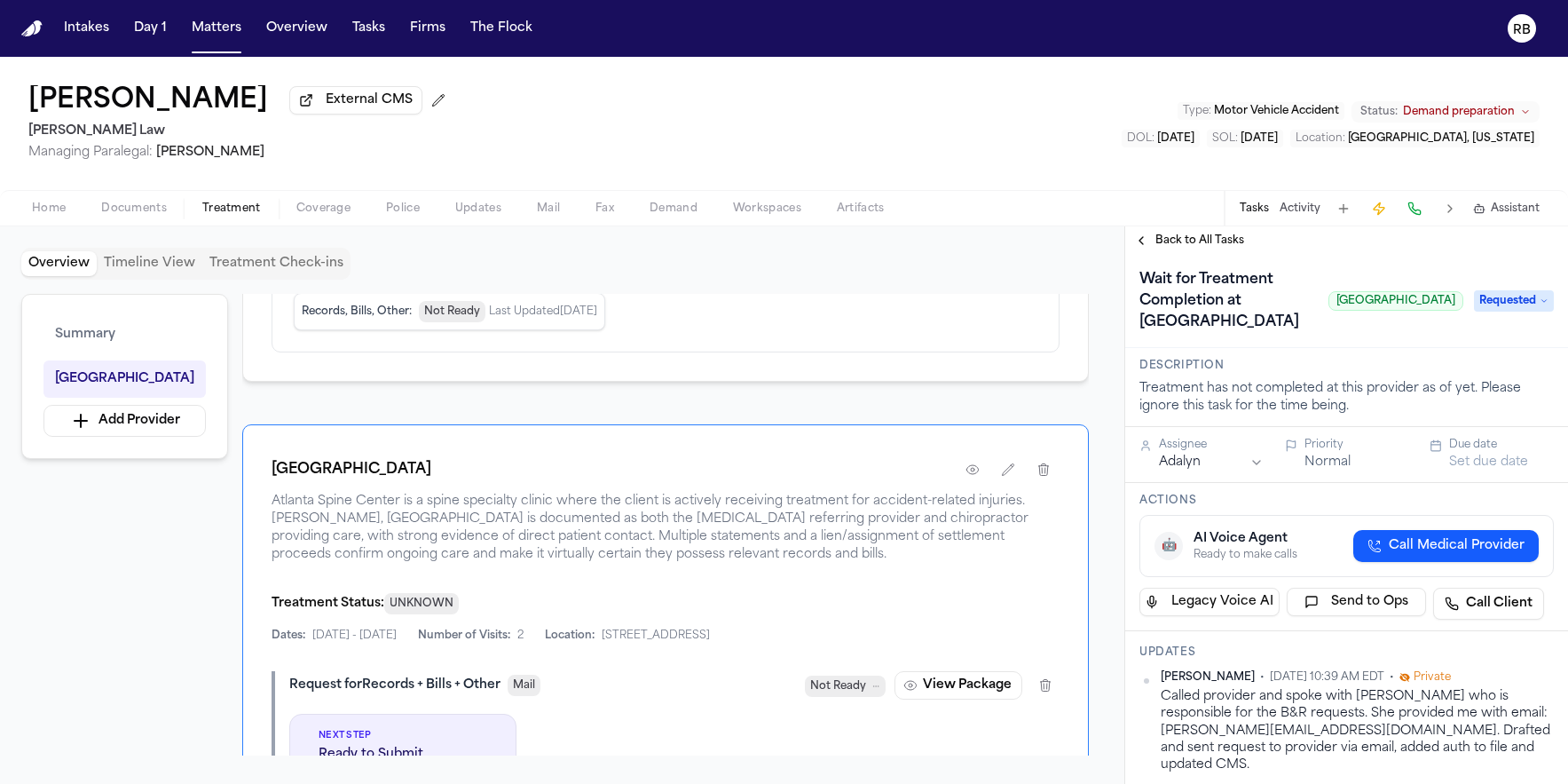
scroll to position [0, 0]
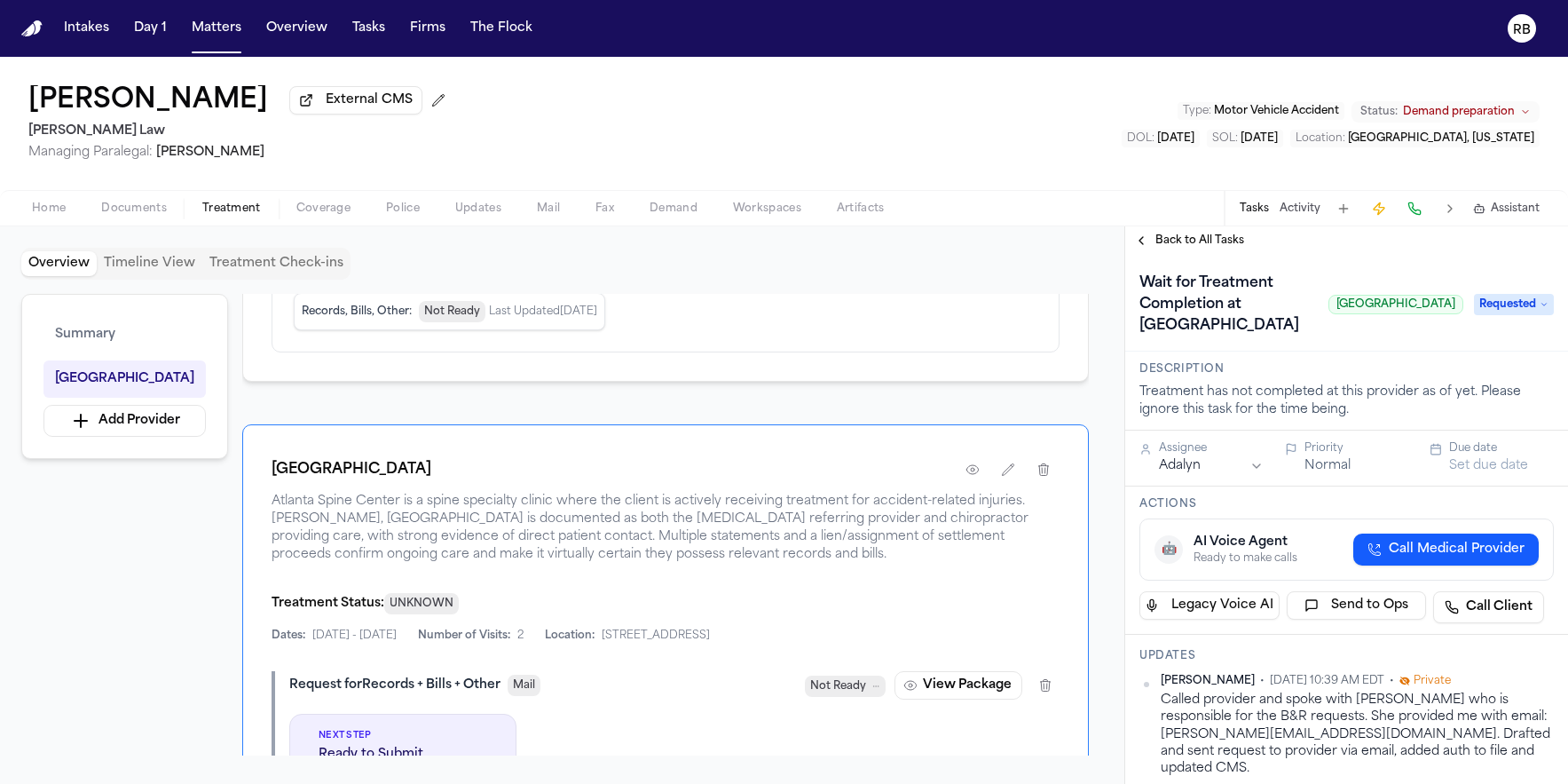
click at [1498, 467] on button "Set due date" at bounding box center [1488, 466] width 79 height 18
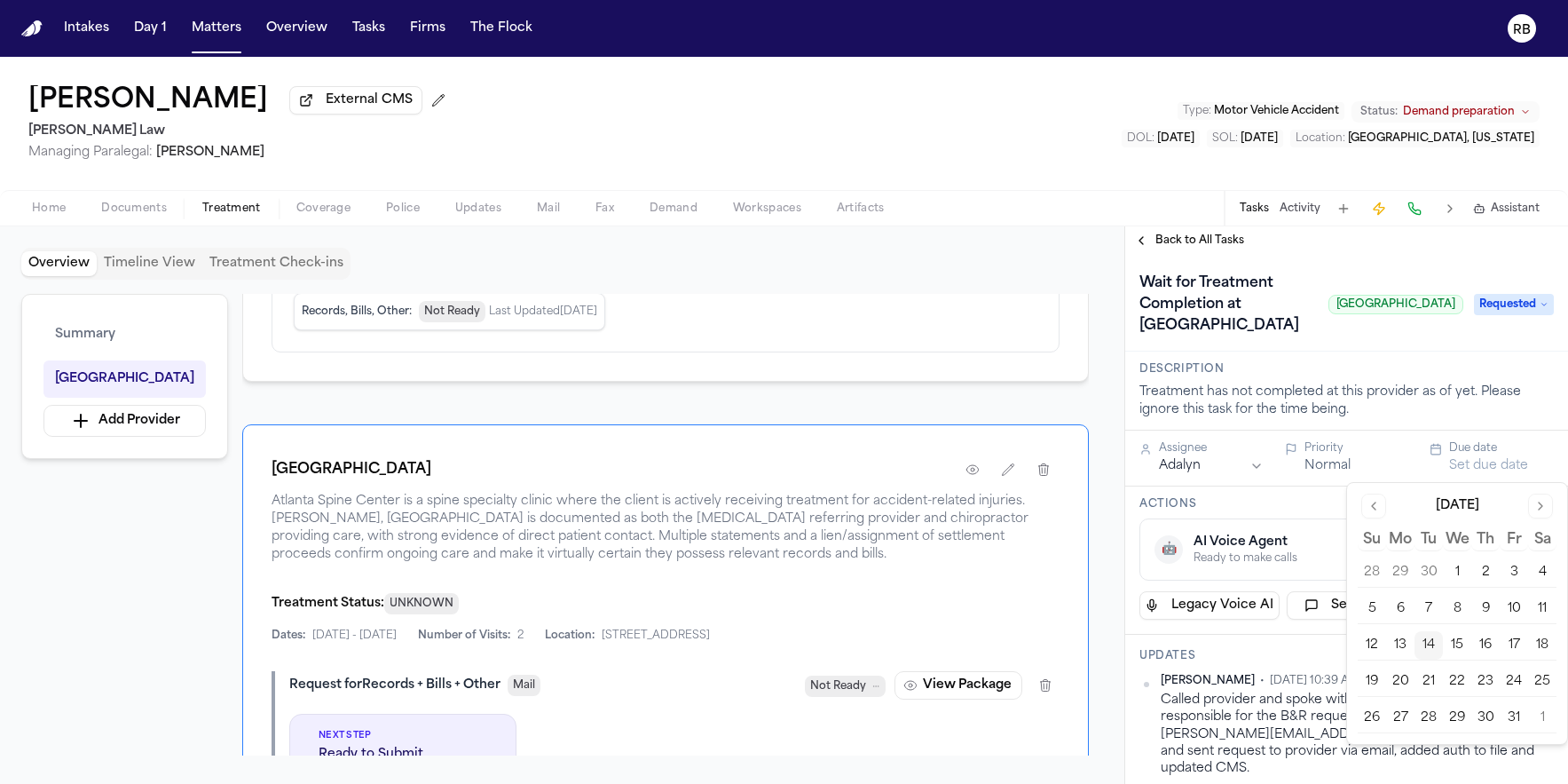
click at [1459, 642] on button "15" at bounding box center [1457, 645] width 28 height 28
click at [1456, 355] on div "Description Treatment has not completed at this provider as of yet. Please igno…" at bounding box center [1347, 391] width 442 height 79
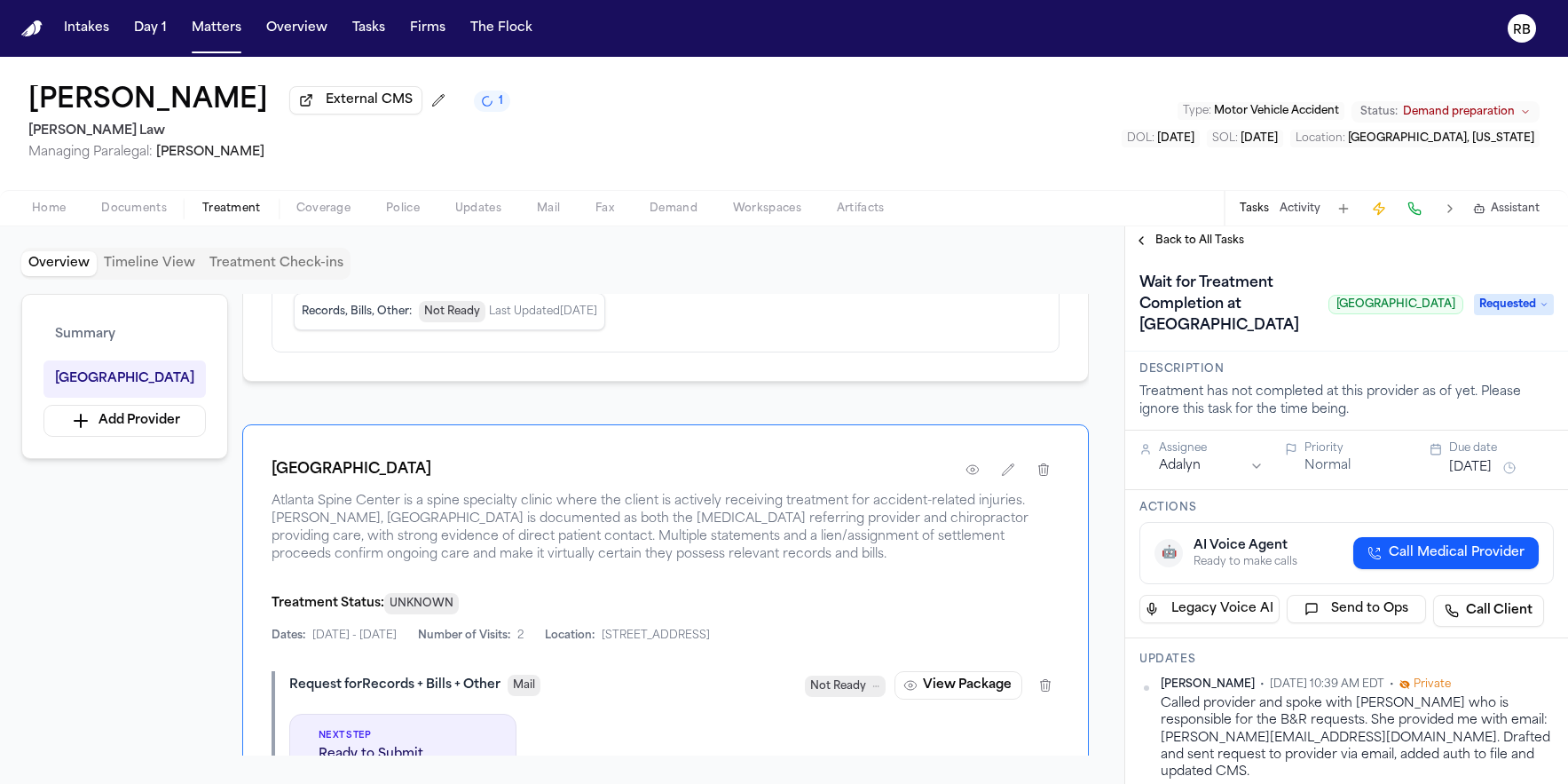
click at [1226, 242] on span "Back to All Tasks" at bounding box center [1200, 240] width 89 height 15
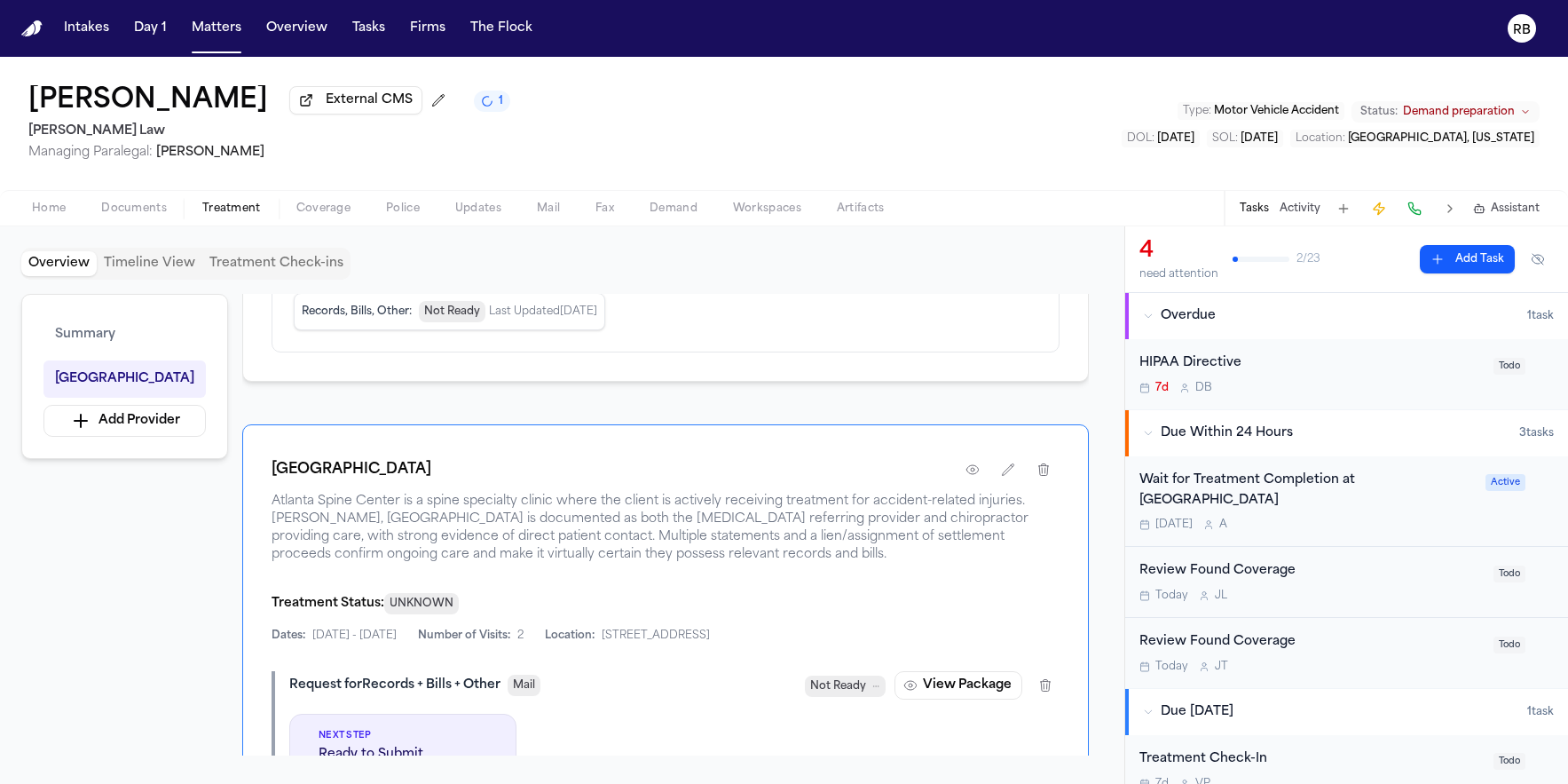
click at [1097, 260] on div "Overview Timeline View Treatment Check-ins" at bounding box center [562, 263] width 1082 height 32
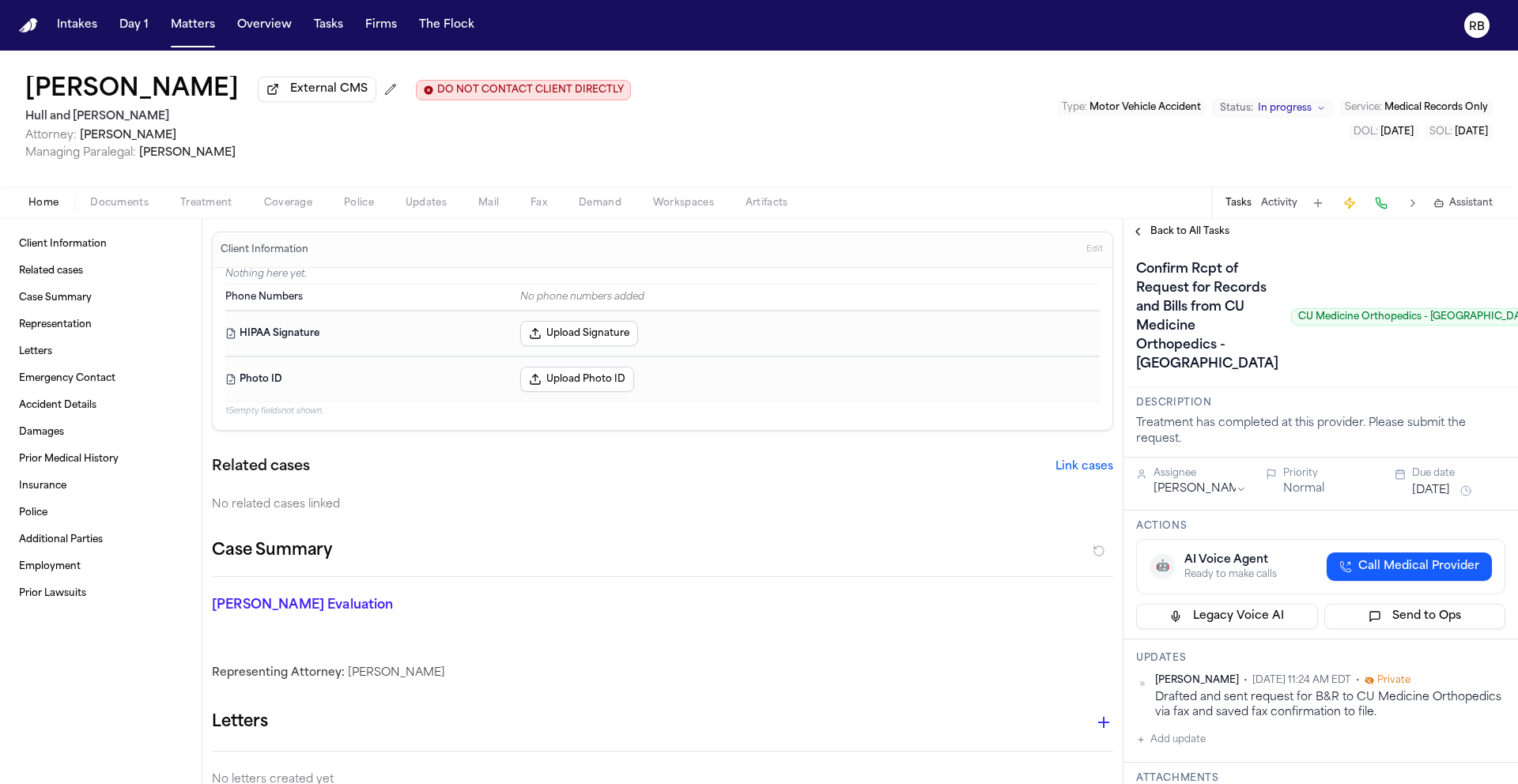
click at [201, 208] on span "Treatment" at bounding box center [207, 203] width 52 height 13
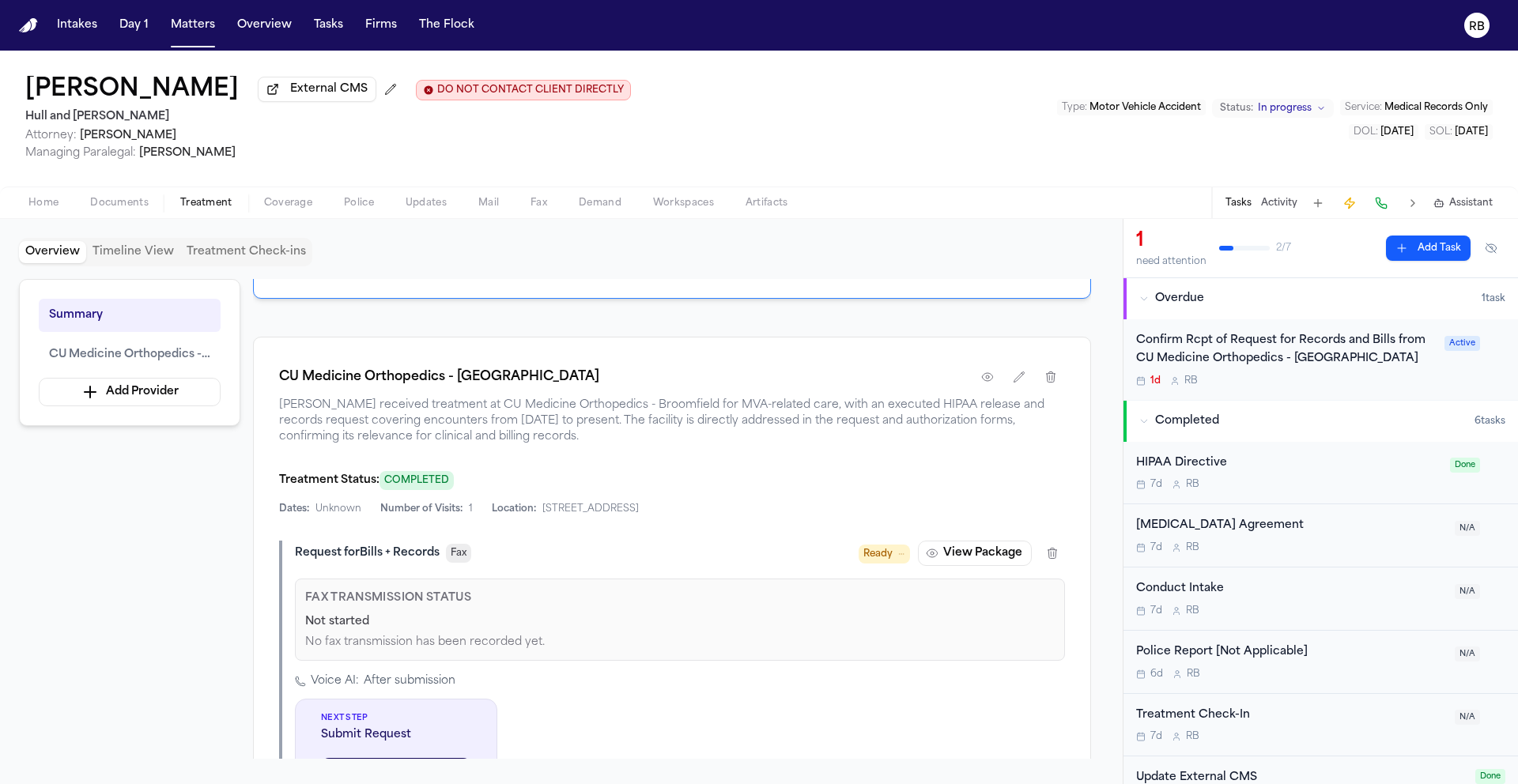
scroll to position [270, 0]
click at [993, 380] on icon "button" at bounding box center [987, 379] width 13 height 13
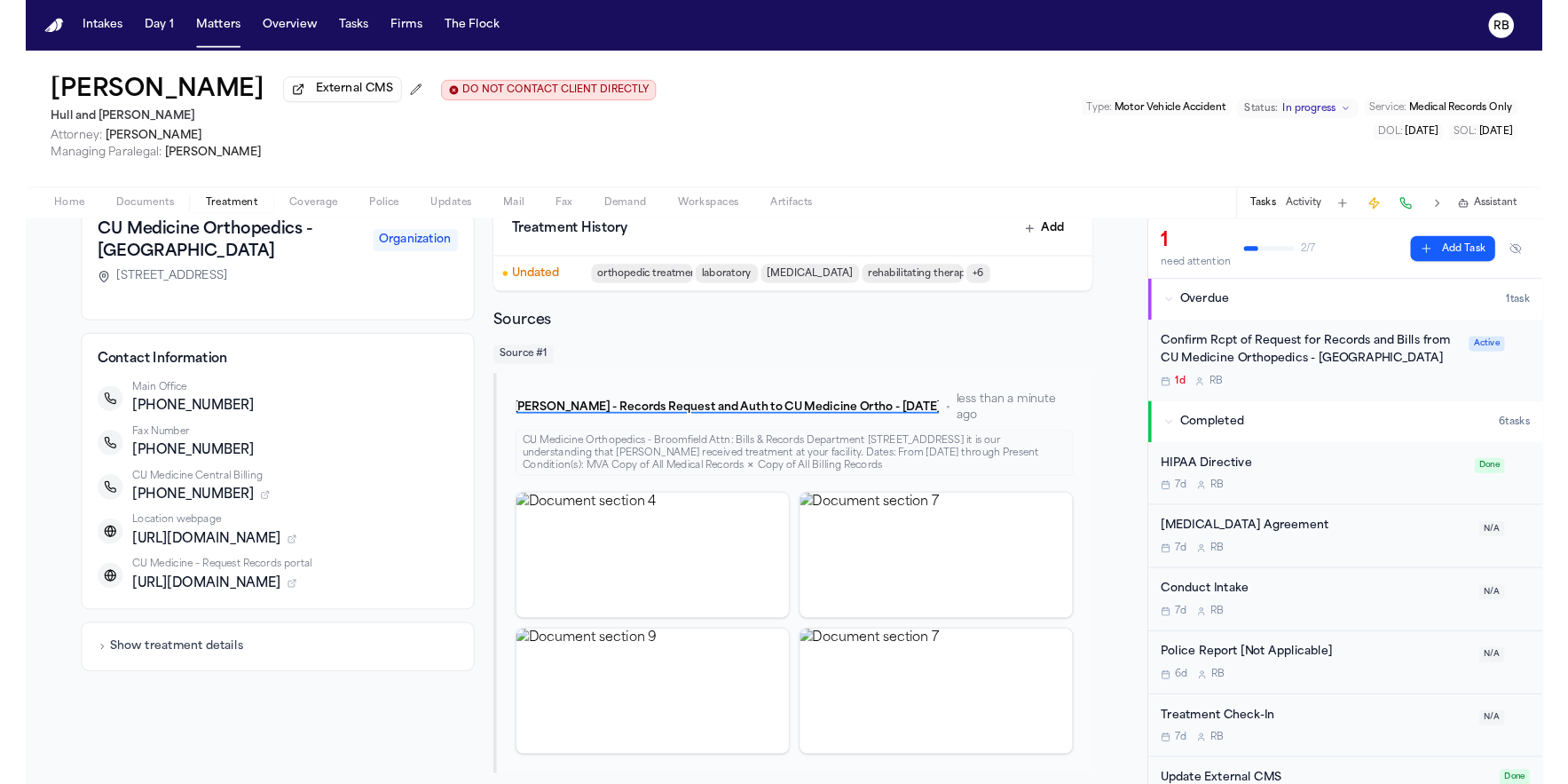
scroll to position [146, 0]
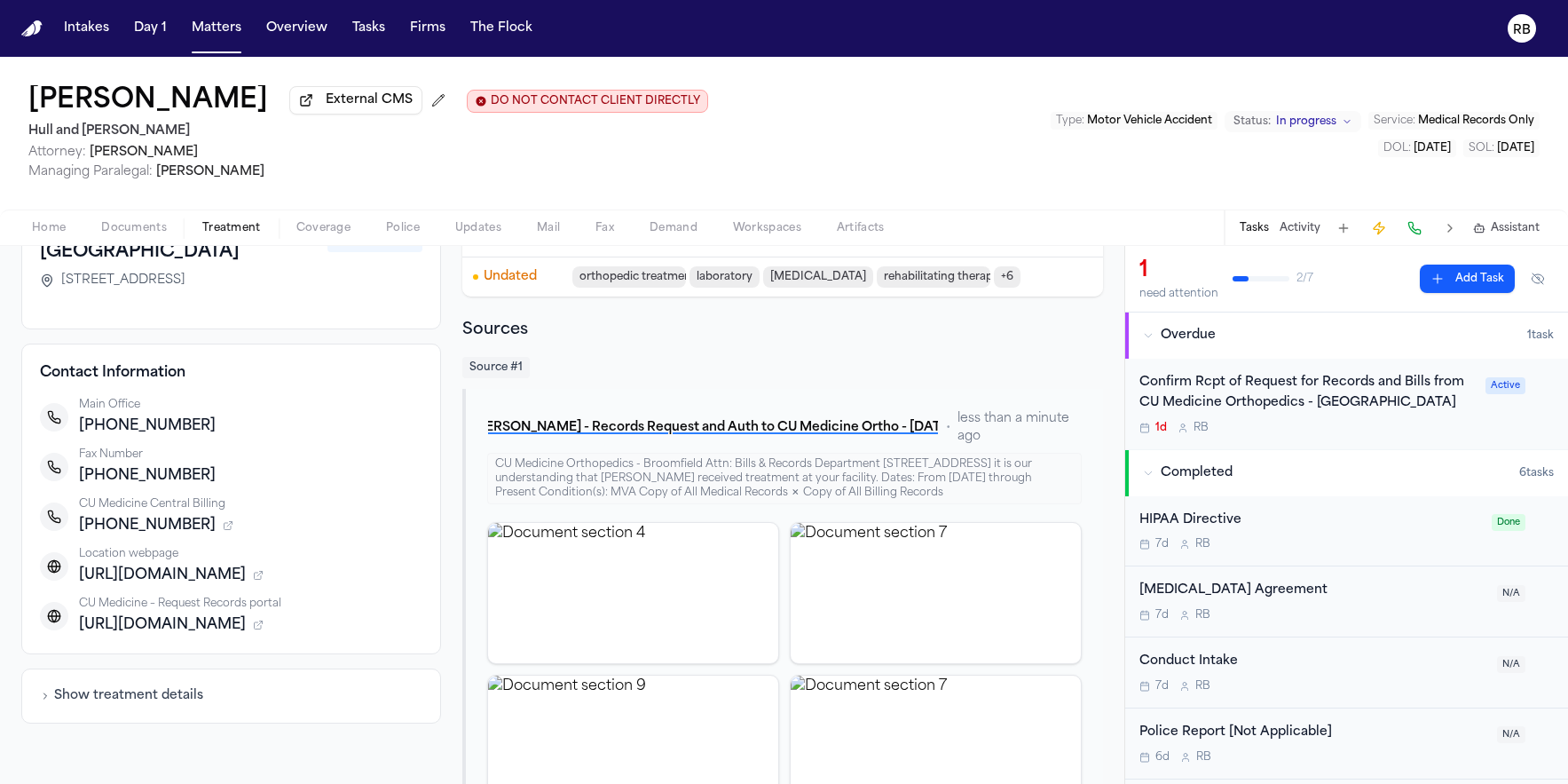
click at [1450, 421] on div "Confirm Rcpt of Request for Records and Bills from CU Medicine Orthopedics - Br…" at bounding box center [1307, 404] width 335 height 62
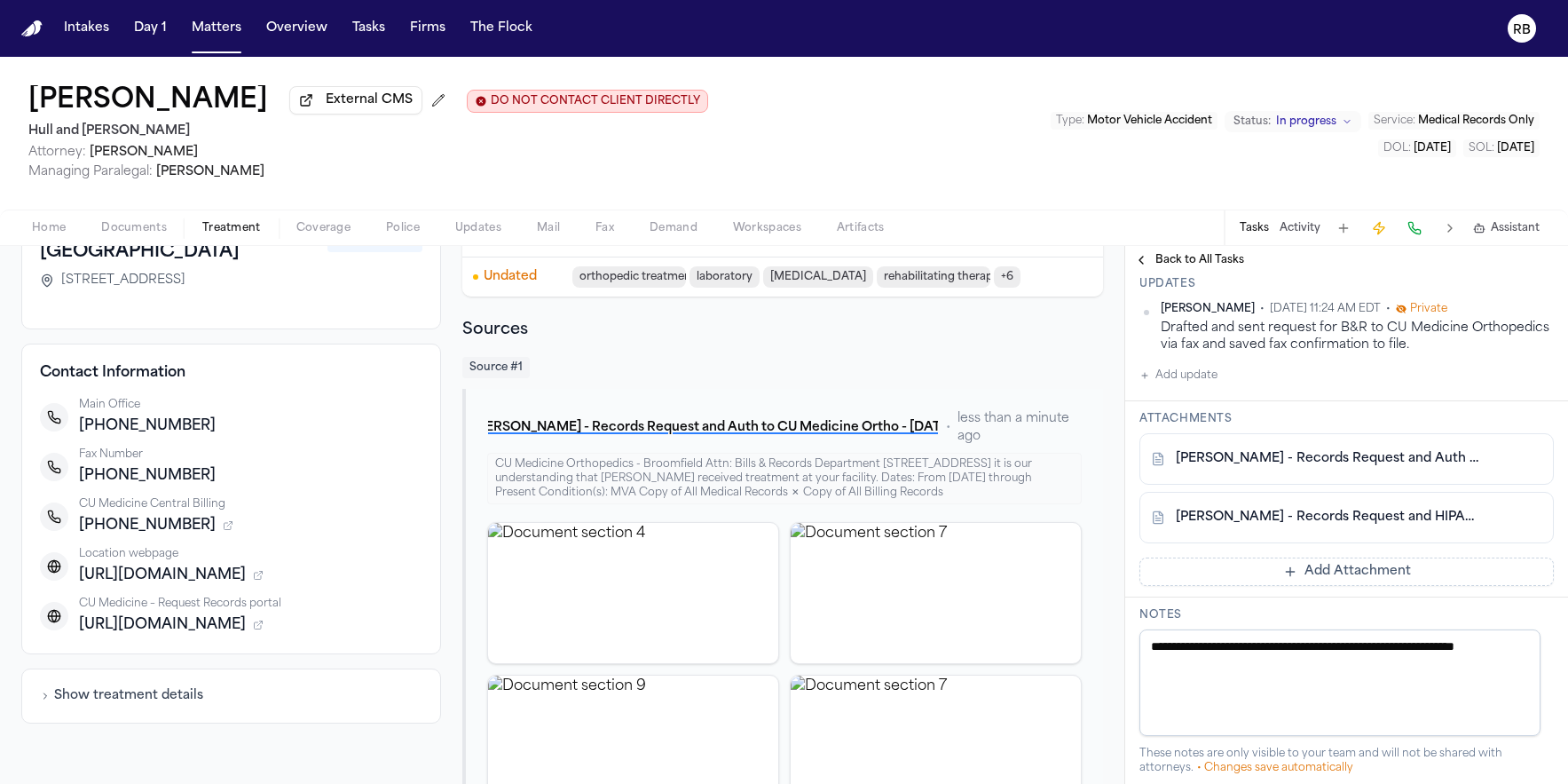
scroll to position [421, 0]
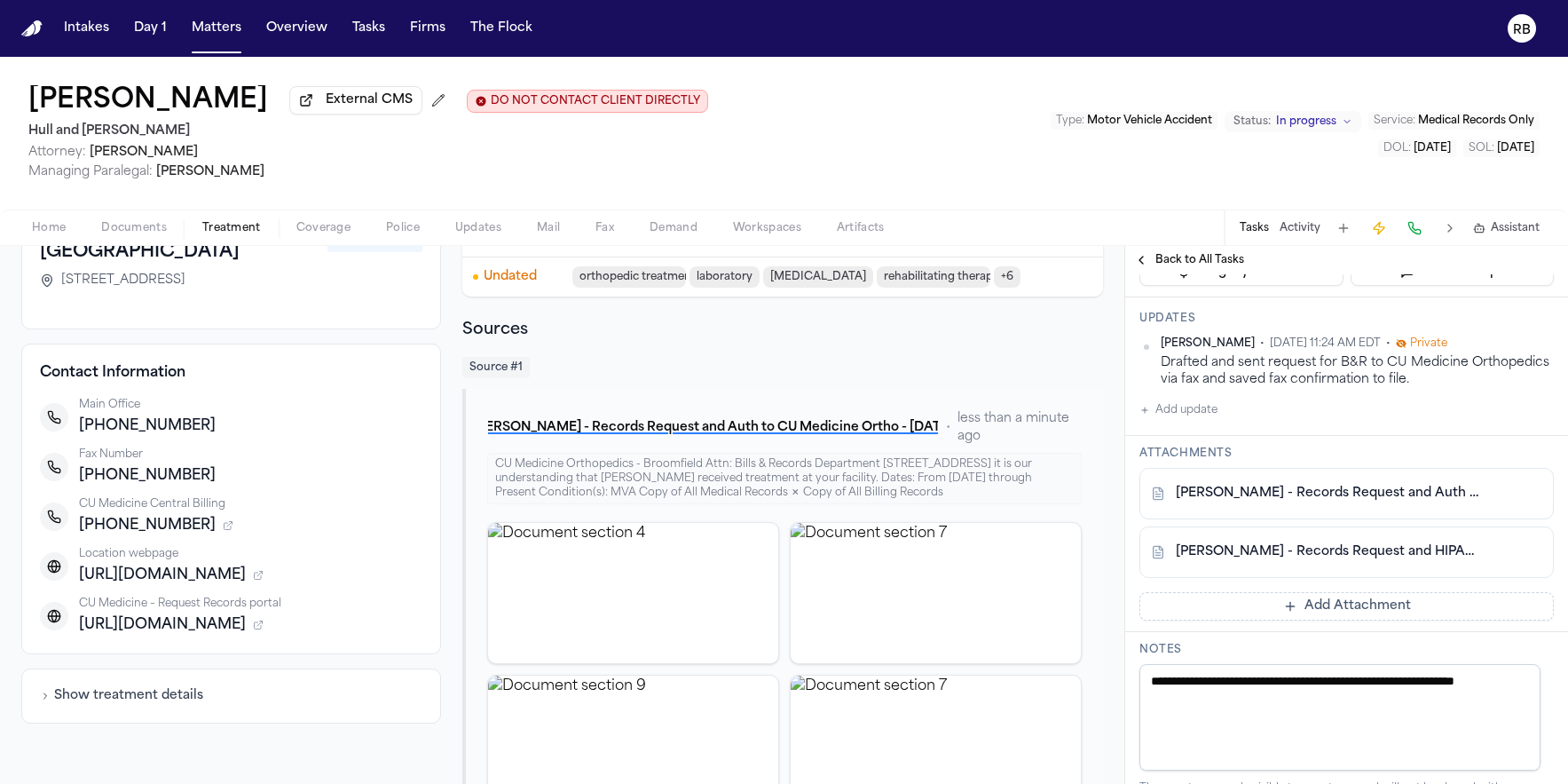
click at [1172, 421] on button "Add update" at bounding box center [1178, 411] width 78 height 21
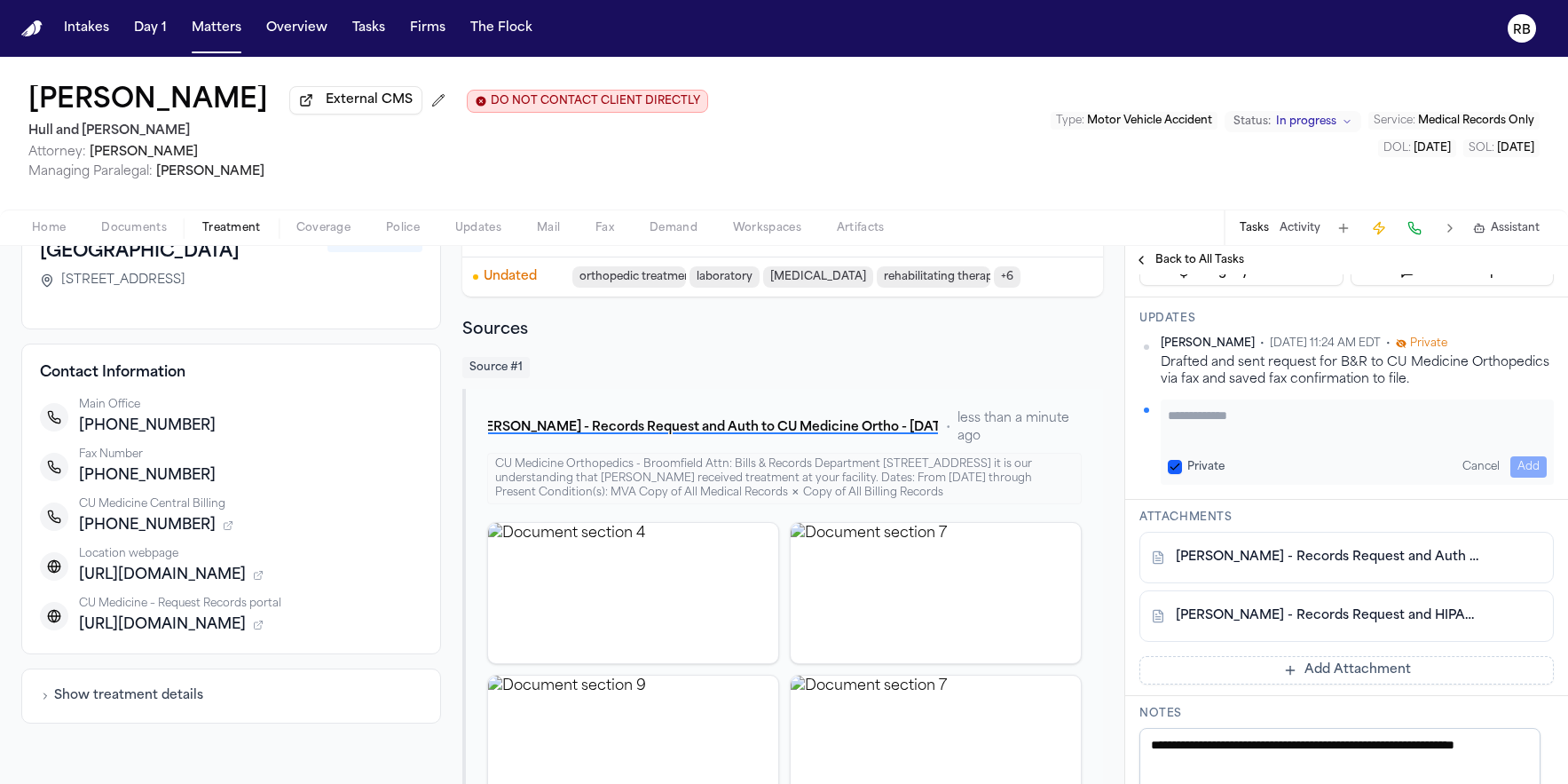
click at [1245, 442] on textarea "Add your update" at bounding box center [1357, 424] width 379 height 35
type textarea "**********"
click at [1518, 478] on button "Add" at bounding box center [1528, 467] width 36 height 21
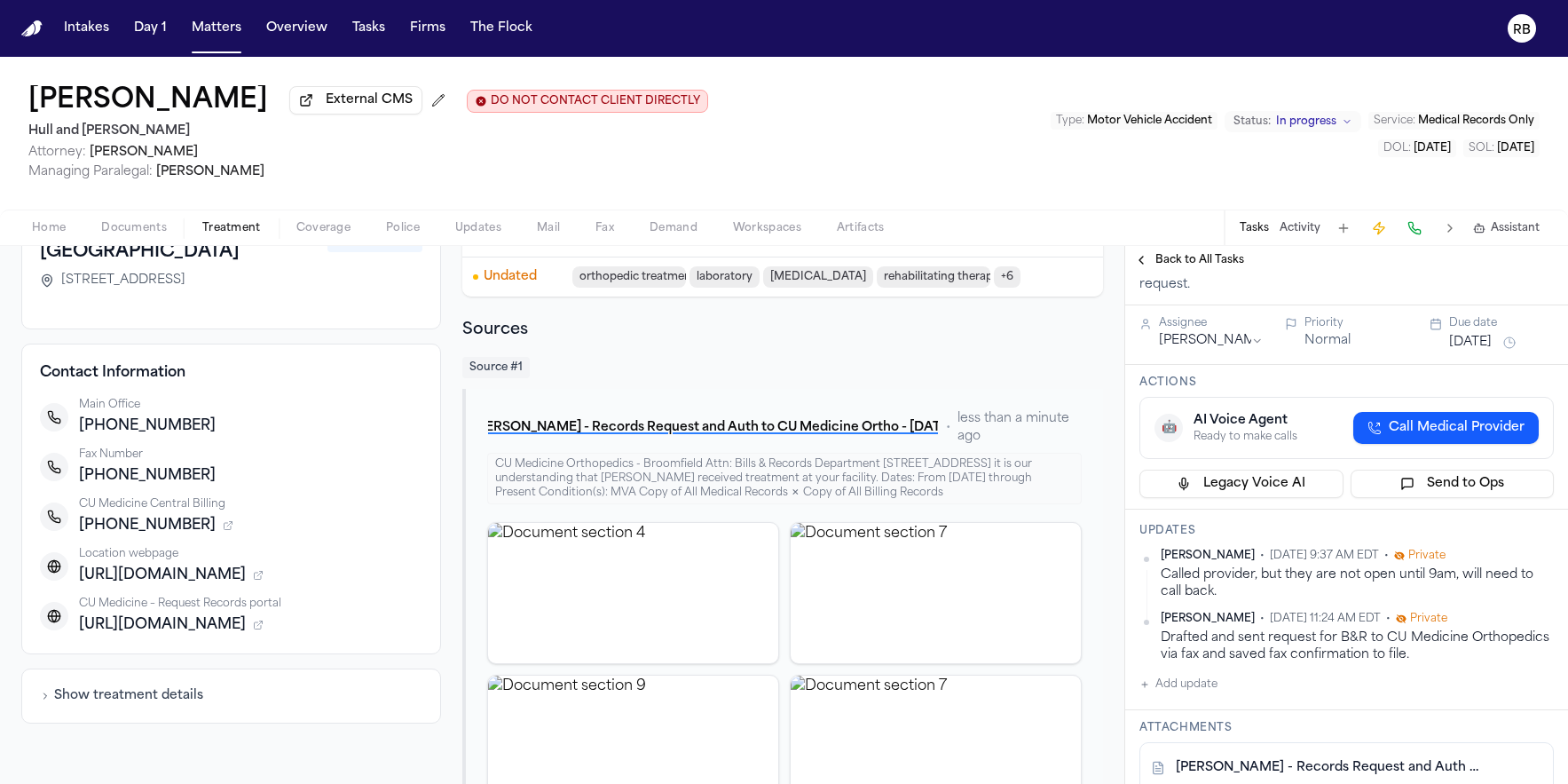
scroll to position [39, 0]
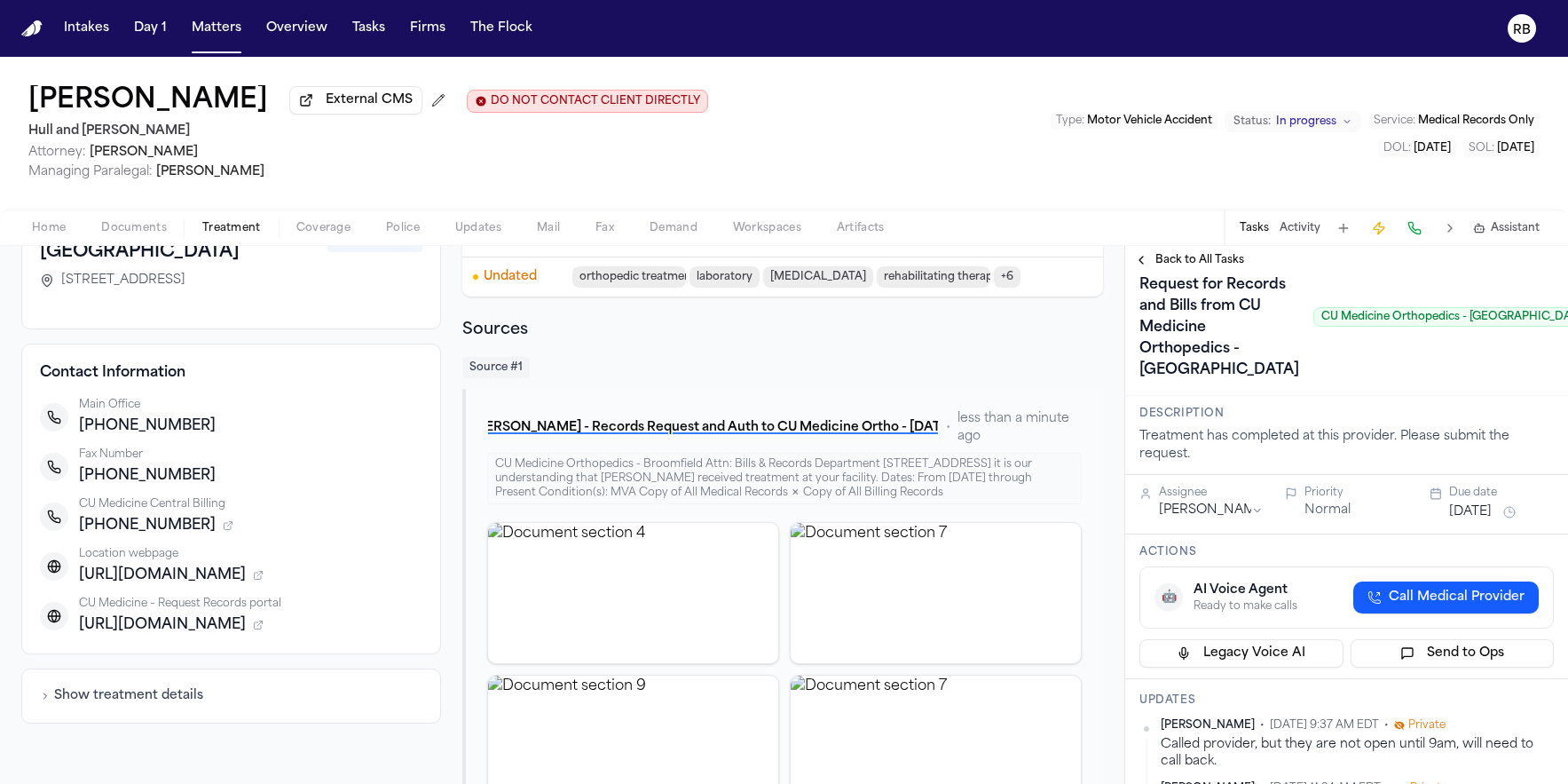
click at [1489, 522] on button "[DATE]" at bounding box center [1471, 512] width 43 height 18
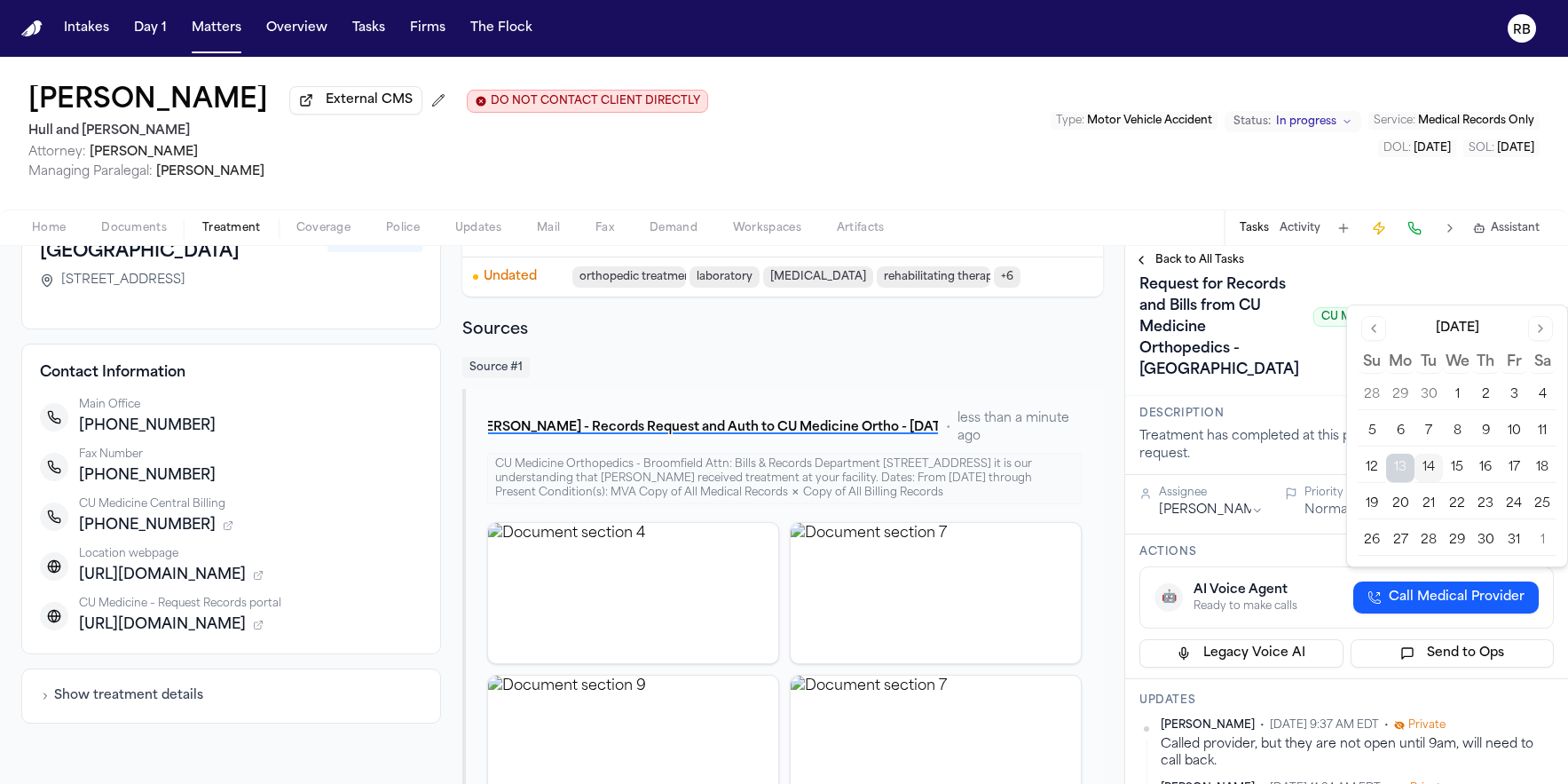
click at [1459, 458] on button "15" at bounding box center [1457, 467] width 28 height 28
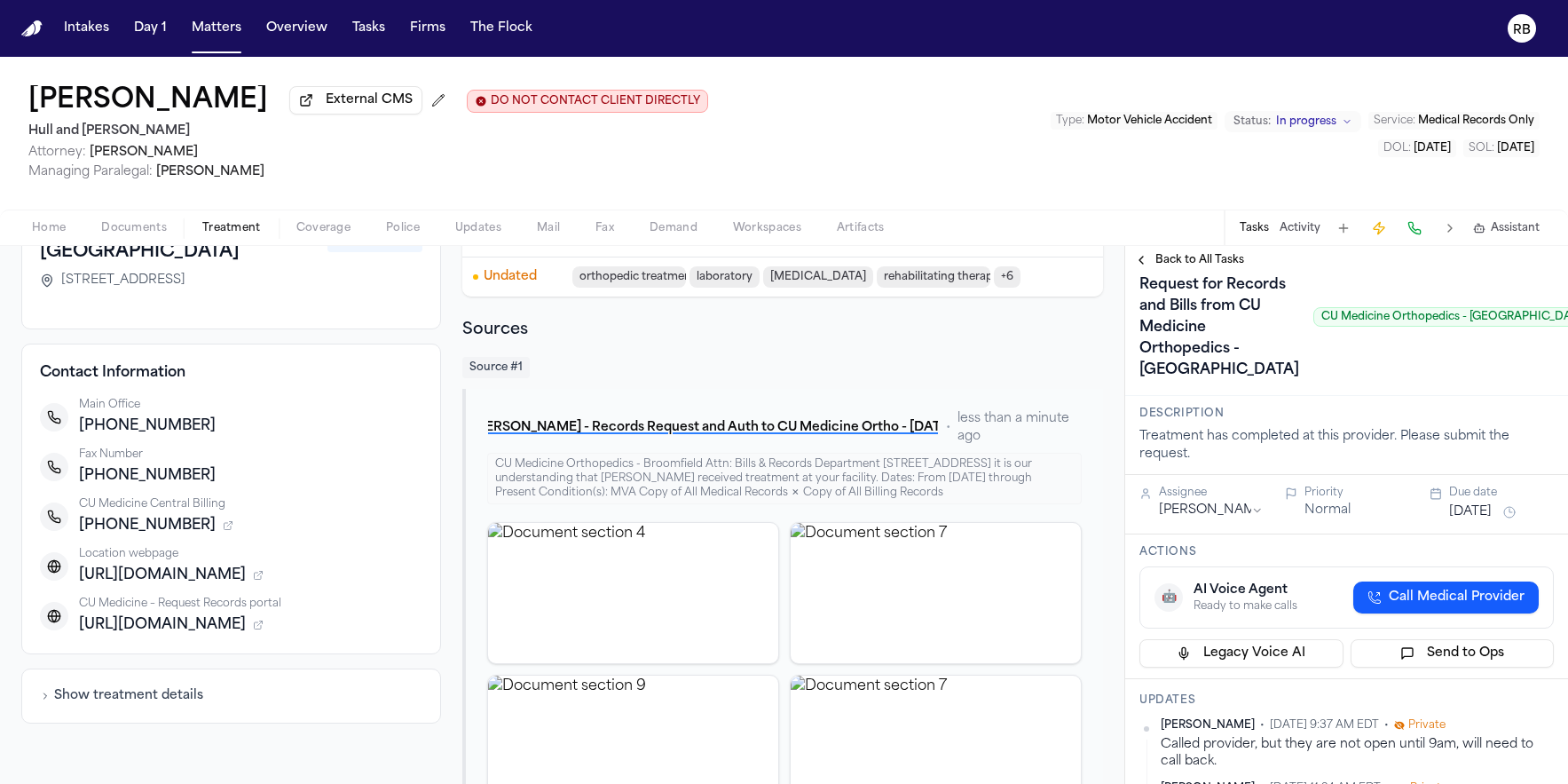
click at [1294, 384] on div "Confirm Rcpt of Request for Records and Bills from CU Medicine Orthopedics - Br…" at bounding box center [1367, 317] width 457 height 135
drag, startPoint x: 666, startPoint y: 141, endPoint x: 581, endPoint y: 78, distance: 105.8
click at [666, 141] on div "Mary Kelley External CMS DO NOT CONTACT CLIENT DIRECTLY DO NOT CONTACT Hull and…" at bounding box center [784, 133] width 1568 height 153
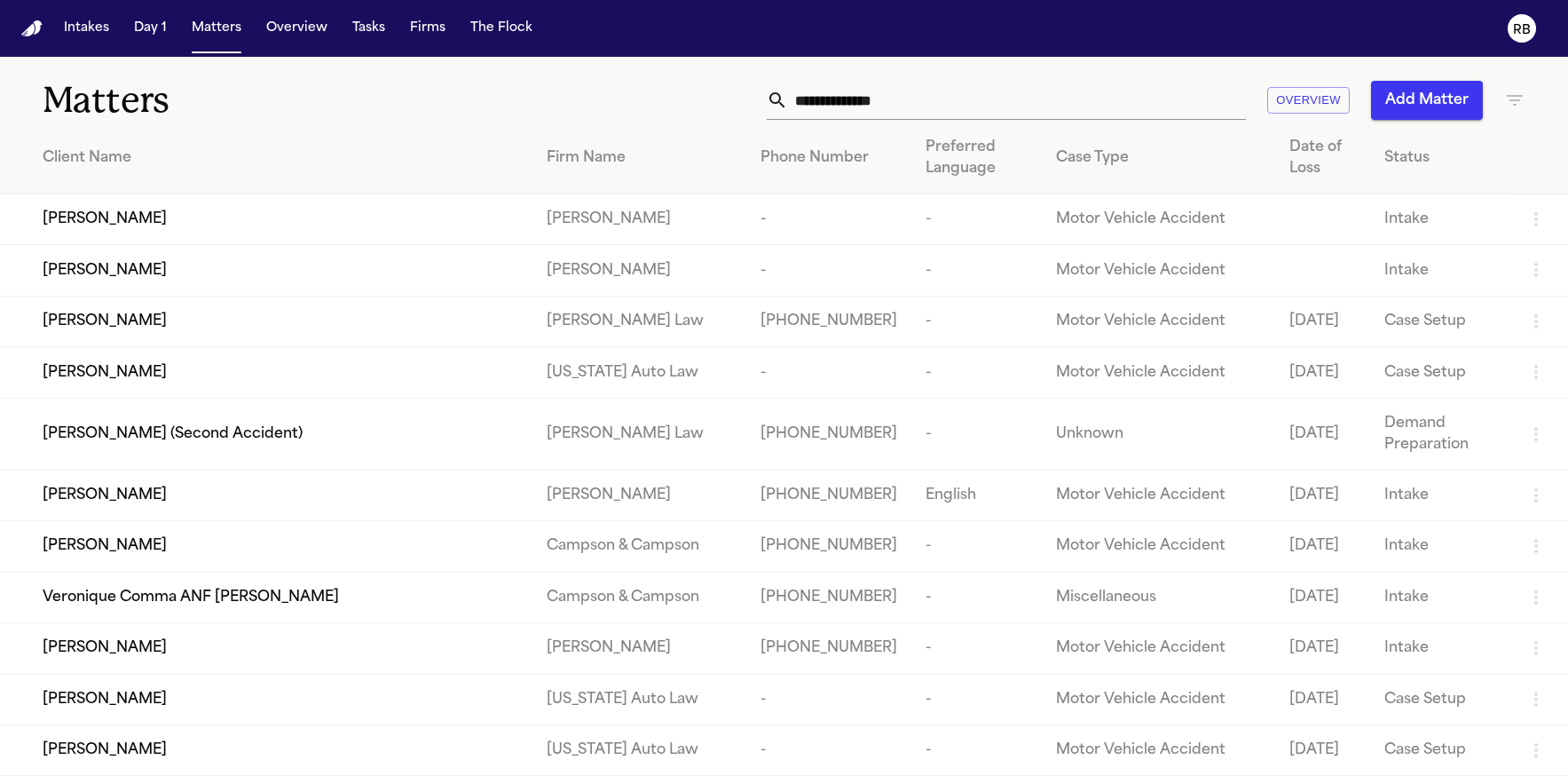
click at [853, 105] on input "text" at bounding box center [1017, 100] width 458 height 39
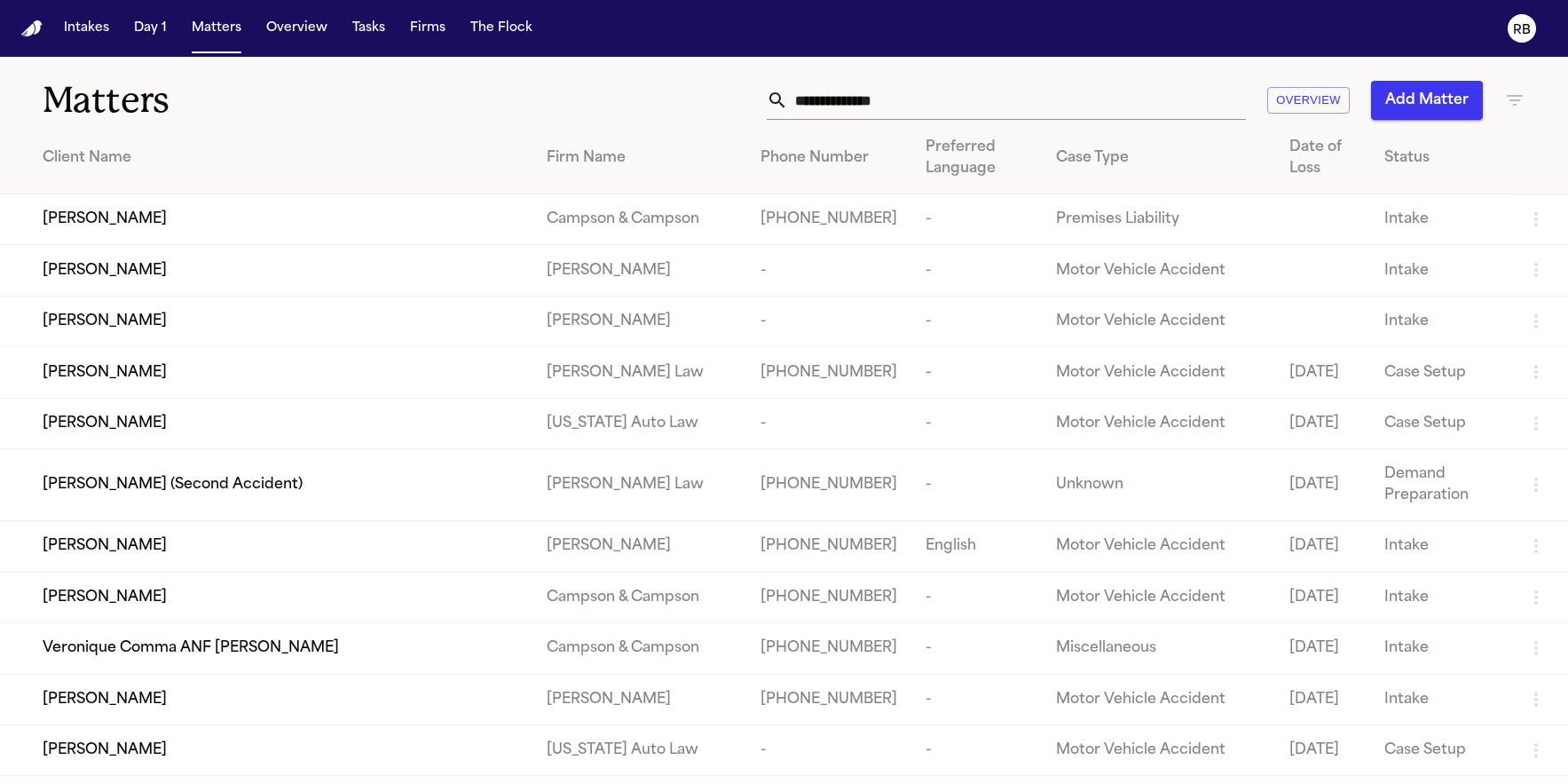
click at [911, 98] on input "text" at bounding box center [1017, 100] width 458 height 39
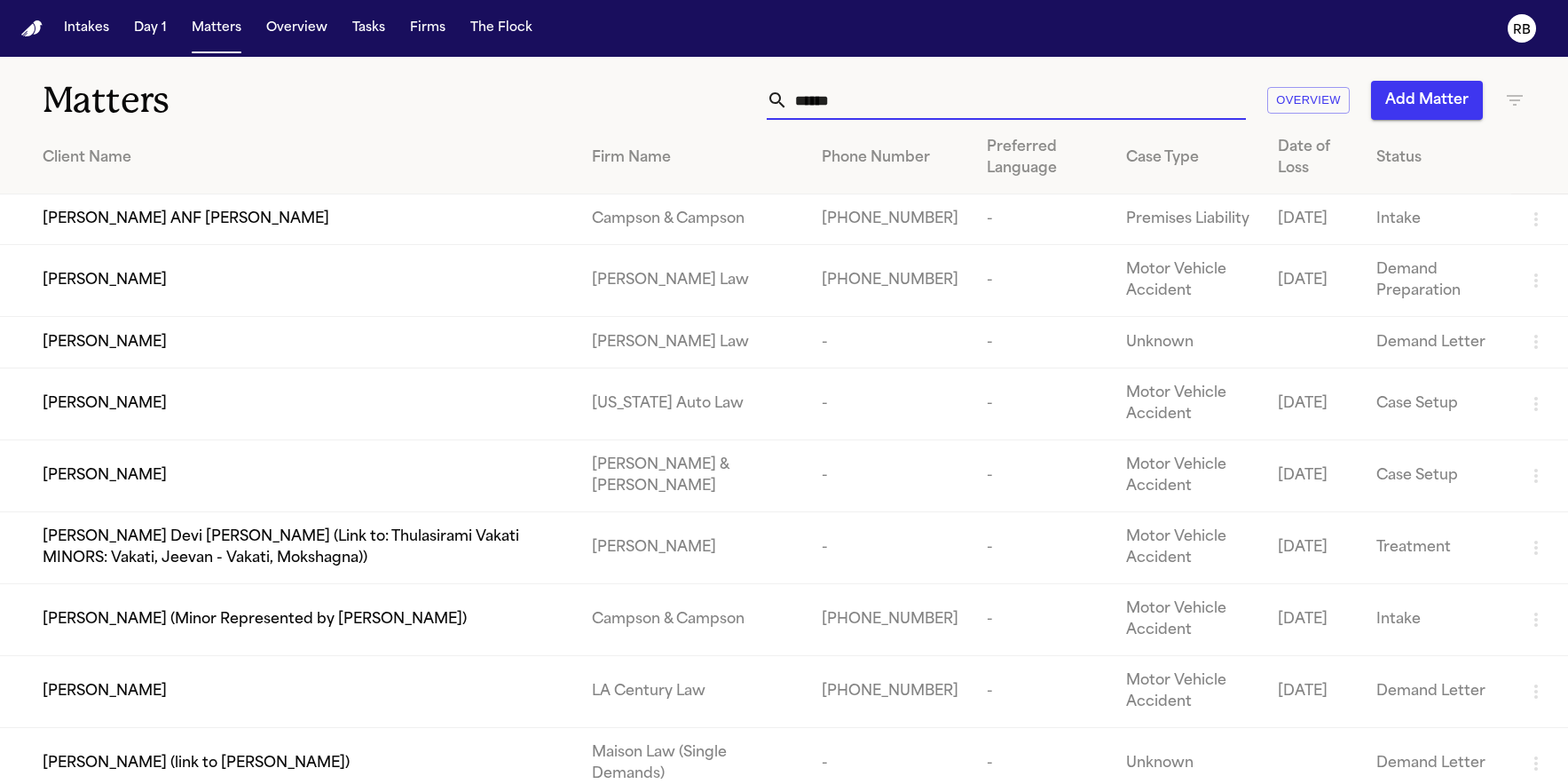
click at [869, 98] on input "******" at bounding box center [1017, 100] width 458 height 39
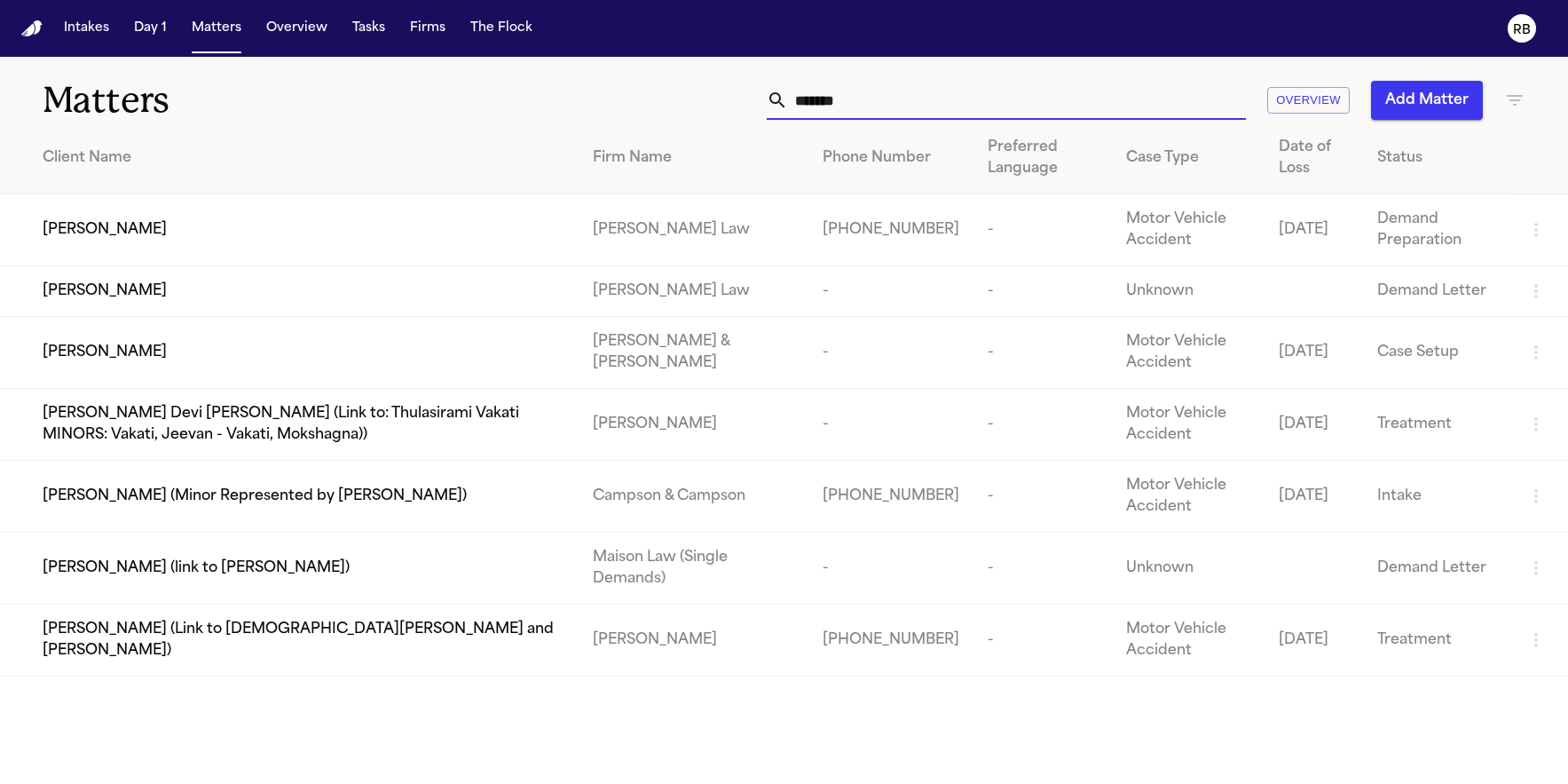
type input "******"
click at [183, 245] on td "Krista Massengale" at bounding box center [289, 230] width 579 height 72
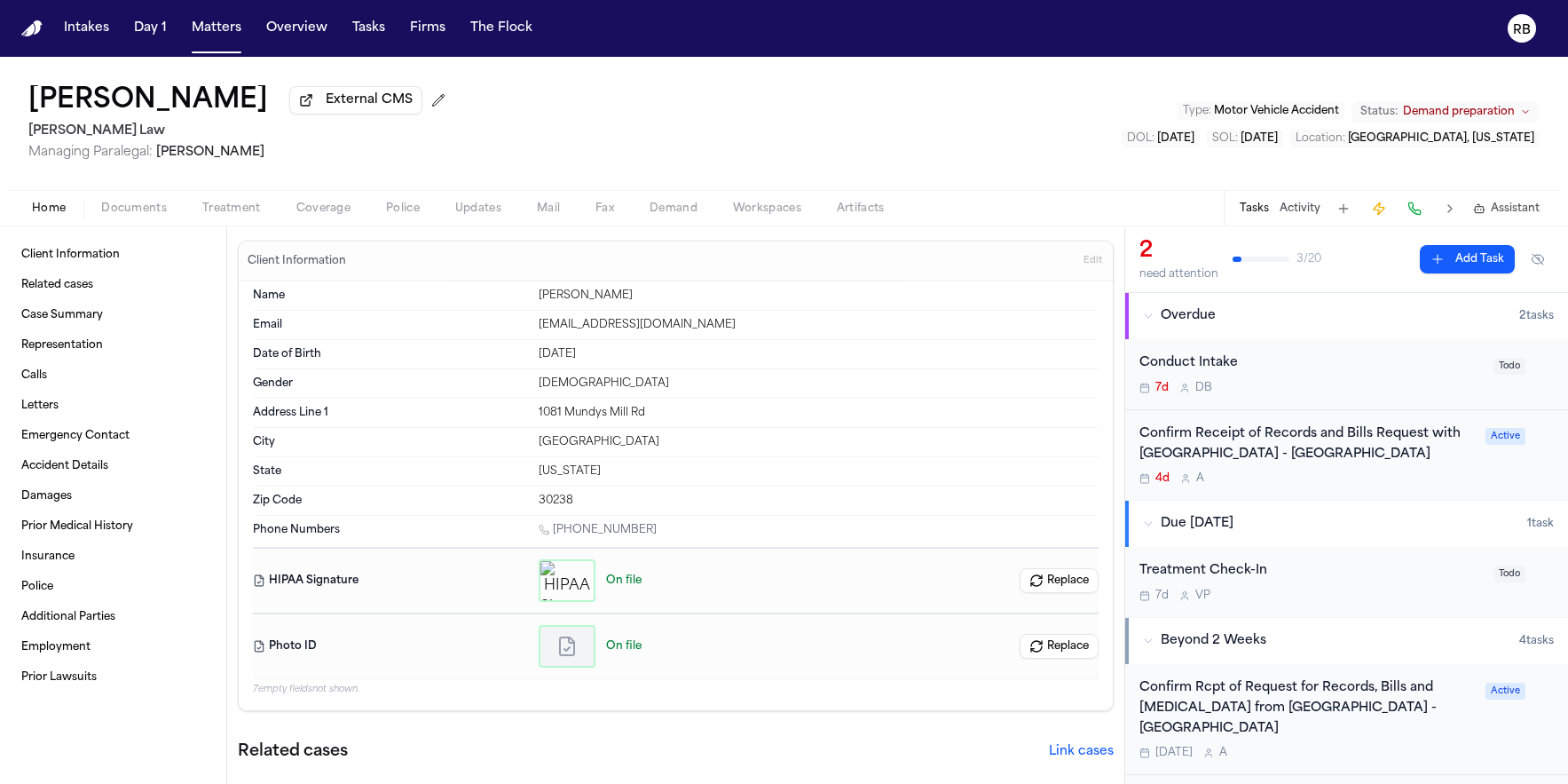
click at [841, 146] on div "Krista Massengale External CMS McCormick Law Managing Paralegal: Violette Patin…" at bounding box center [784, 123] width 1568 height 134
click at [912, 123] on div "Krista Massengale External CMS McCormick Law Managing Paralegal: Violette Patin…" at bounding box center [784, 123] width 1568 height 134
click at [825, 106] on div "Krista Massengale External CMS McCormick Law Managing Paralegal: Violette Patin…" at bounding box center [784, 123] width 1568 height 134
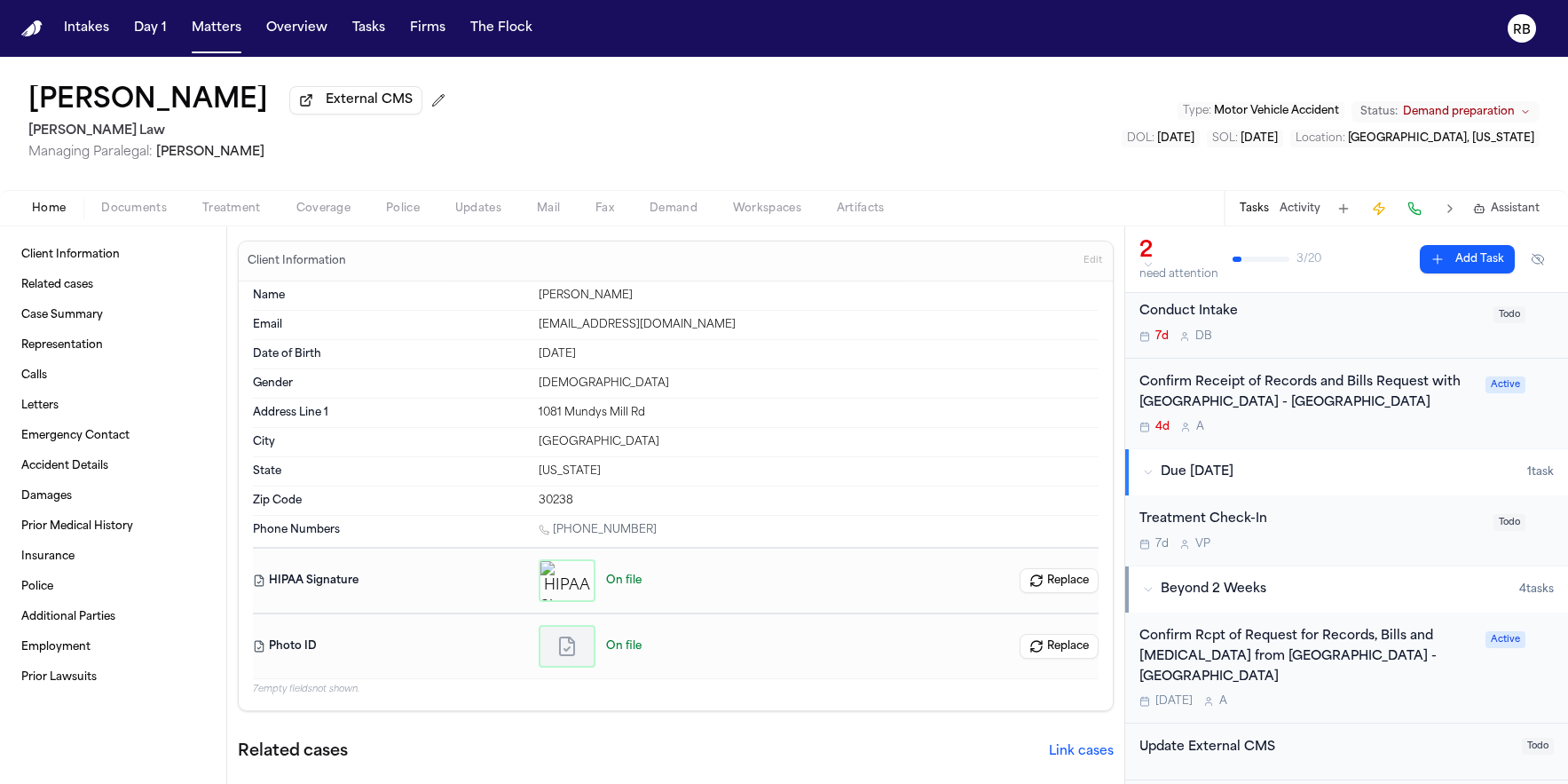
scroll to position [51, 0]
click at [1430, 421] on div "Confirm Receipt of Records and Bills Request with Piedmont Hospital - Fayettevi…" at bounding box center [1307, 405] width 335 height 62
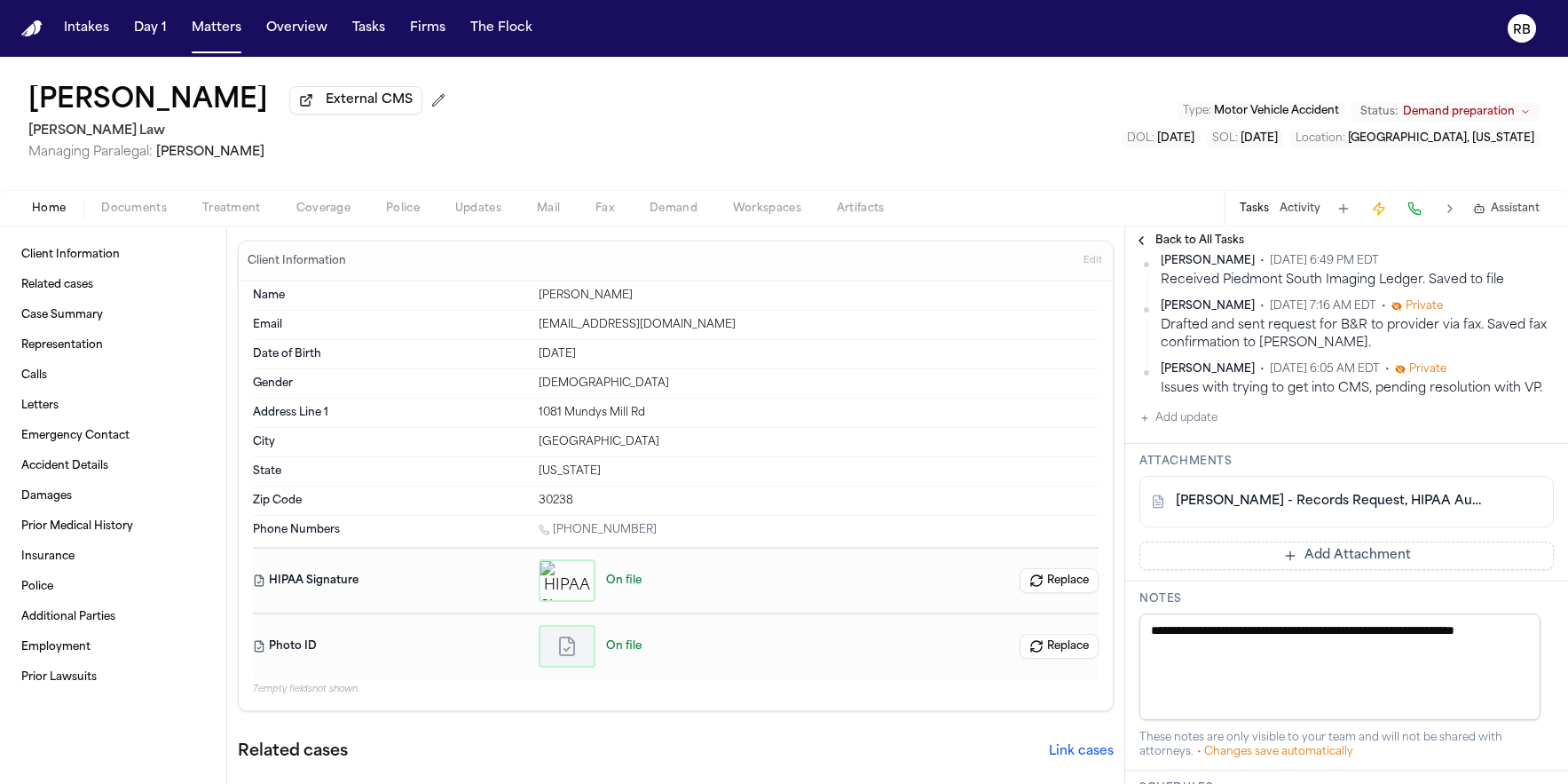
scroll to position [492, 0]
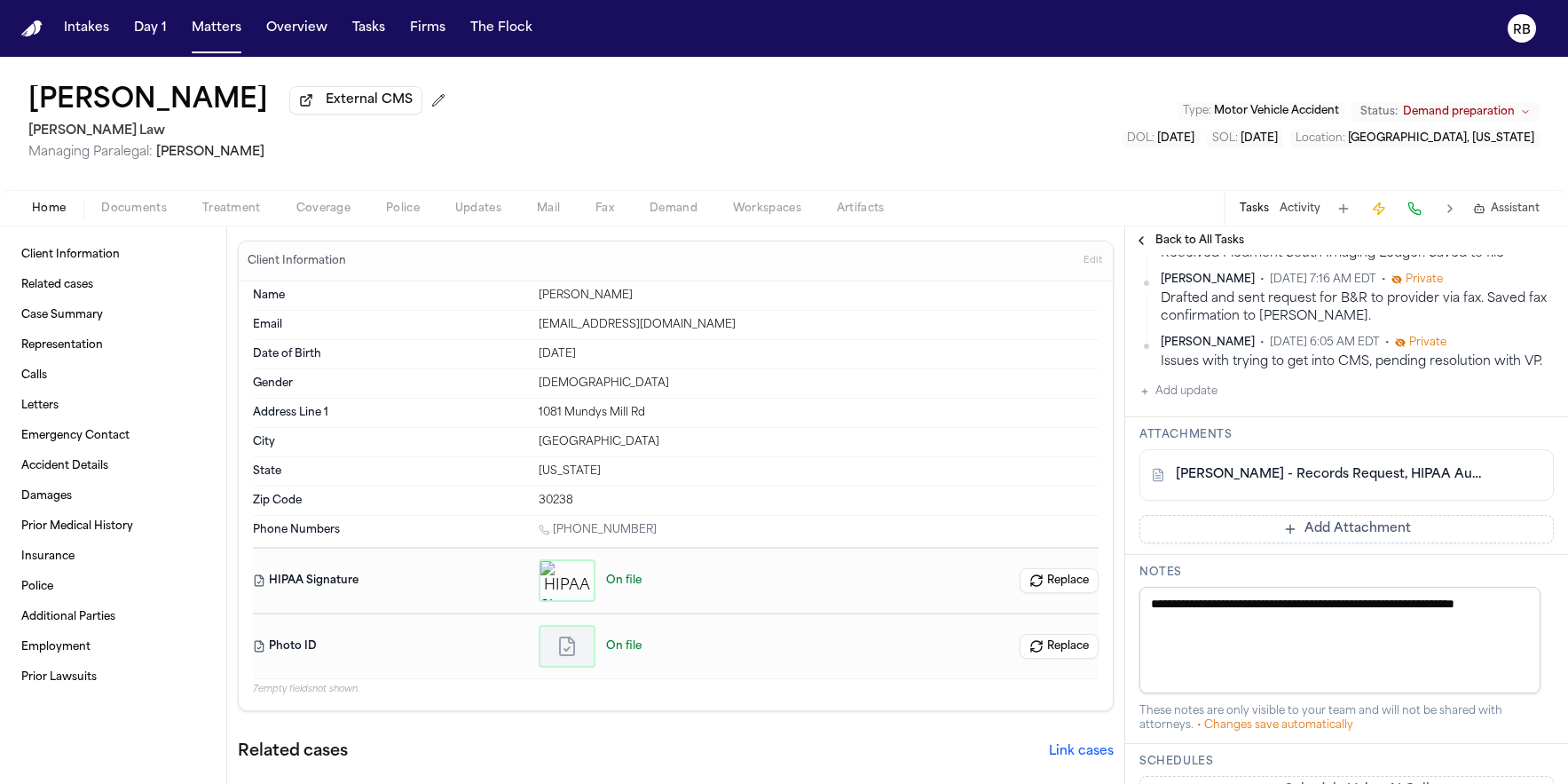
click at [1440, 484] on link "K. Massengale - Records Request, HIPAA Auth, DL - 8.11.25, 10.9.25" at bounding box center [1329, 475] width 306 height 18
click at [1187, 239] on span "Back to All Tasks" at bounding box center [1200, 240] width 89 height 15
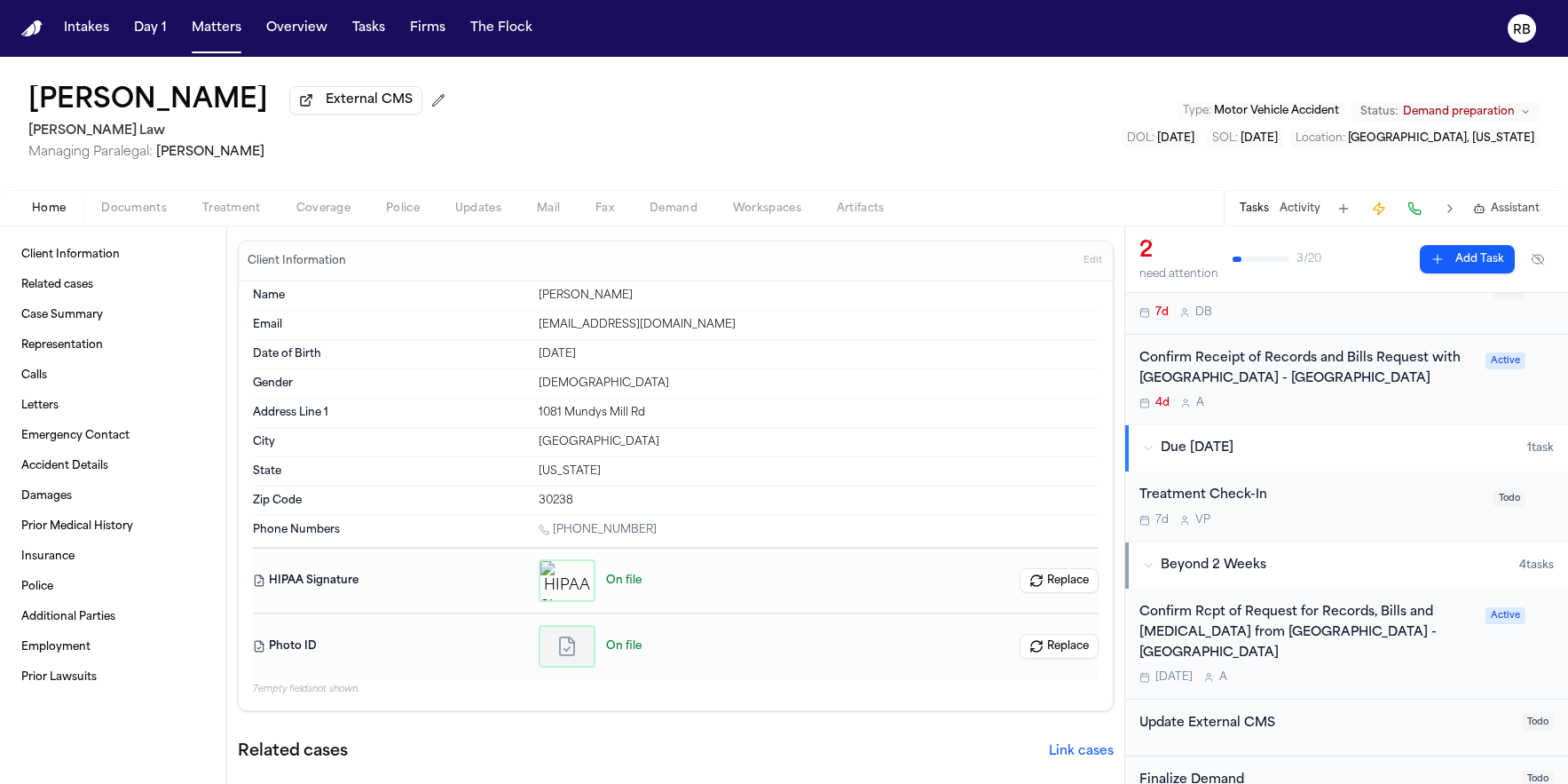
scroll to position [144, 0]
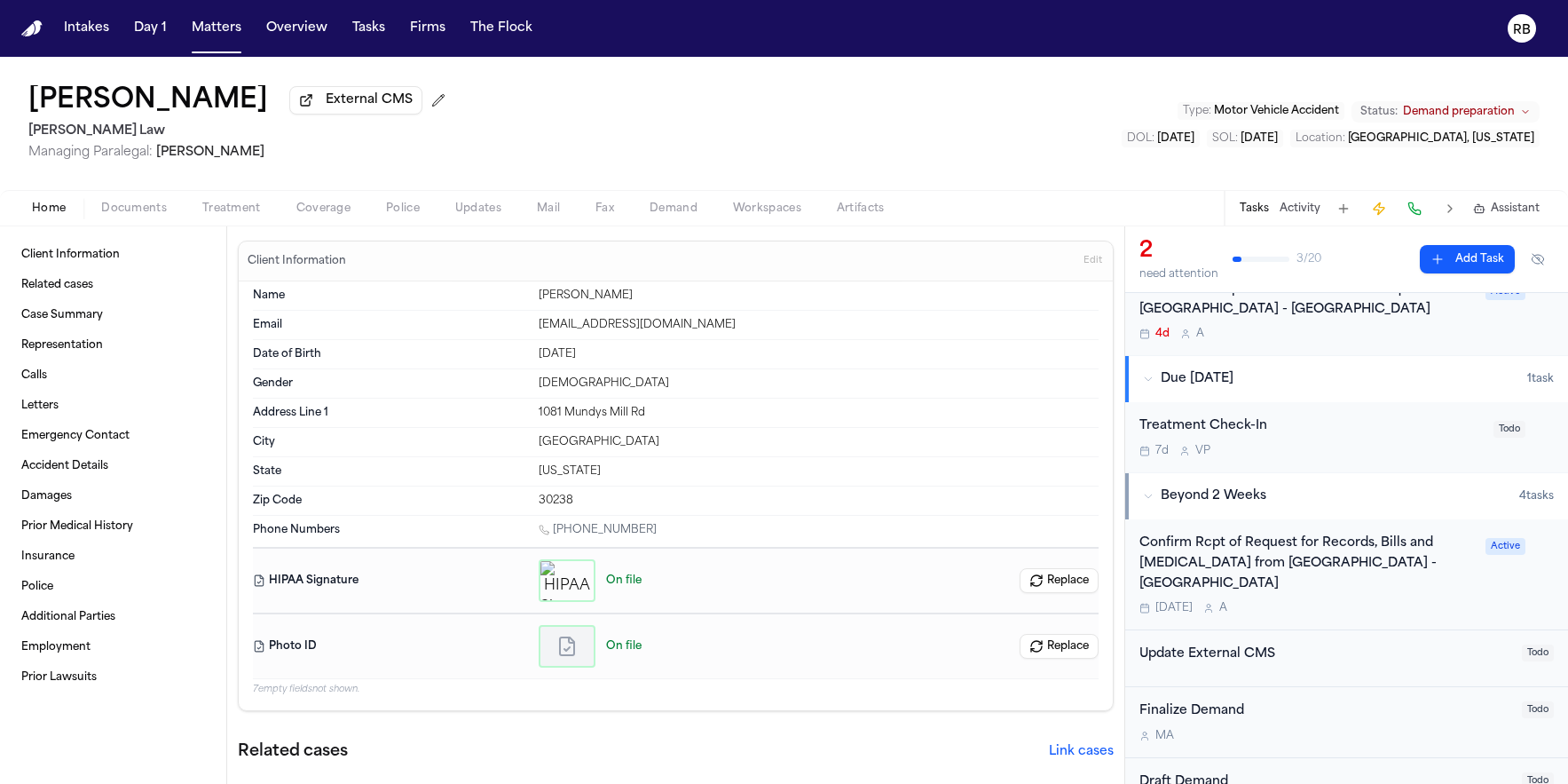
click at [1465, 574] on div "Confirm Rcpt of Request for Records, Bills and Radiology from Piedmont Hospital…" at bounding box center [1346, 574] width 414 height 82
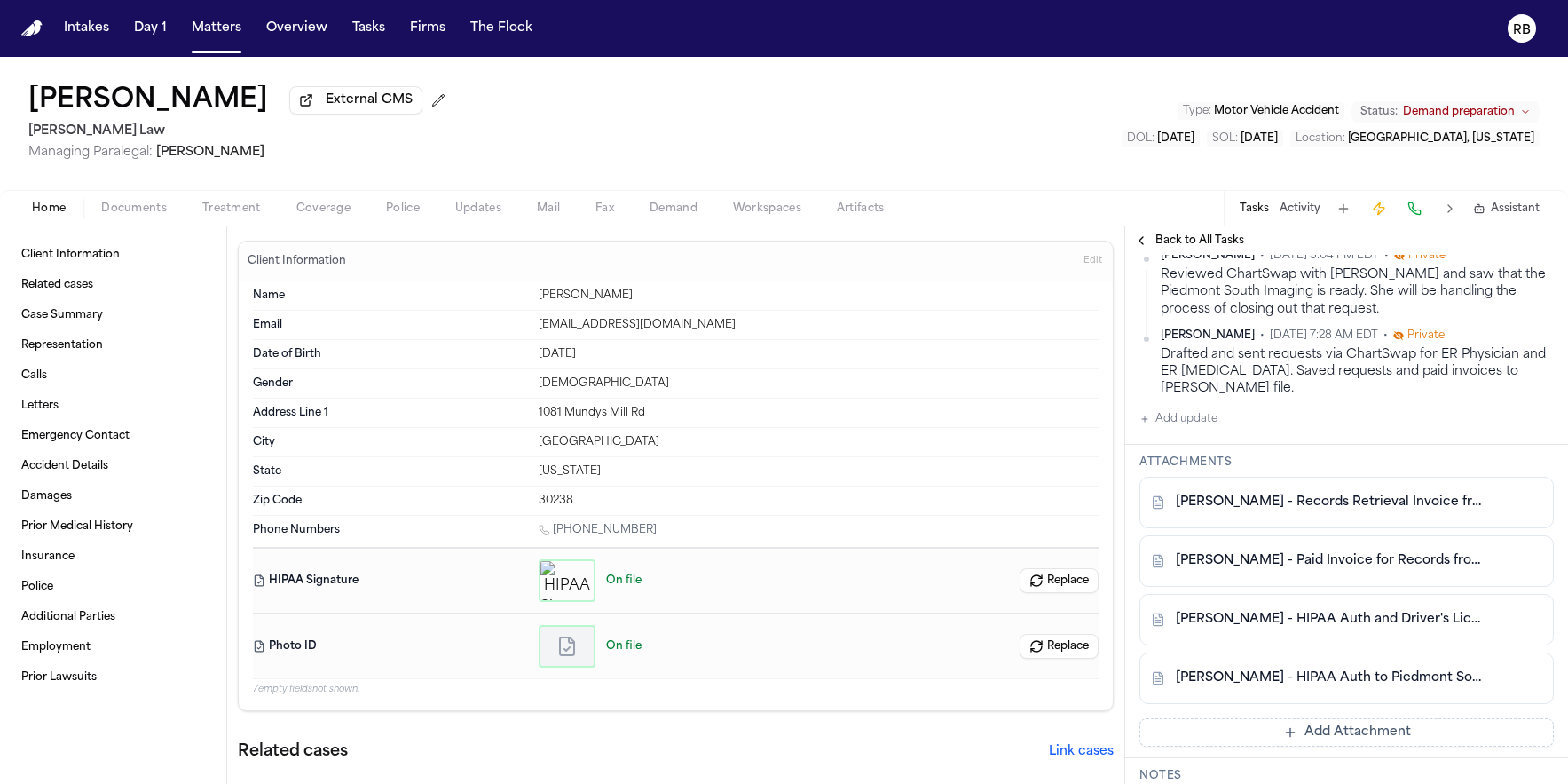
scroll to position [493, 0]
click at [1365, 740] on button "Add Attachment" at bounding box center [1346, 731] width 414 height 28
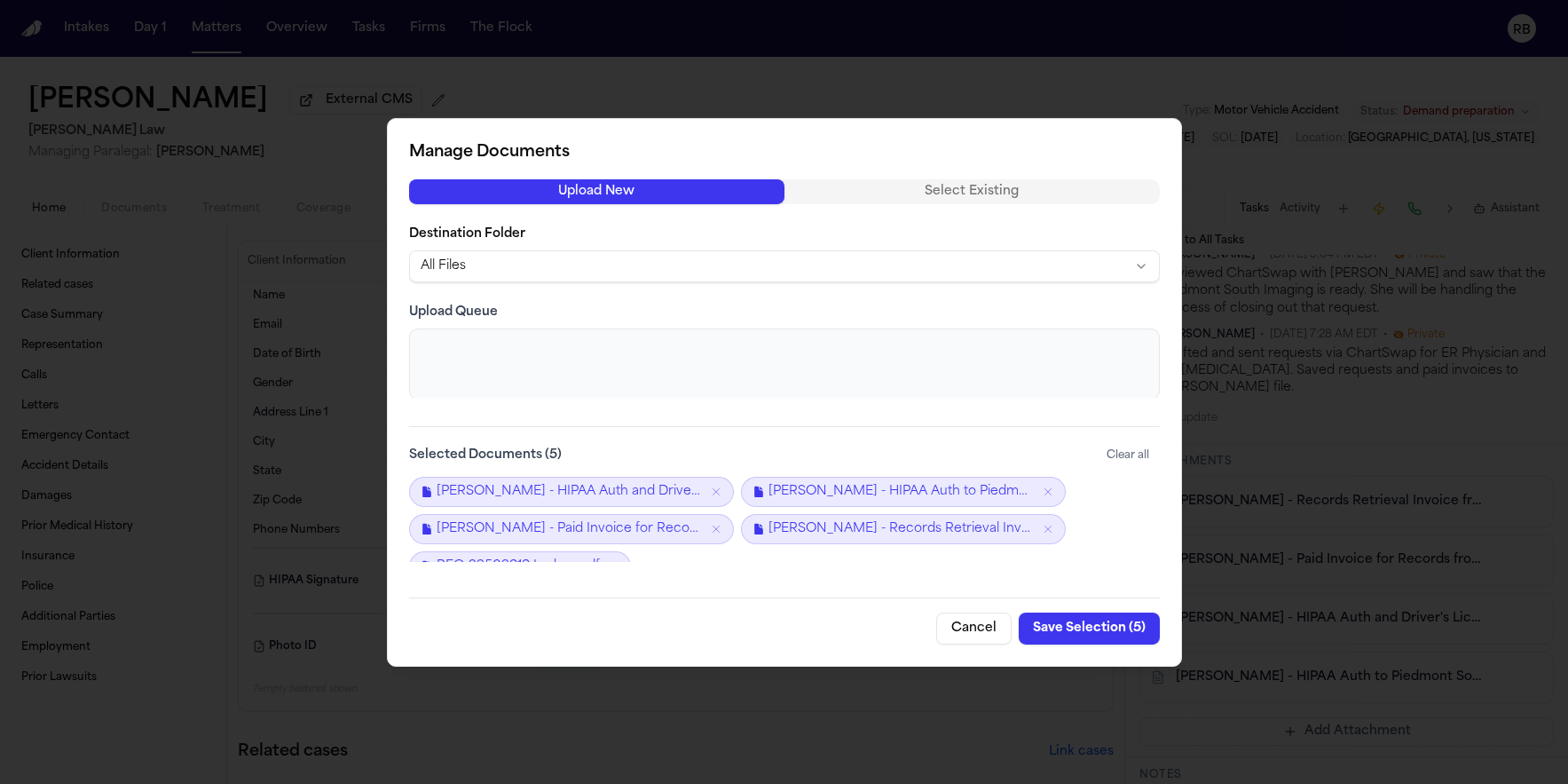
click at [1094, 619] on button "Save Selection ( 5 )" at bounding box center [1089, 628] width 141 height 32
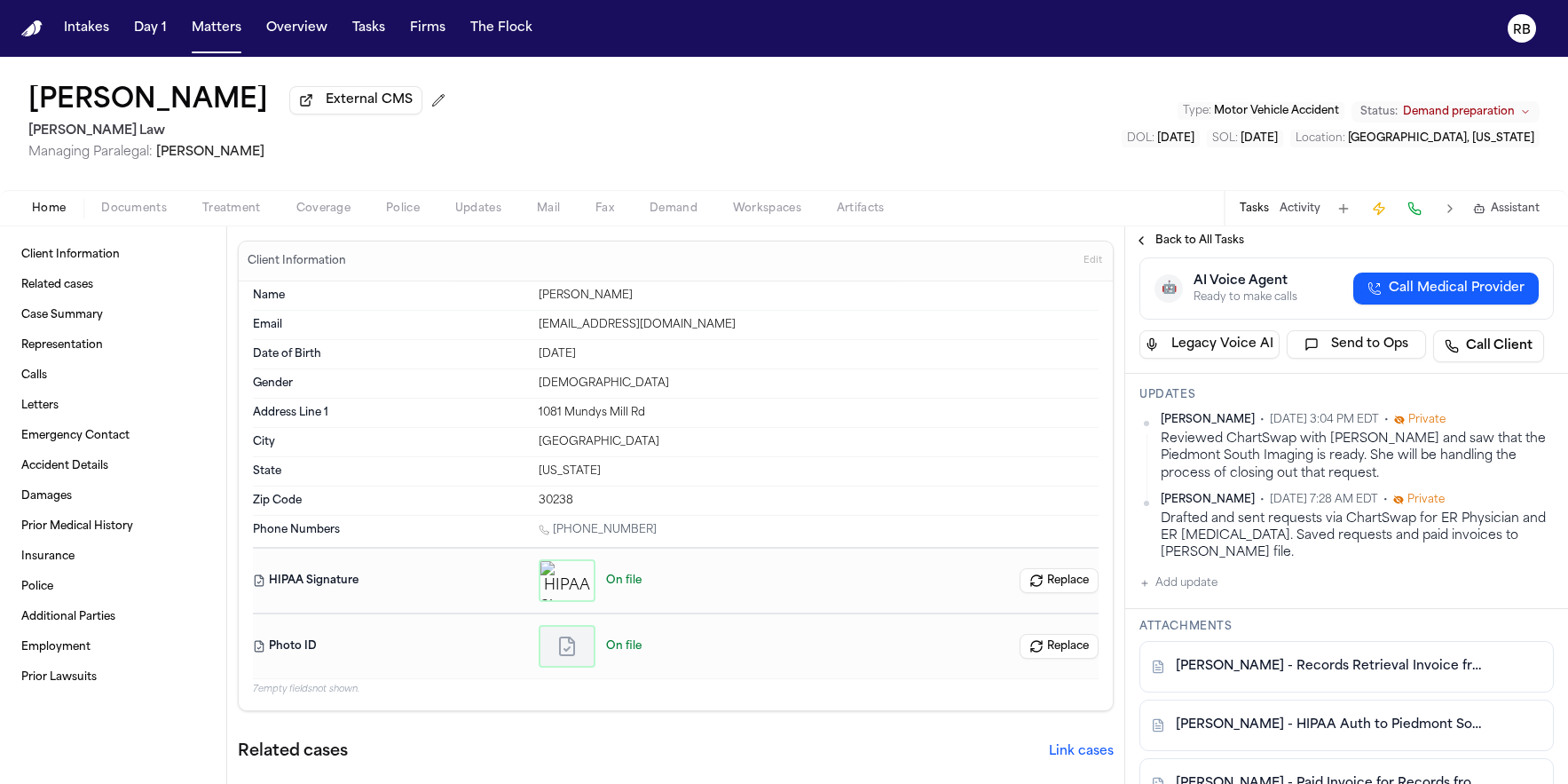
scroll to position [353, 0]
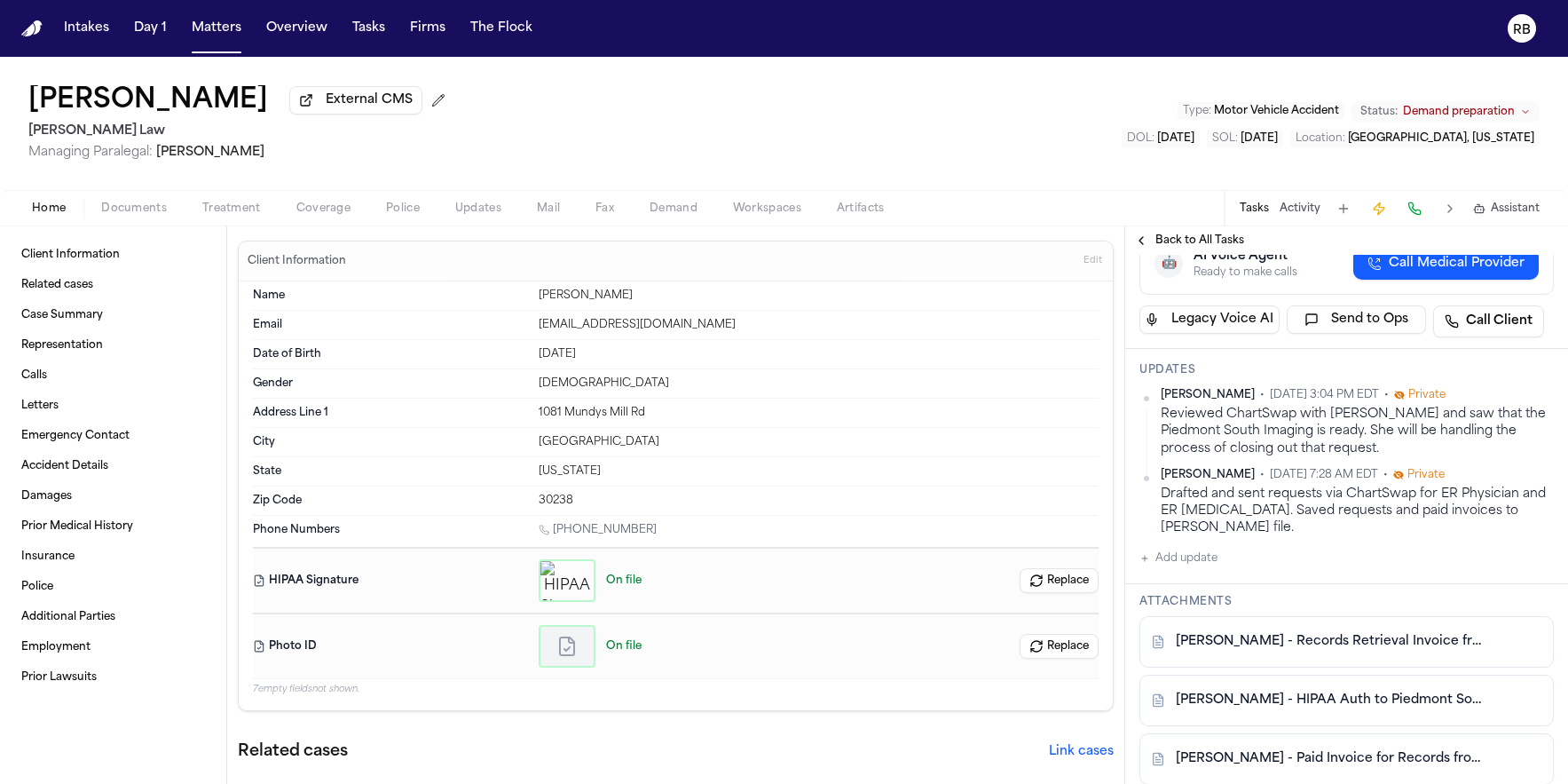
click at [1201, 557] on button "Add update" at bounding box center [1178, 559] width 78 height 21
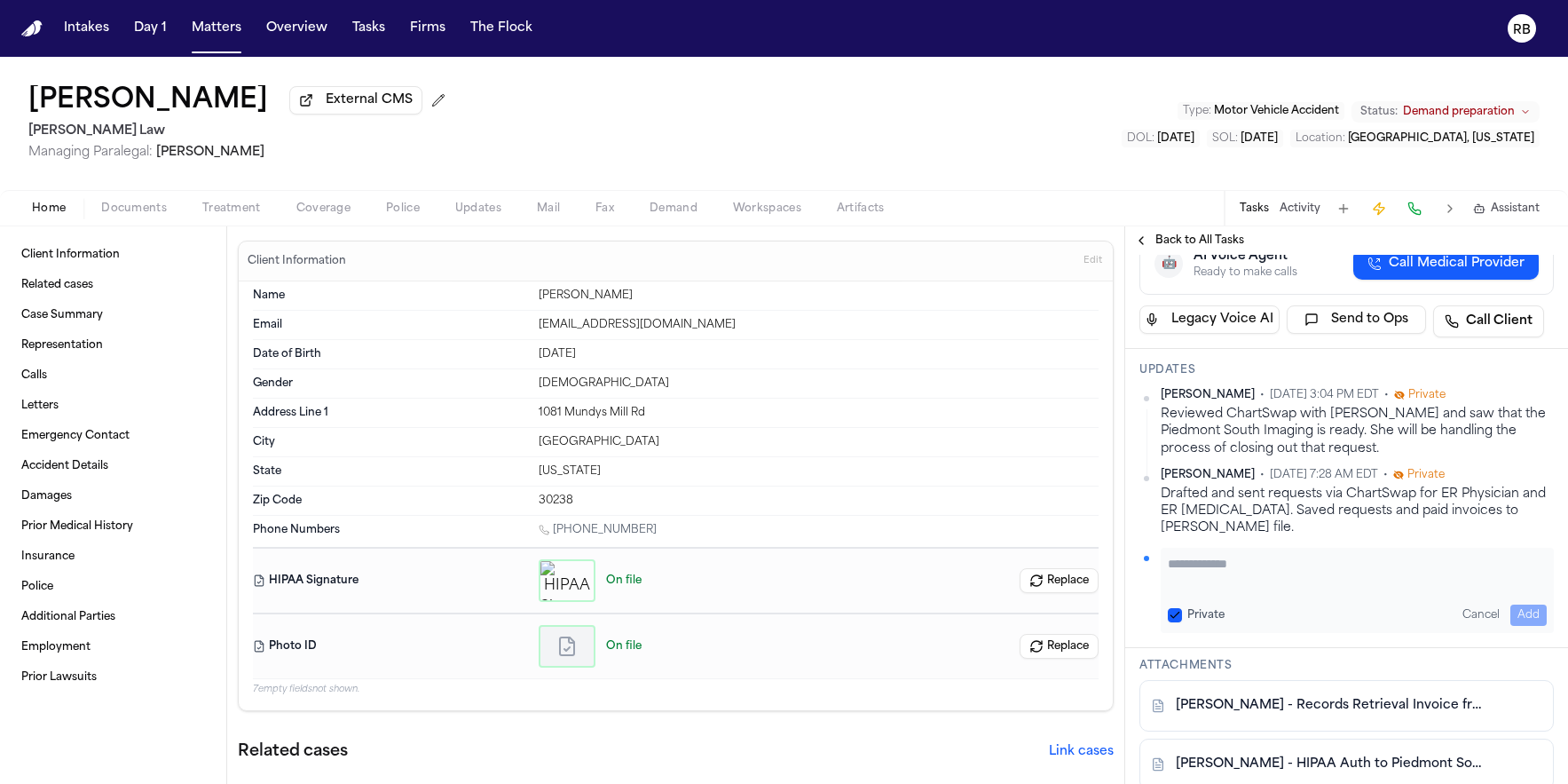
click at [1251, 568] on textarea "Add your update" at bounding box center [1357, 572] width 379 height 35
type textarea "**********"
click at [1519, 615] on button "Add" at bounding box center [1528, 615] width 36 height 21
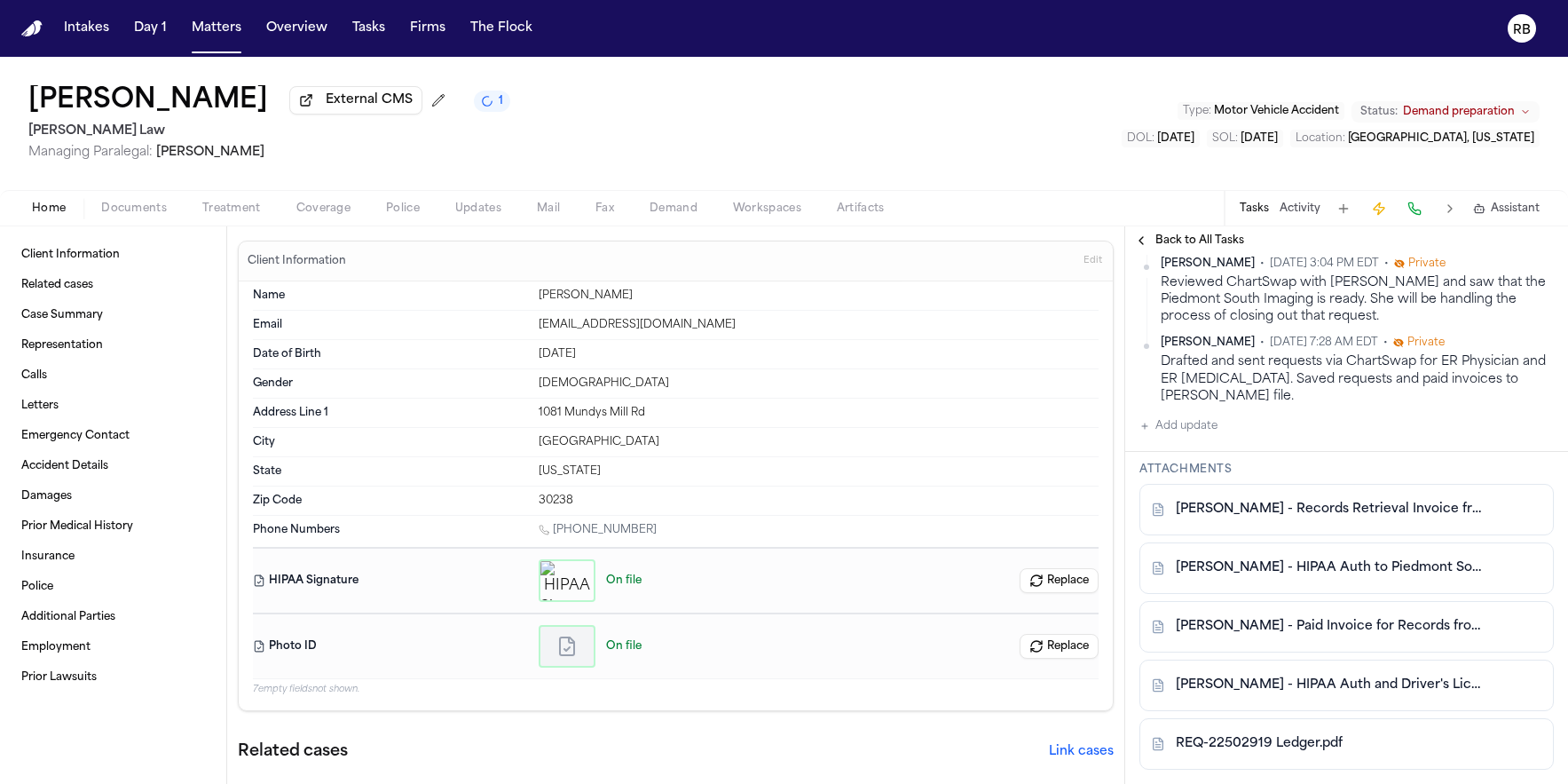
scroll to position [544, 0]
click at [1213, 433] on button "Add update" at bounding box center [1178, 430] width 78 height 21
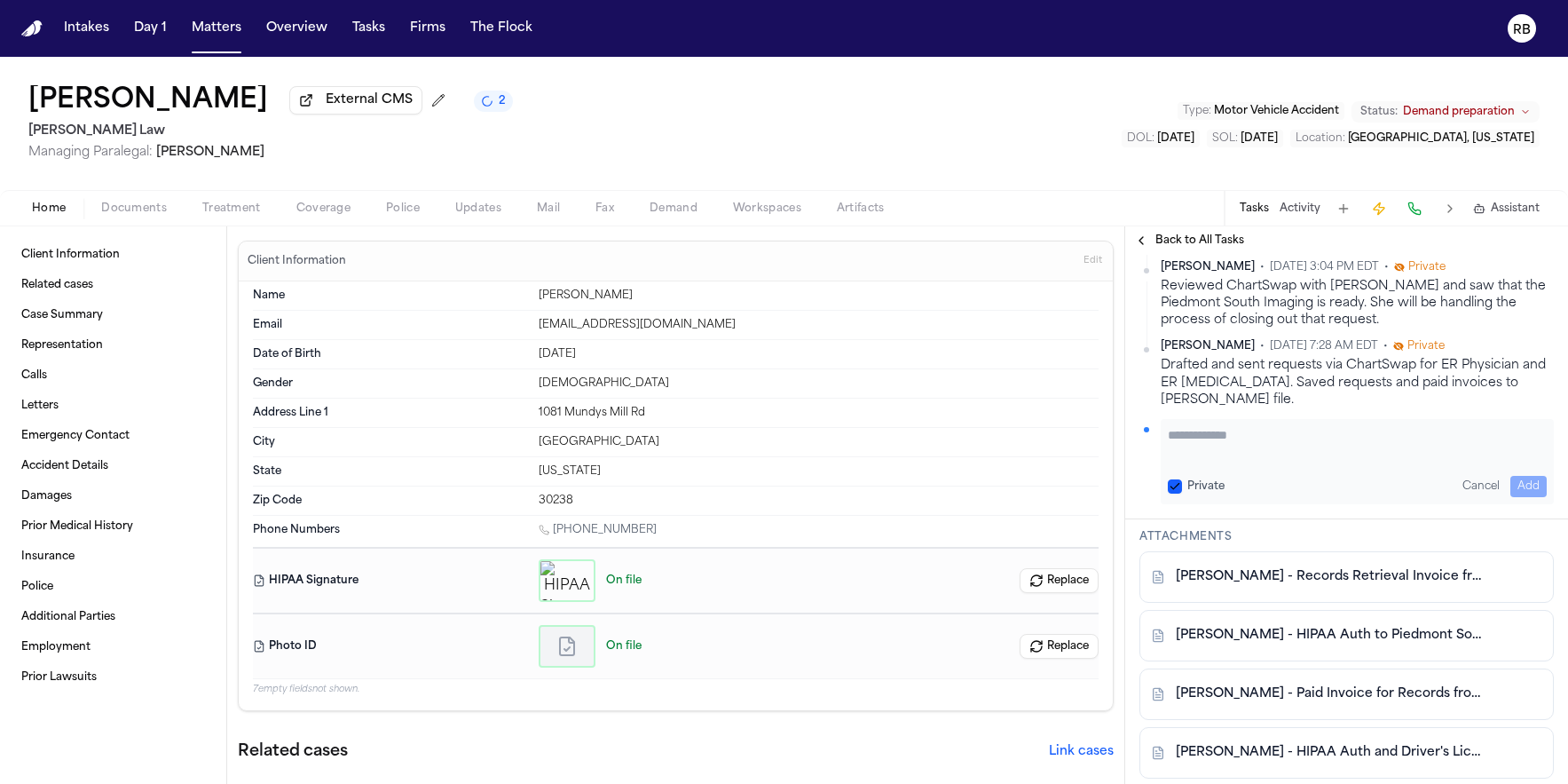
click at [1249, 438] on textarea "Add your update" at bounding box center [1357, 444] width 379 height 35
click at [1439, 455] on textarea "**********" at bounding box center [1350, 444] width 365 height 35
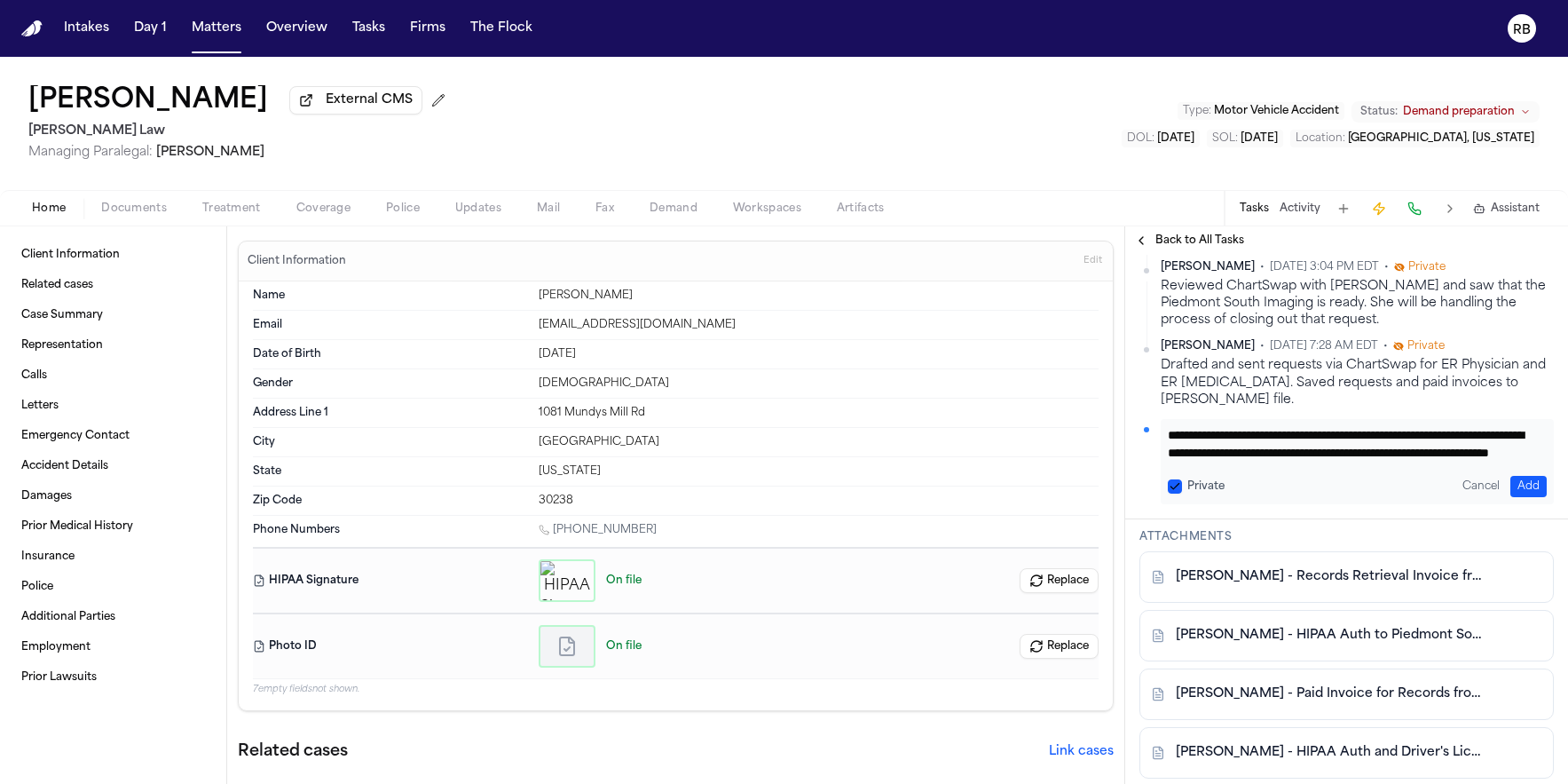
type textarea "**********"
click at [1513, 484] on button "Add" at bounding box center [1528, 487] width 36 height 21
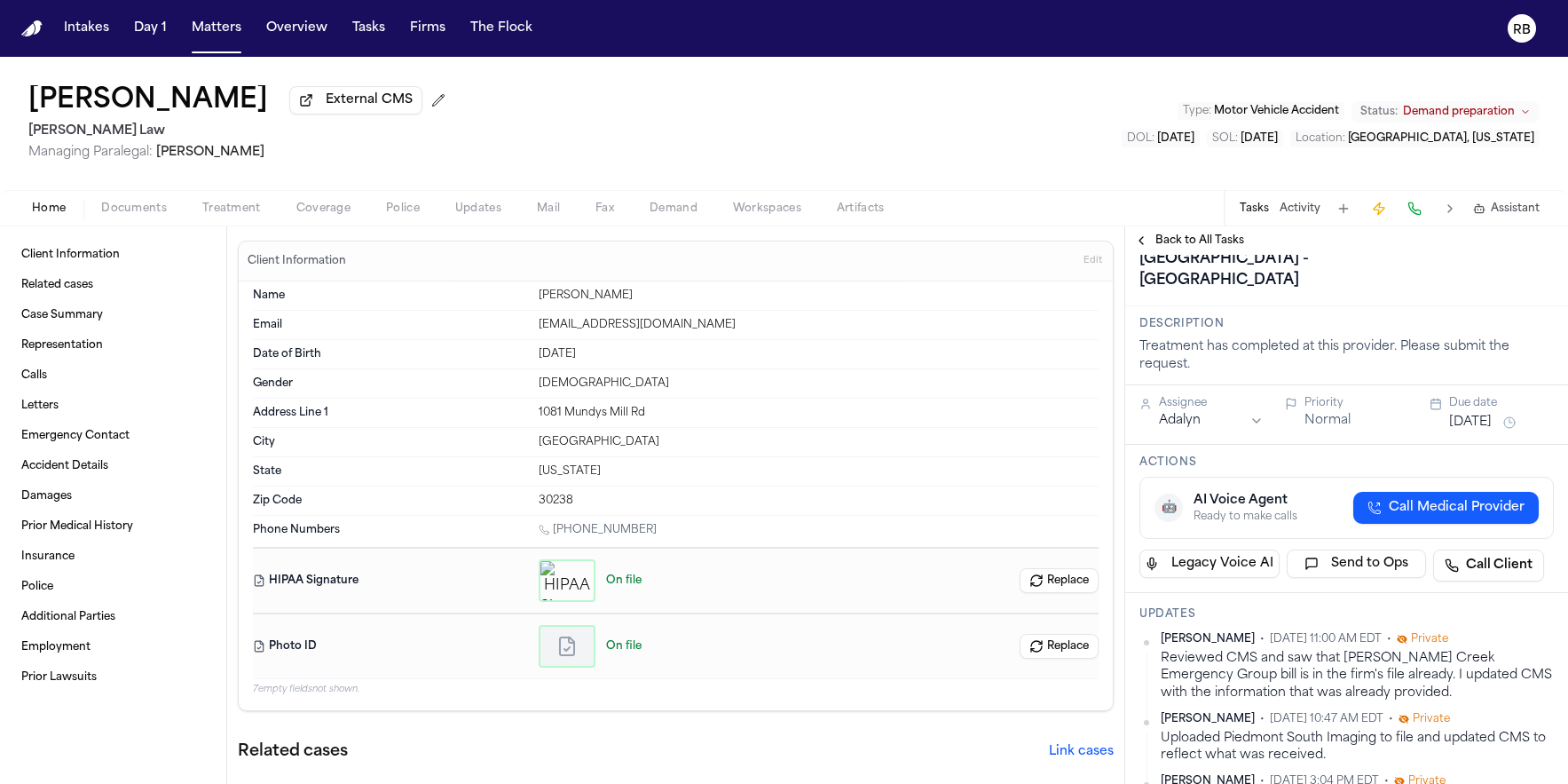
scroll to position [0, 0]
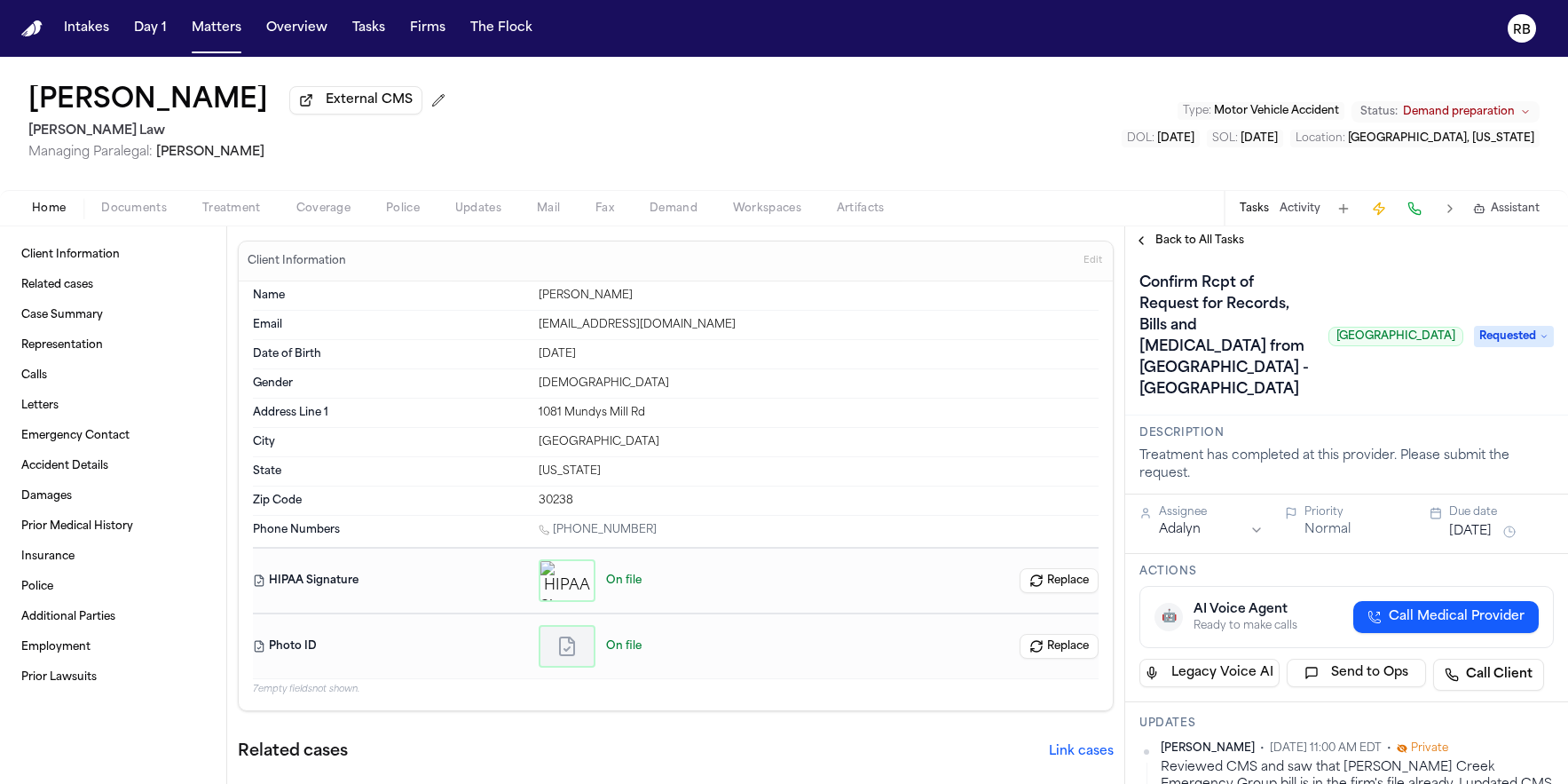
click at [1494, 347] on span "Requested" at bounding box center [1514, 336] width 80 height 21
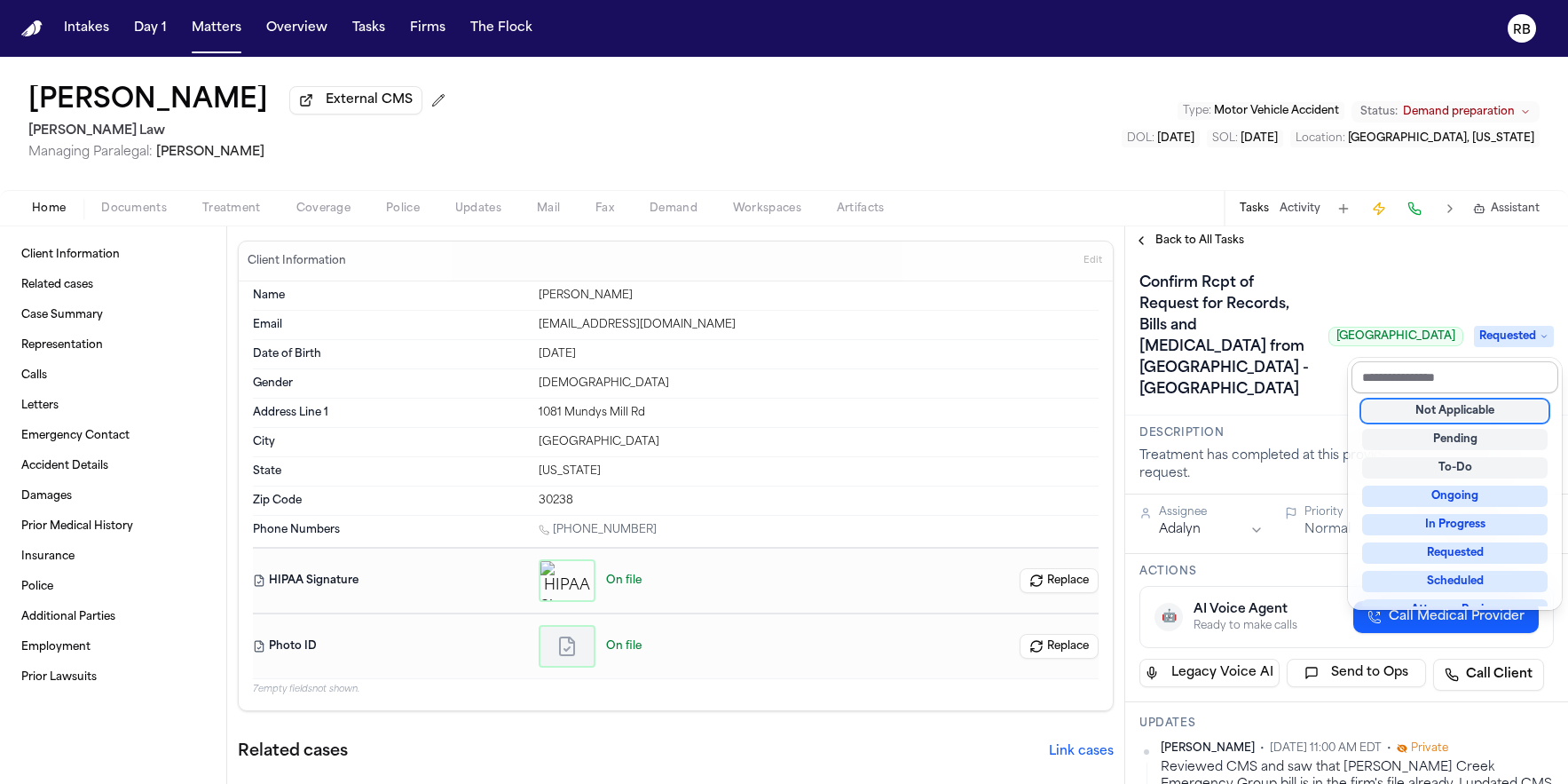
click at [1488, 375] on input "text" at bounding box center [1455, 377] width 207 height 32
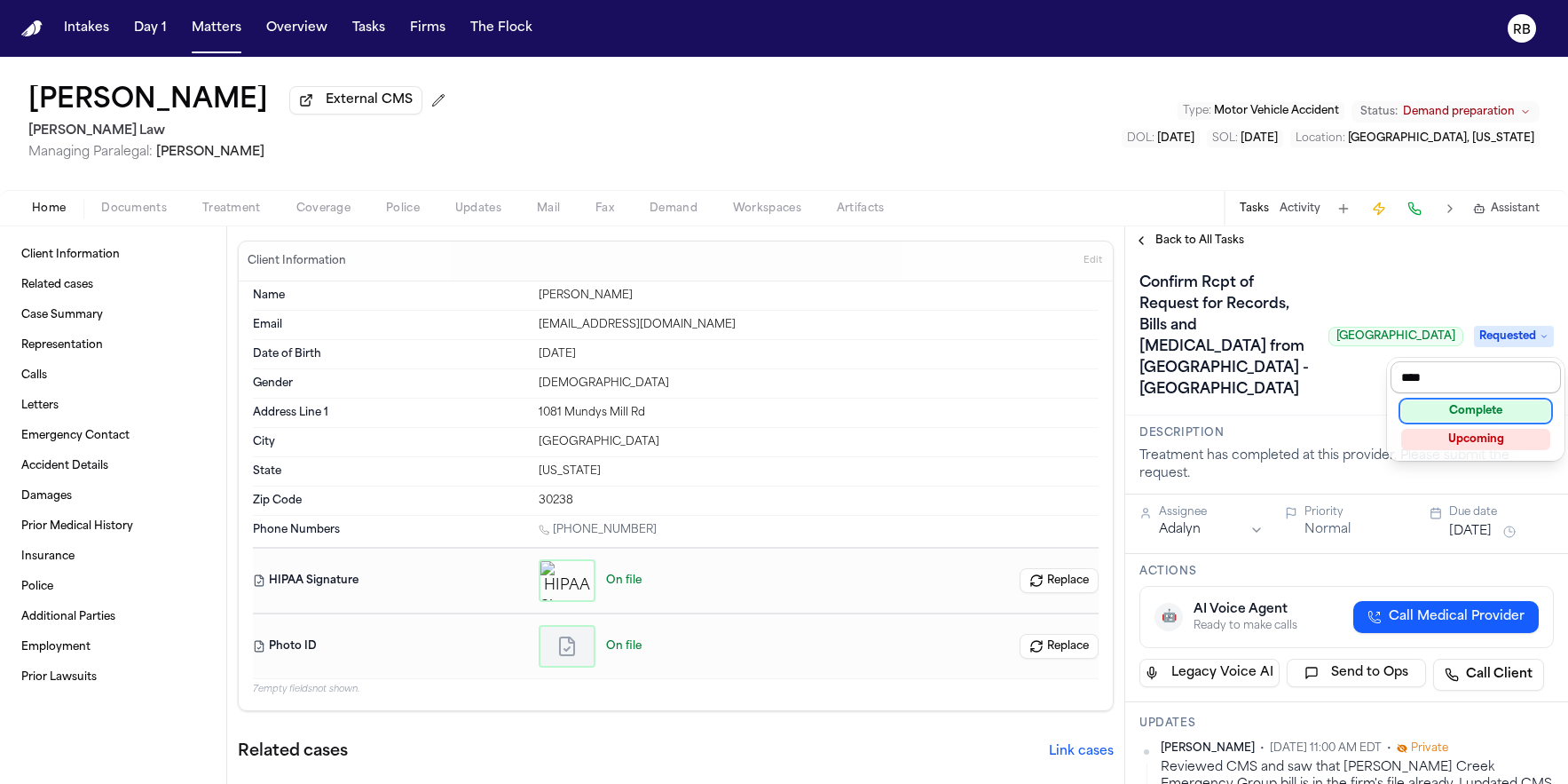
type input "*****"
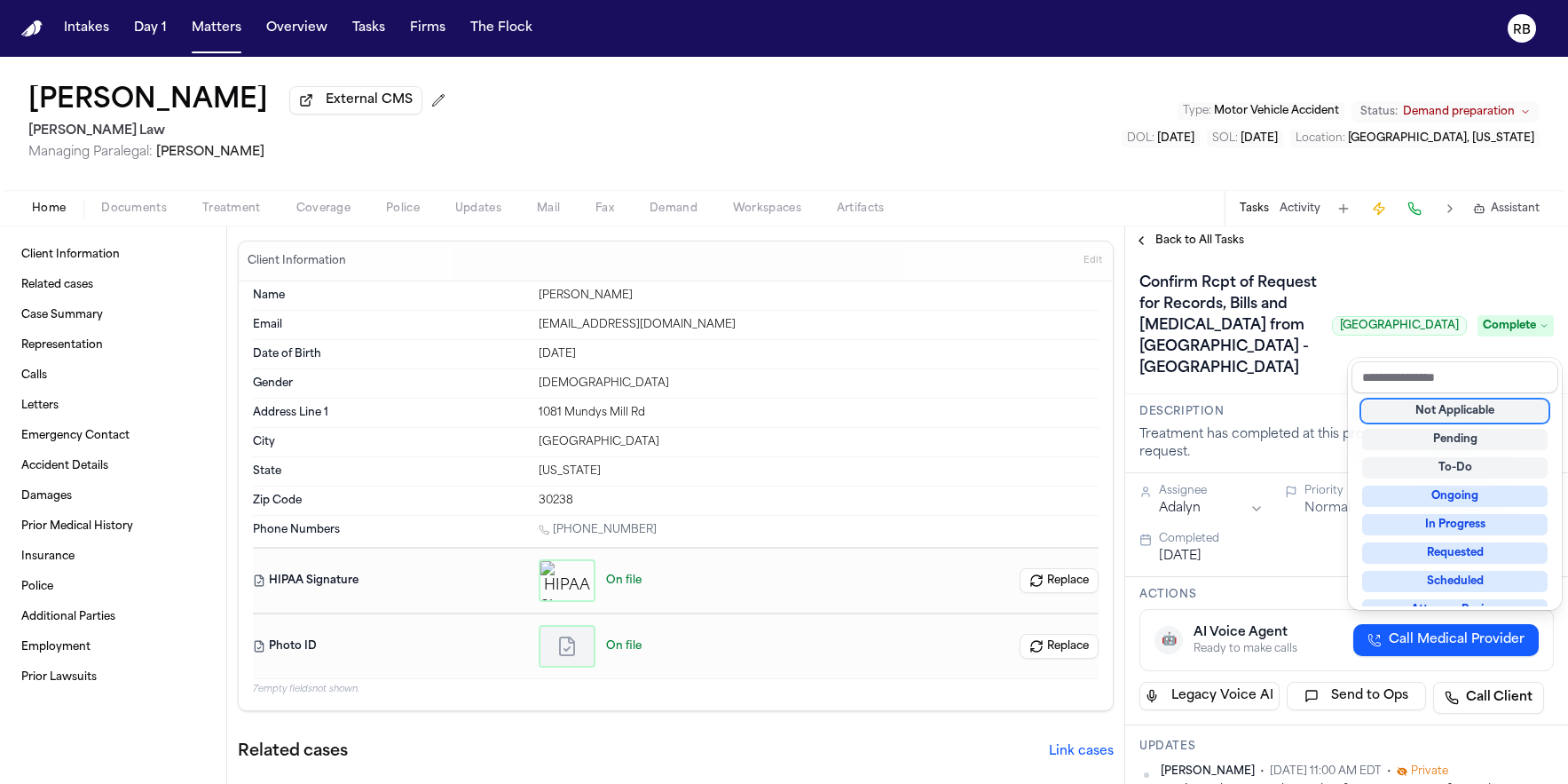
click at [1217, 244] on div "Back to All Tasks Confirm Rcpt of Request for Records, Bills and Radiology from…" at bounding box center [1347, 505] width 442 height 558
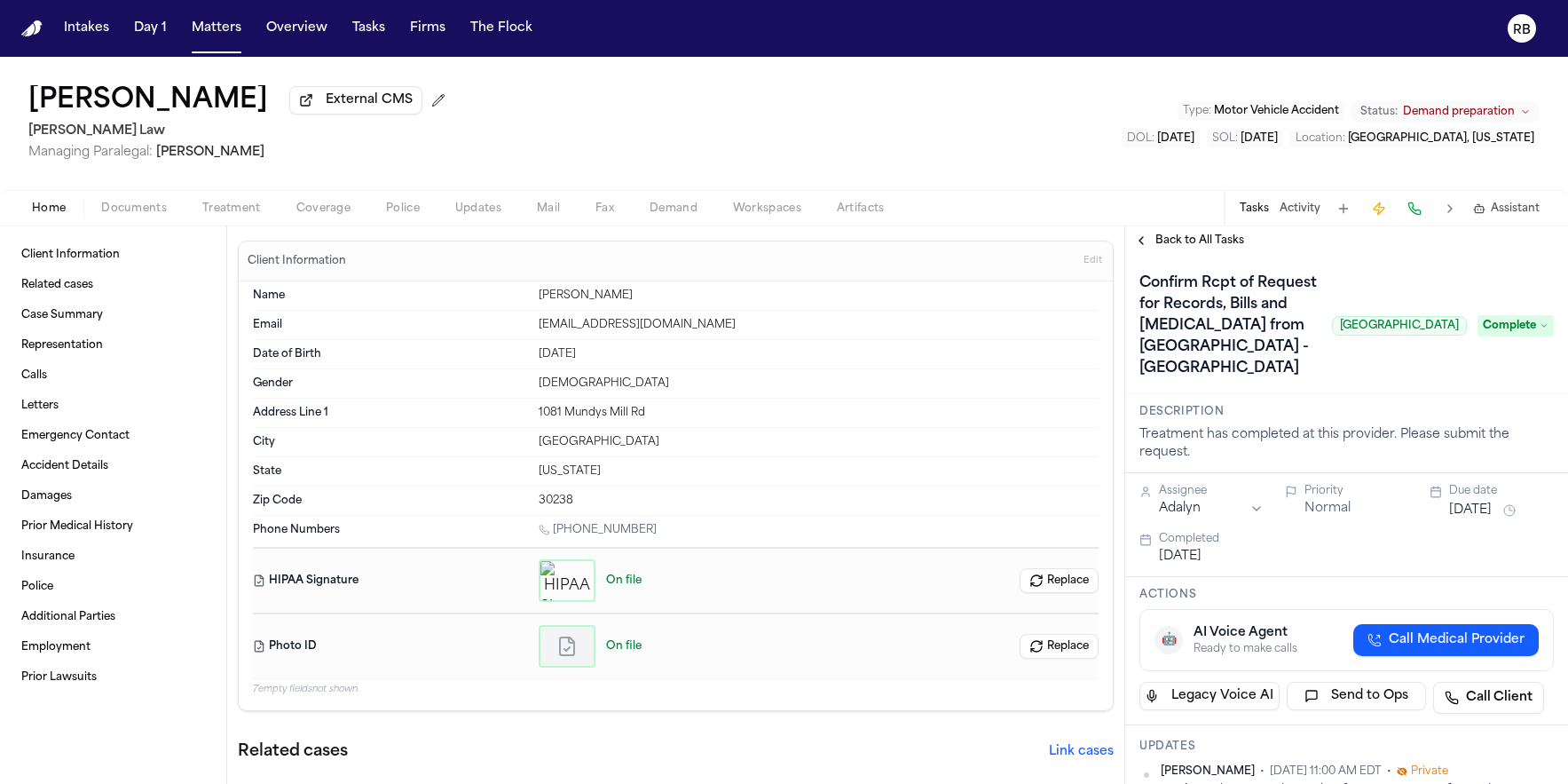
click at [1207, 245] on span "Back to All Tasks" at bounding box center [1200, 240] width 89 height 15
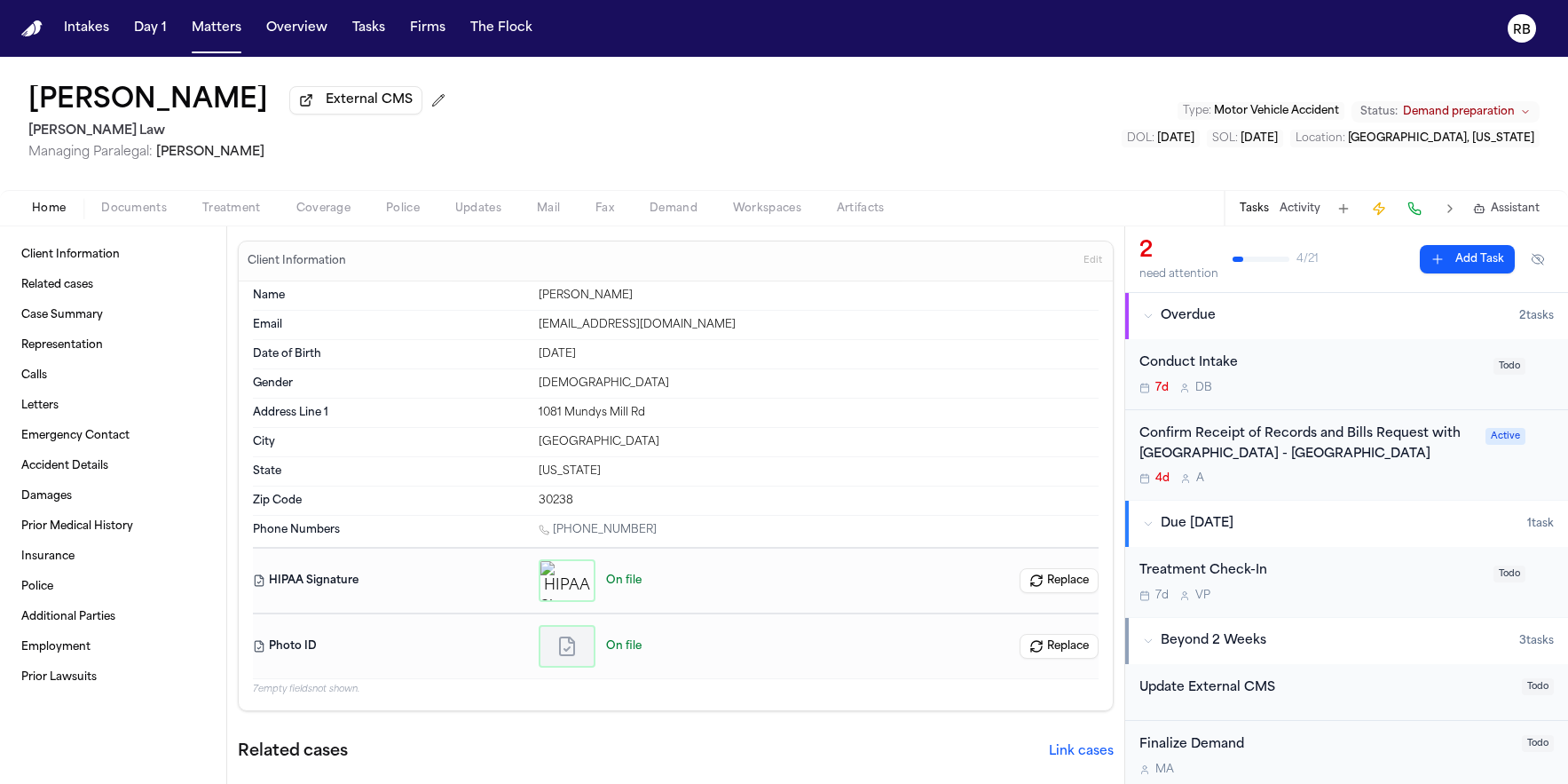
click at [1095, 137] on div "Krista Massengale External CMS McCormick Law Managing Paralegal: Violette Patin…" at bounding box center [784, 123] width 1568 height 134
click at [213, 32] on button "Matters" at bounding box center [216, 28] width 64 height 32
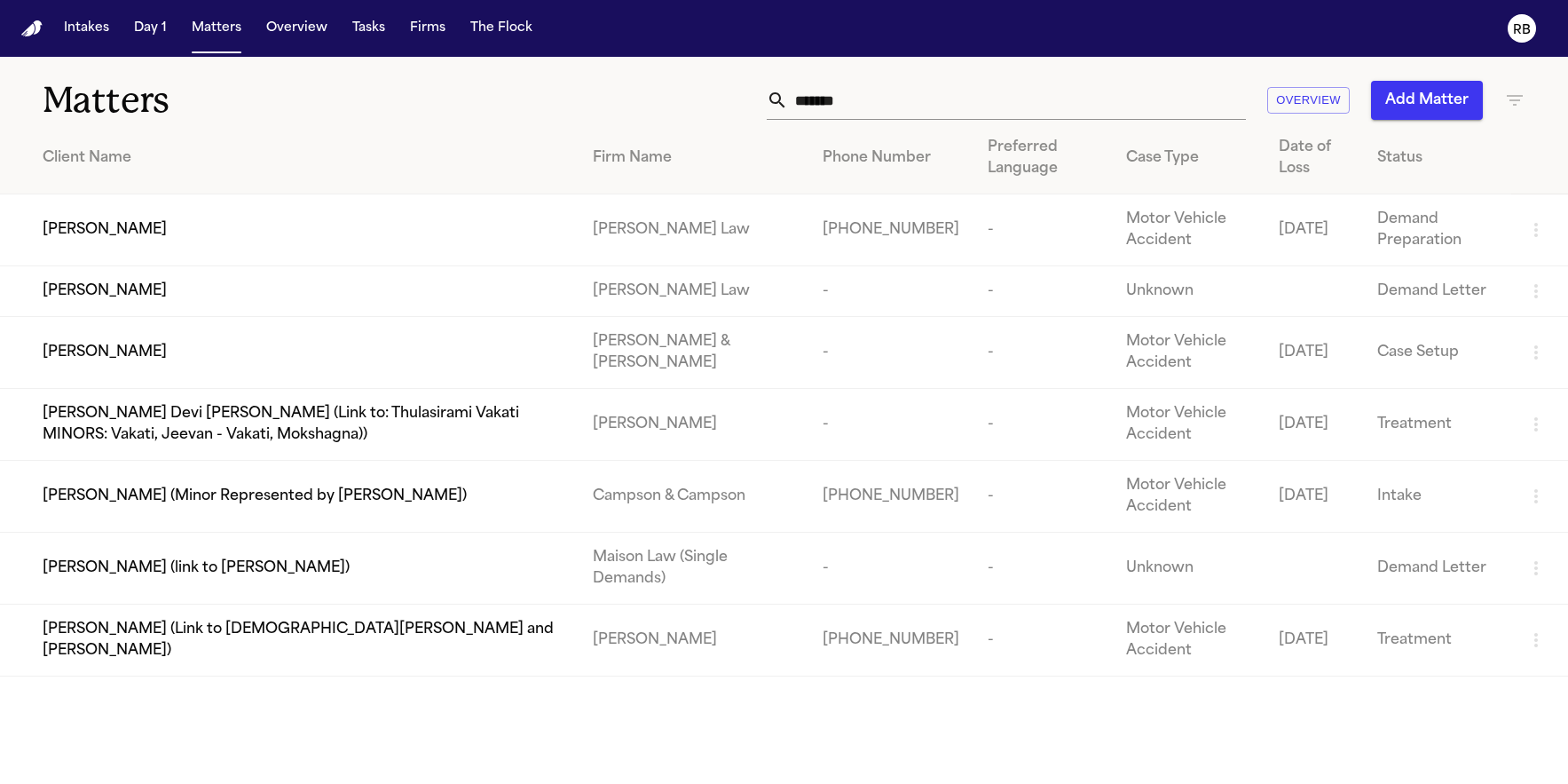
click at [955, 95] on input "******" at bounding box center [1017, 100] width 458 height 39
drag, startPoint x: 819, startPoint y: 102, endPoint x: 643, endPoint y: 97, distance: 176.1
click at [665, 102] on div "****** Overview Add Matter" at bounding box center [997, 100] width 1057 height 39
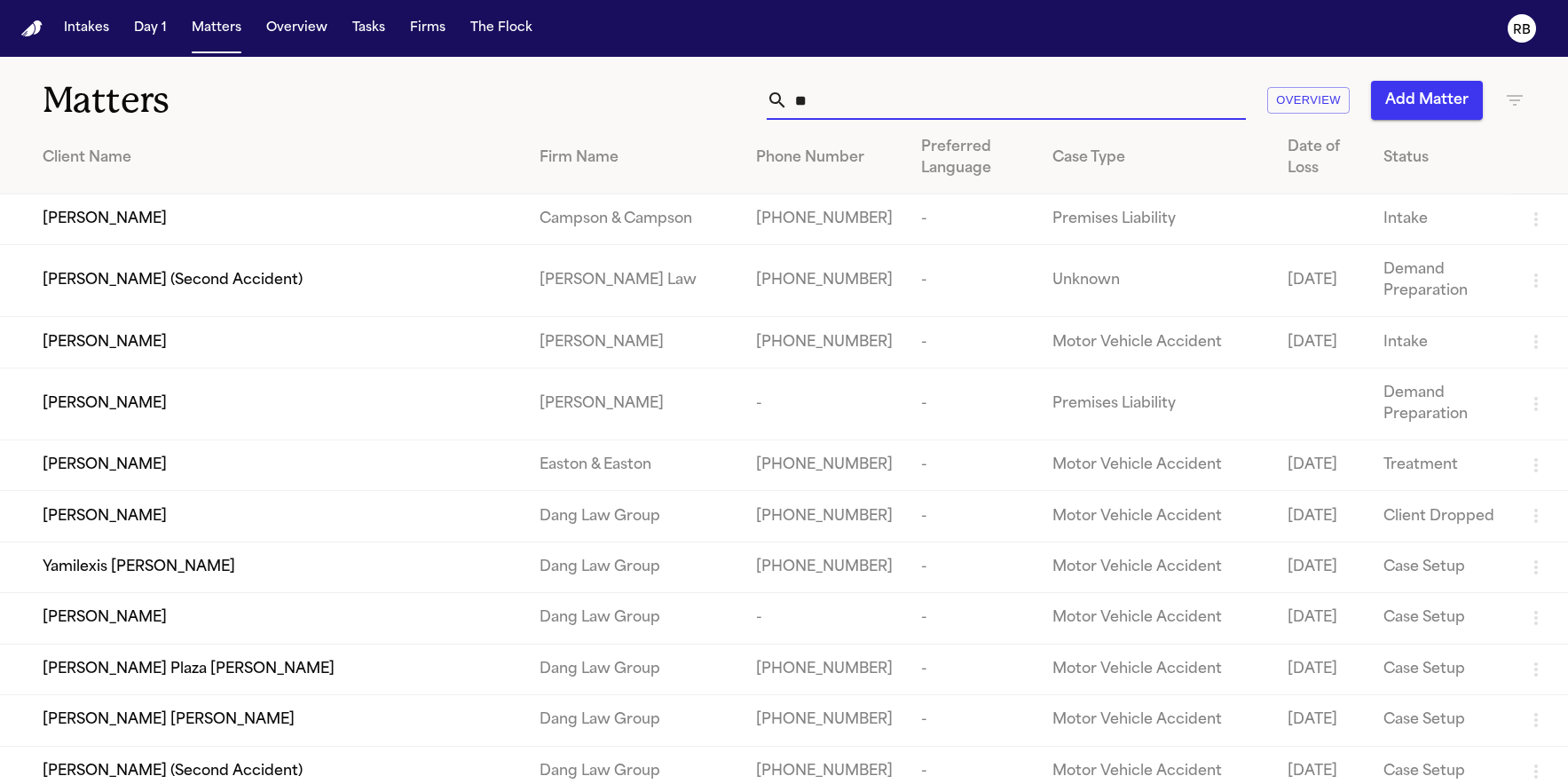
type input "*"
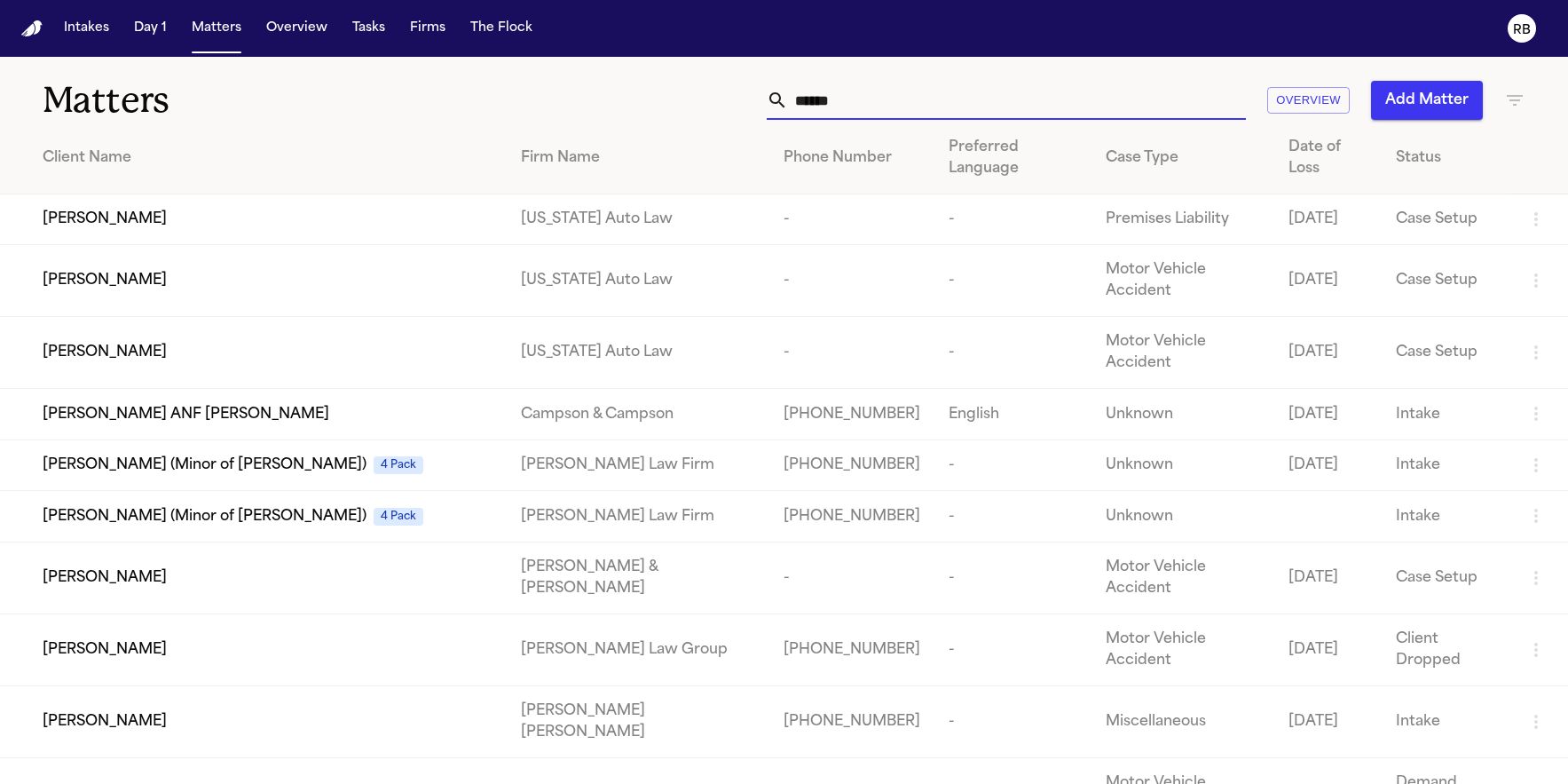
type input "******"
click at [301, 194] on td "Daniale Coston" at bounding box center [253, 219] width 507 height 51
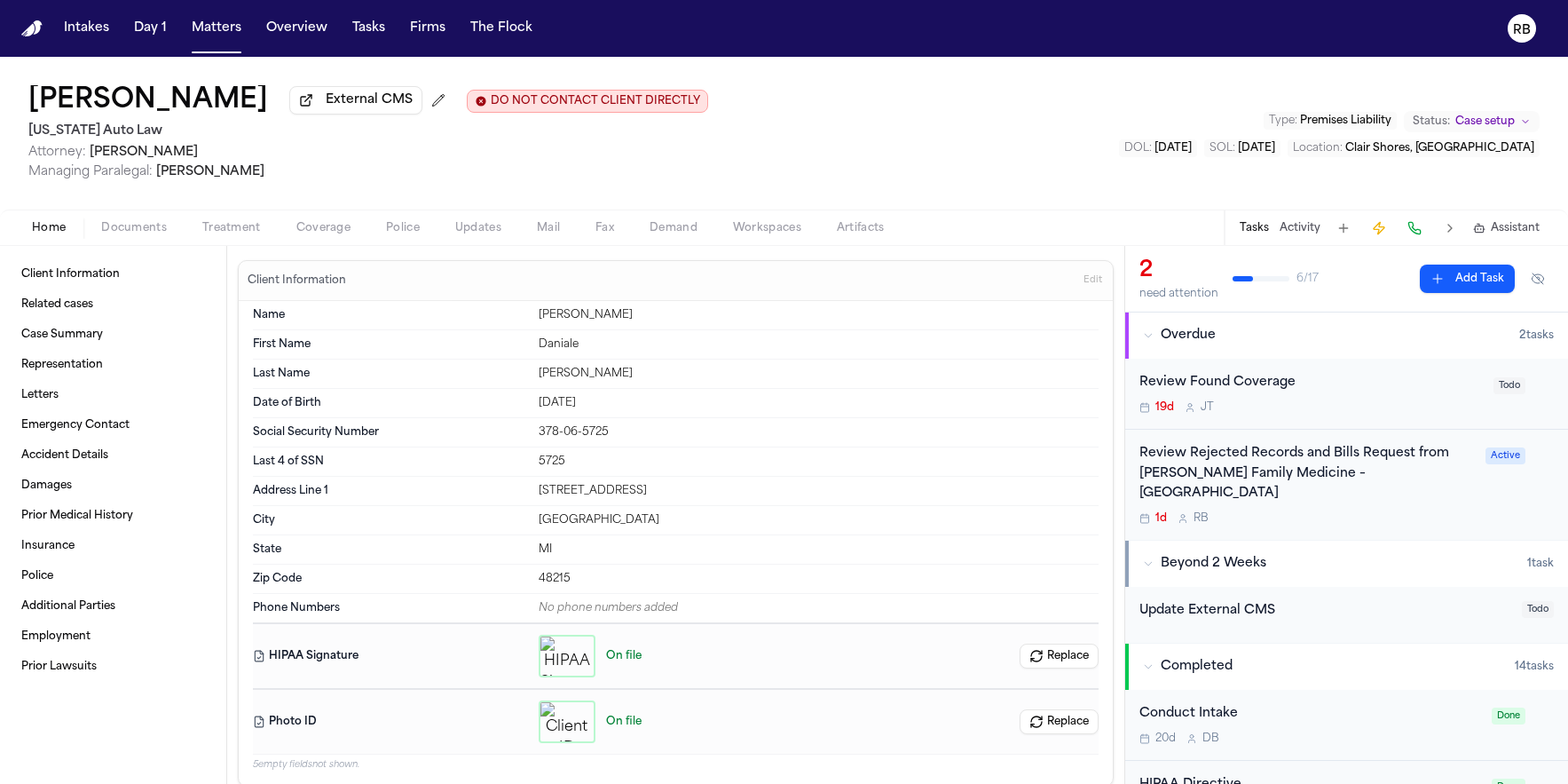
click at [1458, 482] on div "Review Rejected Records and Bills Request from Henry Ford Family Medicine – St.…" at bounding box center [1307, 474] width 335 height 60
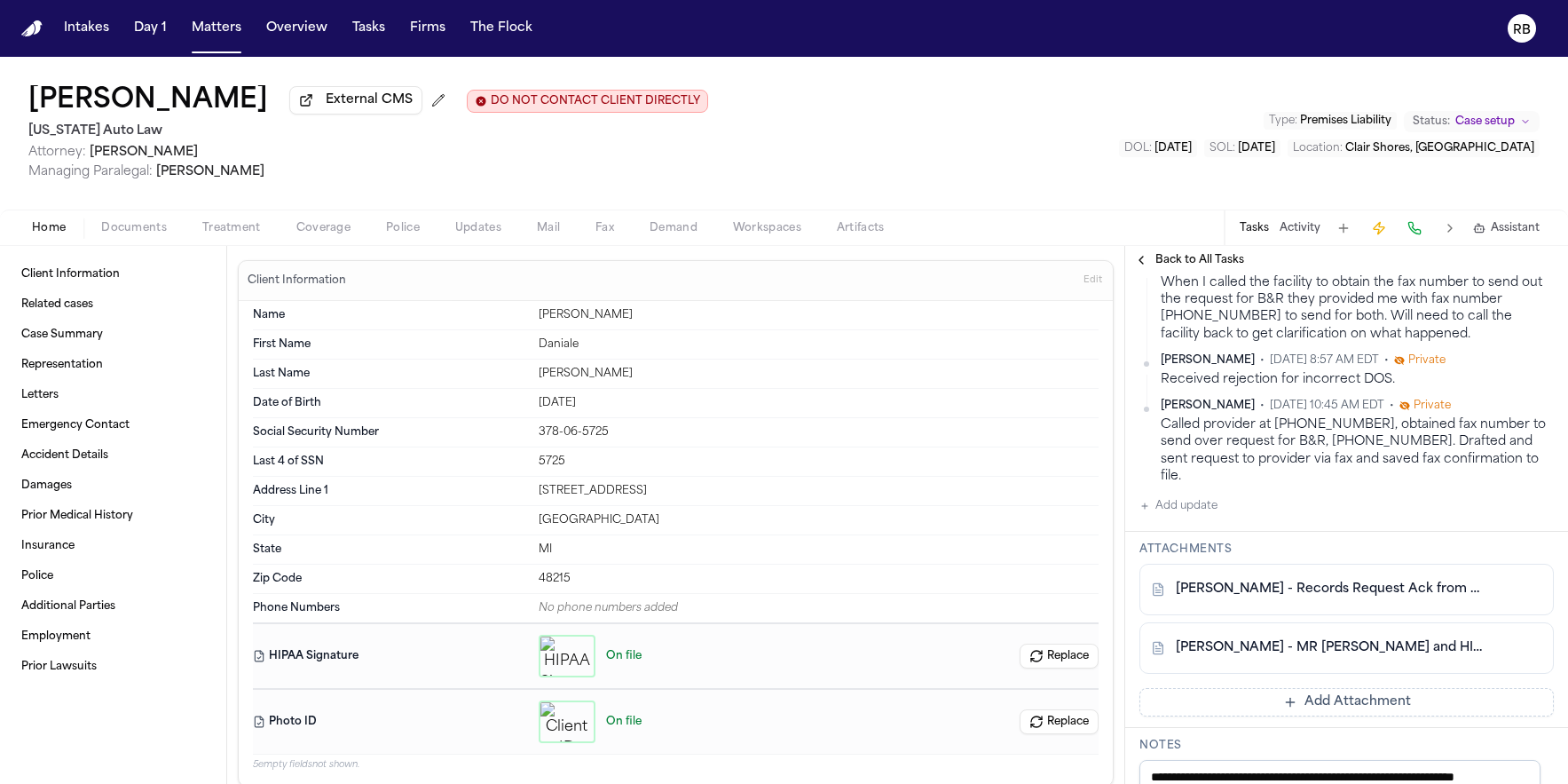
scroll to position [578, 0]
click at [1074, 121] on div "Daniale Coston External CMS DO NOT CONTACT CLIENT DIRECTLY DO NOT CONTACT Michi…" at bounding box center [784, 133] width 1568 height 153
click at [323, 234] on span "Coverage" at bounding box center [324, 228] width 55 height 15
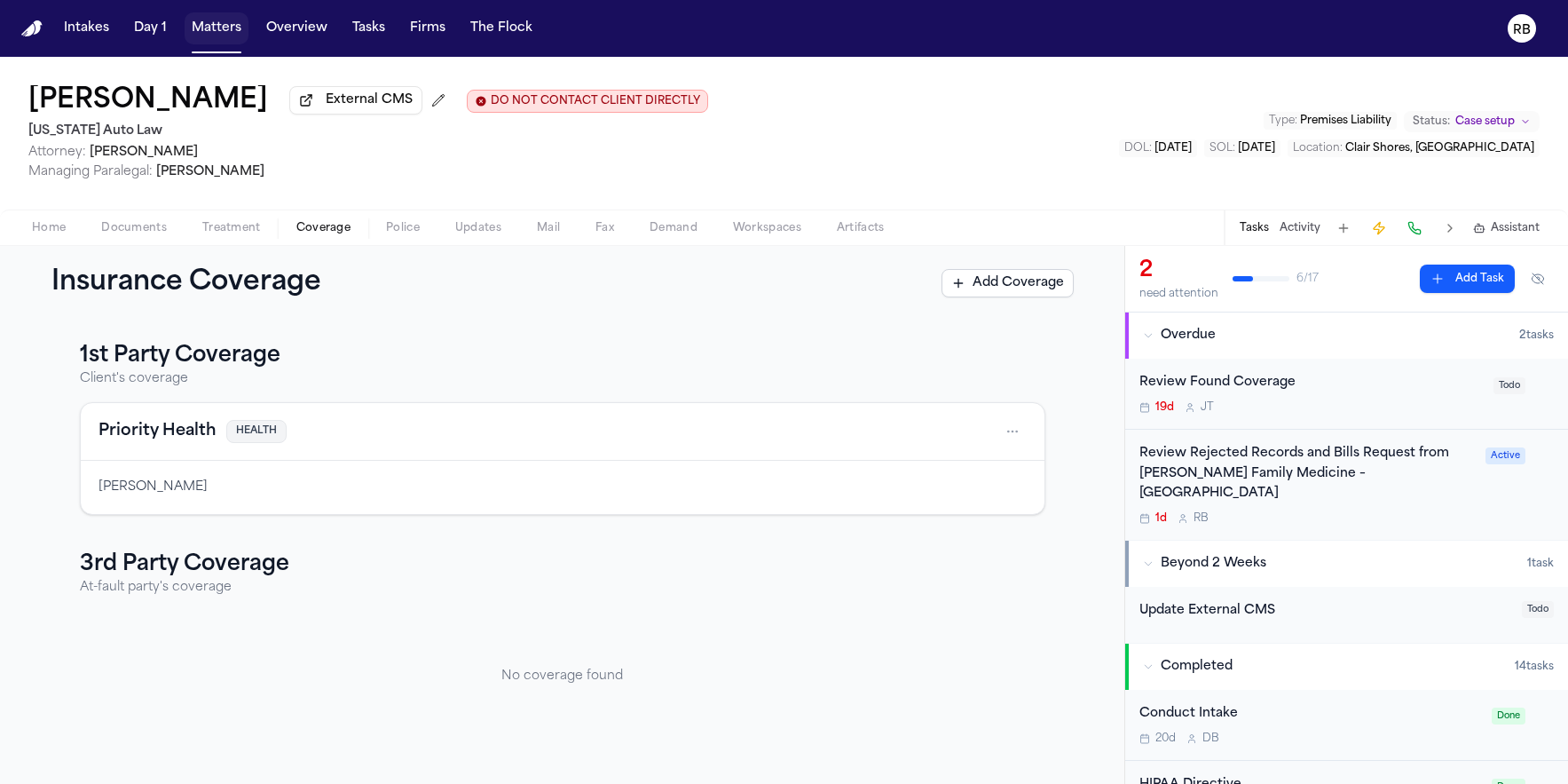
click at [216, 27] on button "Matters" at bounding box center [216, 28] width 64 height 32
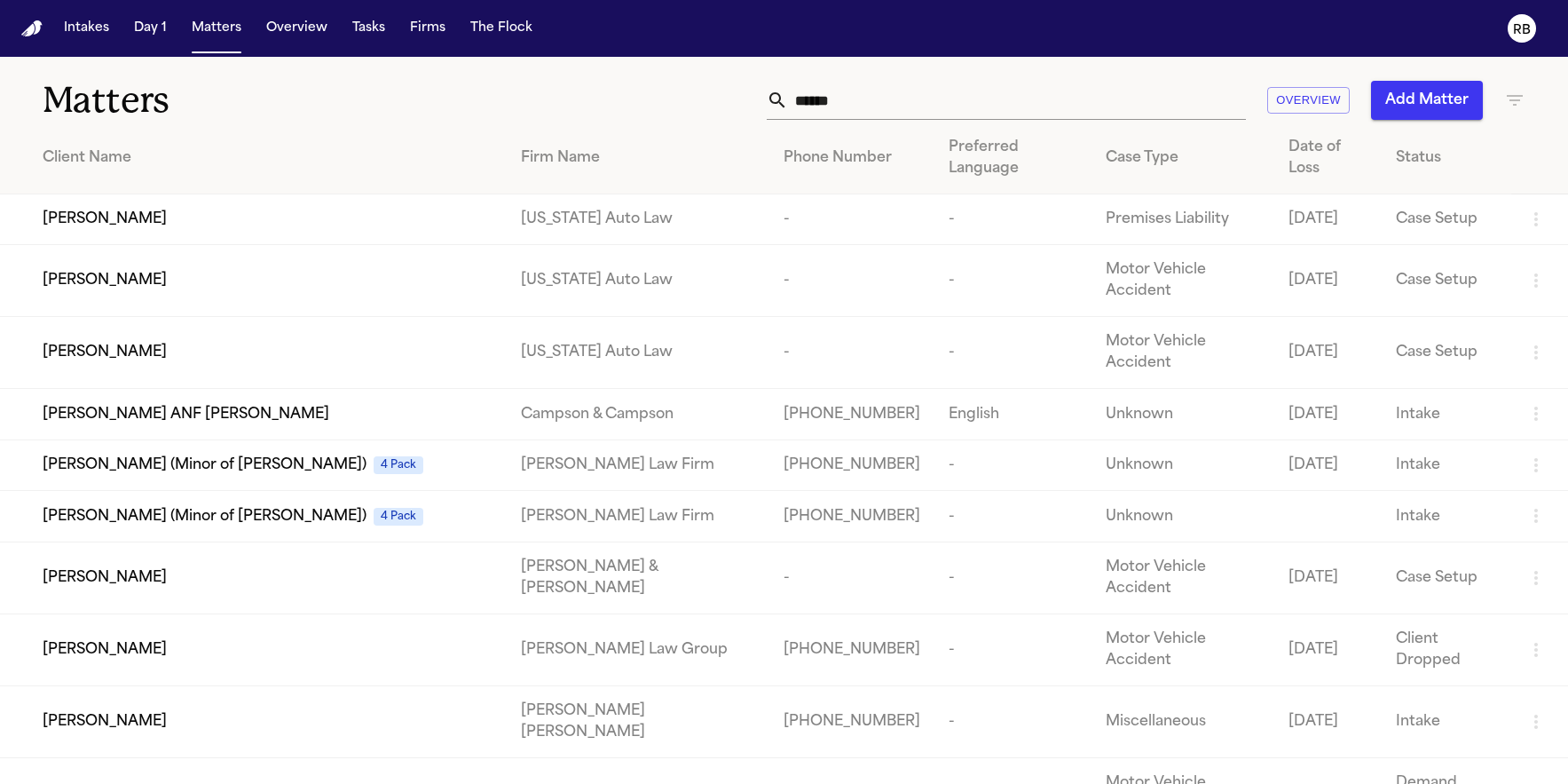
click at [935, 123] on th "Preferred Language" at bounding box center [1013, 159] width 156 height 72
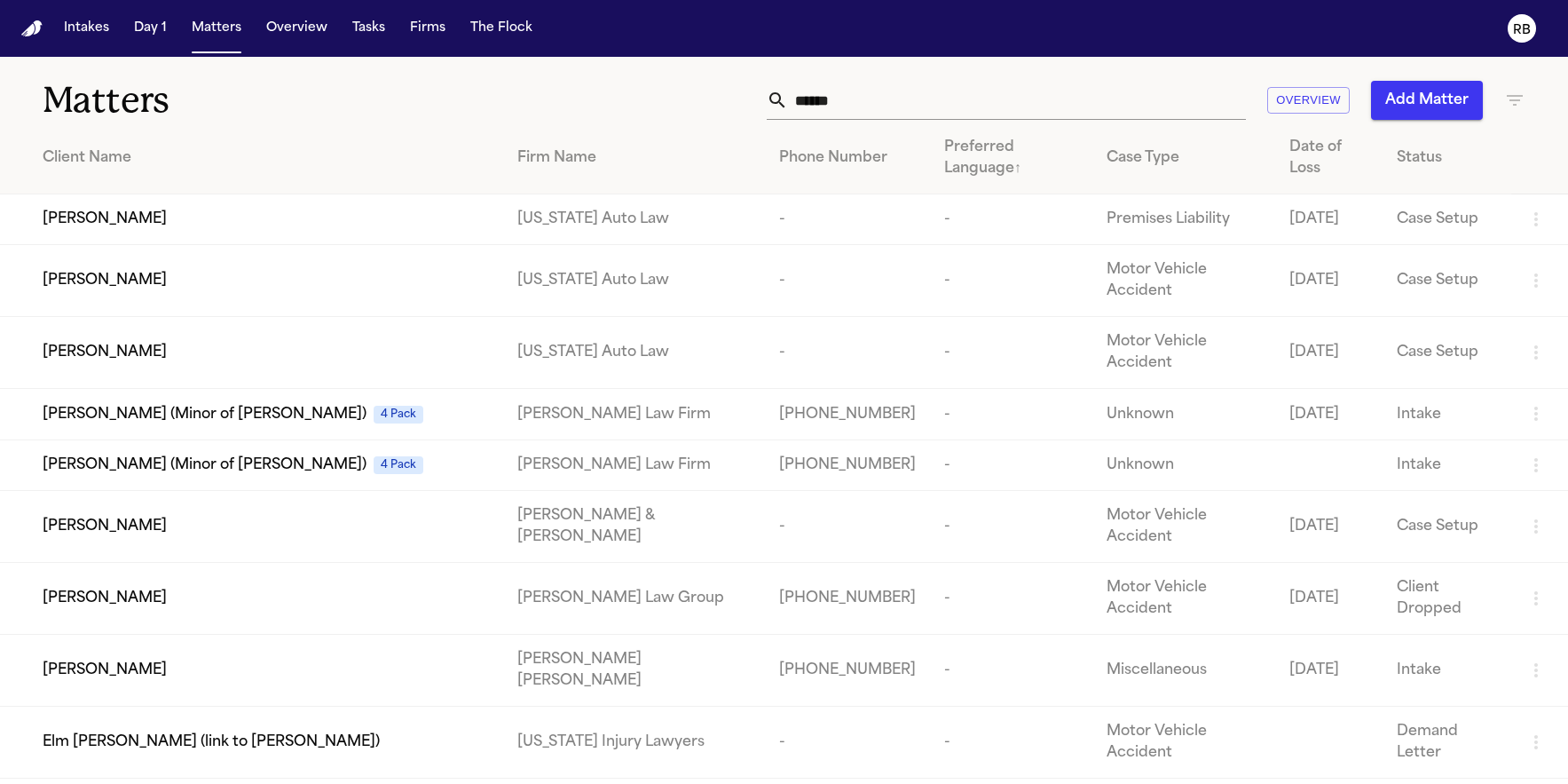
click at [909, 108] on input "******" at bounding box center [1017, 100] width 458 height 39
drag, startPoint x: 934, startPoint y: 101, endPoint x: 765, endPoint y: 102, distance: 169.0
click at [765, 102] on div "****** Overview Add Matter" at bounding box center [997, 100] width 1057 height 39
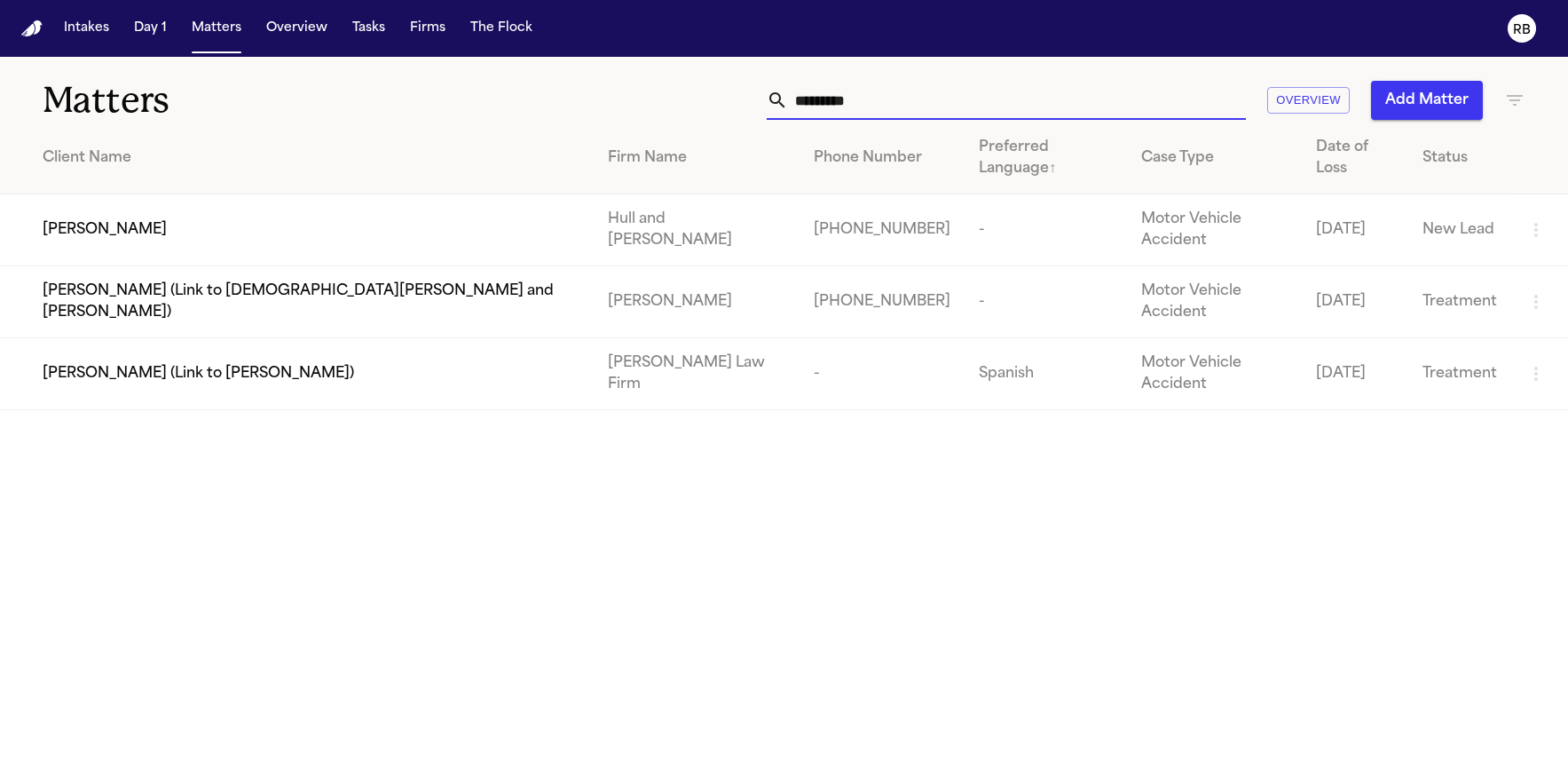
type input "*********"
click at [285, 219] on div "Joanne Ornelas" at bounding box center [311, 230] width 537 height 21
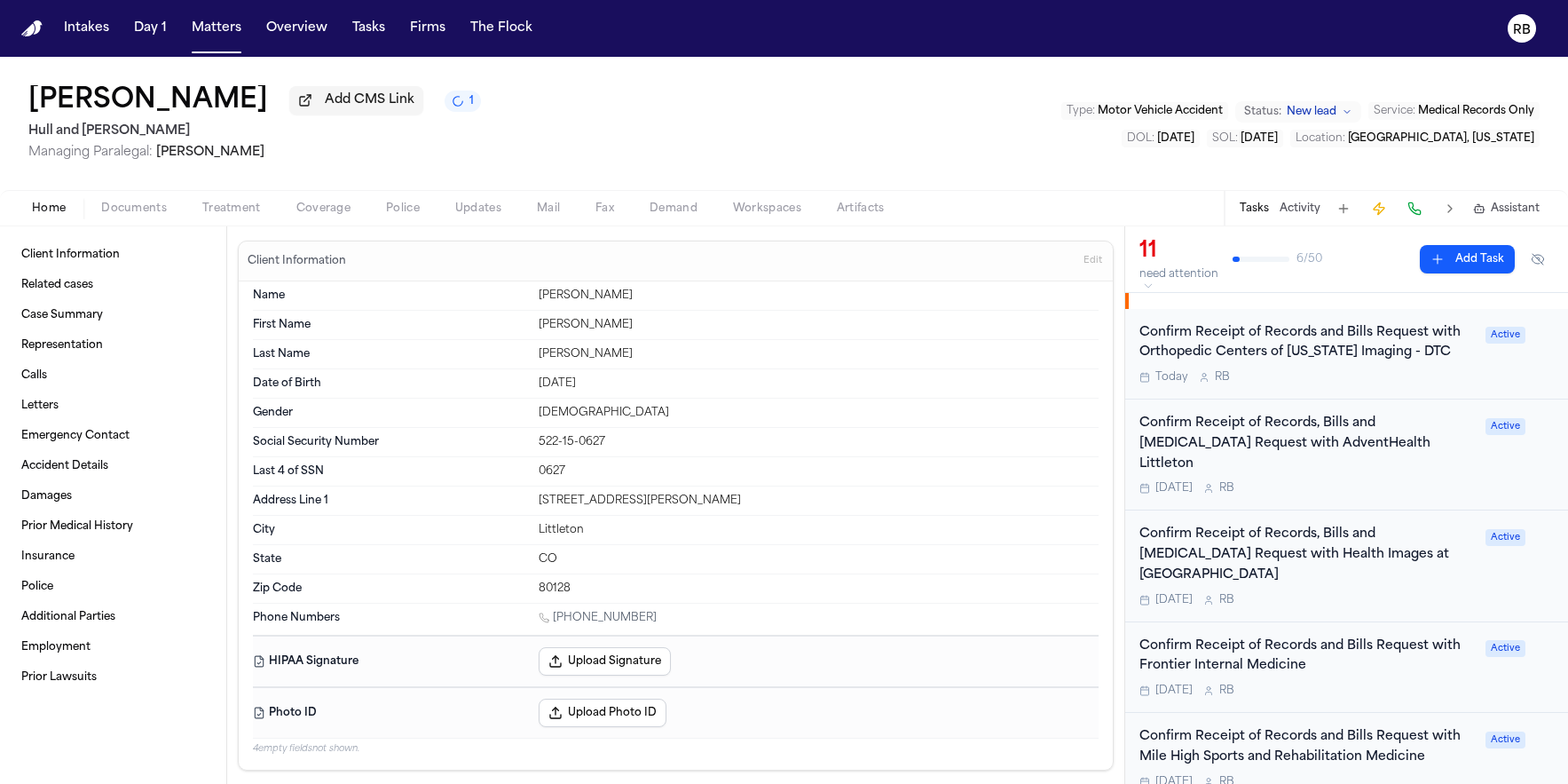
scroll to position [219, 0]
click at [1425, 641] on div "Confirm Receipt of Records and Bills Request with Frontier Internal Medicine To…" at bounding box center [1307, 667] width 335 height 62
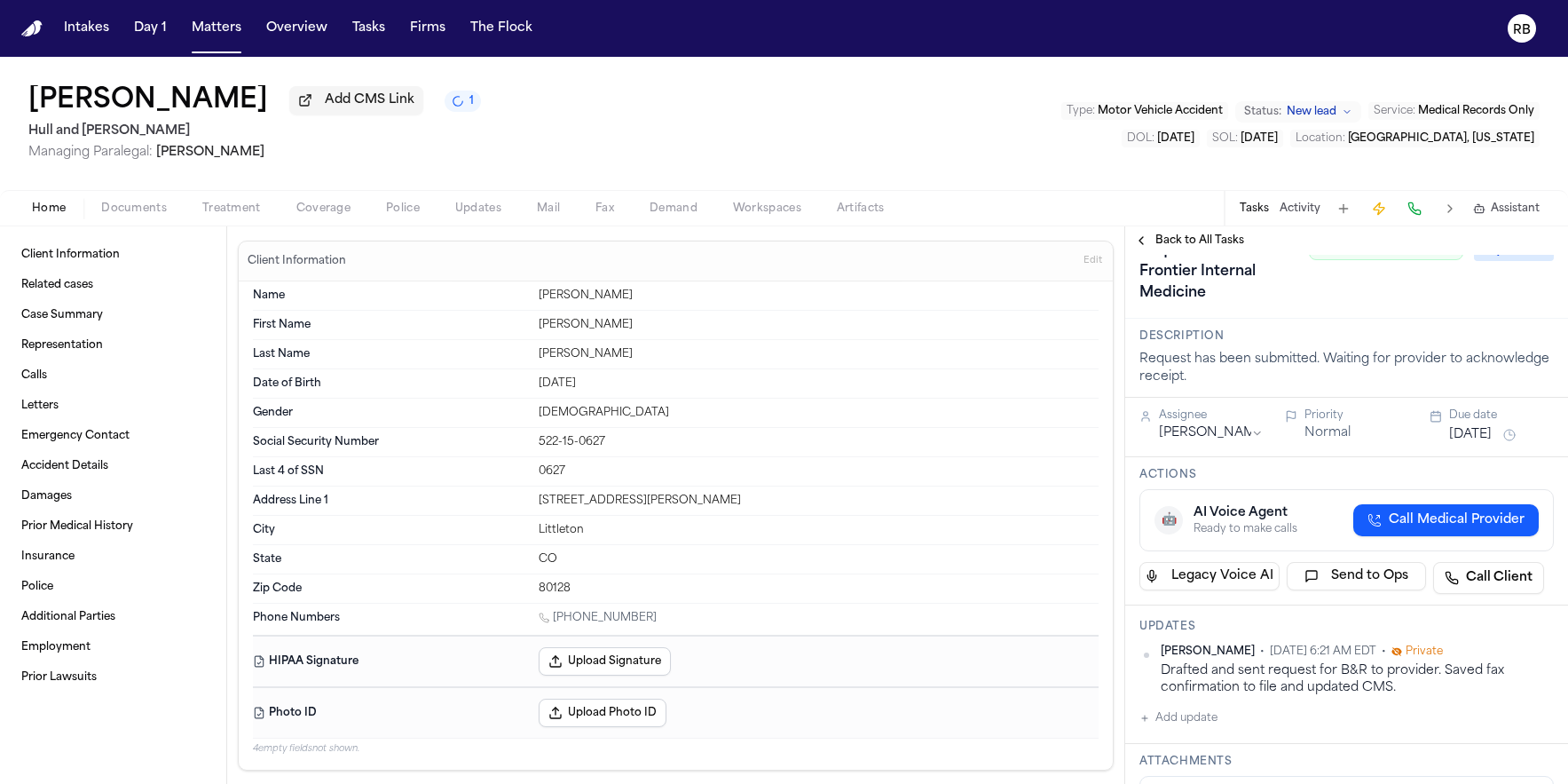
scroll to position [213, 0]
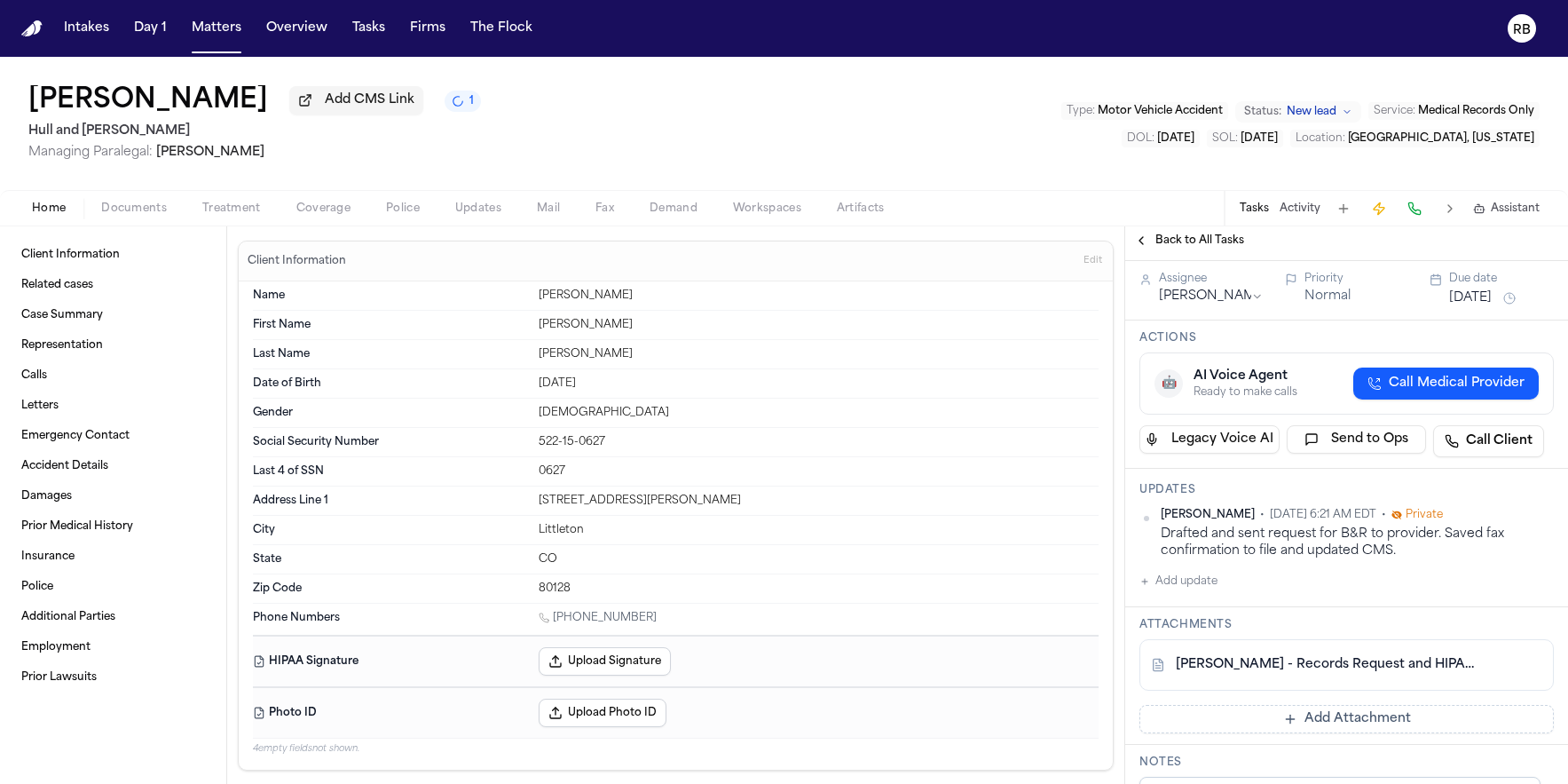
click at [1196, 580] on button "Add update" at bounding box center [1178, 582] width 78 height 21
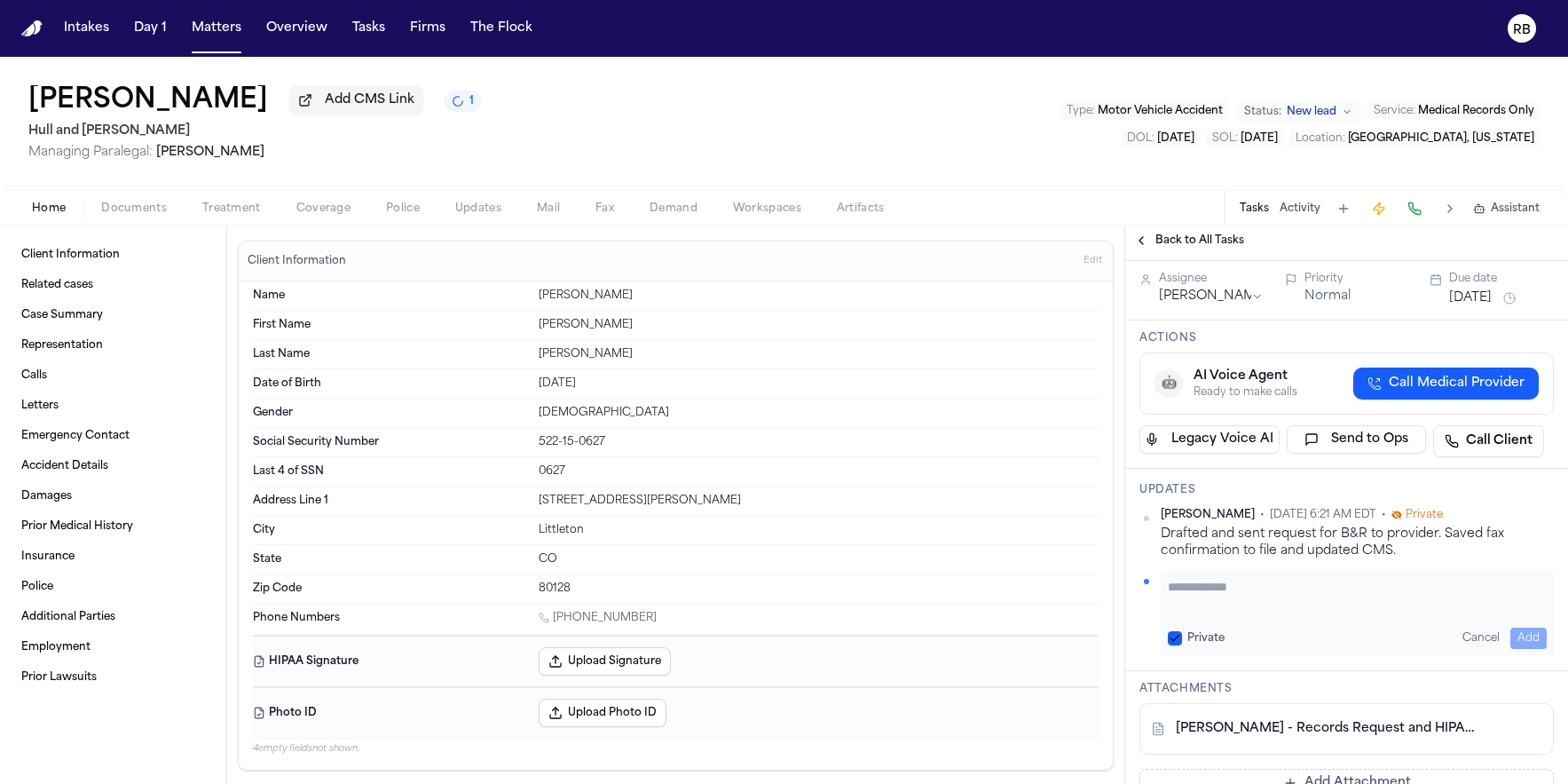
click at [1255, 595] on textarea "Add your update" at bounding box center [1357, 596] width 379 height 35
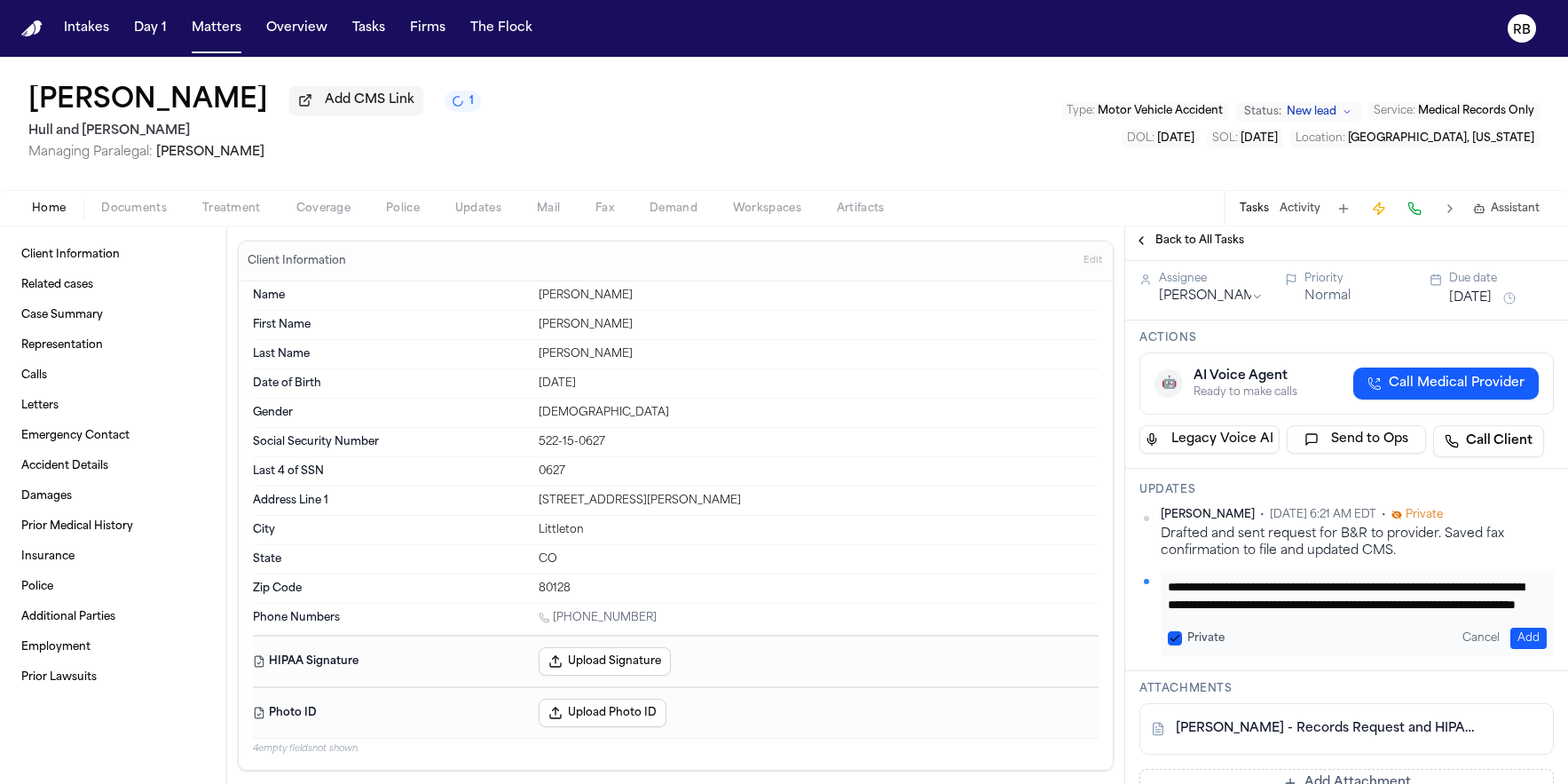
type textarea "**********"
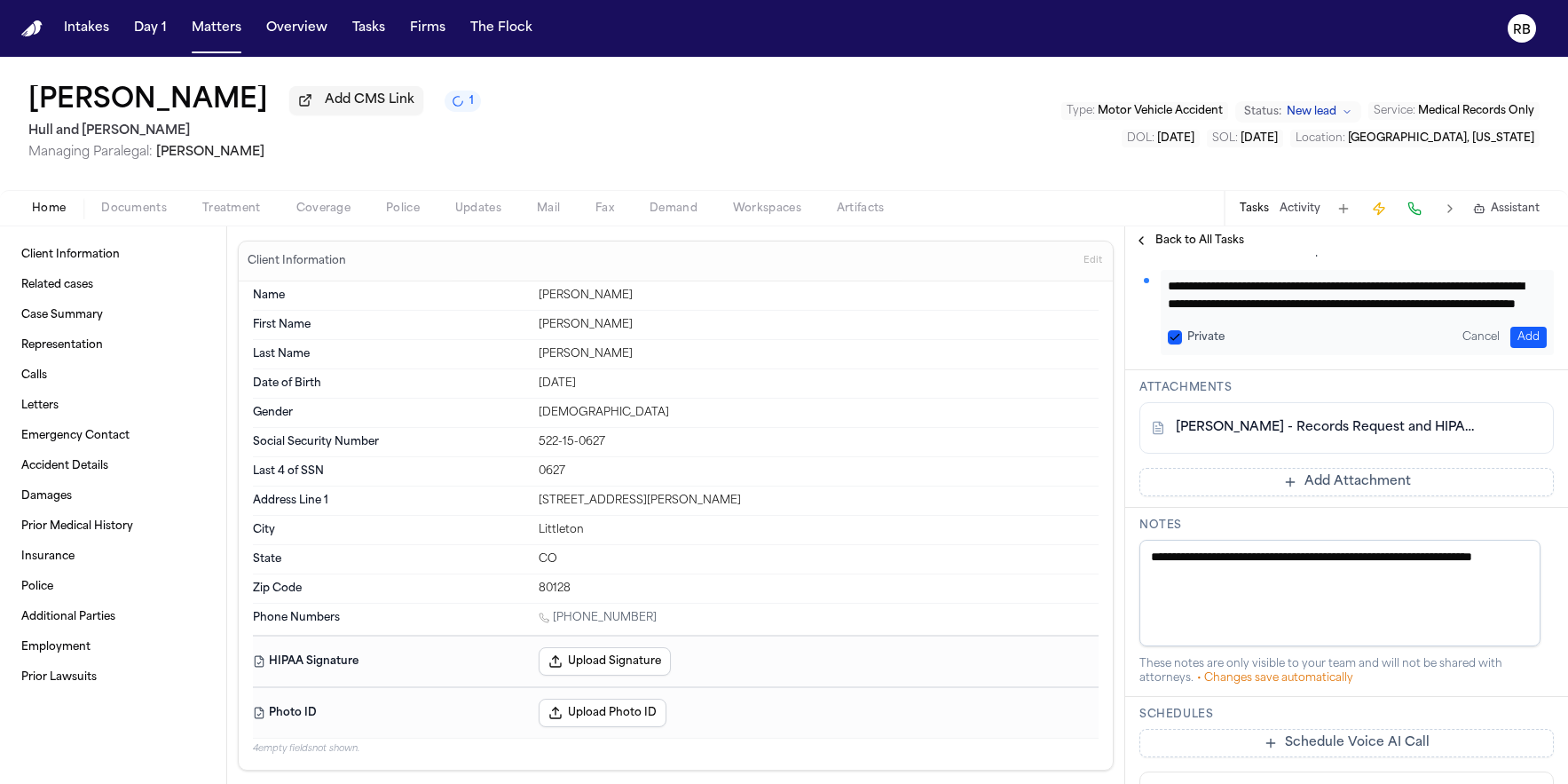
scroll to position [528, 0]
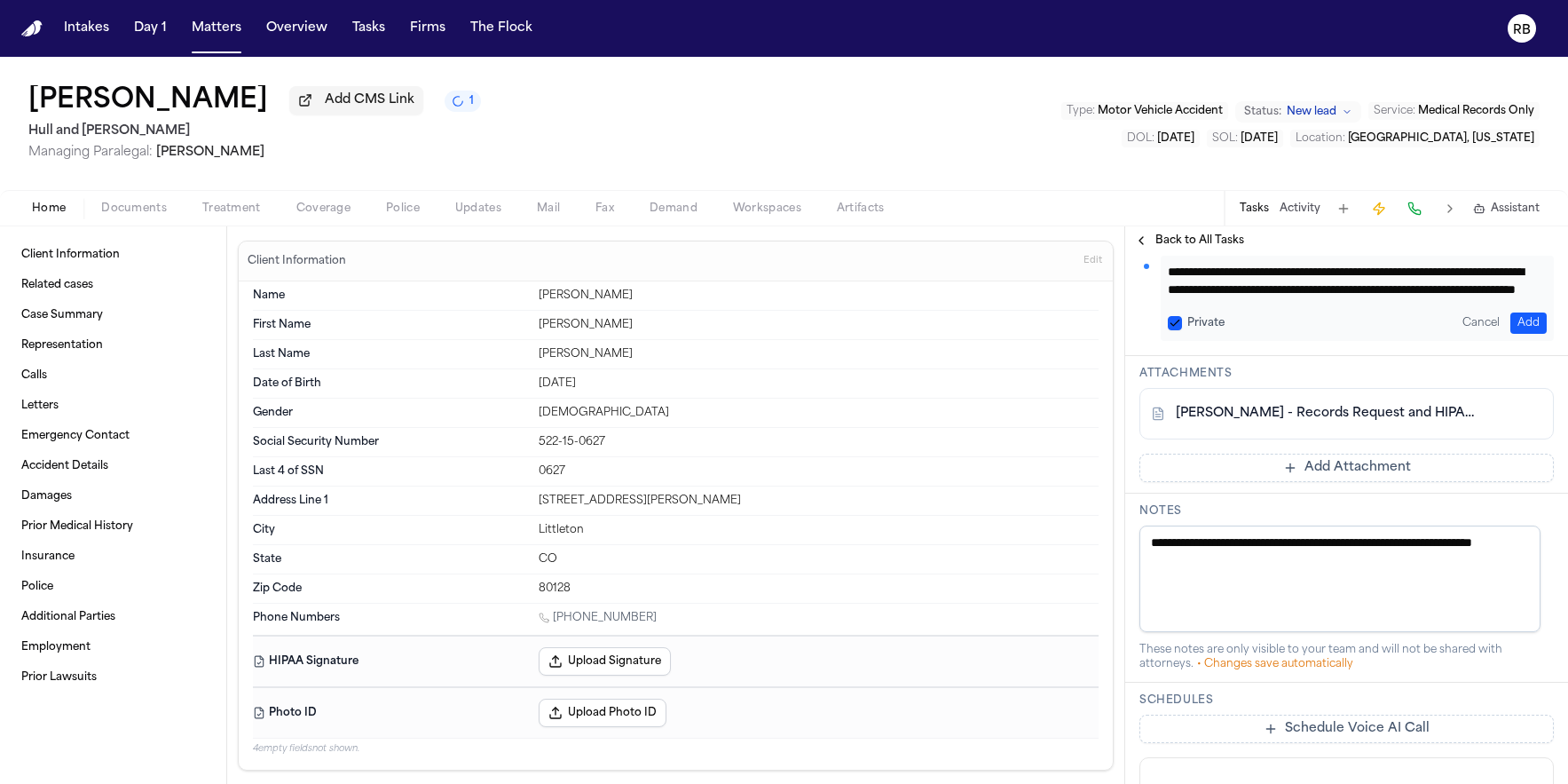
click at [1331, 472] on button "Add Attachment" at bounding box center [1346, 467] width 414 height 28
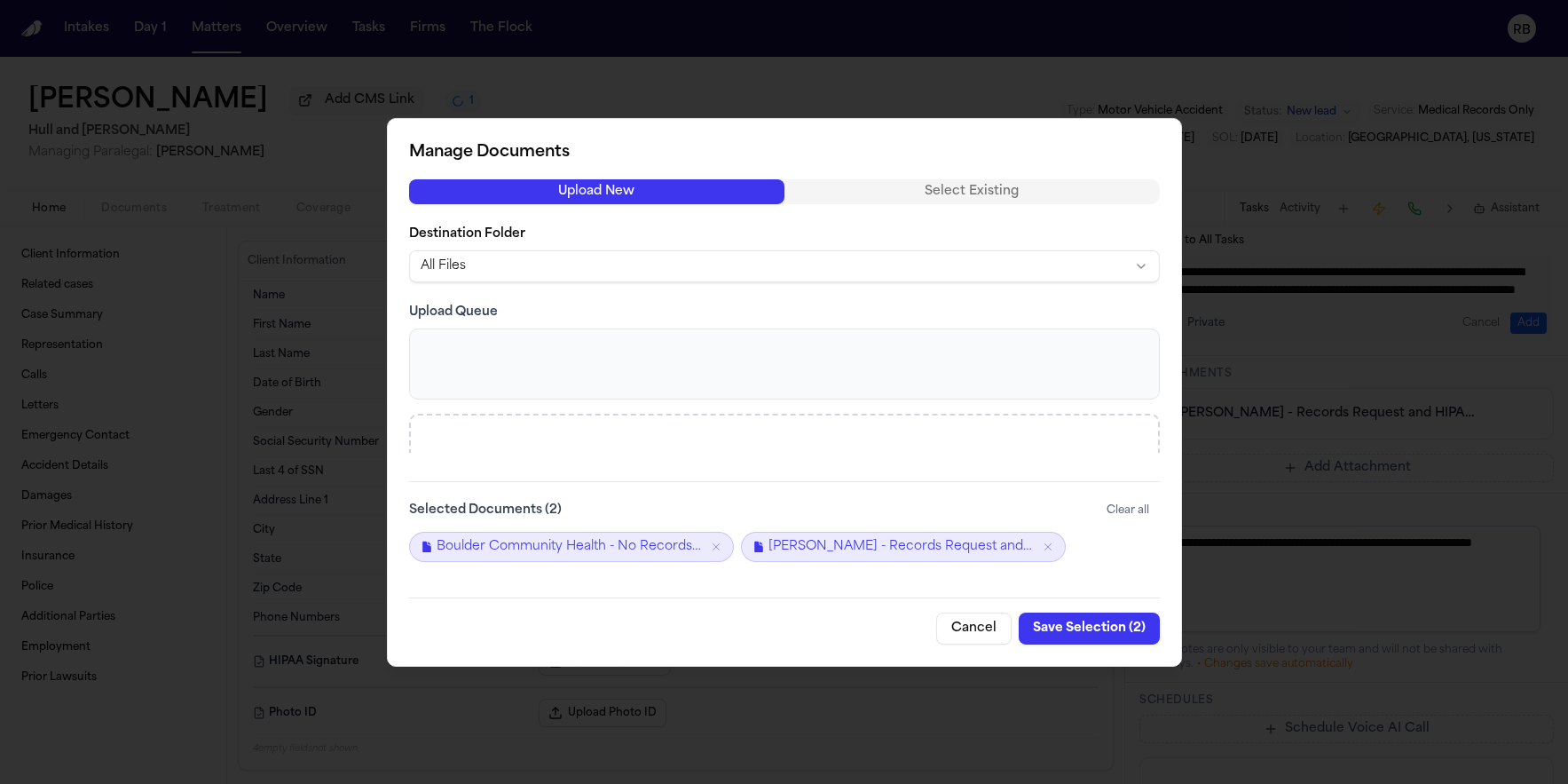
click at [1093, 617] on button "Save Selection ( 2 )" at bounding box center [1089, 628] width 141 height 32
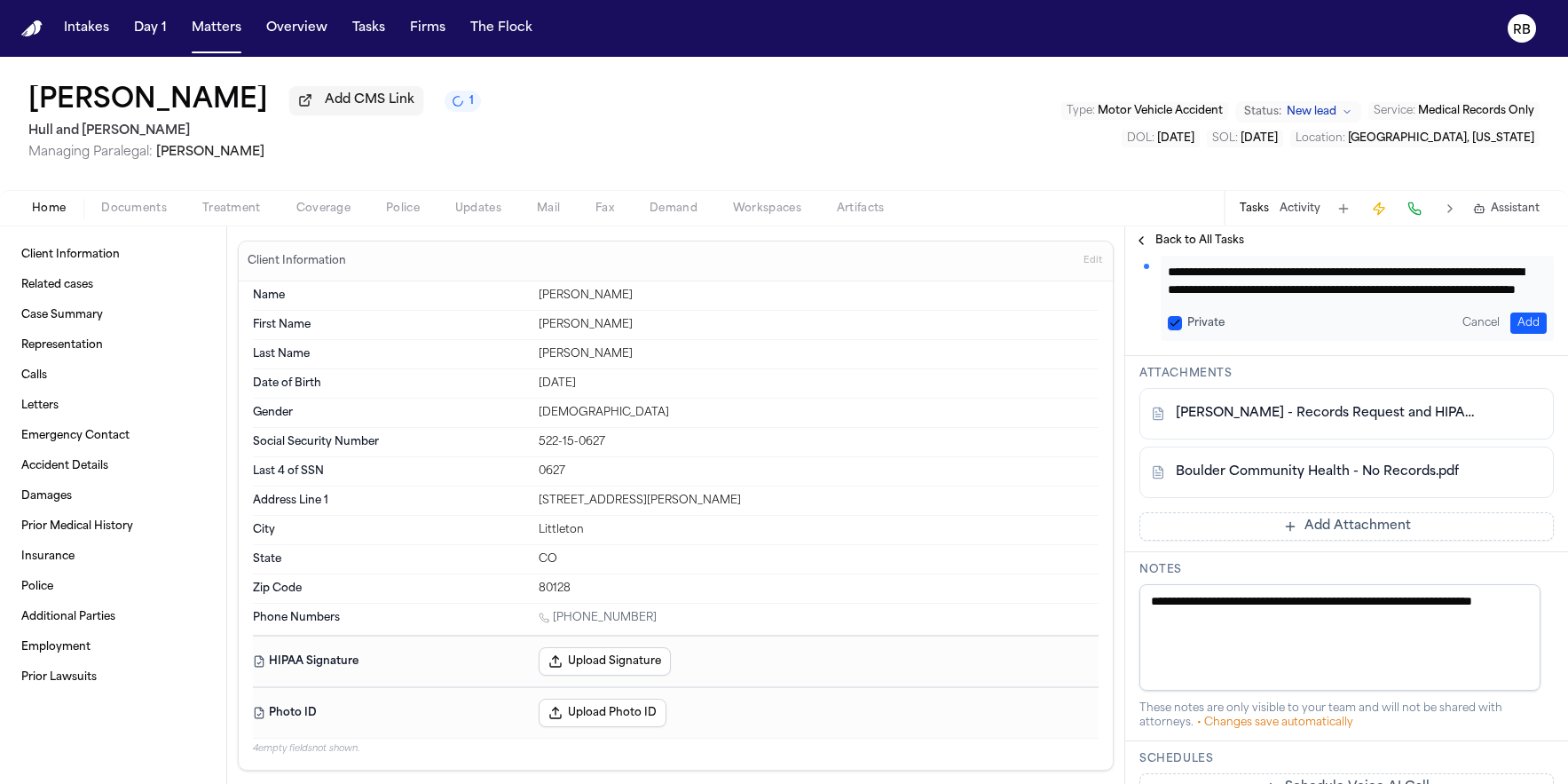
click at [1534, 316] on div "**********" at bounding box center [1357, 297] width 393 height 85
click at [1530, 318] on button "Add" at bounding box center [1528, 324] width 36 height 21
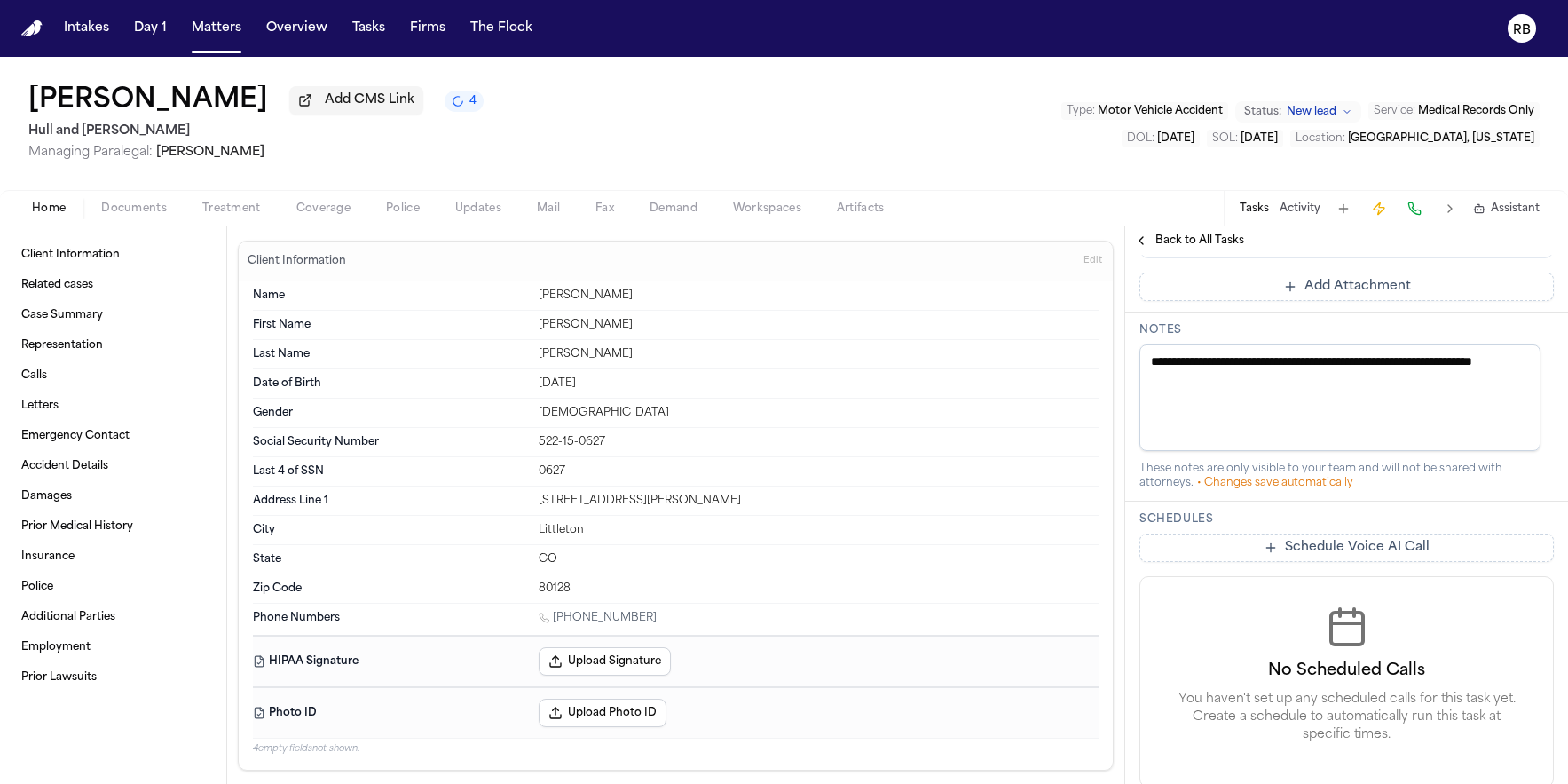
scroll to position [0, 0]
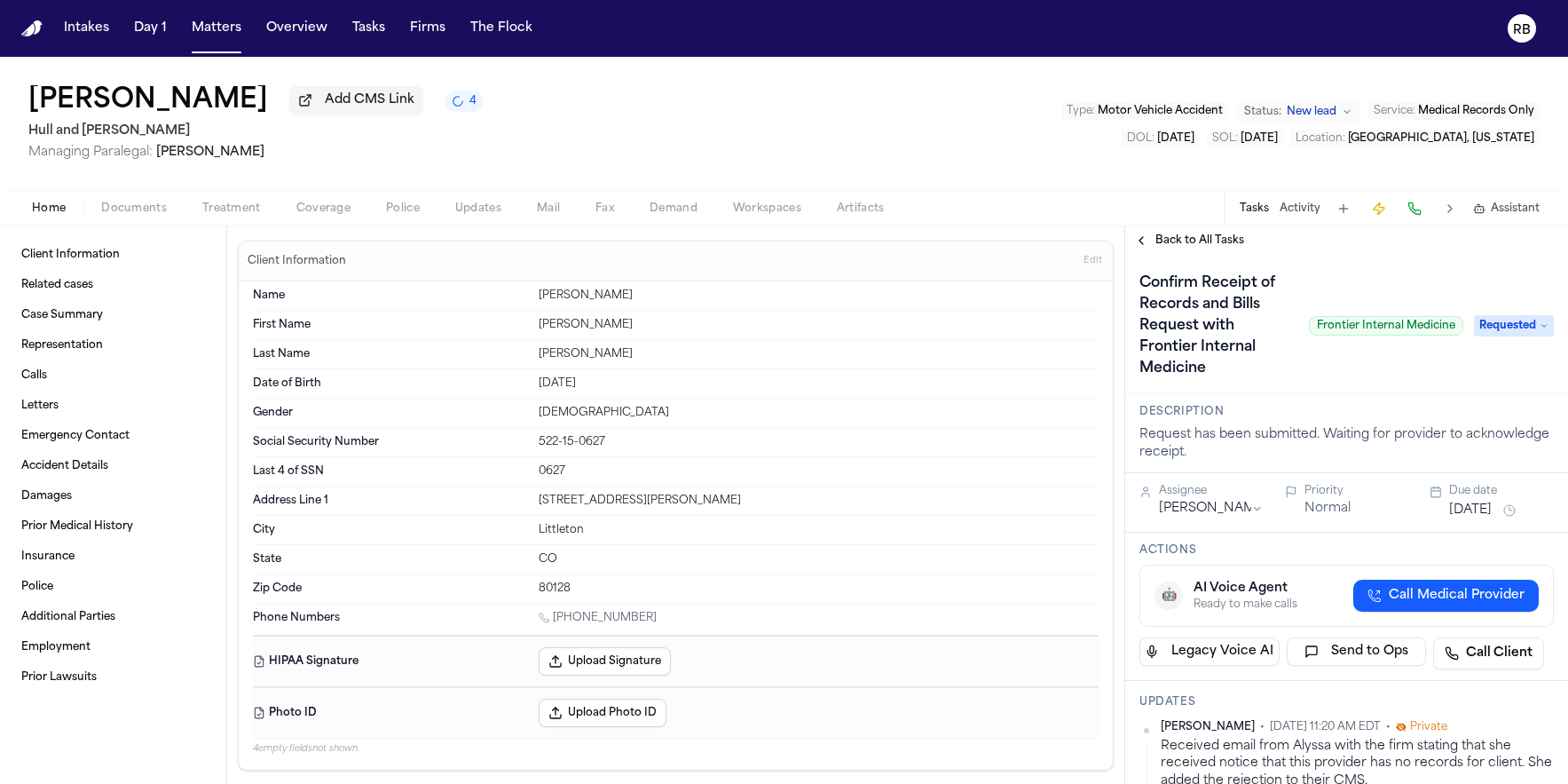
click at [1501, 332] on span "Requested" at bounding box center [1514, 326] width 80 height 21
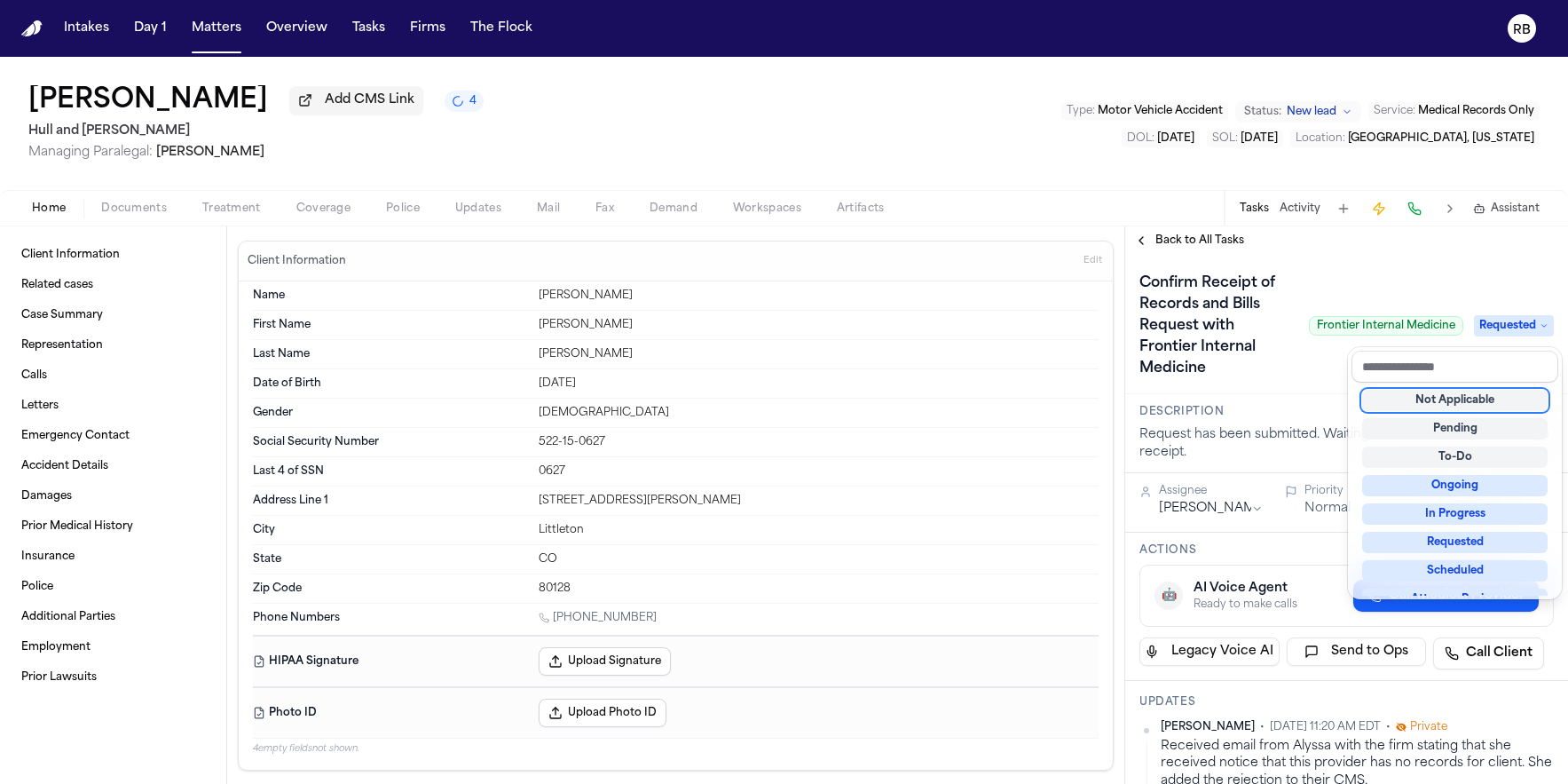
click at [1493, 406] on div "Not Applicable" at bounding box center [1455, 401] width 185 height 21
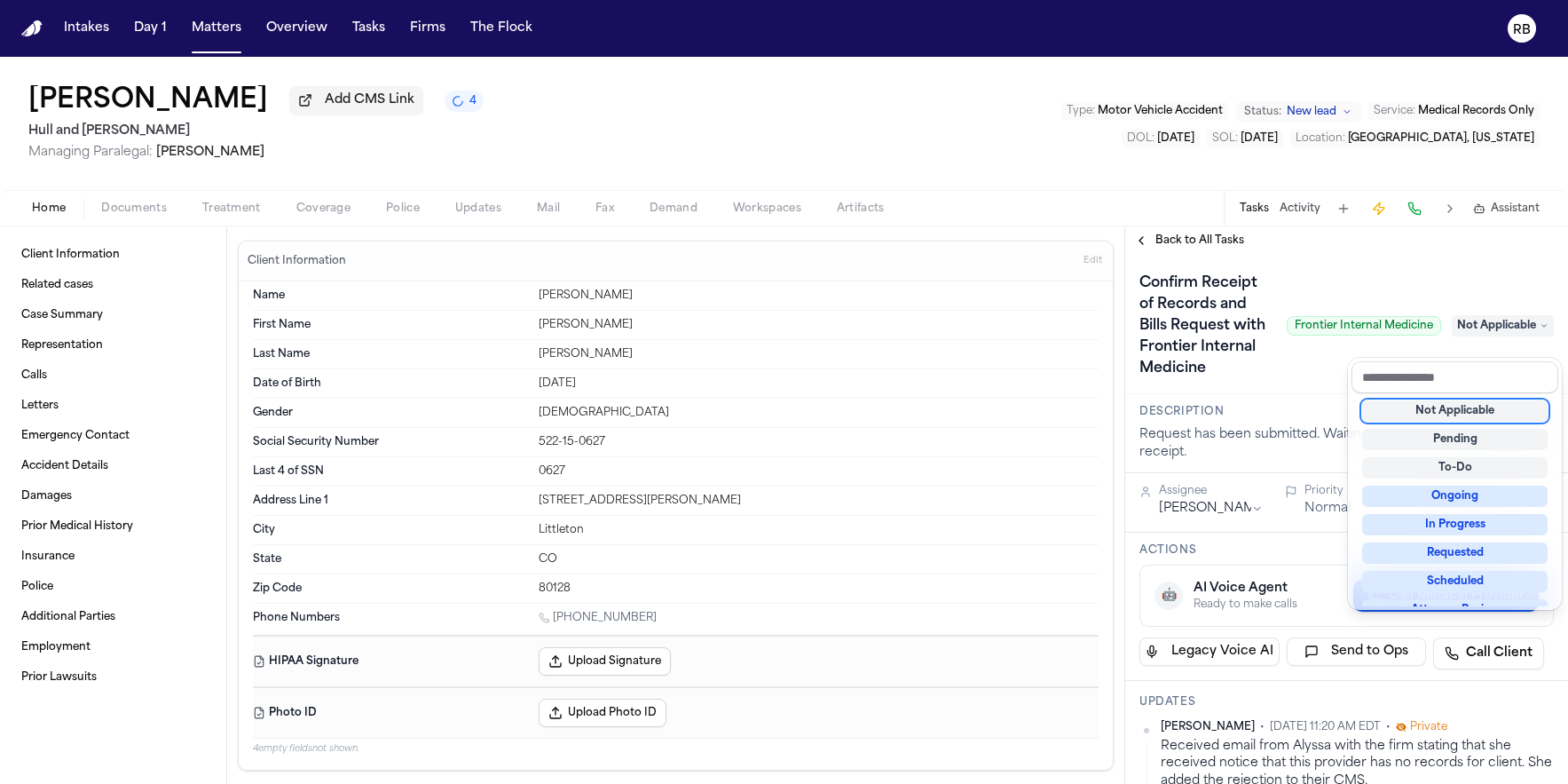
click at [1183, 249] on div "**********" at bounding box center [1347, 505] width 442 height 558
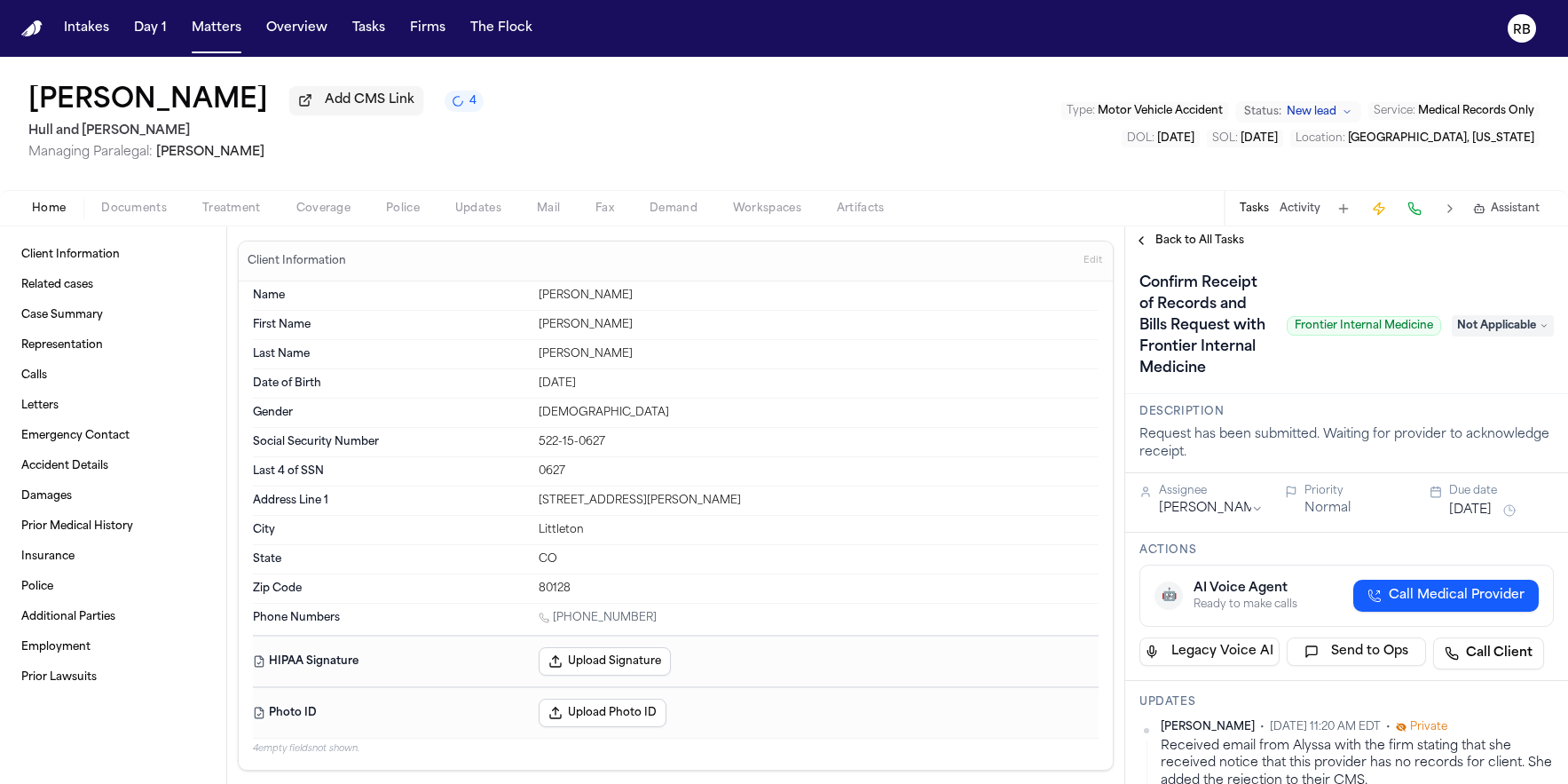
click at [1180, 248] on span "Back to All Tasks" at bounding box center [1200, 240] width 89 height 15
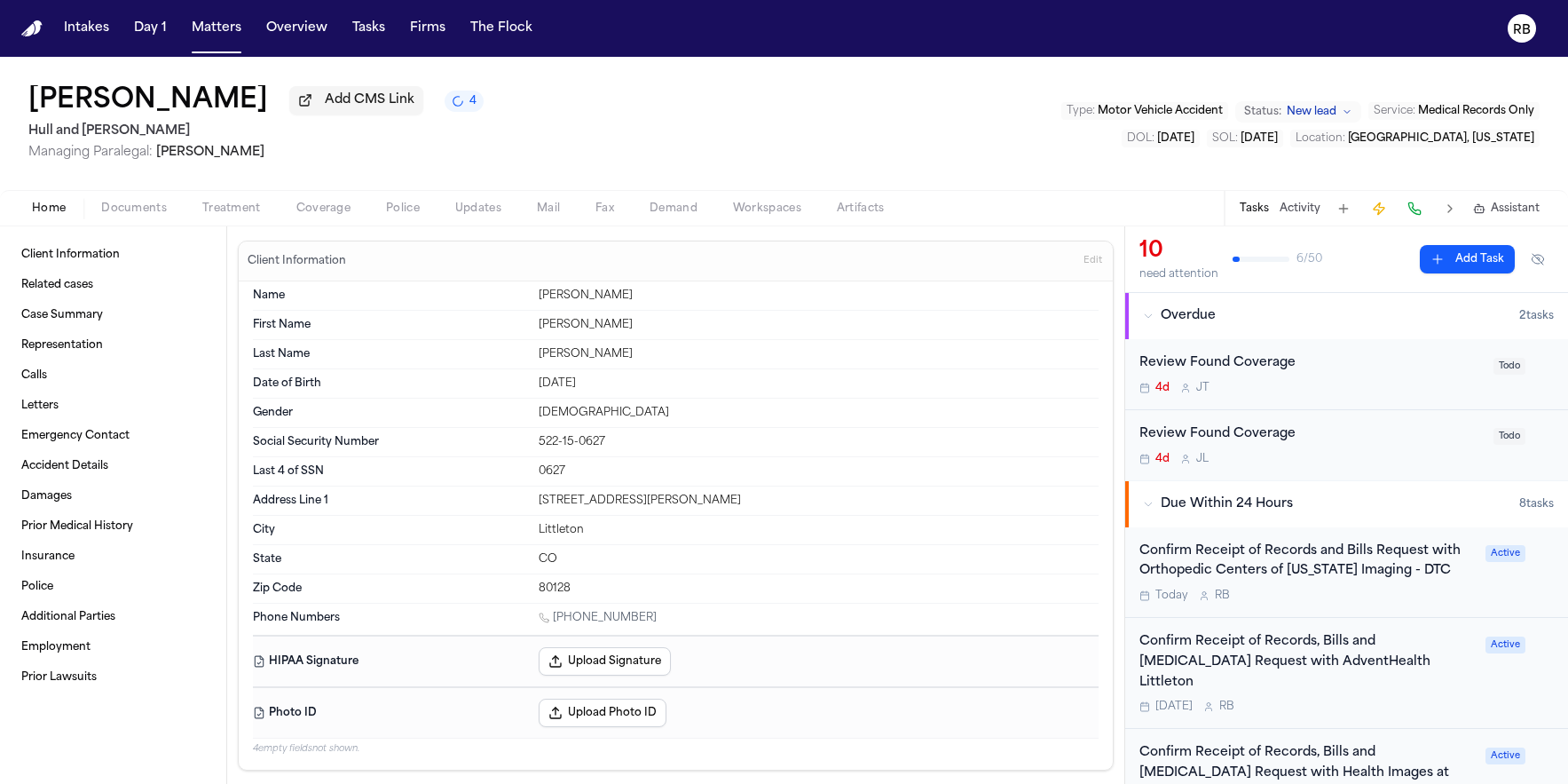
click at [1143, 149] on div "Joanne Ornelas Add CMS Link 4 Hull and Zimmerman Managing Paralegal: Richelle B…" at bounding box center [784, 123] width 1568 height 134
click at [1399, 388] on div "4d J T" at bounding box center [1311, 388] width 343 height 15
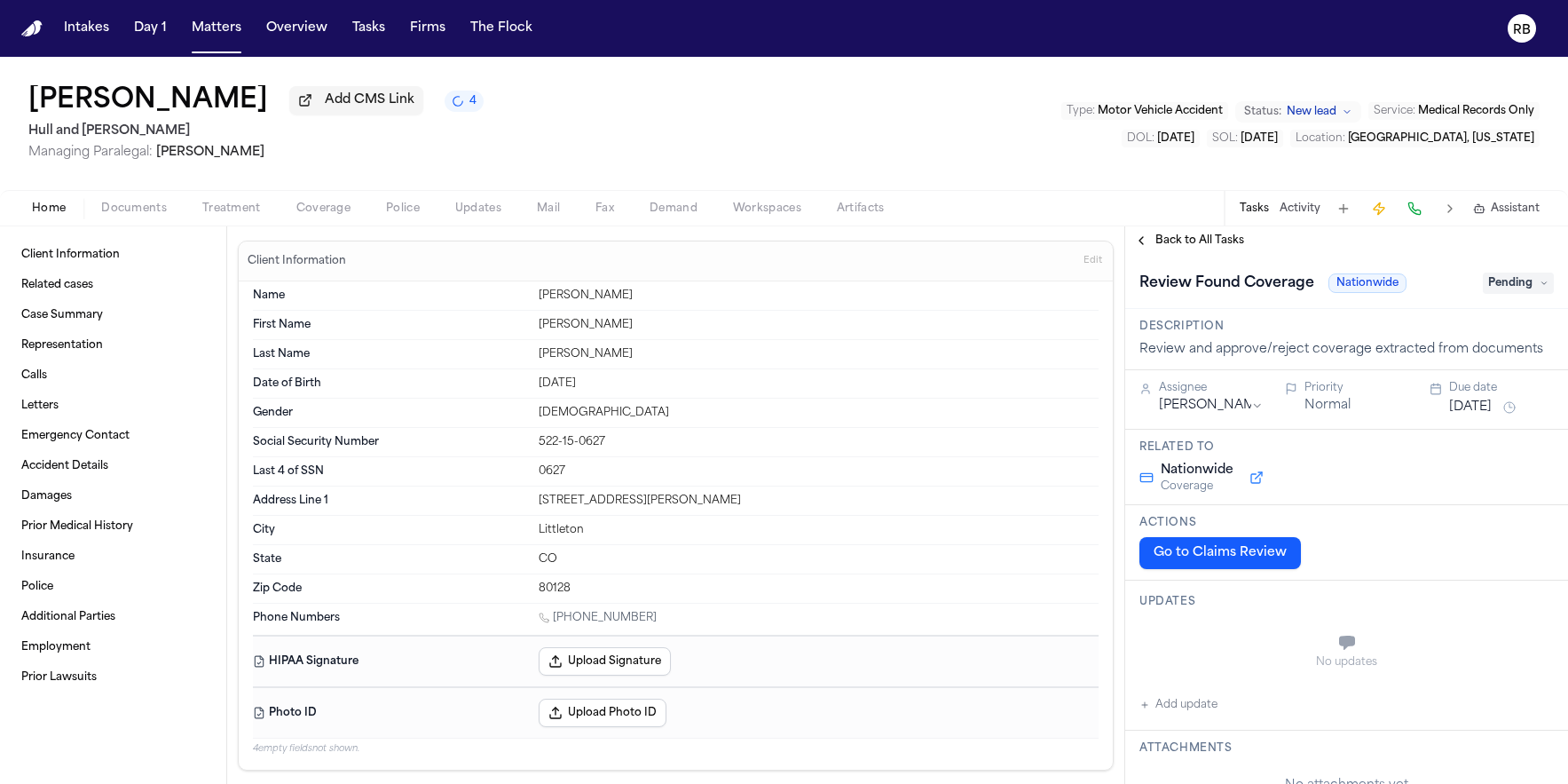
click at [1511, 294] on span "Pending" at bounding box center [1518, 284] width 71 height 21
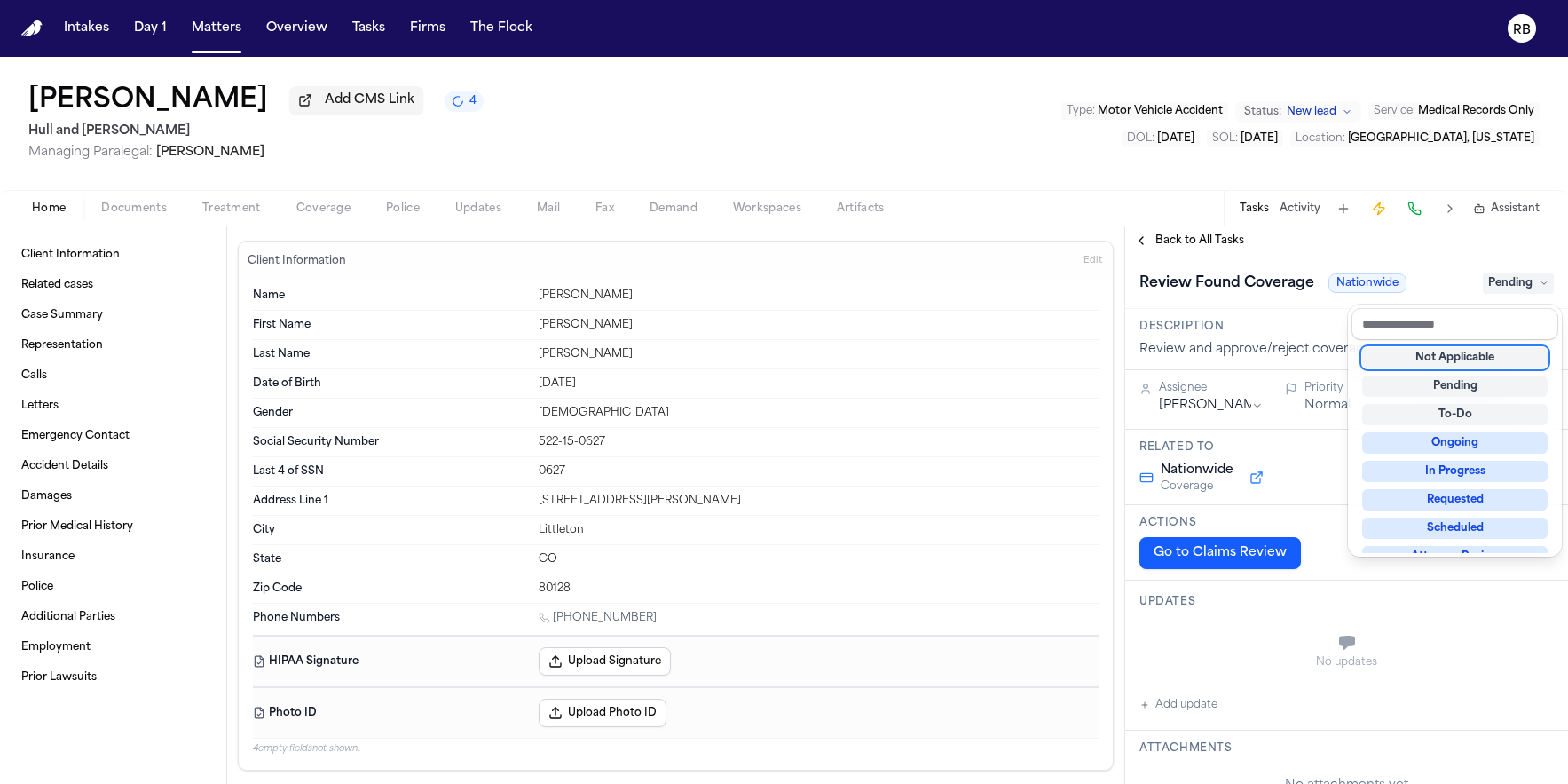
click at [1481, 360] on div "Not Applicable" at bounding box center [1455, 358] width 185 height 21
click at [1173, 244] on div "**********" at bounding box center [1347, 505] width 442 height 558
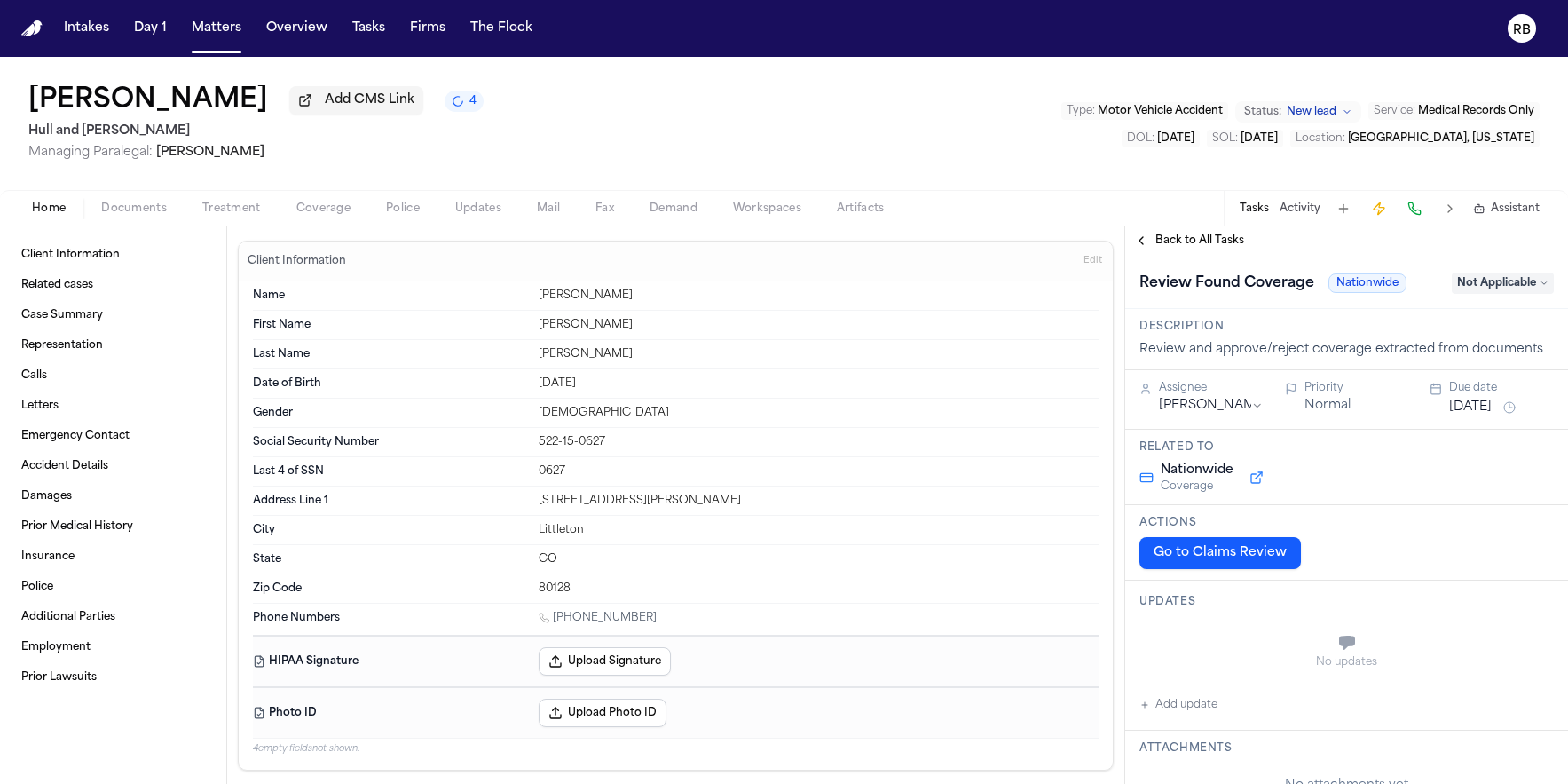
click at [1186, 246] on span "Back to All Tasks" at bounding box center [1200, 240] width 89 height 15
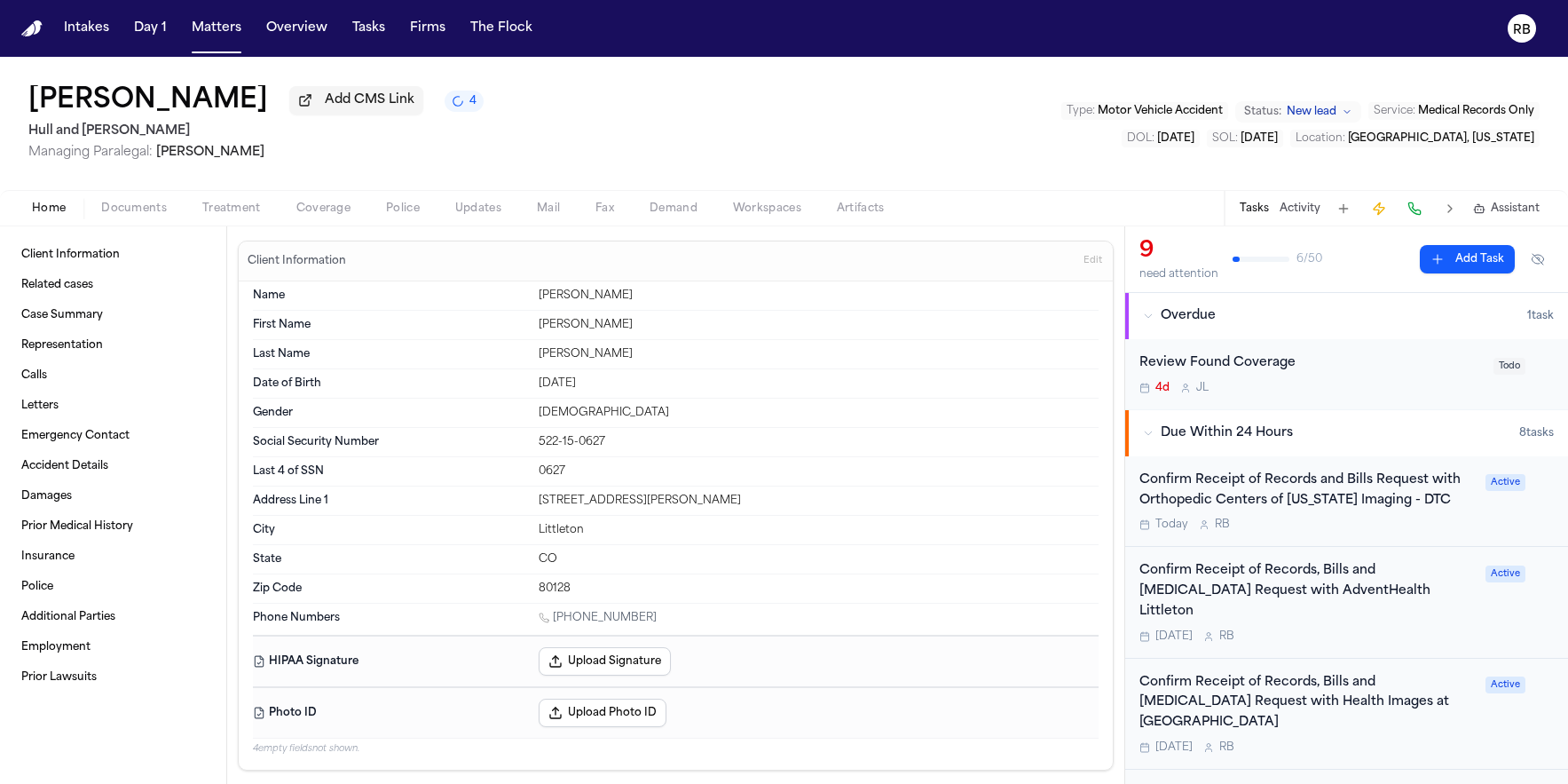
click at [1438, 393] on div "4d J L" at bounding box center [1311, 388] width 343 height 15
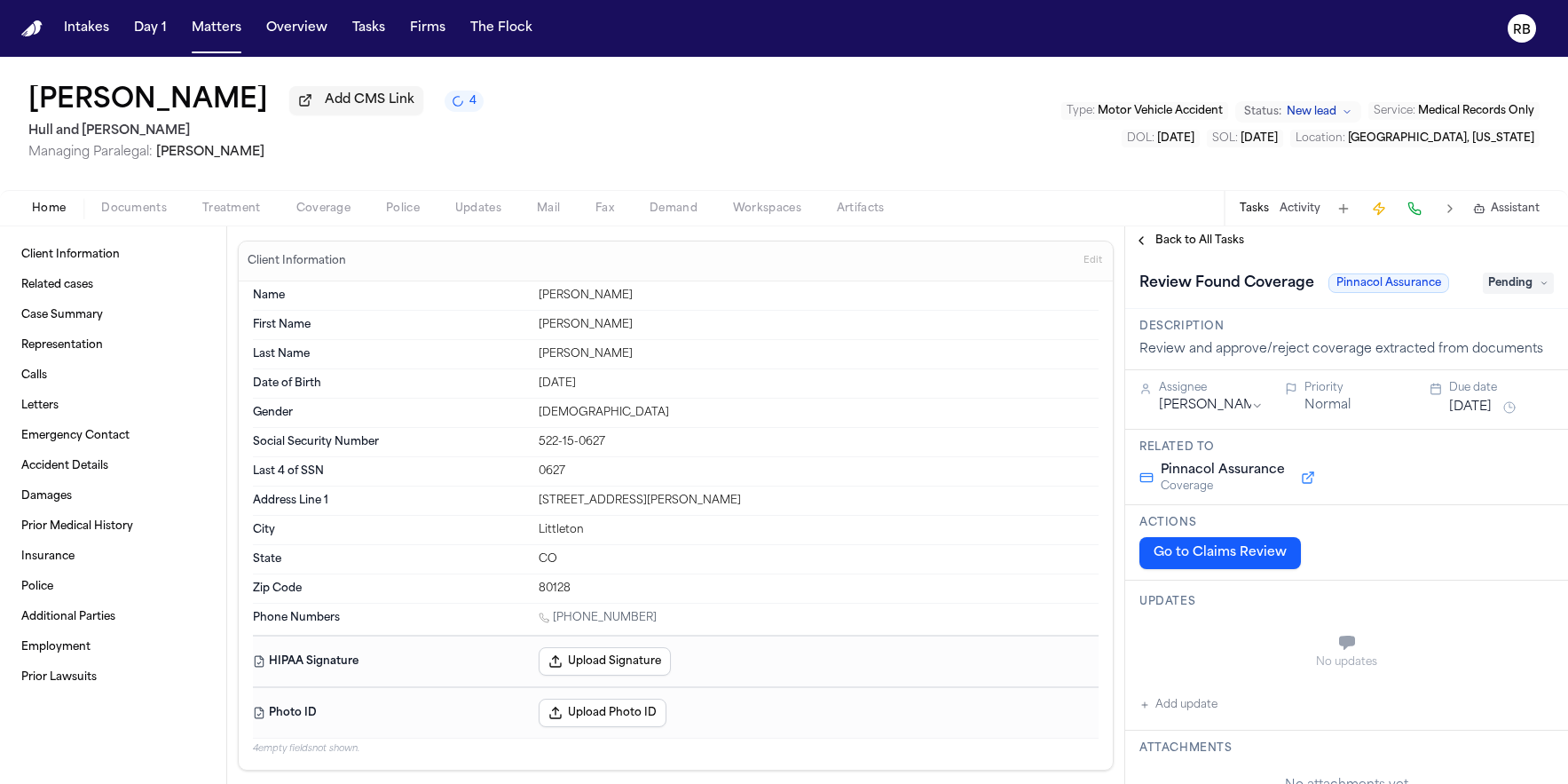
click at [1502, 289] on span "Pending" at bounding box center [1518, 284] width 71 height 21
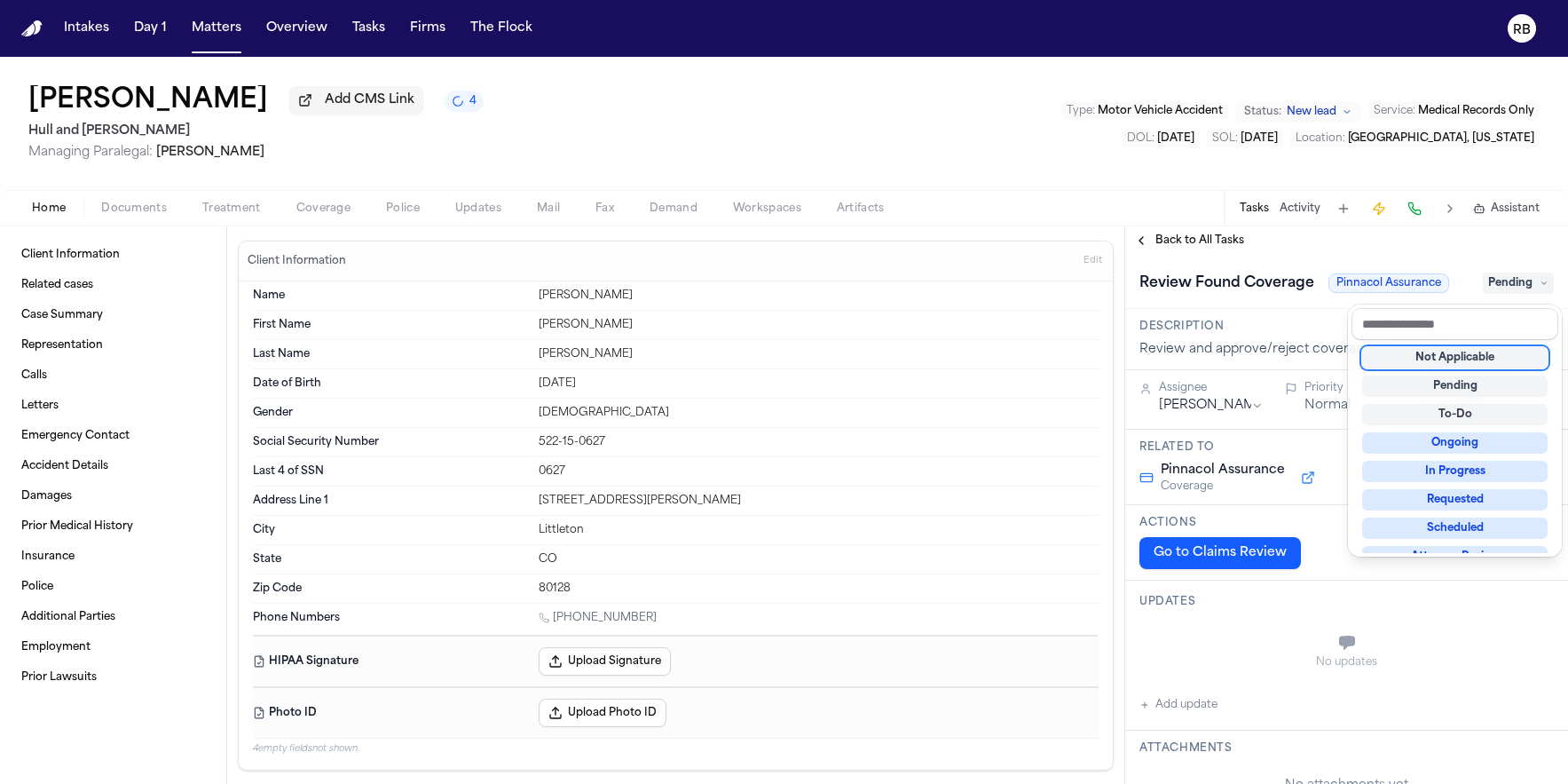
click at [1486, 352] on div "Not Applicable" at bounding box center [1455, 358] width 185 height 21
click at [1274, 250] on div "**********" at bounding box center [1347, 505] width 442 height 558
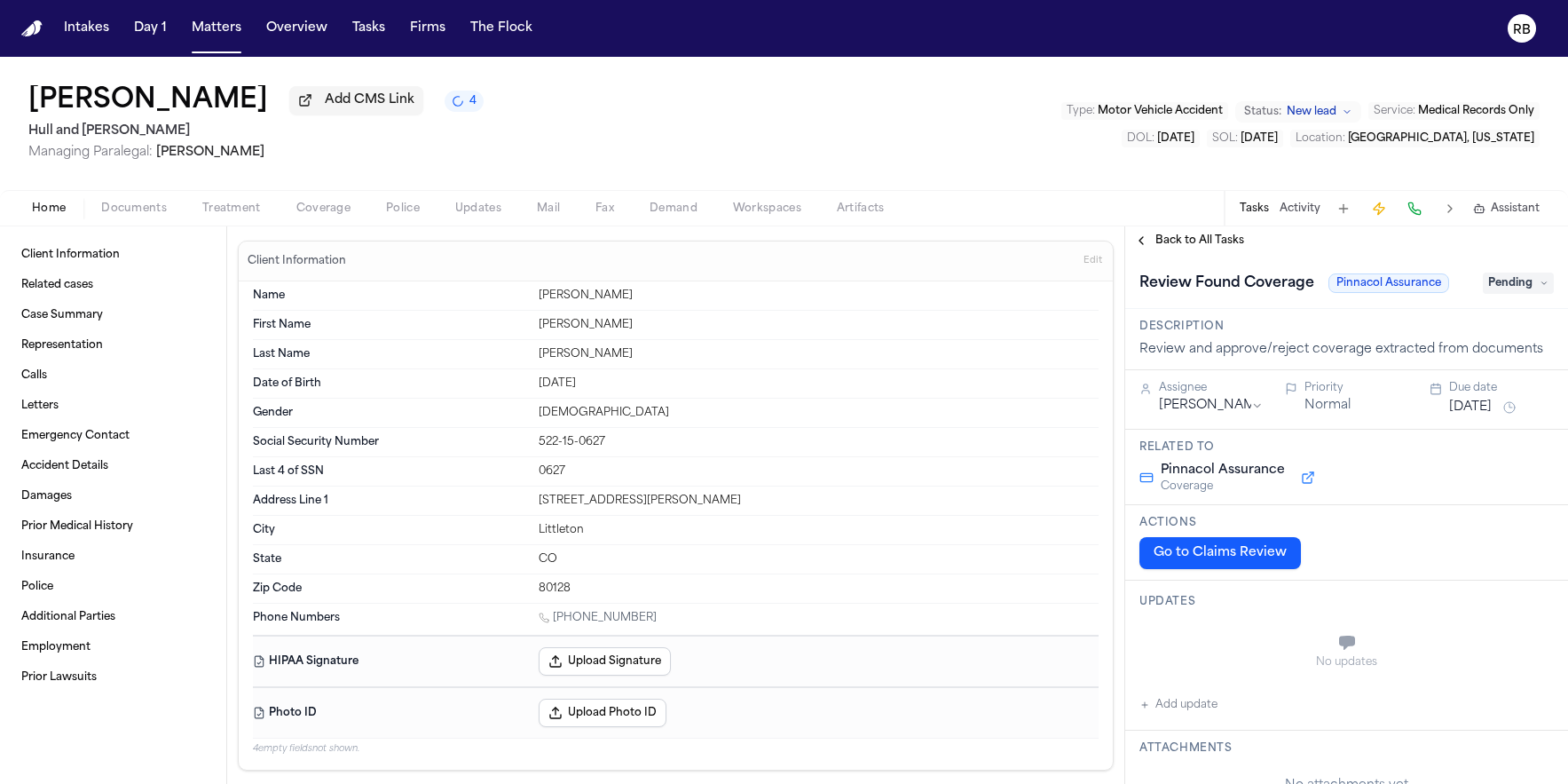
click at [1177, 244] on span "Back to All Tasks" at bounding box center [1200, 240] width 89 height 15
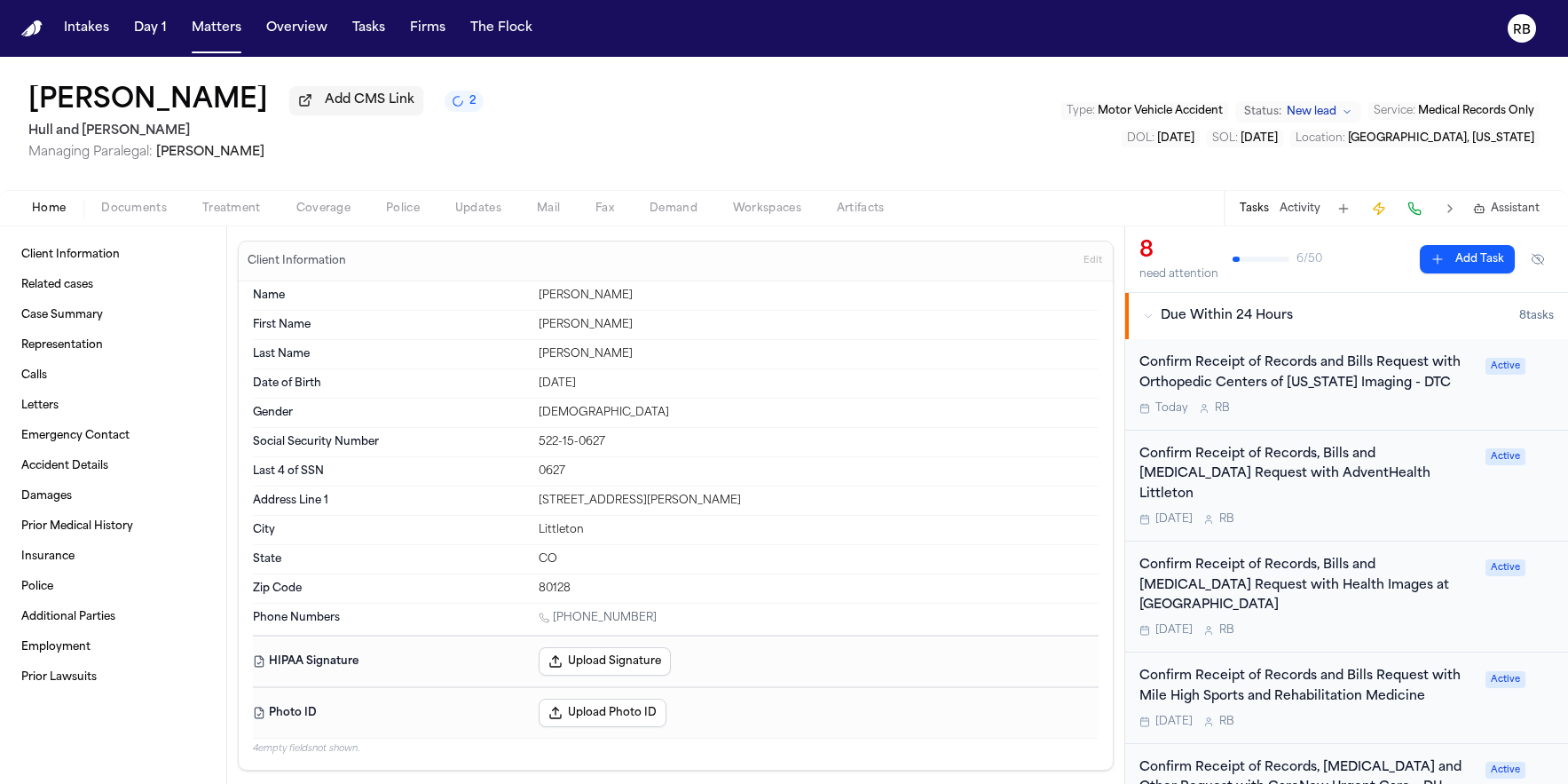
click at [1174, 211] on div "Home Documents Treatment Coverage Police Updates Mail Fax Demand Workspaces Art…" at bounding box center [784, 208] width 1568 height 35
click at [933, 131] on div "Joanne Ornelas Add CMS Link 1 Hull and Zimmerman Managing Paralegal: Richelle B…" at bounding box center [784, 123] width 1568 height 134
click at [658, 124] on div "Joanne Ornelas Add CMS Link 1 Hull and Zimmerman Managing Paralegal: Richelle B…" at bounding box center [784, 123] width 1568 height 134
click at [230, 38] on button "Matters" at bounding box center [216, 28] width 64 height 32
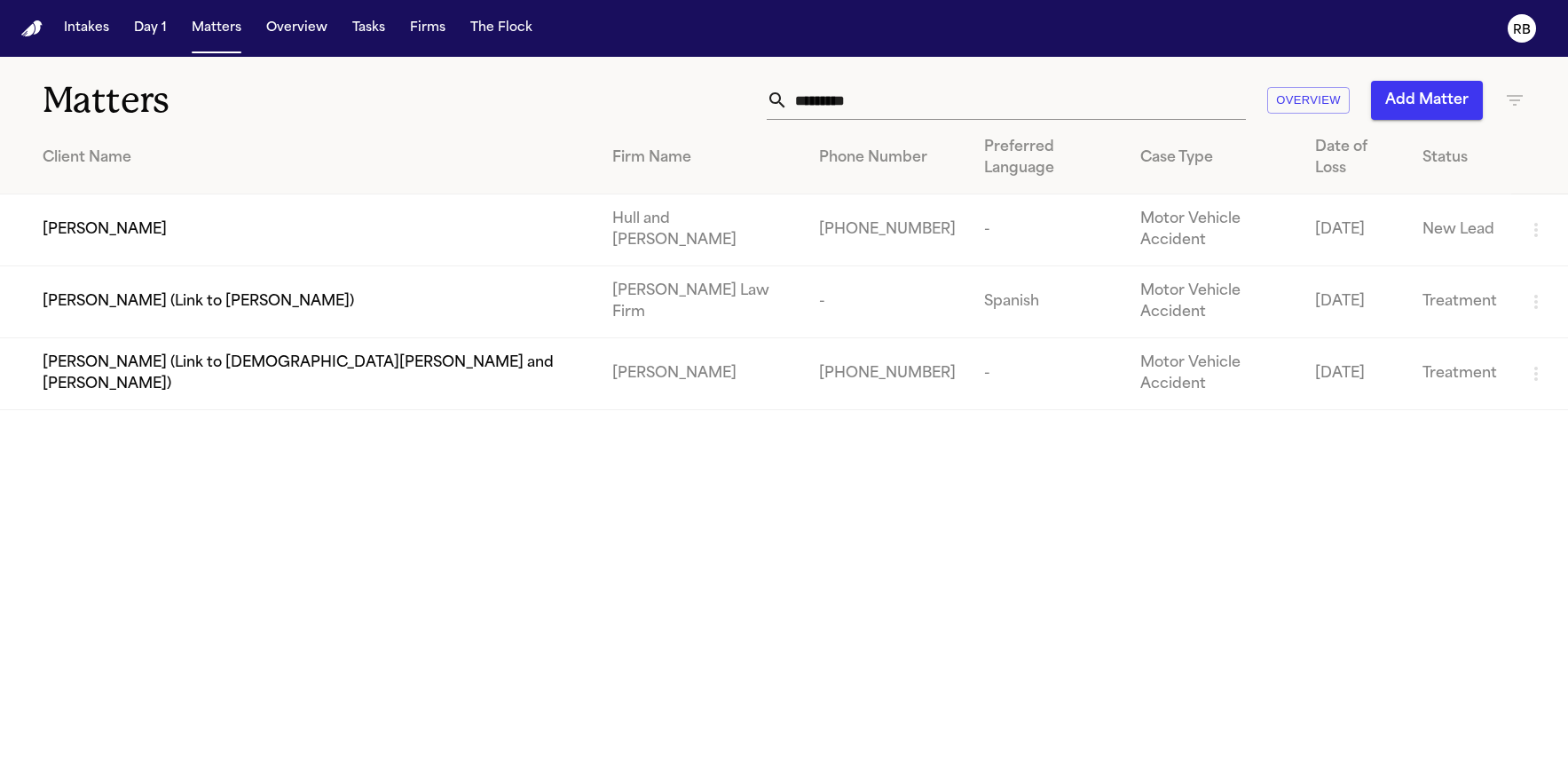
click at [929, 110] on input "*********" at bounding box center [1017, 100] width 458 height 39
drag, startPoint x: 932, startPoint y: 108, endPoint x: 762, endPoint y: 96, distance: 170.4
click at [762, 96] on div "********* Overview Add Matter" at bounding box center [997, 100] width 1057 height 39
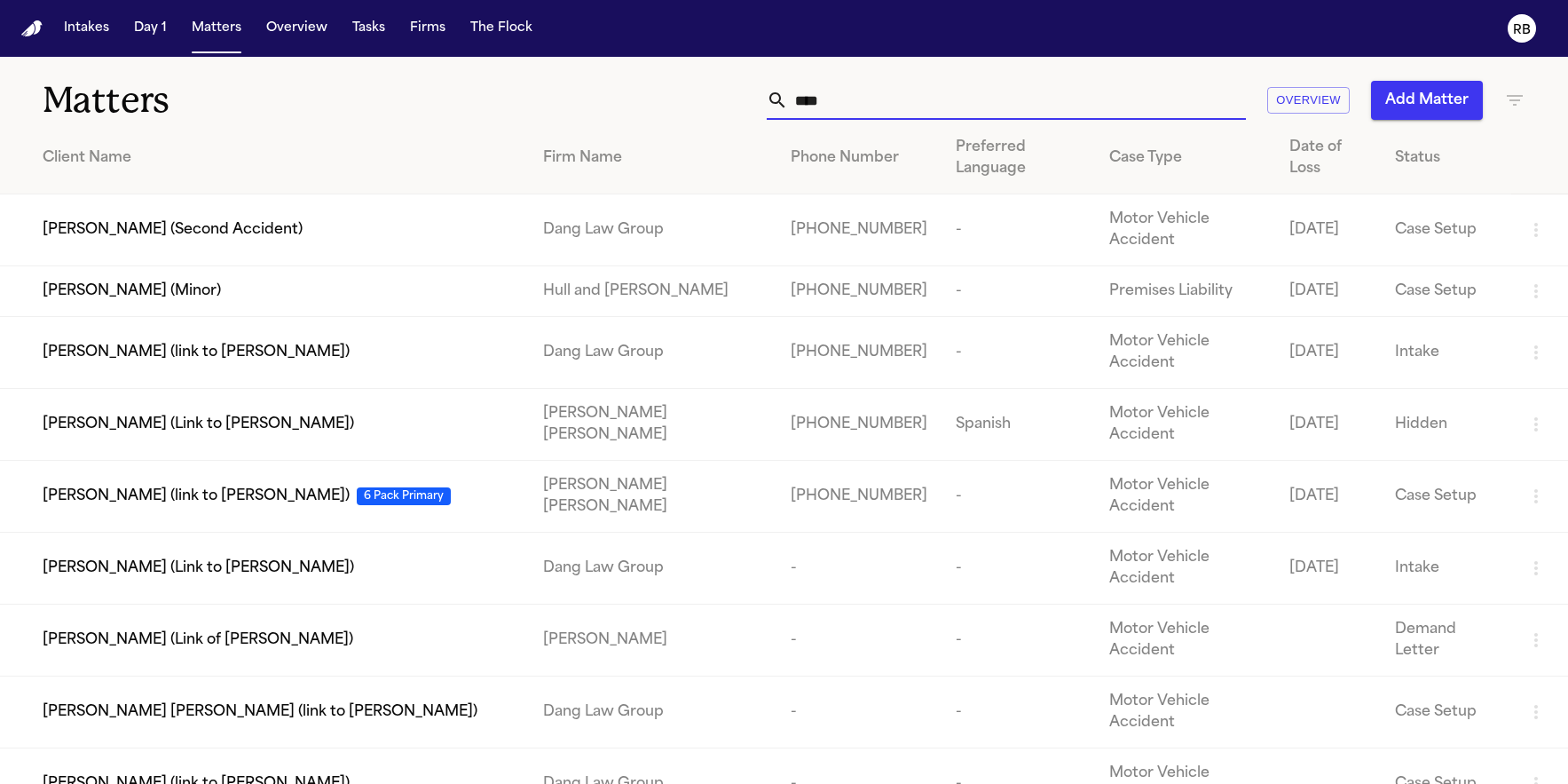
type input "****"
click at [157, 287] on span "[PERSON_NAME] (Minor)" at bounding box center [132, 292] width 178 height 21
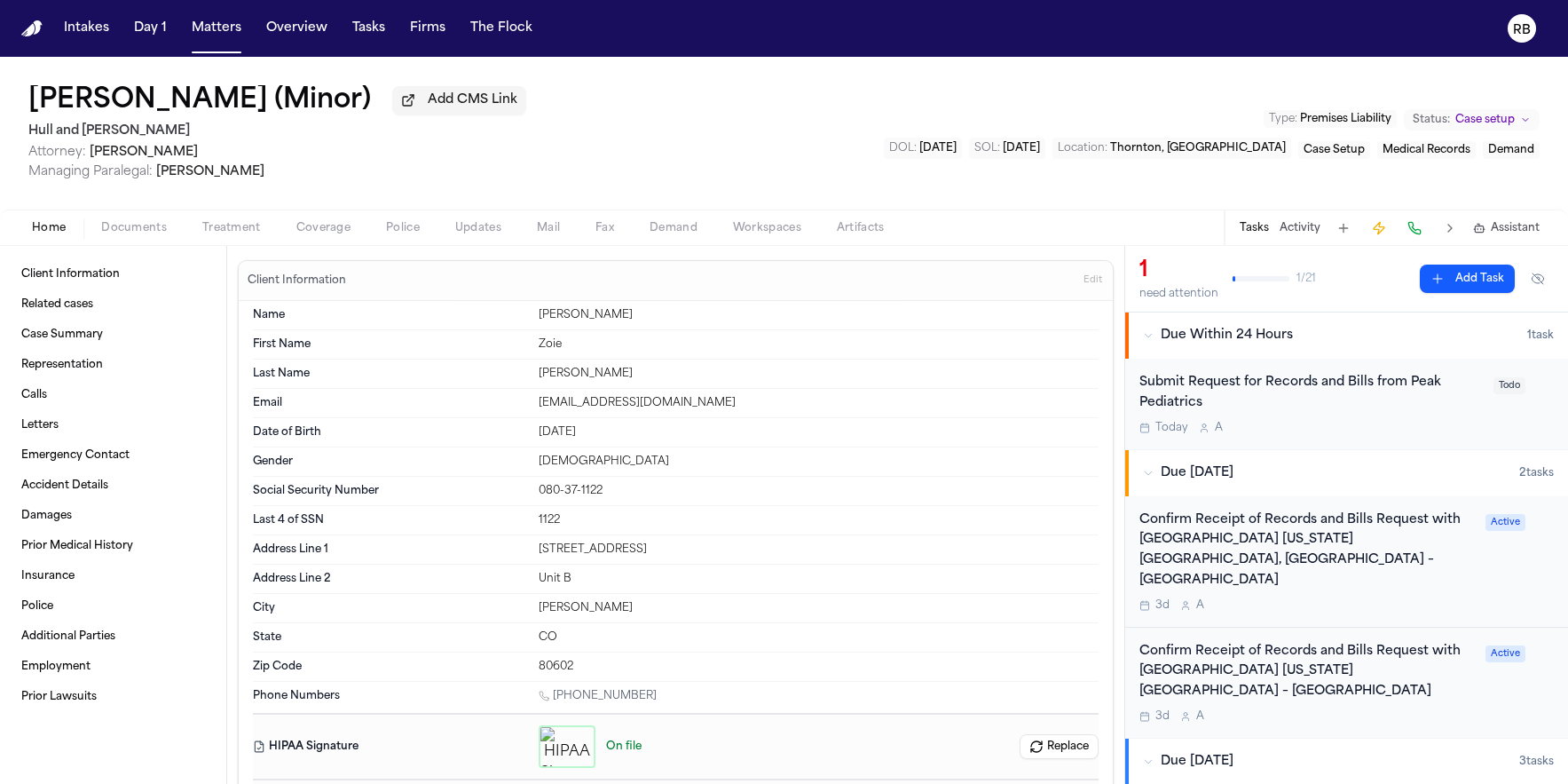
click at [1475, 574] on div "Confirm Receipt of Records and Bills Request with Children's Hospital Colorado …" at bounding box center [1346, 562] width 414 height 102
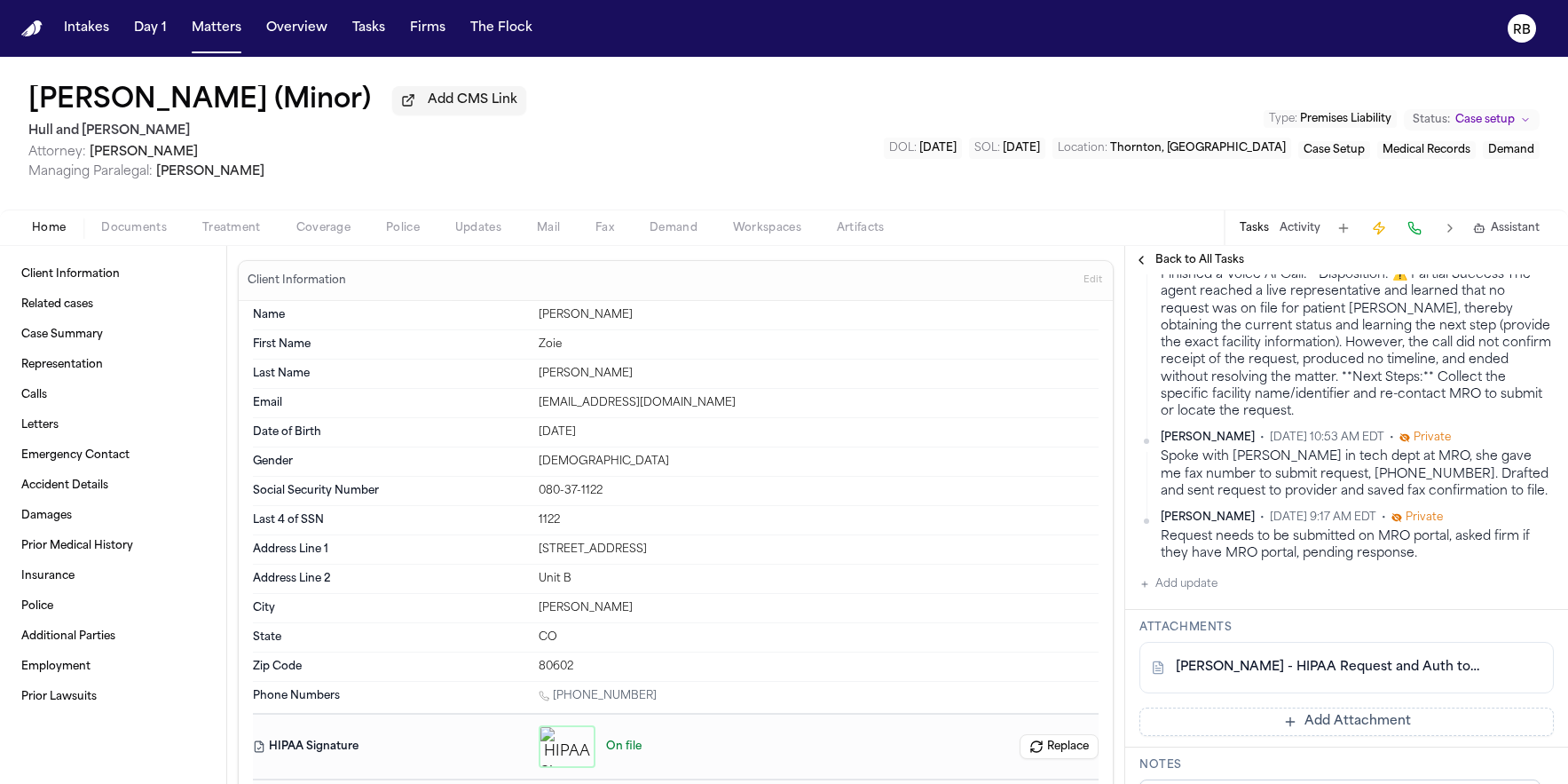
scroll to position [847, 0]
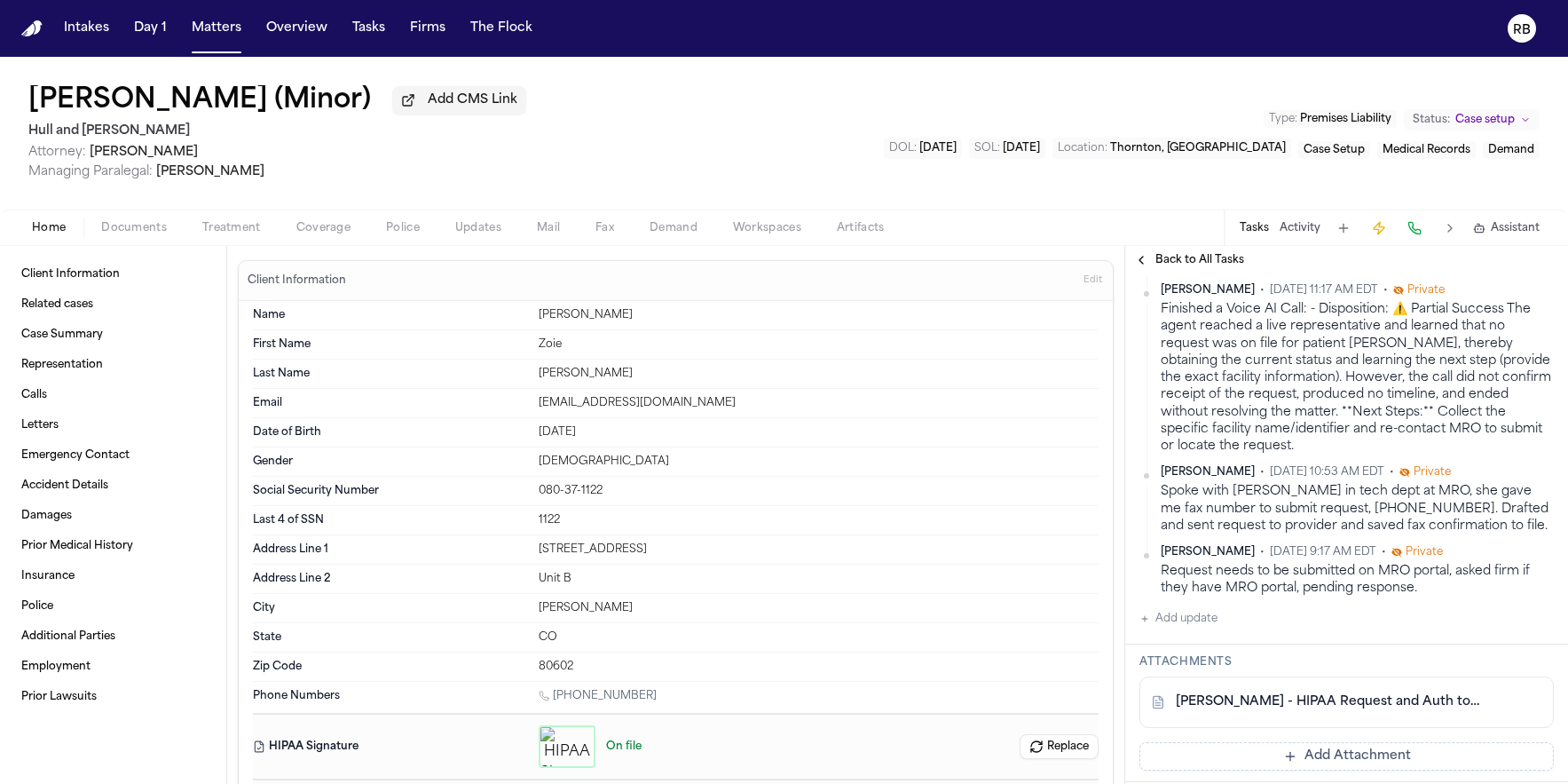
click at [135, 233] on span "Documents" at bounding box center [134, 228] width 65 height 15
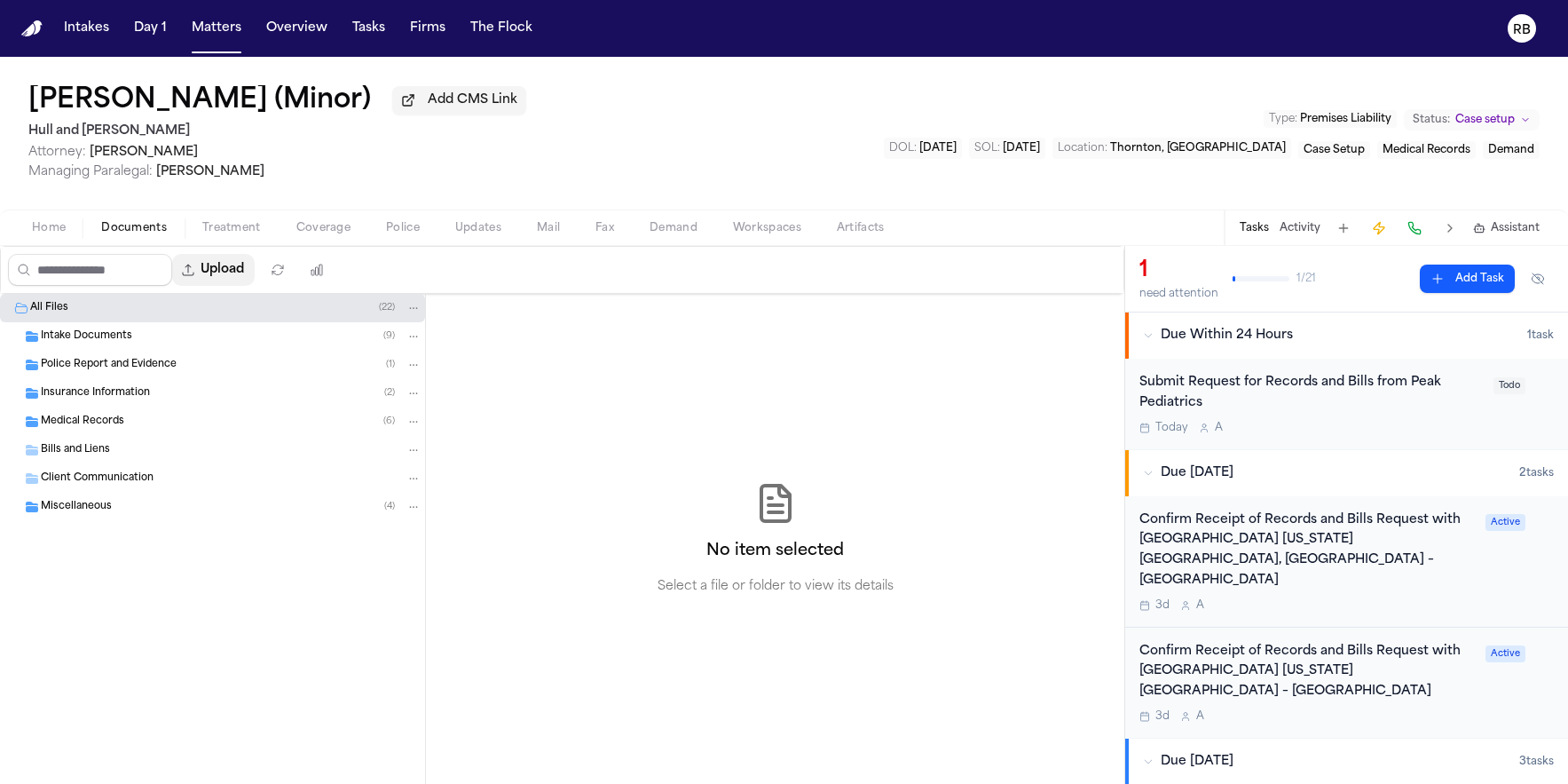
click at [247, 272] on button "Upload" at bounding box center [213, 269] width 83 height 32
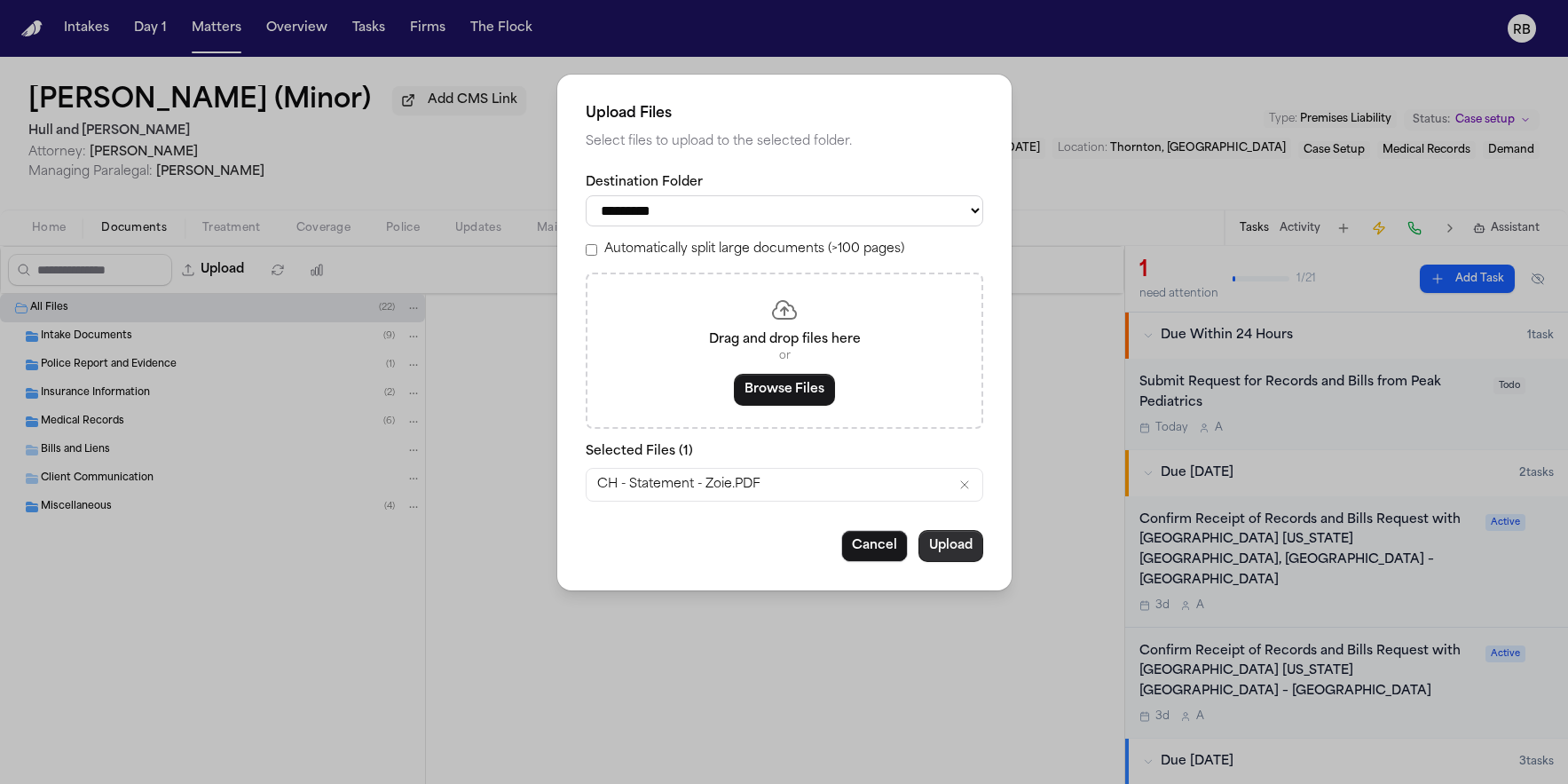
click at [973, 553] on button "Upload" at bounding box center [951, 546] width 64 height 32
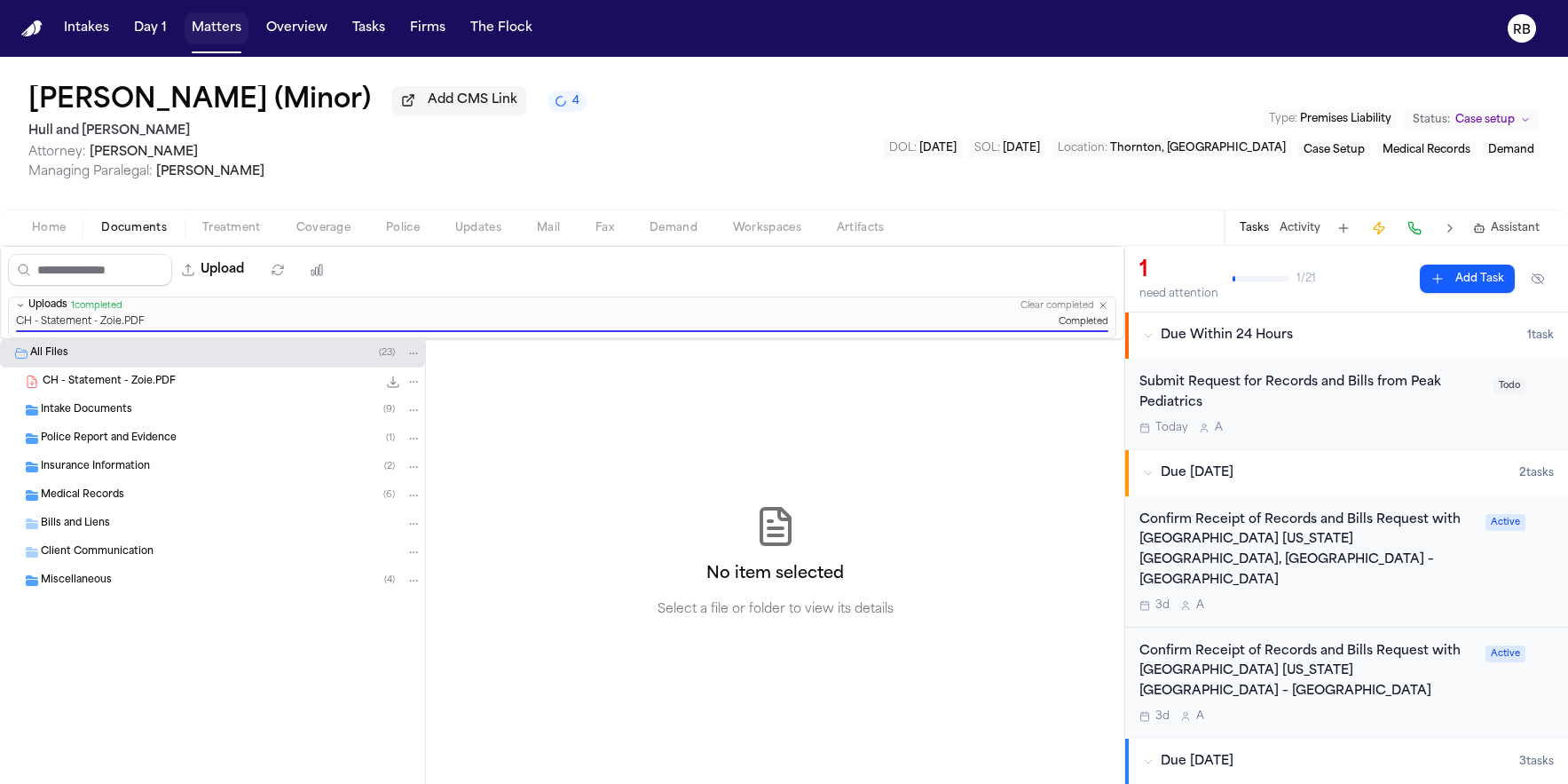
click at [199, 35] on button "Matters" at bounding box center [216, 28] width 64 height 32
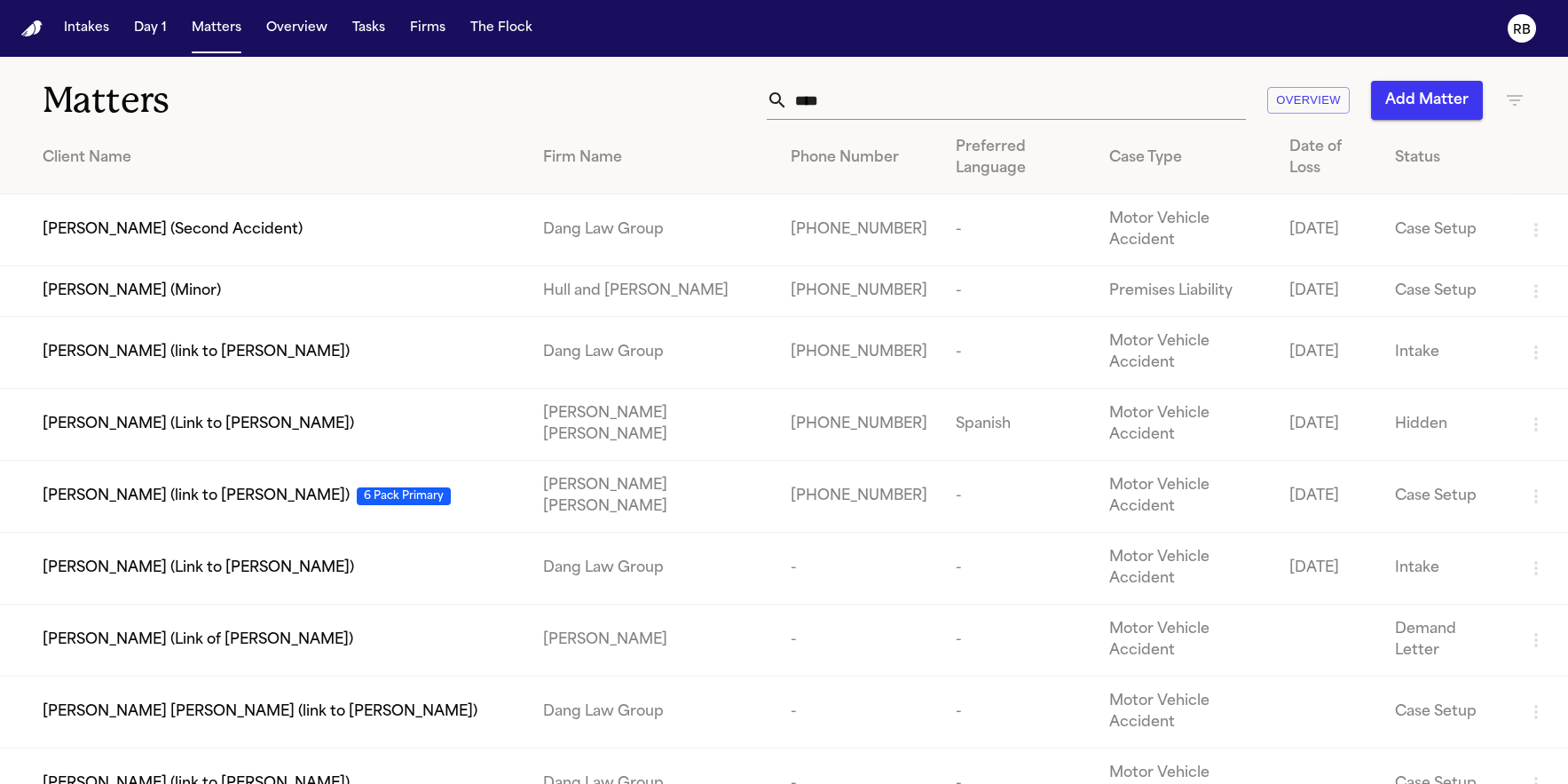
click at [378, 81] on h1 "Matters" at bounding box center [255, 100] width 426 height 45
click at [372, 28] on button "Tasks" at bounding box center [368, 28] width 47 height 32
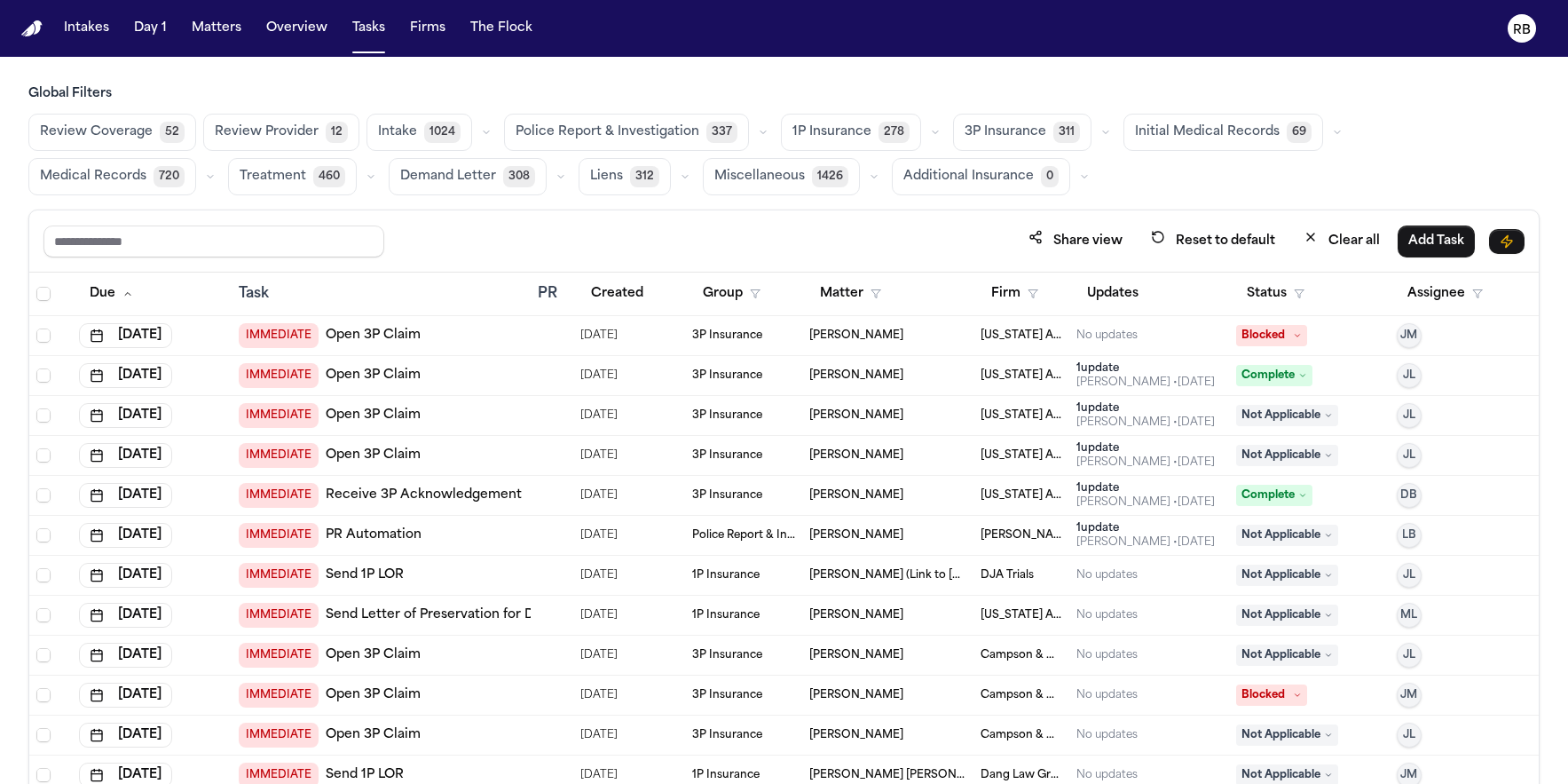
click at [993, 205] on div "Global Filters Review Coverage 52 Review Provider 12 Intake 1024 Police Report …" at bounding box center [784, 473] width 1511 height 777
click at [1304, 184] on div "Review Coverage 52 Review Provider 12 Intake 1024 Police Report & Investigation…" at bounding box center [784, 155] width 1511 height 82
click at [1221, 129] on span "Initial Medical Records" at bounding box center [1207, 133] width 144 height 18
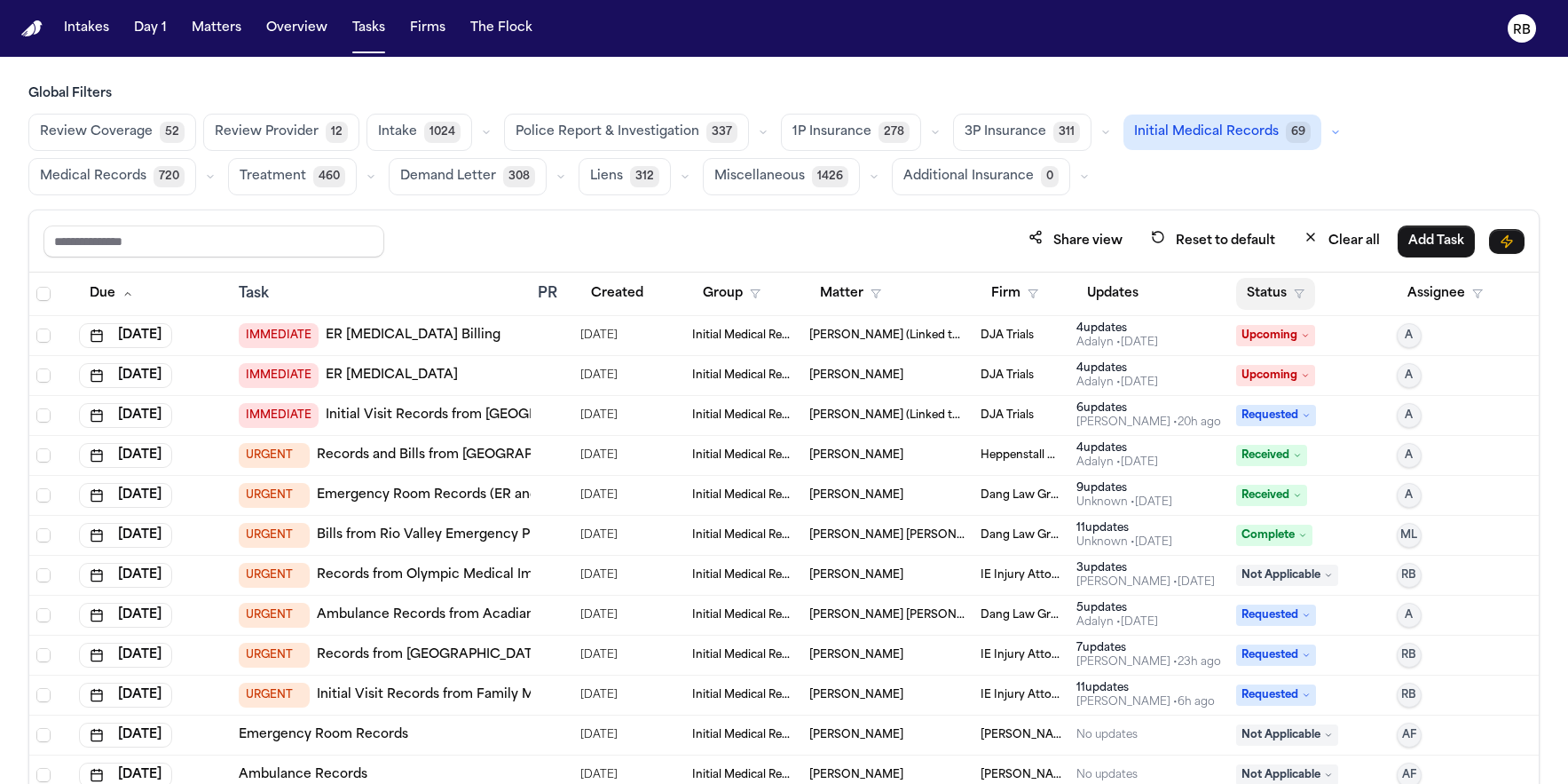
click at [1239, 285] on button "Status" at bounding box center [1276, 294] width 79 height 32
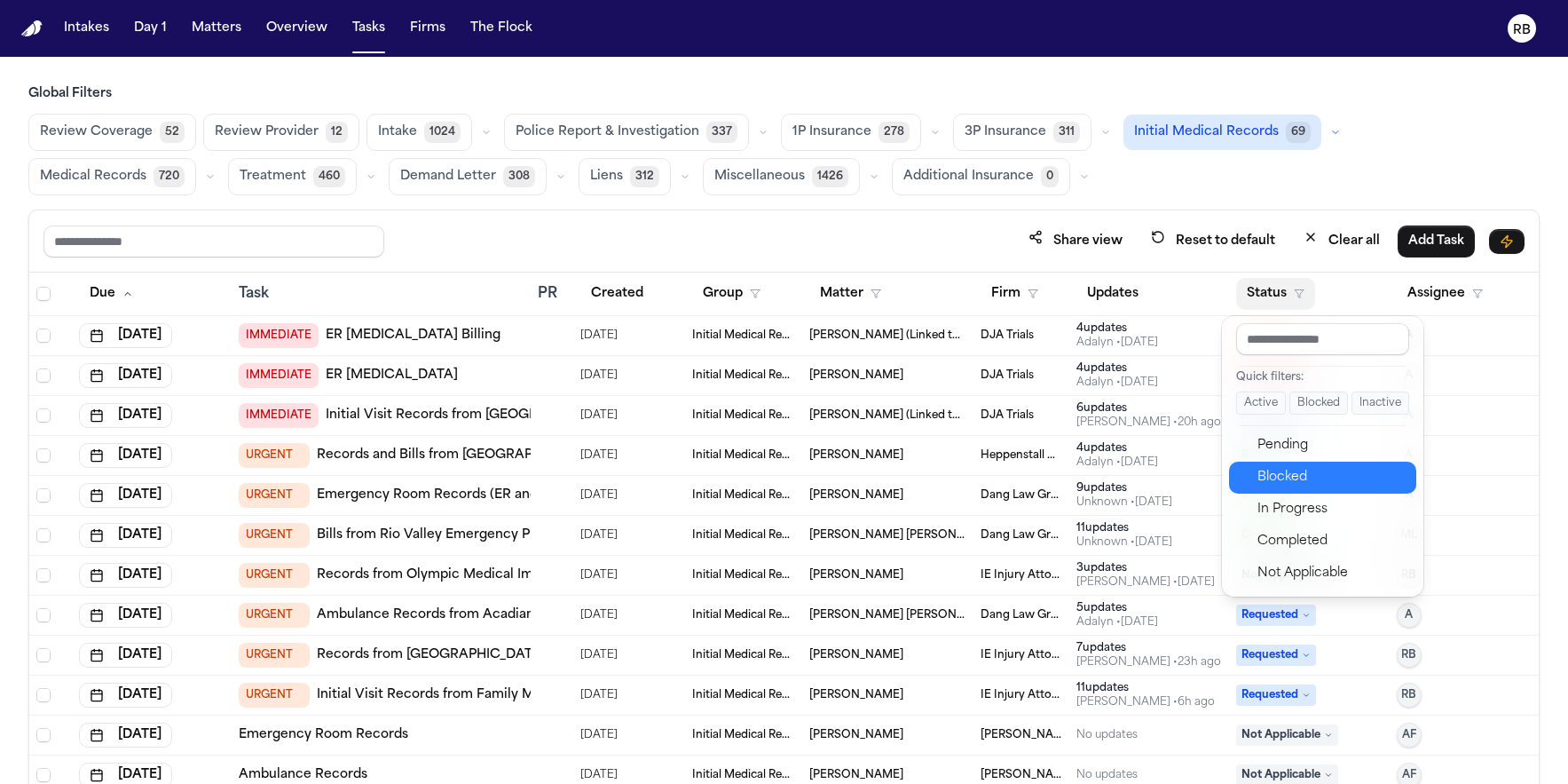
click at [1335, 472] on div "Blocked" at bounding box center [1331, 478] width 148 height 21
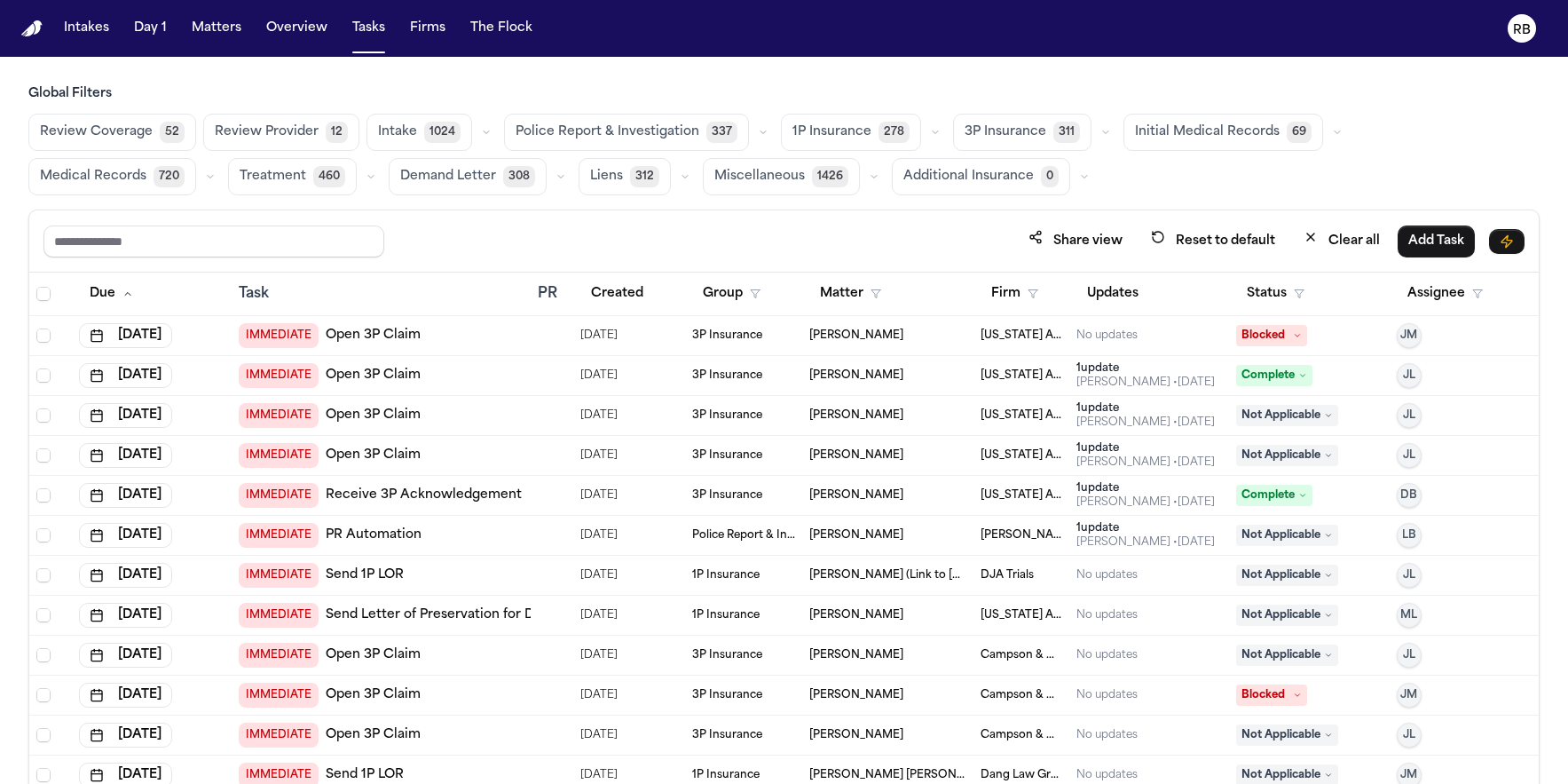
click at [146, 168] on span "Medical Records" at bounding box center [93, 176] width 106 height 18
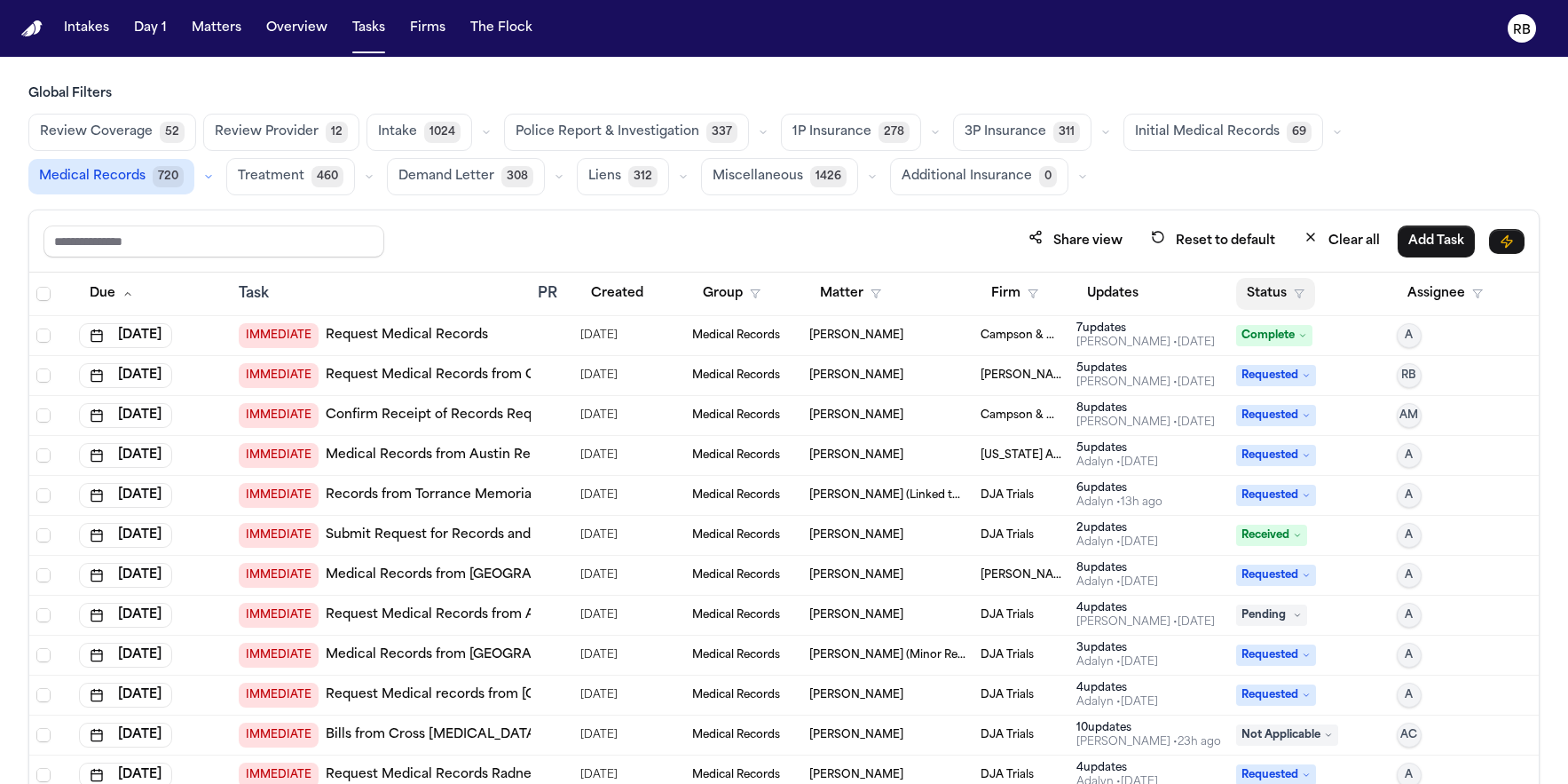
click at [1260, 293] on button "Status" at bounding box center [1276, 294] width 79 height 32
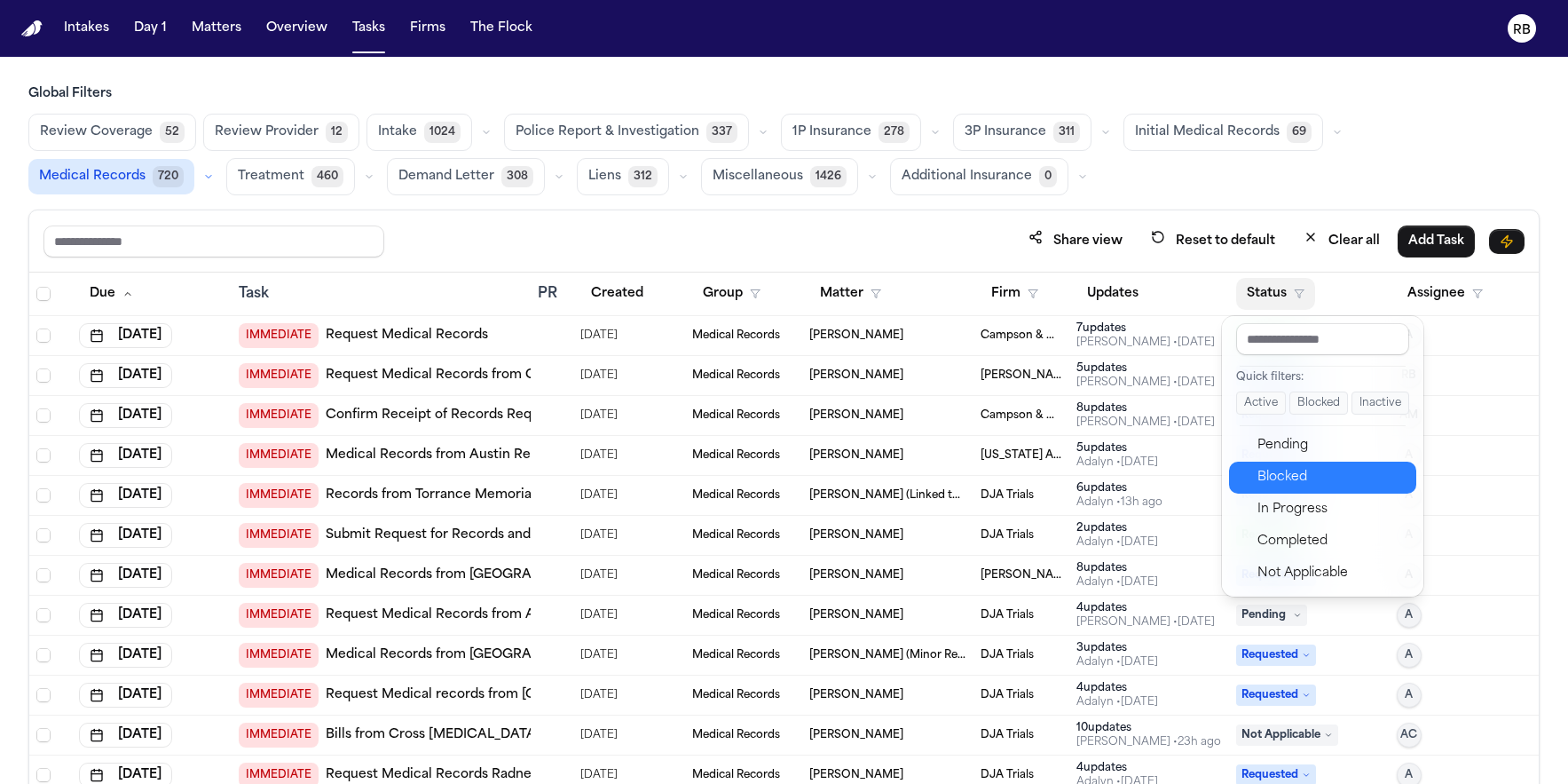
click at [1312, 472] on div "Blocked" at bounding box center [1331, 478] width 148 height 21
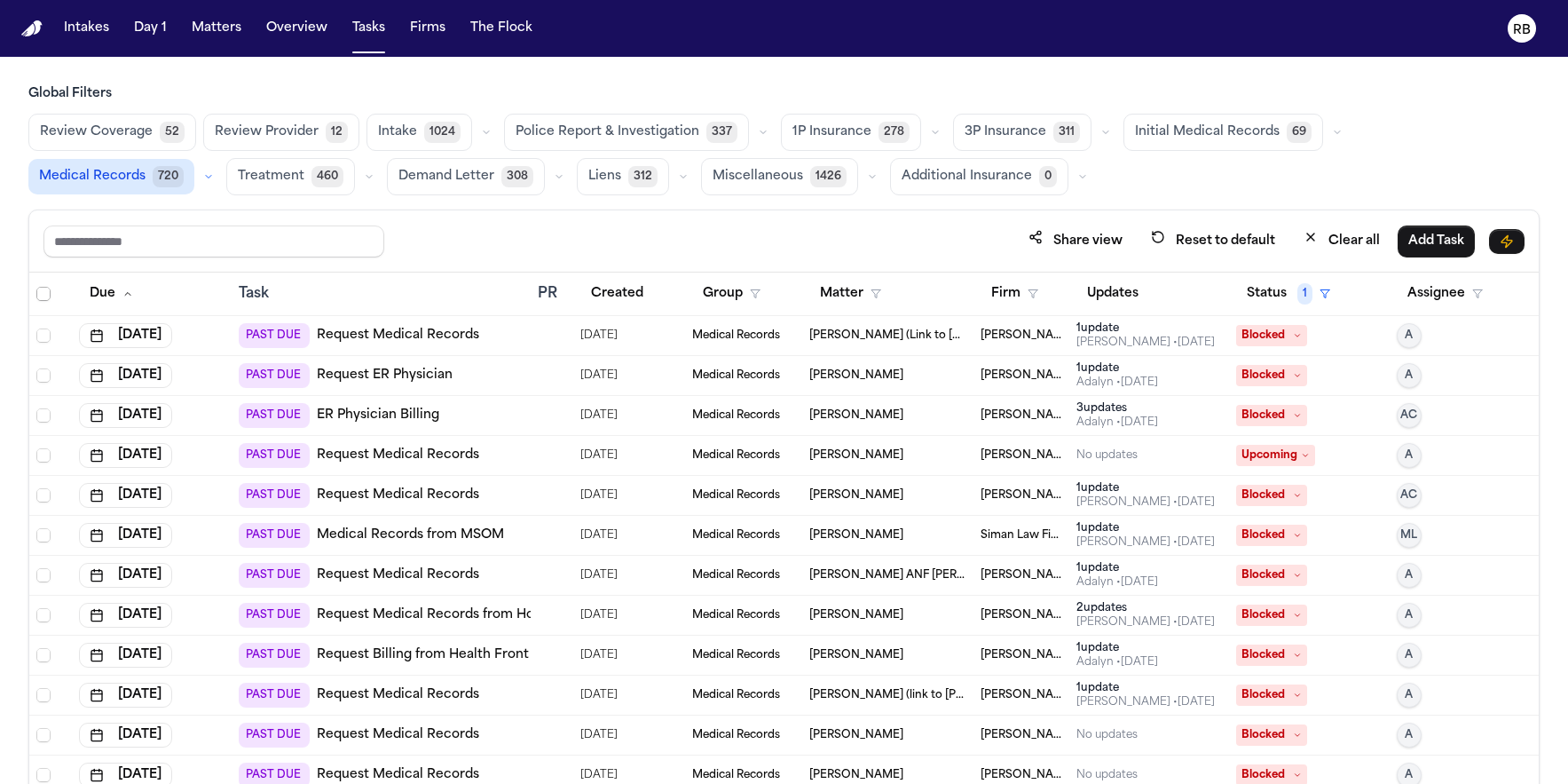
click at [42, 294] on span "Select all" at bounding box center [43, 294] width 15 height 15
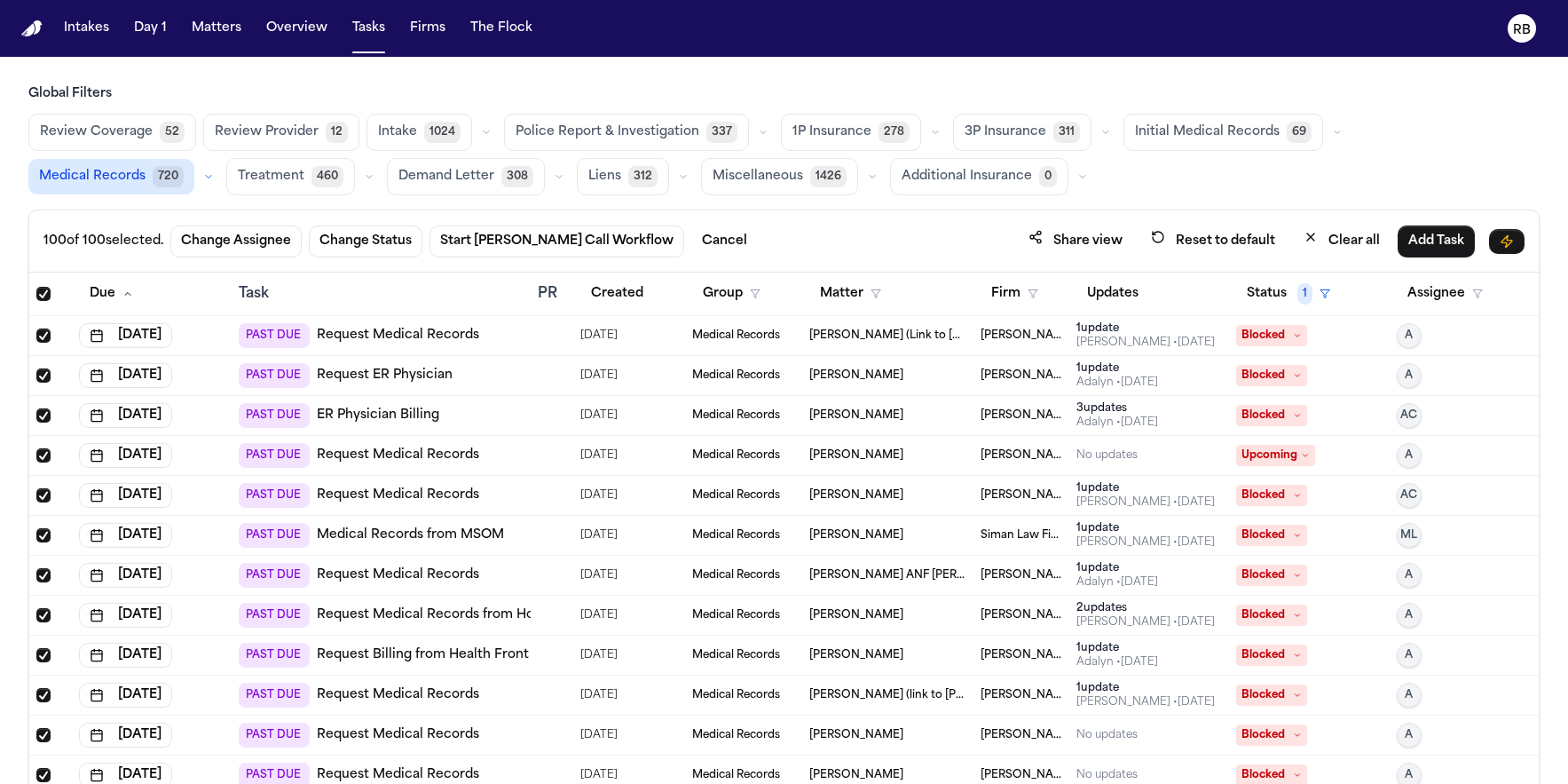
click at [42, 294] on span "Select all" at bounding box center [43, 294] width 15 height 15
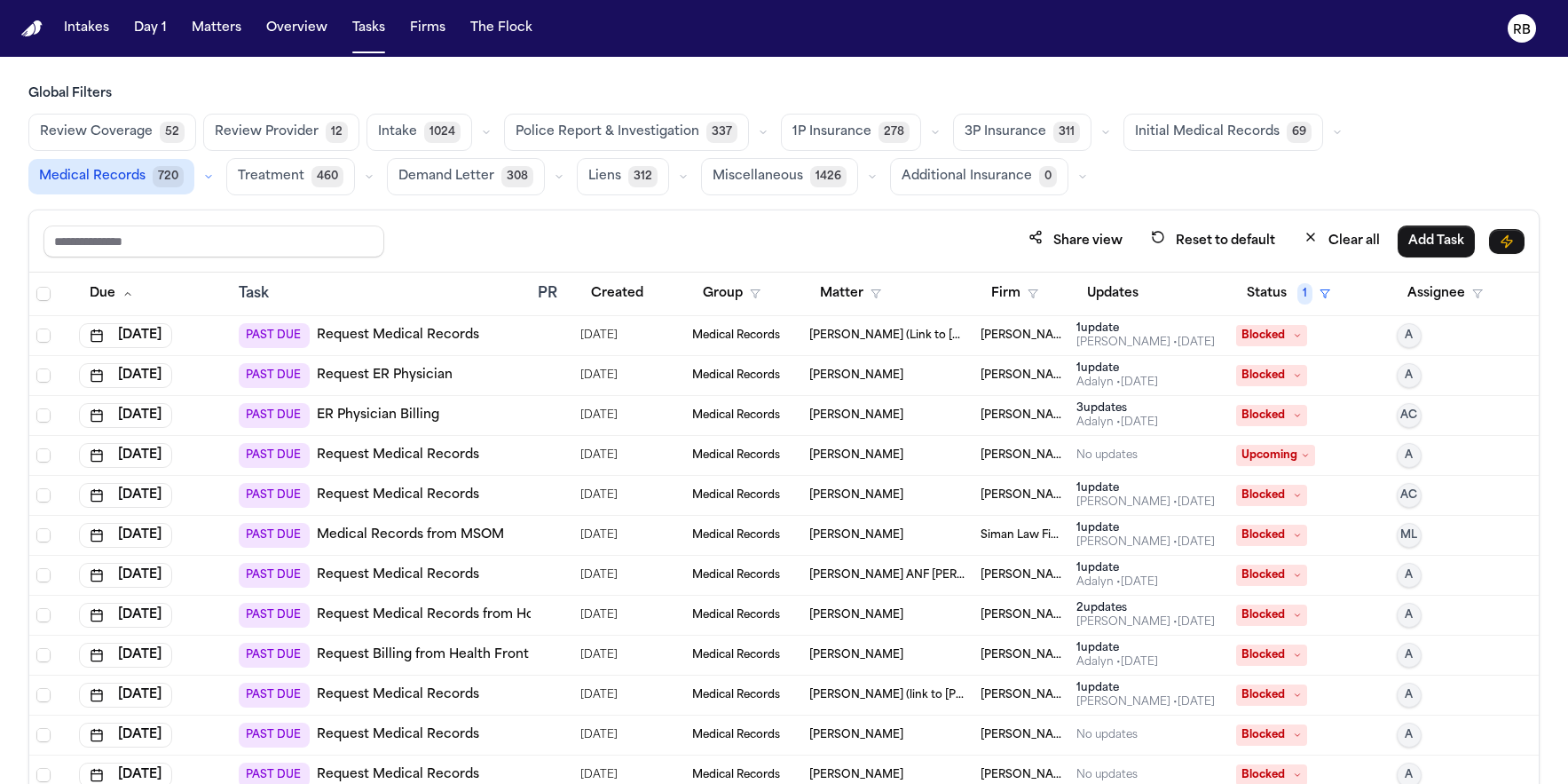
click at [563, 247] on div "Share view Reset to default Clear all Add Task" at bounding box center [784, 241] width 1481 height 33
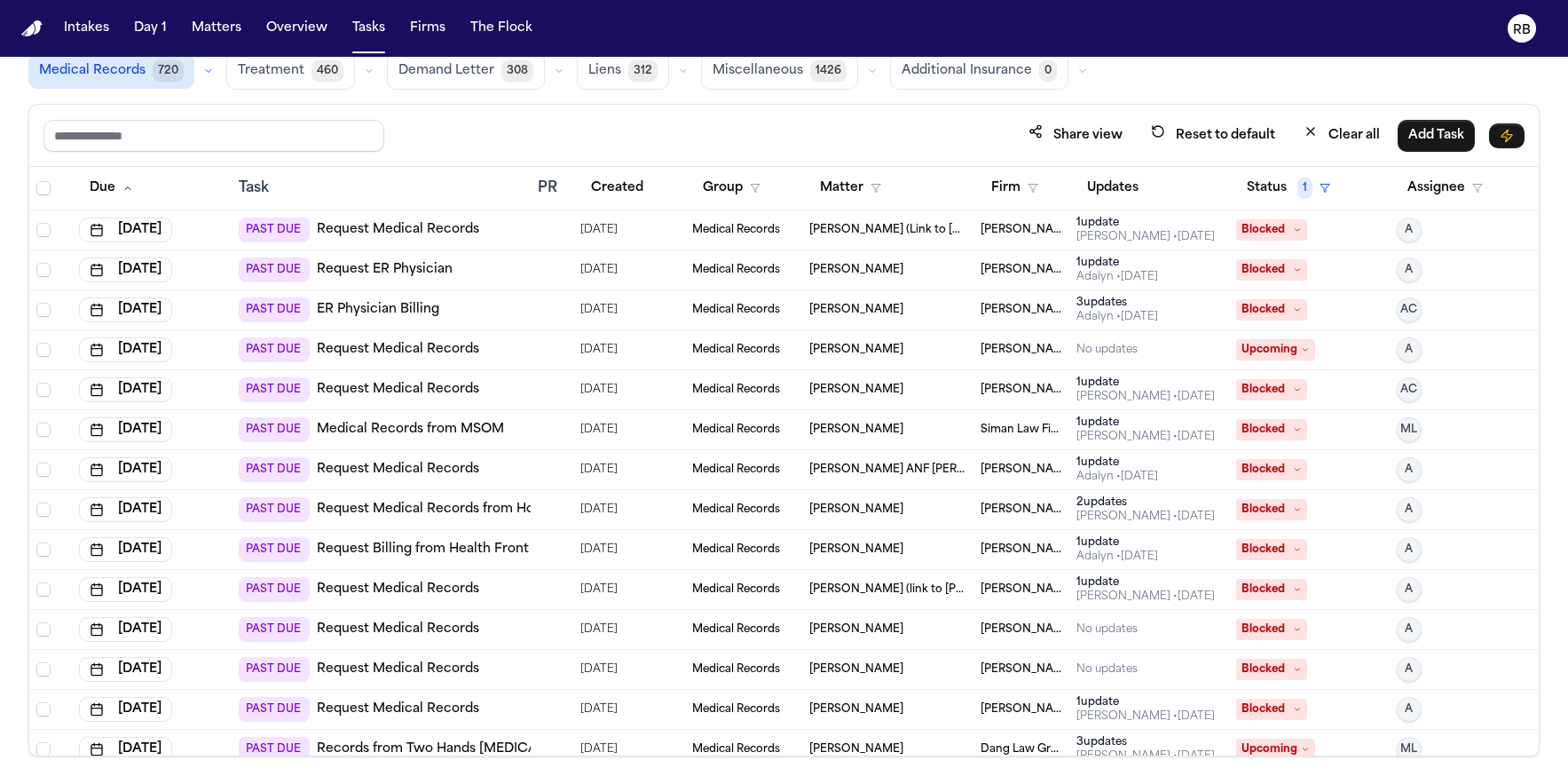
click at [513, 119] on div "Share view Reset to default Clear all Add Task" at bounding box center [784, 136] width 1481 height 33
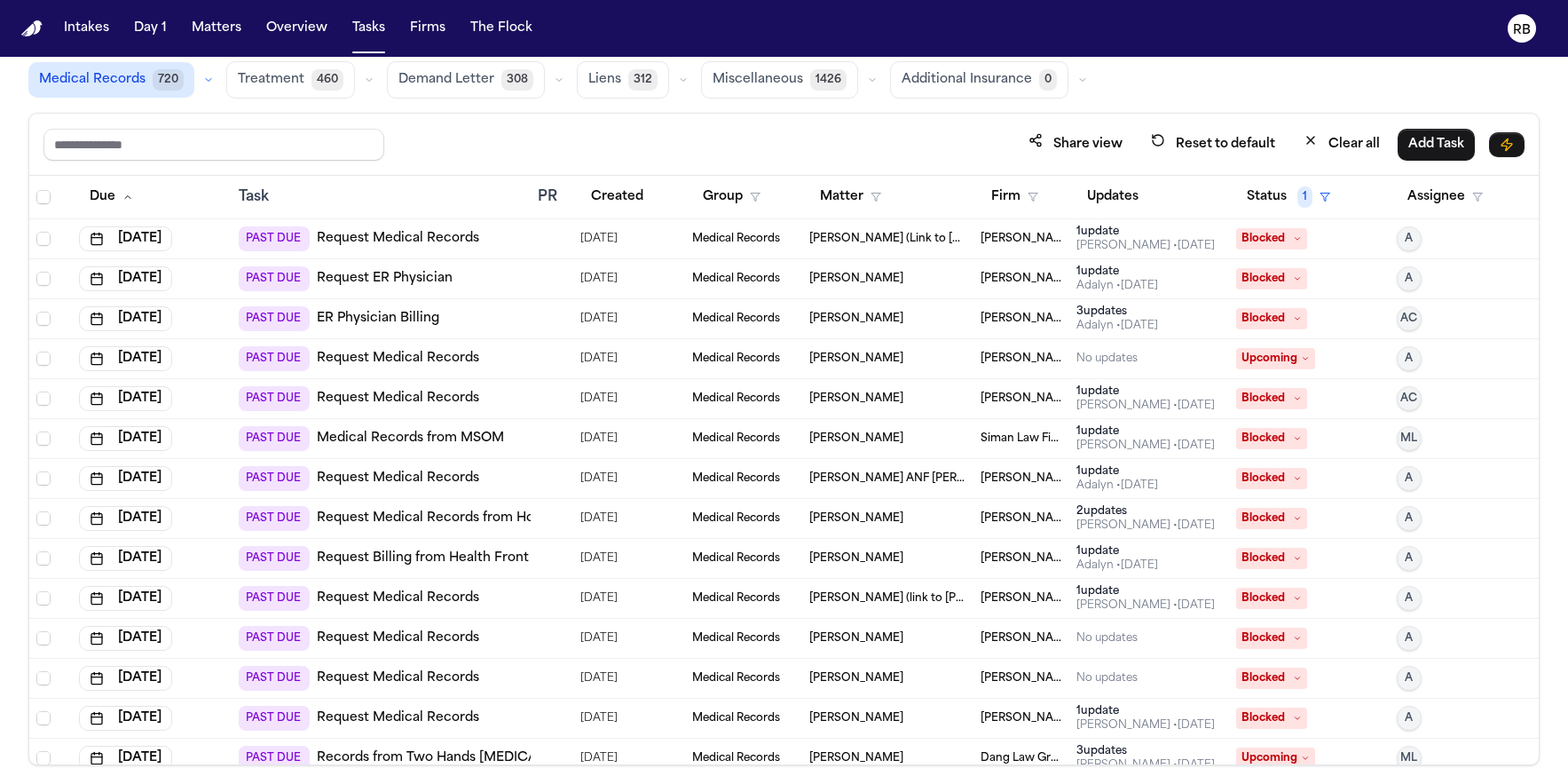
scroll to position [105, 0]
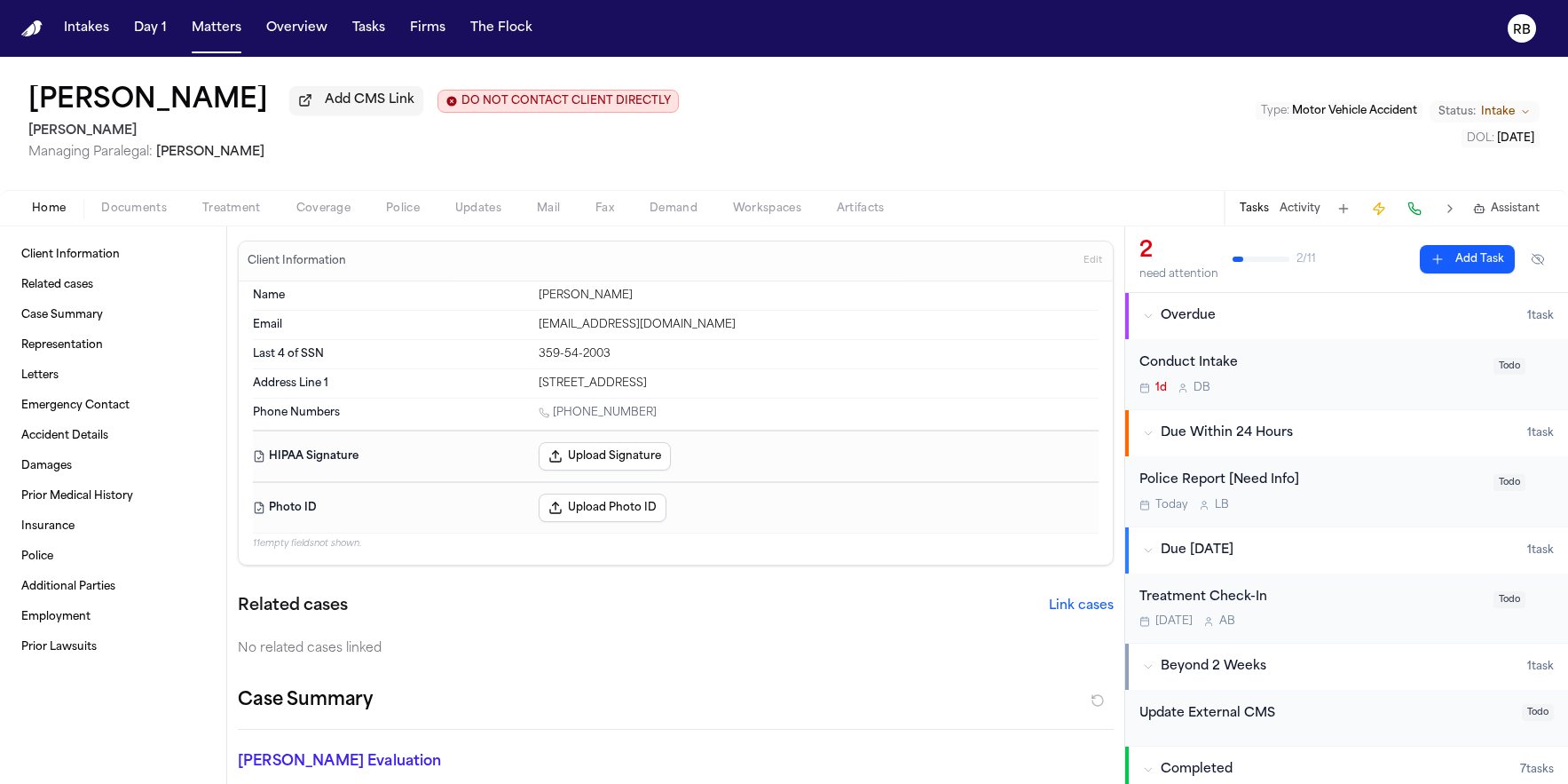
click at [1130, 151] on div "[PERSON_NAME] Add CMS Link DO NOT CONTACT CLIENT DIRECTLY DO NOT CONTACT [PERSO…" at bounding box center [784, 123] width 1568 height 134
click at [987, 143] on div "[PERSON_NAME] Add CMS Link DO NOT CONTACT CLIENT DIRECTLY DO NOT CONTACT [PERSO…" at bounding box center [784, 123] width 1568 height 134
click at [230, 214] on span "Treatment" at bounding box center [232, 209] width 58 height 15
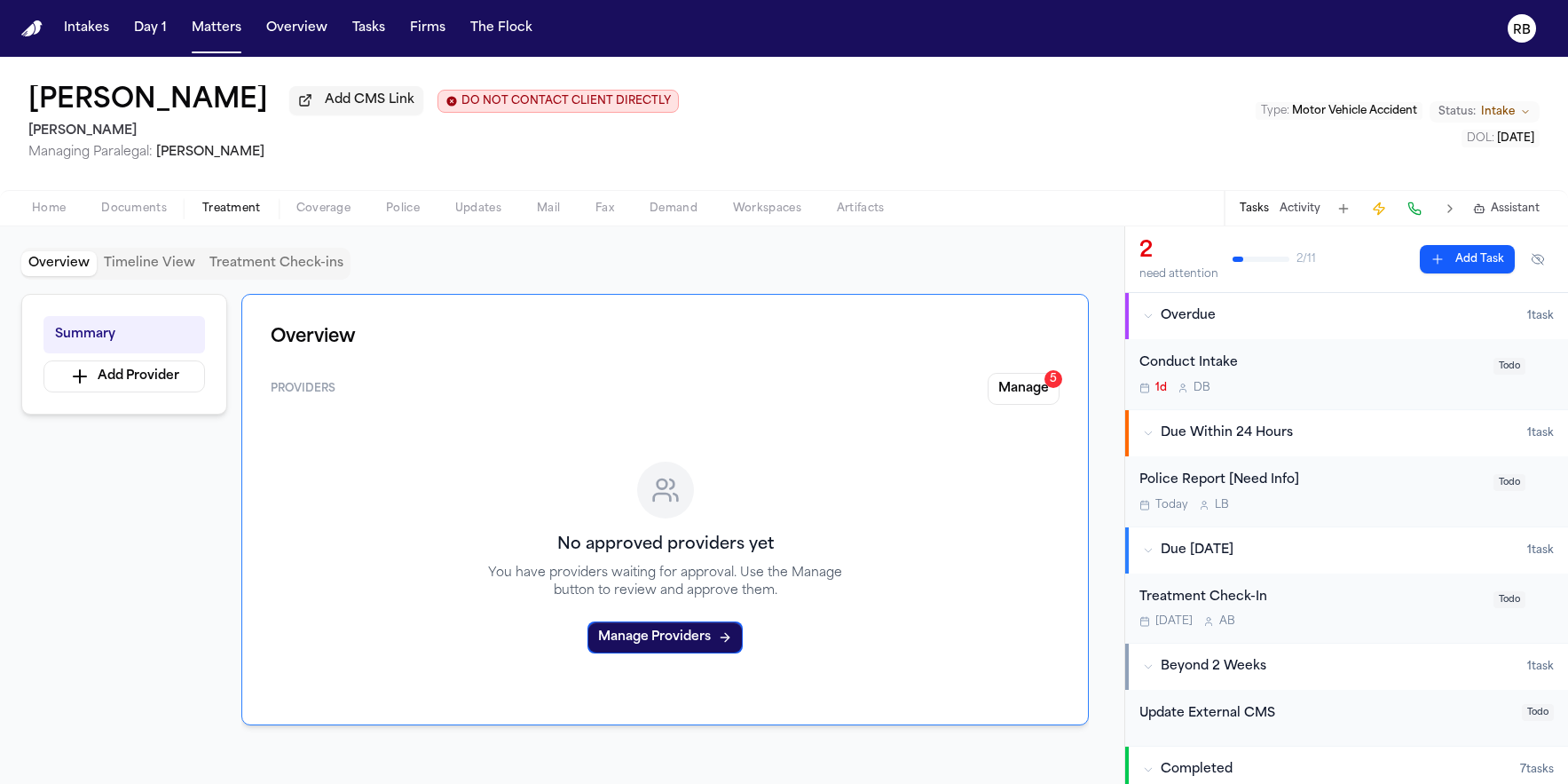
click at [807, 179] on div "[PERSON_NAME] Add CMS Link DO NOT CONTACT CLIENT DIRECTLY DO NOT CONTACT [PERSO…" at bounding box center [784, 123] width 1568 height 134
click at [1020, 173] on div "[PERSON_NAME] Add CMS Link DO NOT CONTACT CLIENT DIRECTLY DO NOT CONTACT [PERSO…" at bounding box center [784, 123] width 1568 height 134
click at [372, 24] on button "Tasks" at bounding box center [368, 28] width 47 height 32
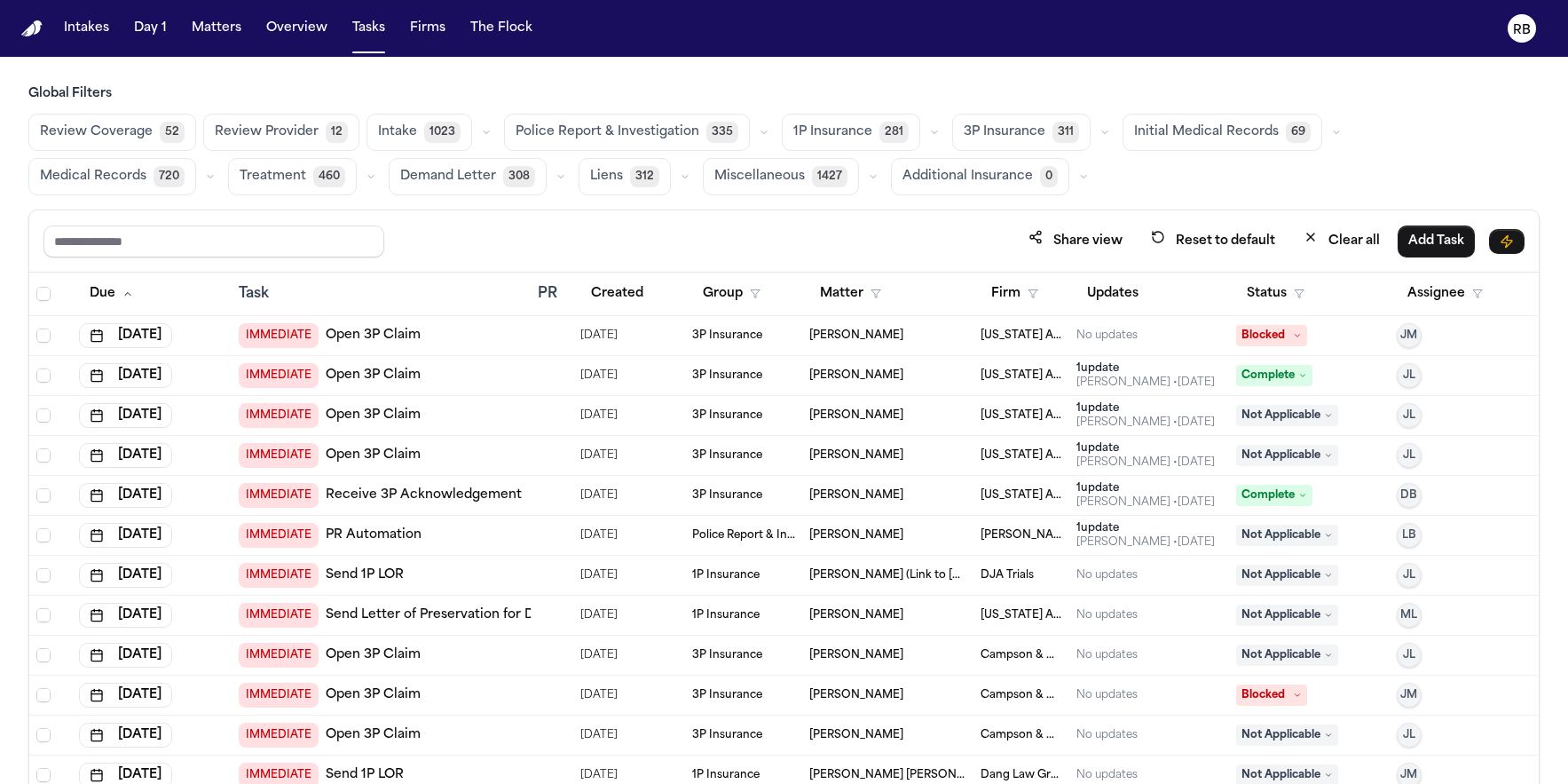
click at [956, 203] on div "Global Filters Review Coverage 52 Review Provider 12 Intake 1023 Police Report …" at bounding box center [784, 473] width 1511 height 777
click at [934, 219] on div "Share view Reset to default Clear all Add Task" at bounding box center [784, 242] width 1510 height 62
click at [562, 81] on main "Global Filters Review Coverage 52 Review Provider 12 Intake 1023 Police Report …" at bounding box center [784, 420] width 1568 height 727
click at [402, 67] on main "Global Filters Review Coverage 52 Review Provider 12 Intake 1023 Police Report …" at bounding box center [784, 420] width 1568 height 727
click at [358, 32] on button "Tasks" at bounding box center [368, 28] width 47 height 32
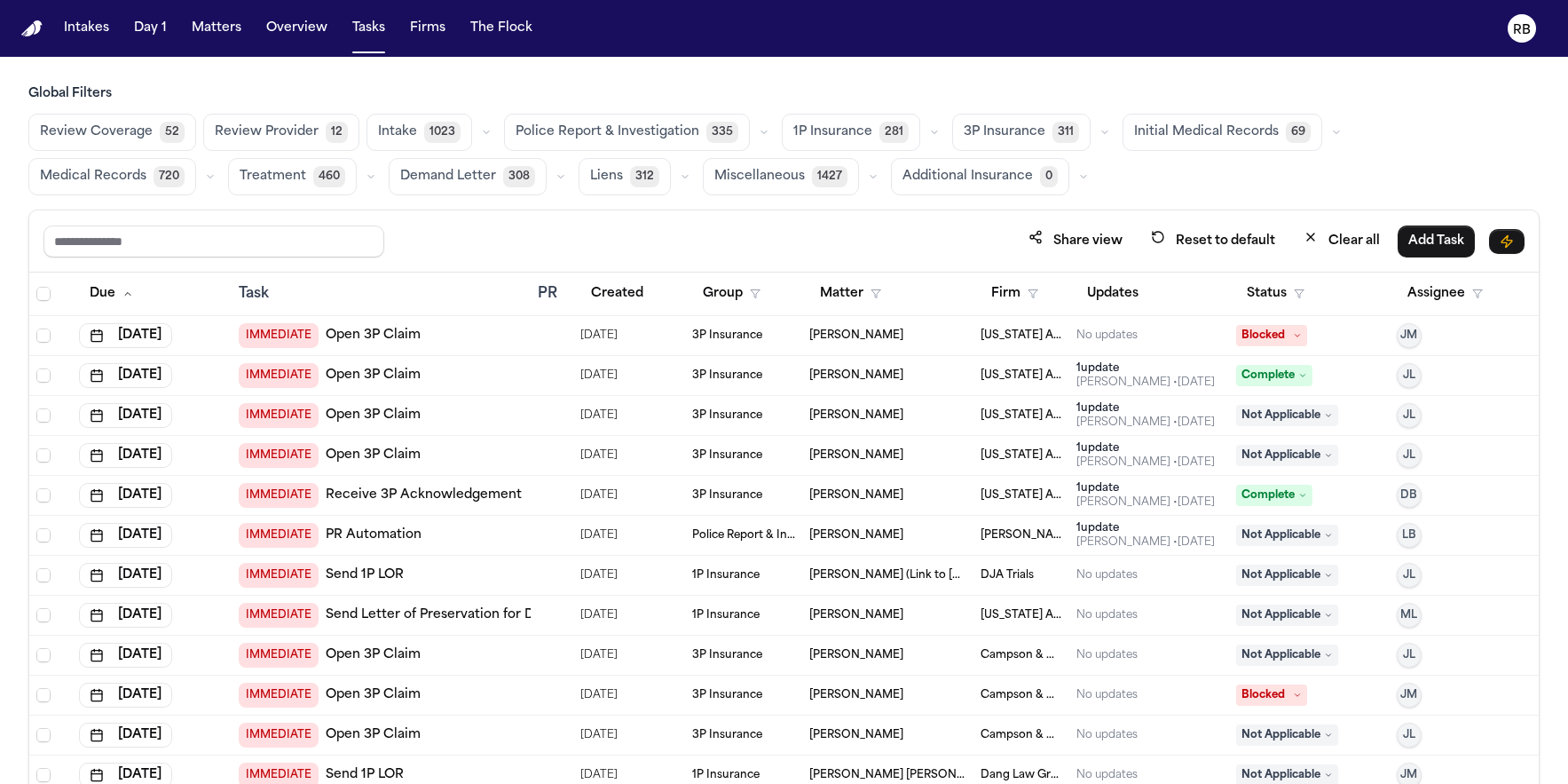
click at [442, 92] on h3 "Global Filters" at bounding box center [784, 94] width 1511 height 18
click at [457, 85] on h3 "Global Filters" at bounding box center [784, 94] width 1511 height 18
click at [771, 63] on main "Global Filters Review Coverage 52 Review Provider 12 Intake 1023 Police Report …" at bounding box center [784, 420] width 1568 height 727
click at [146, 168] on span "Medical Records" at bounding box center [93, 176] width 106 height 18
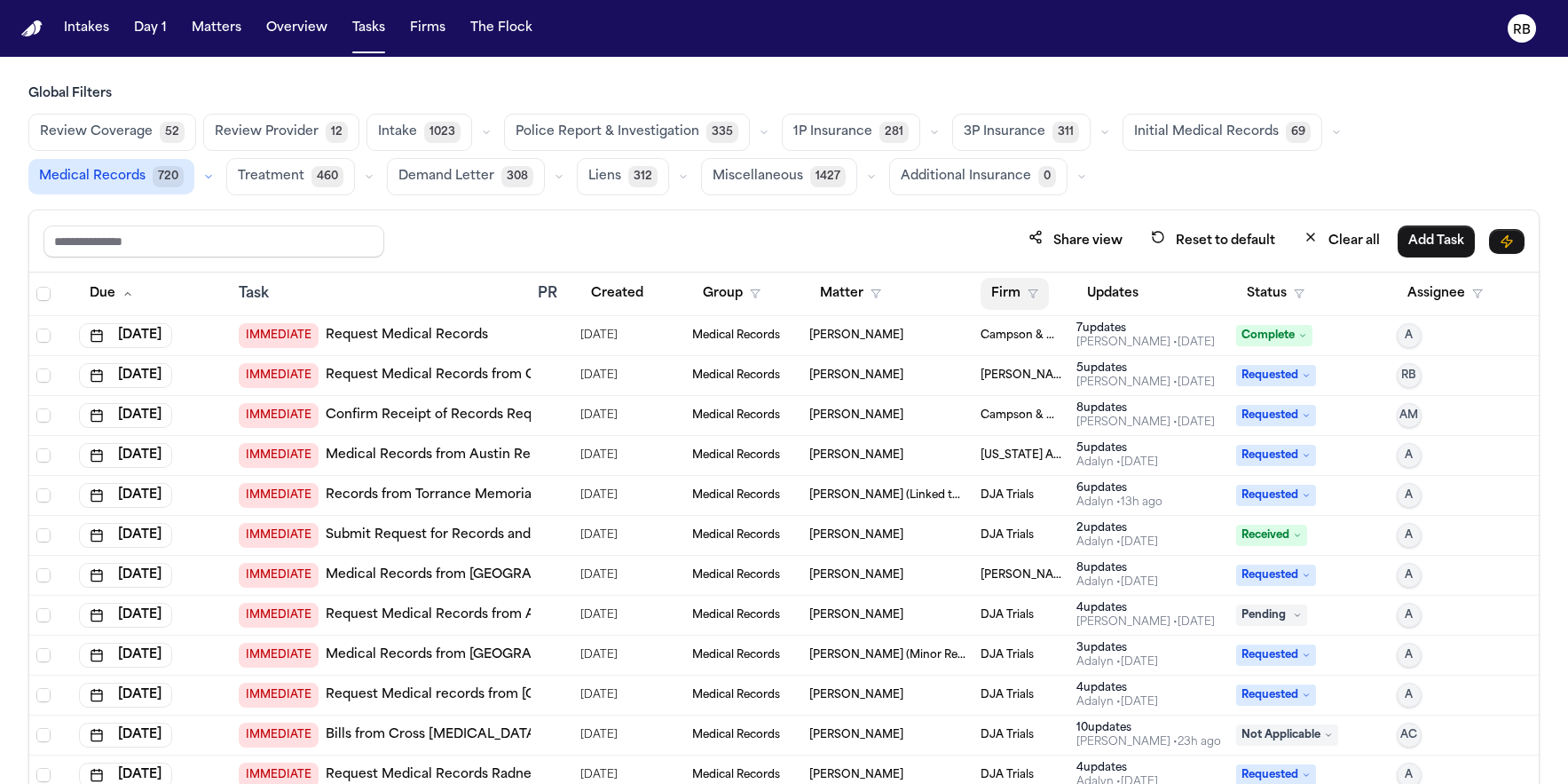
click at [1003, 286] on button "Firm" at bounding box center [1014, 294] width 68 height 32
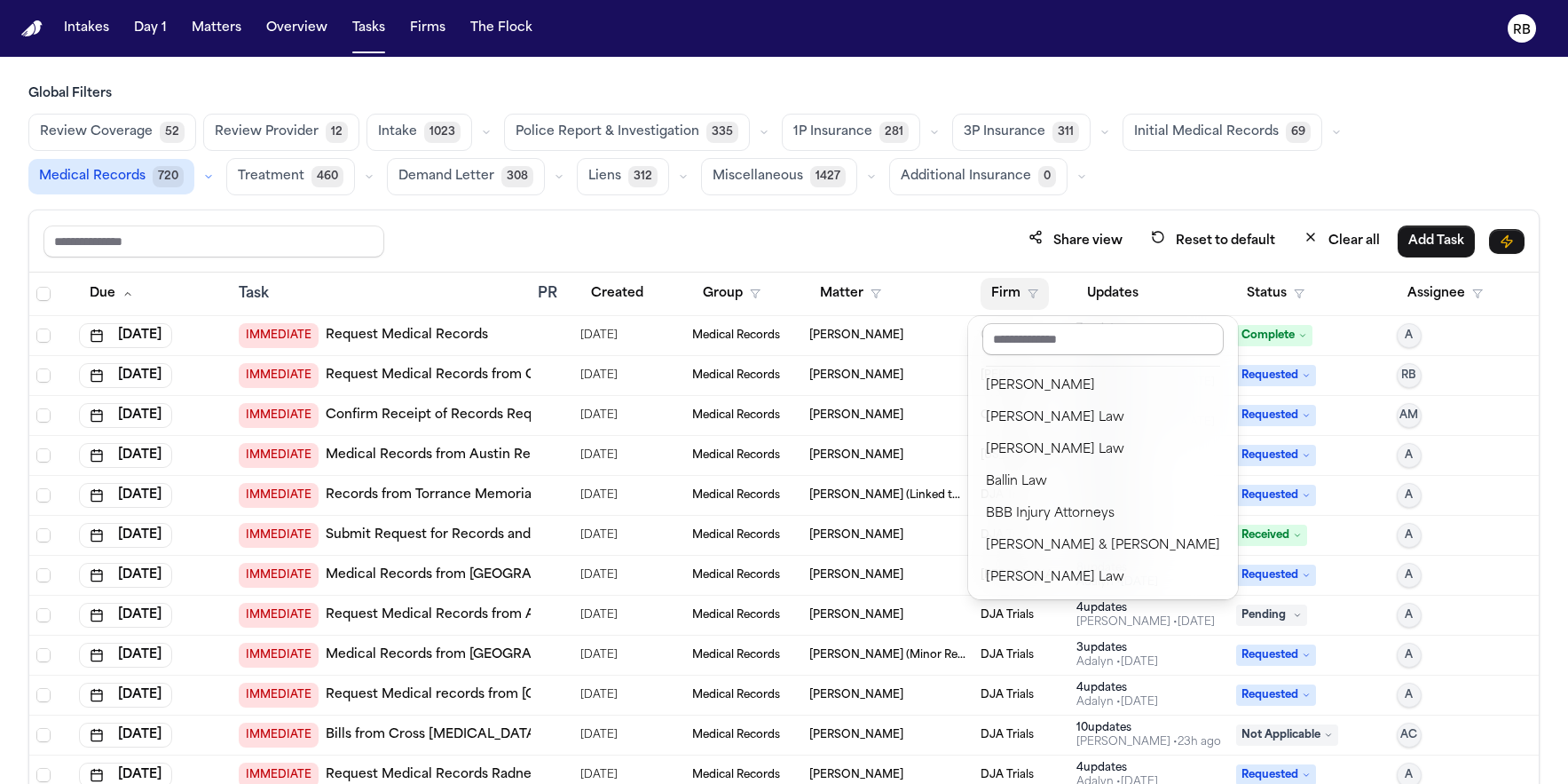
click at [1044, 340] on input "text" at bounding box center [1103, 338] width 242 height 32
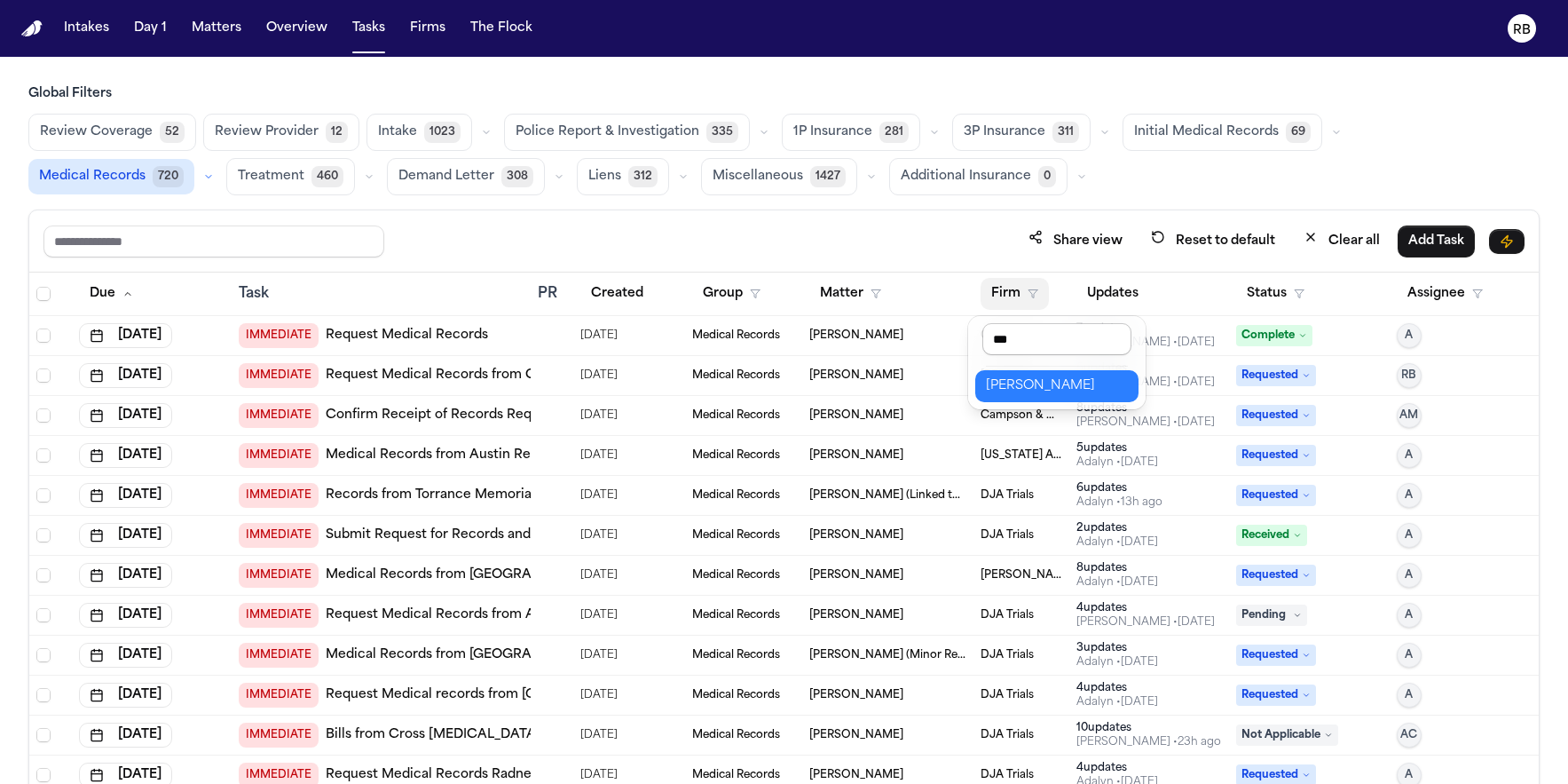
type input "****"
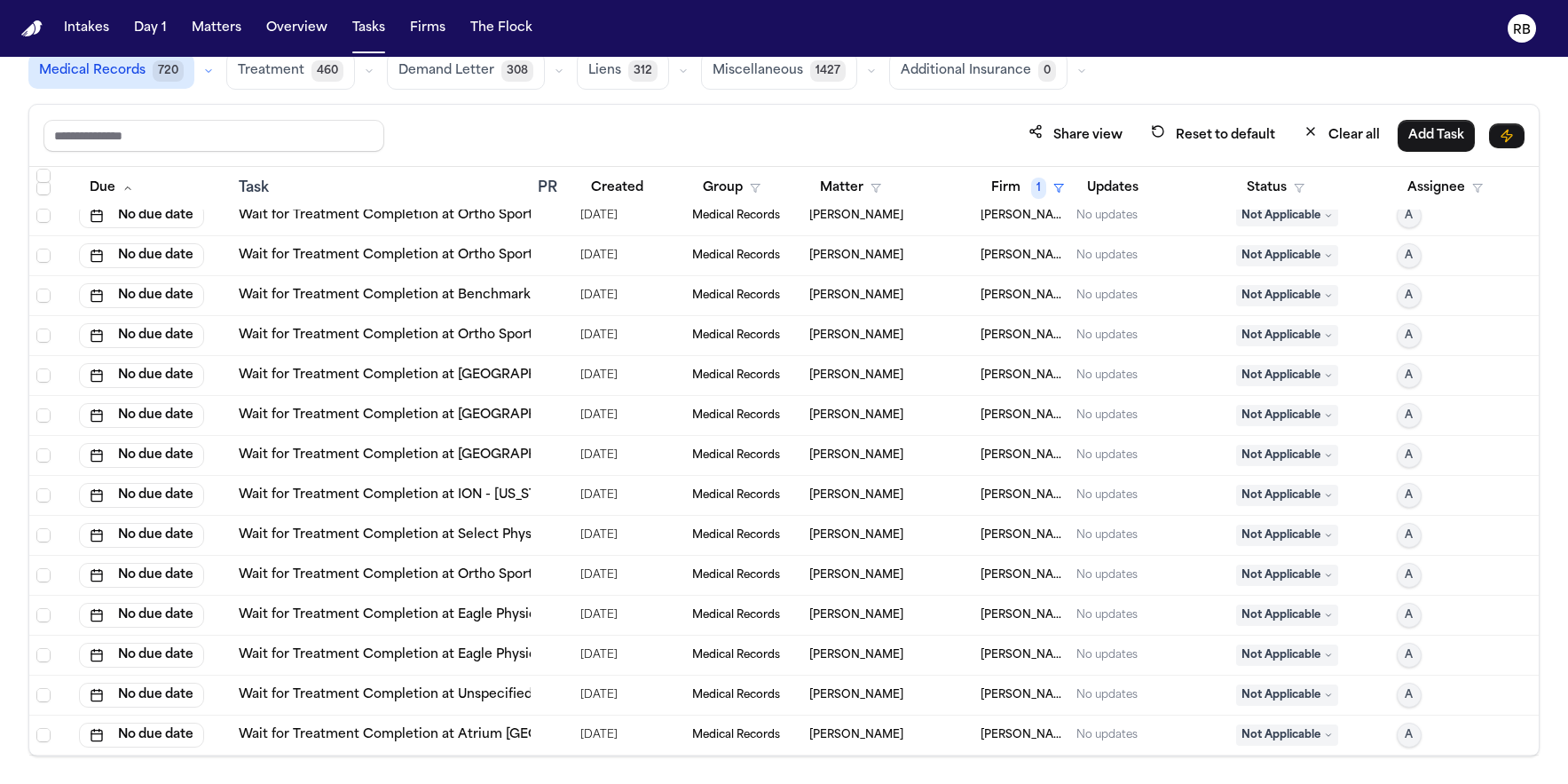
scroll to position [210, 0]
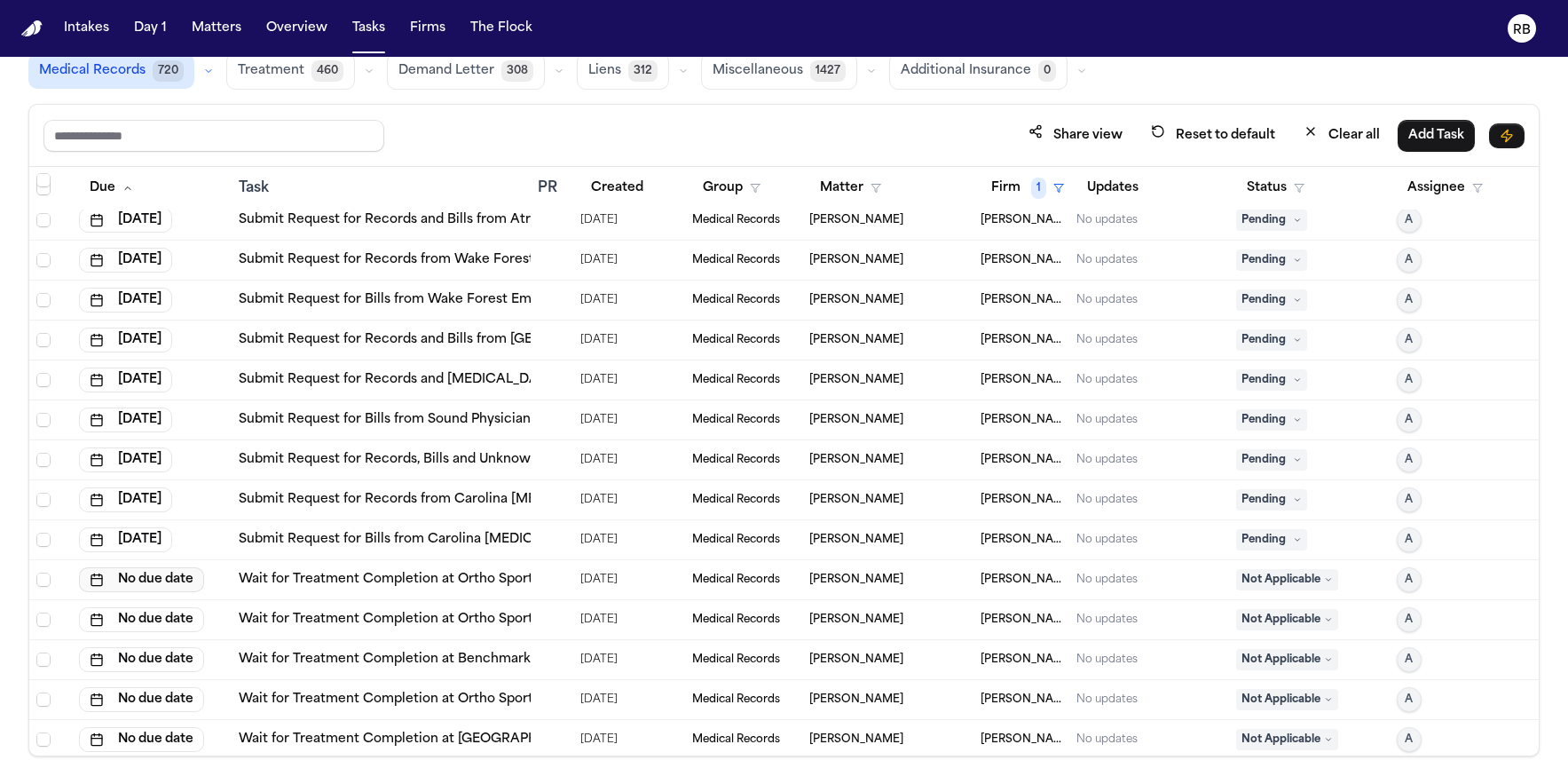
click at [181, 580] on button "No due date" at bounding box center [141, 579] width 125 height 24
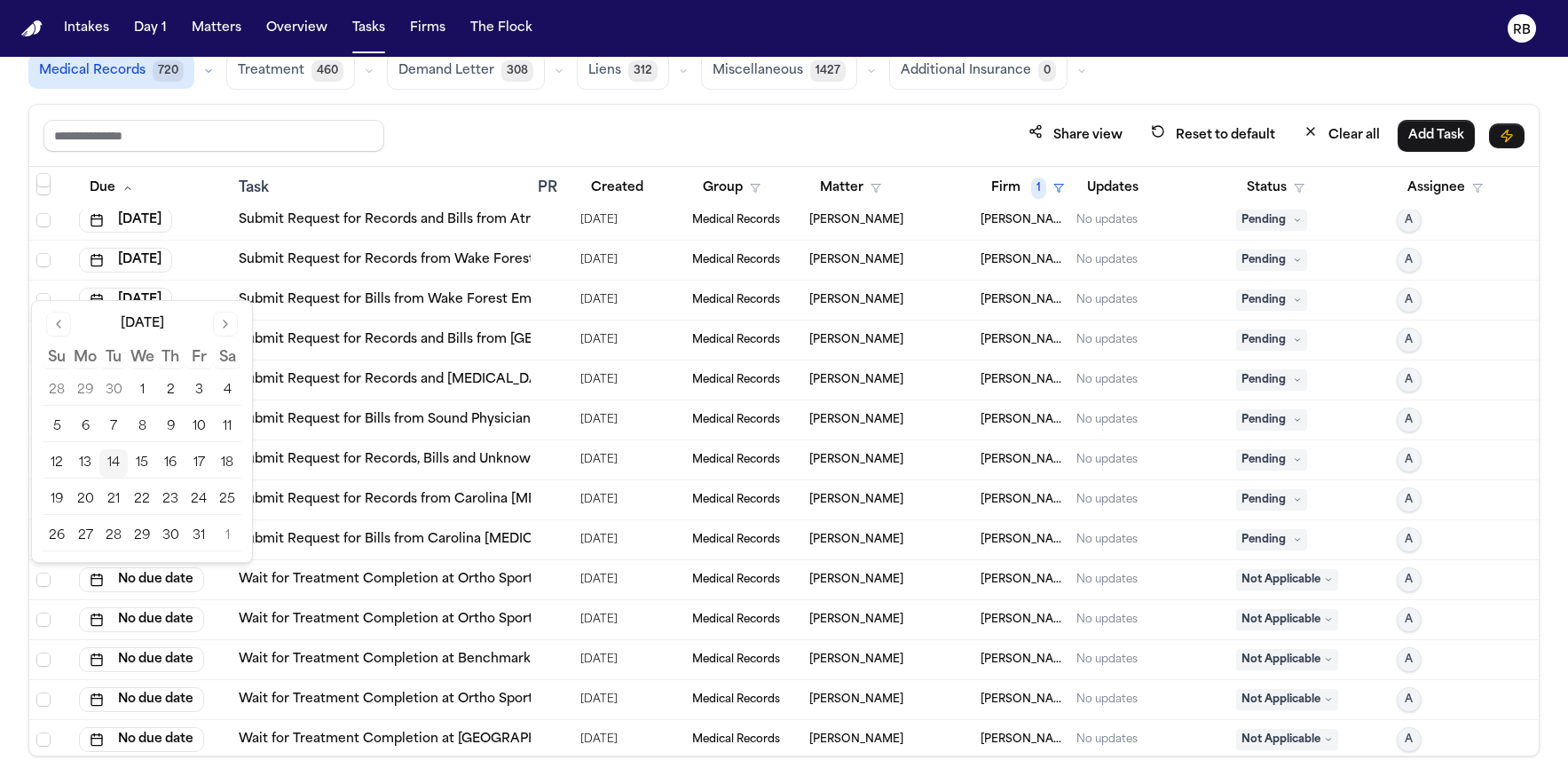
click at [536, 138] on div "Share view Reset to default Clear all Add Task" at bounding box center [784, 136] width 1481 height 33
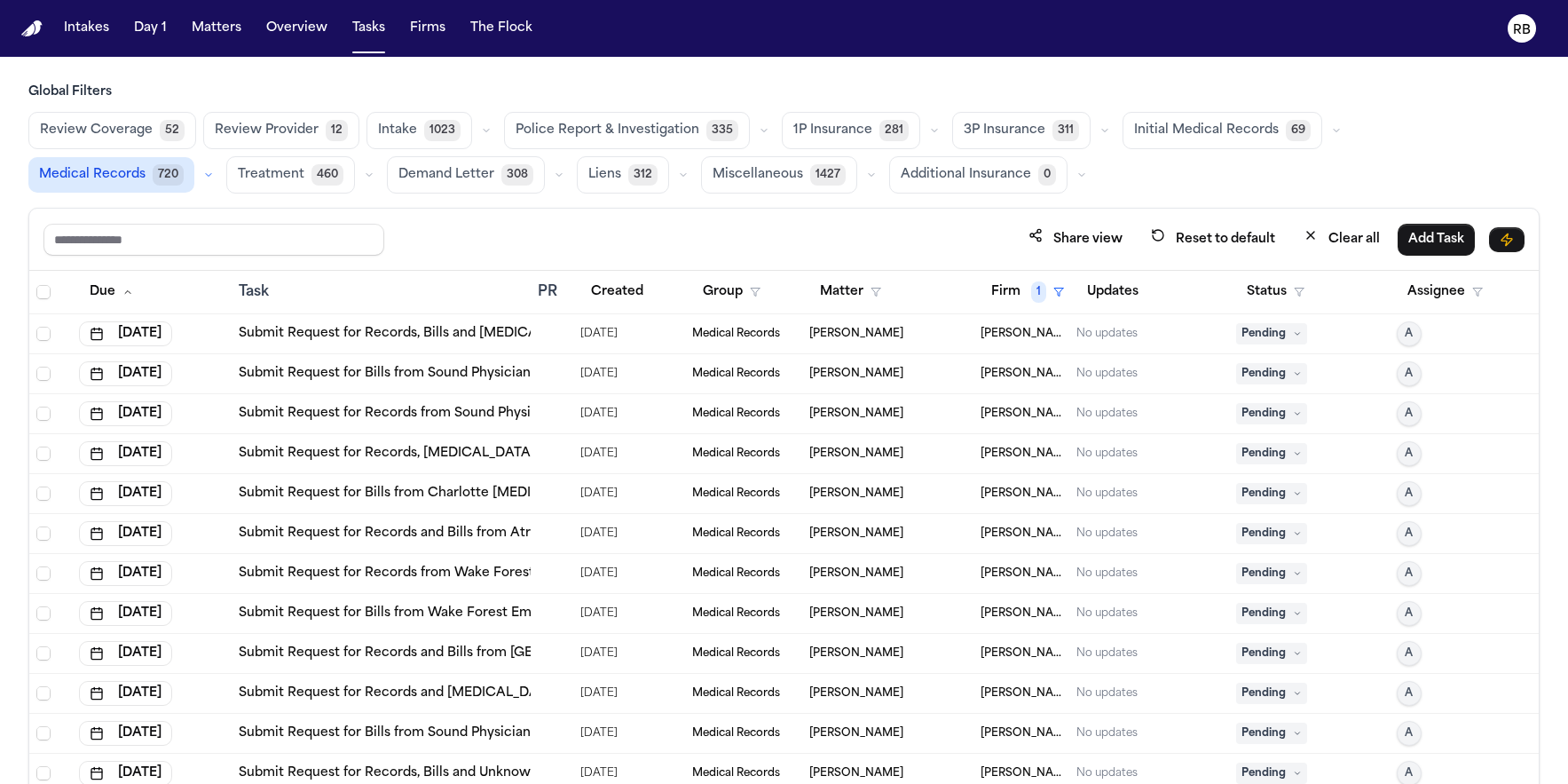
scroll to position [0, 0]
click at [989, 291] on button "Firm 1" at bounding box center [1027, 294] width 95 height 32
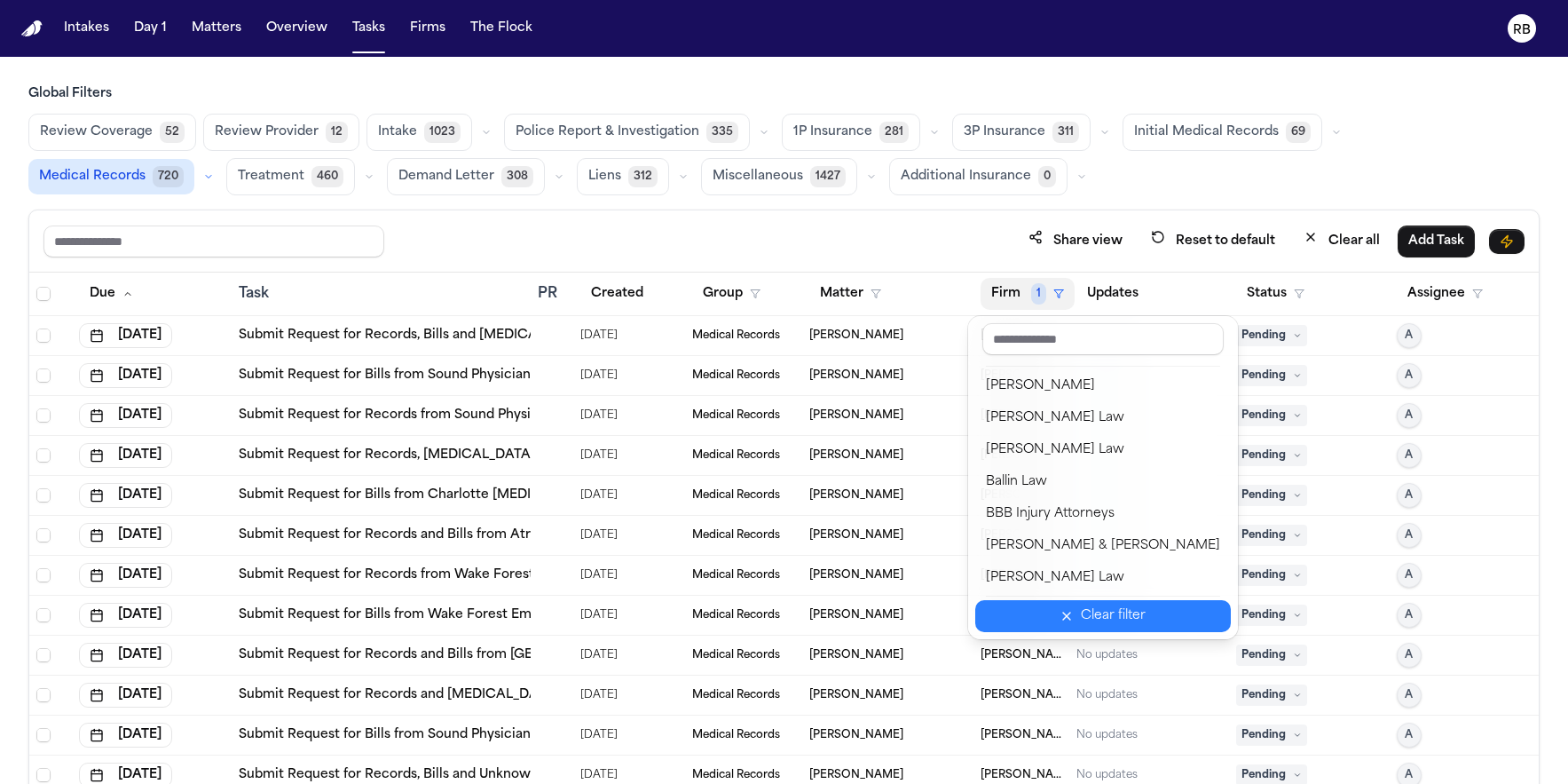
click at [1058, 631] on button "Clear filter" at bounding box center [1103, 616] width 255 height 32
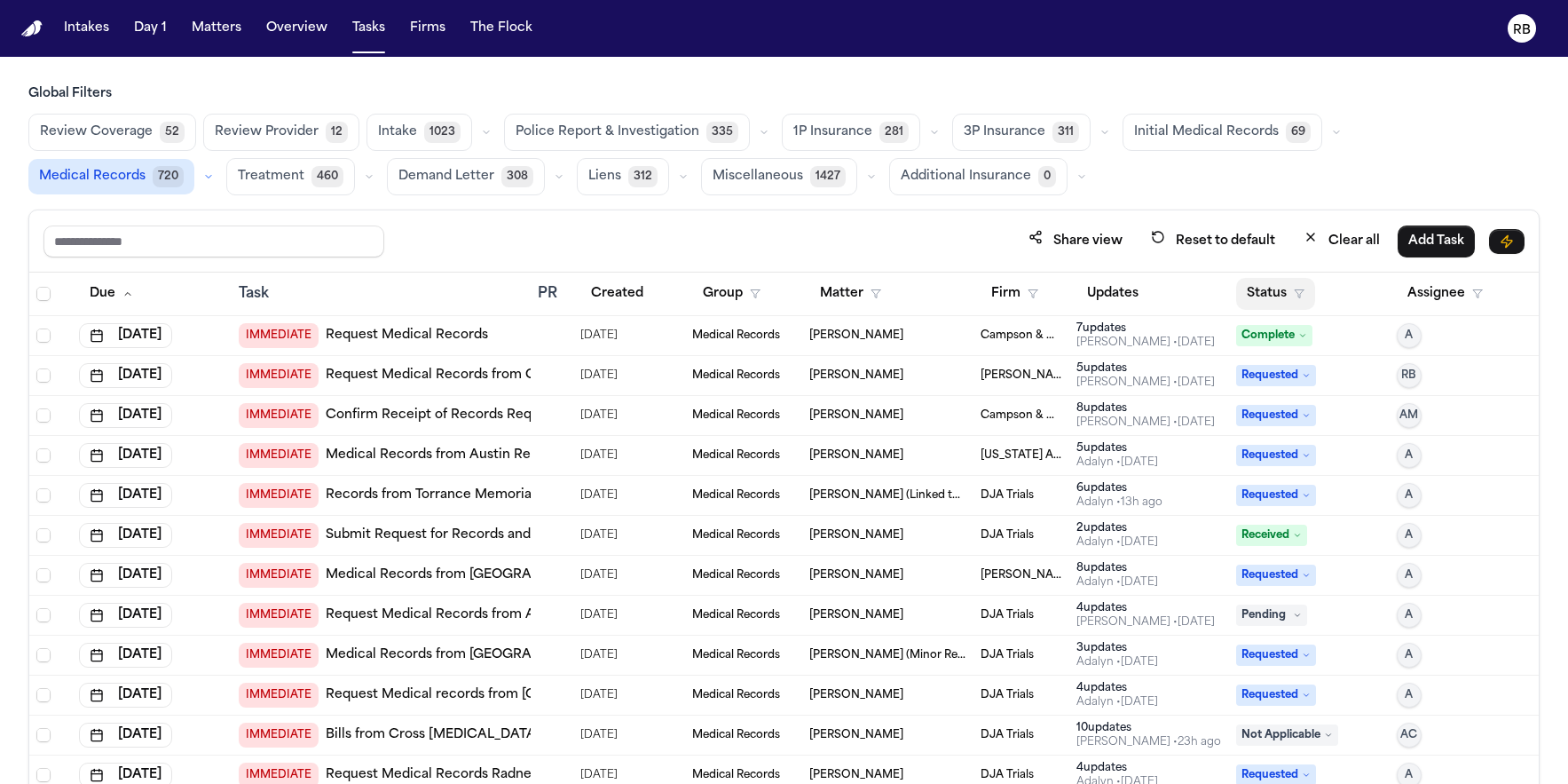
click at [1237, 283] on button "Status" at bounding box center [1276, 294] width 79 height 32
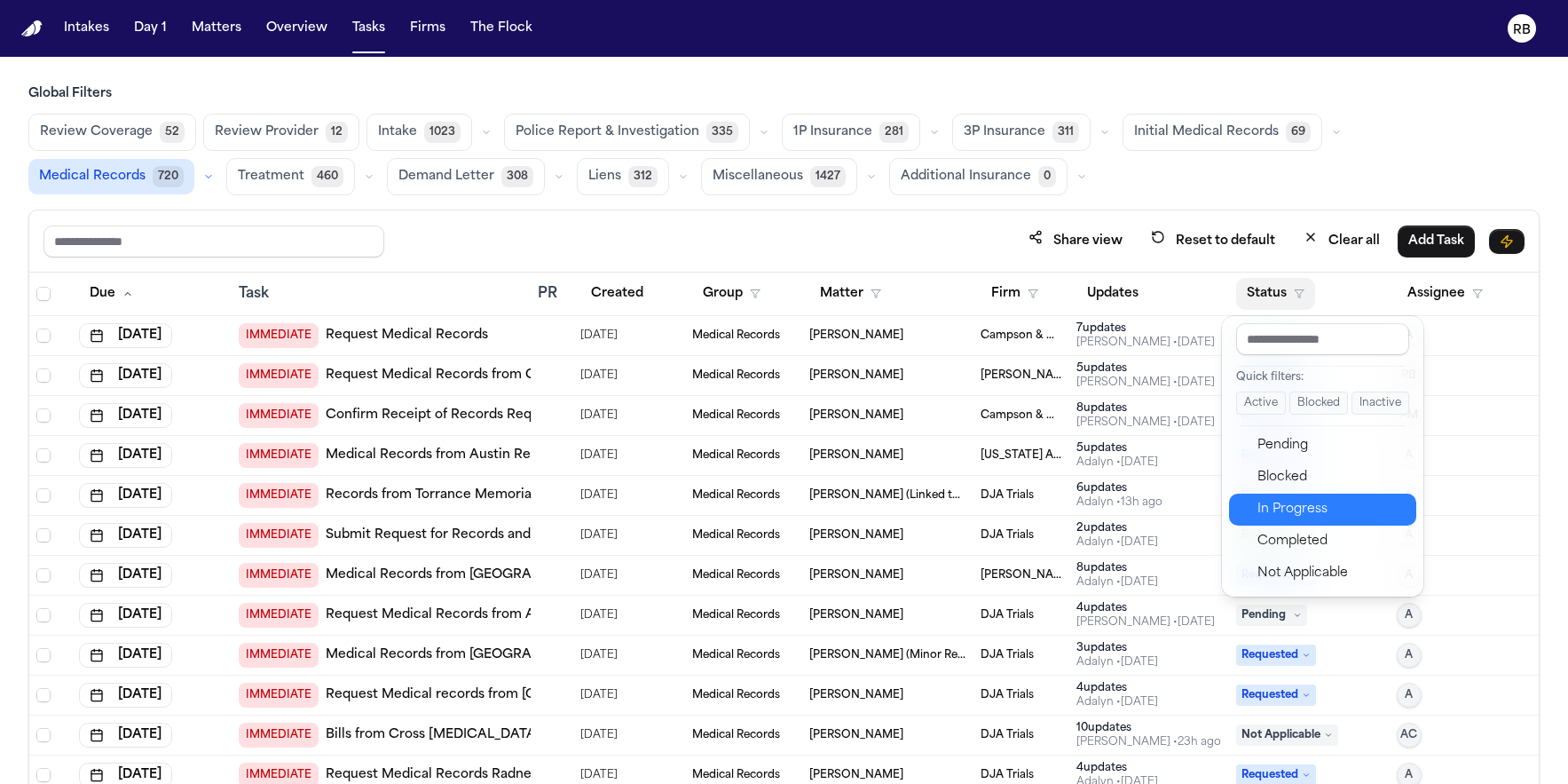
click at [1325, 505] on div "In Progress" at bounding box center [1331, 510] width 148 height 21
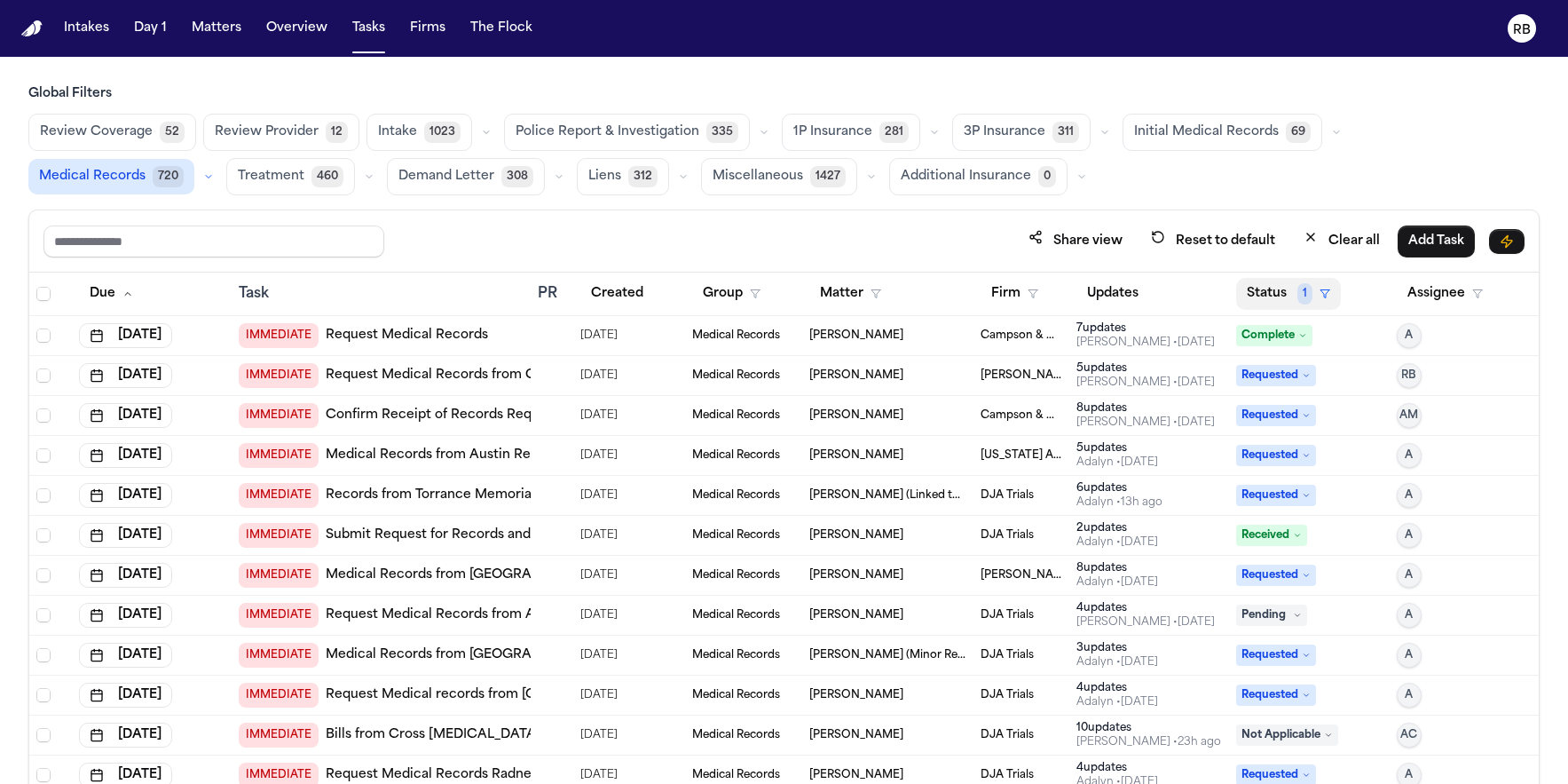
click at [1255, 291] on button "Status 1" at bounding box center [1288, 294] width 104 height 32
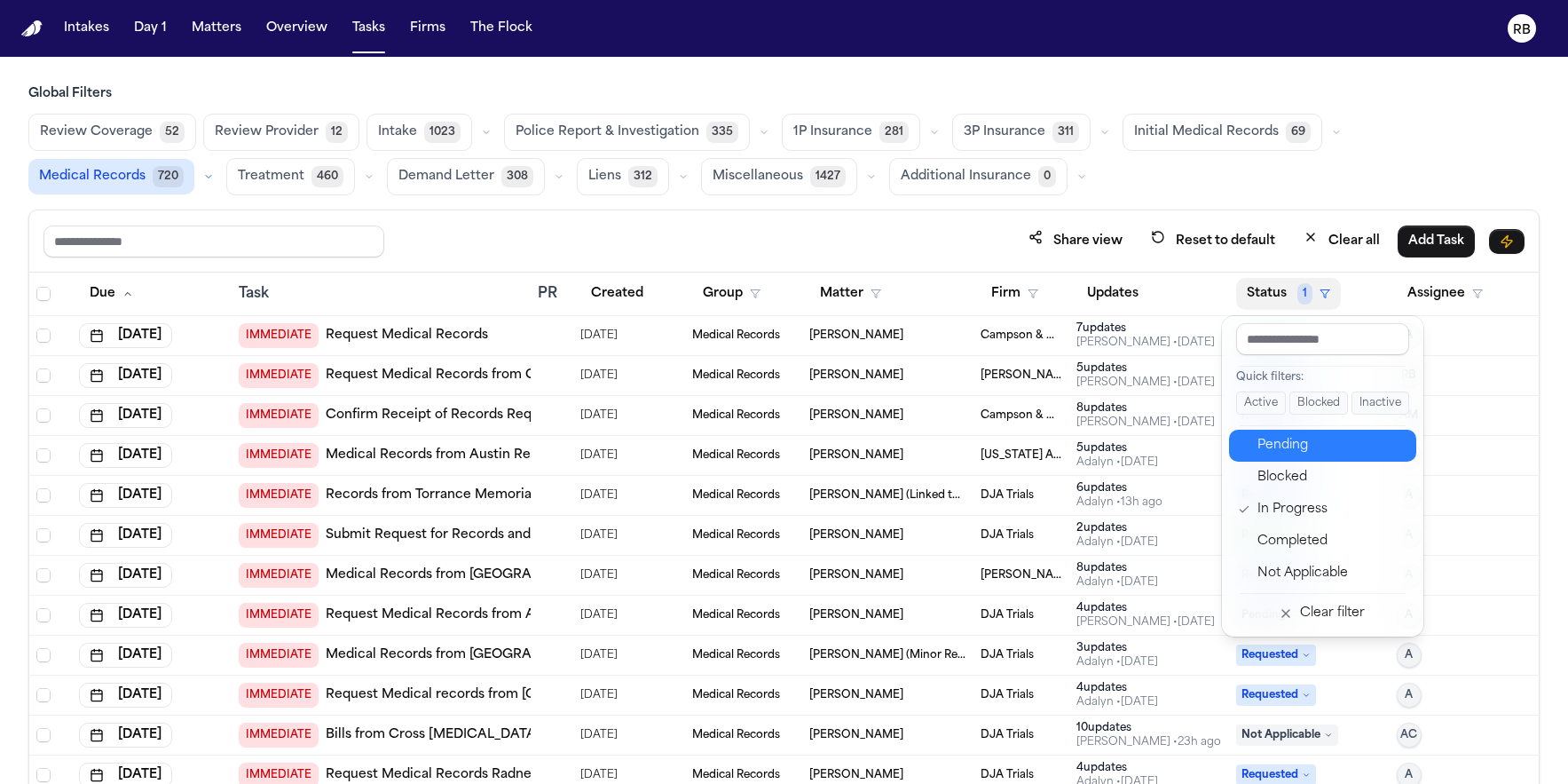
click at [1320, 437] on div "Pending" at bounding box center [1331, 446] width 148 height 21
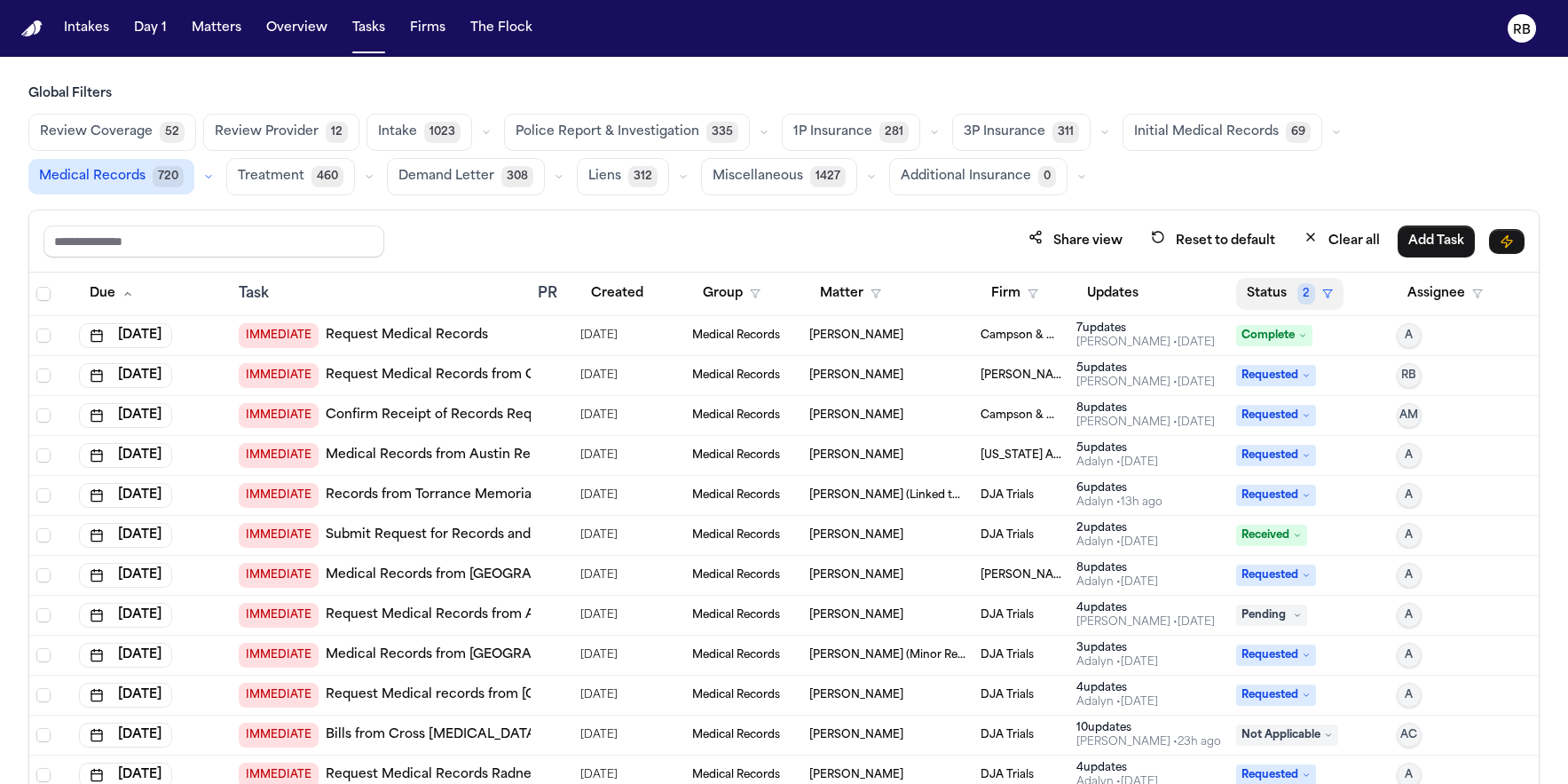
click at [1269, 294] on button "Status 2" at bounding box center [1290, 294] width 107 height 32
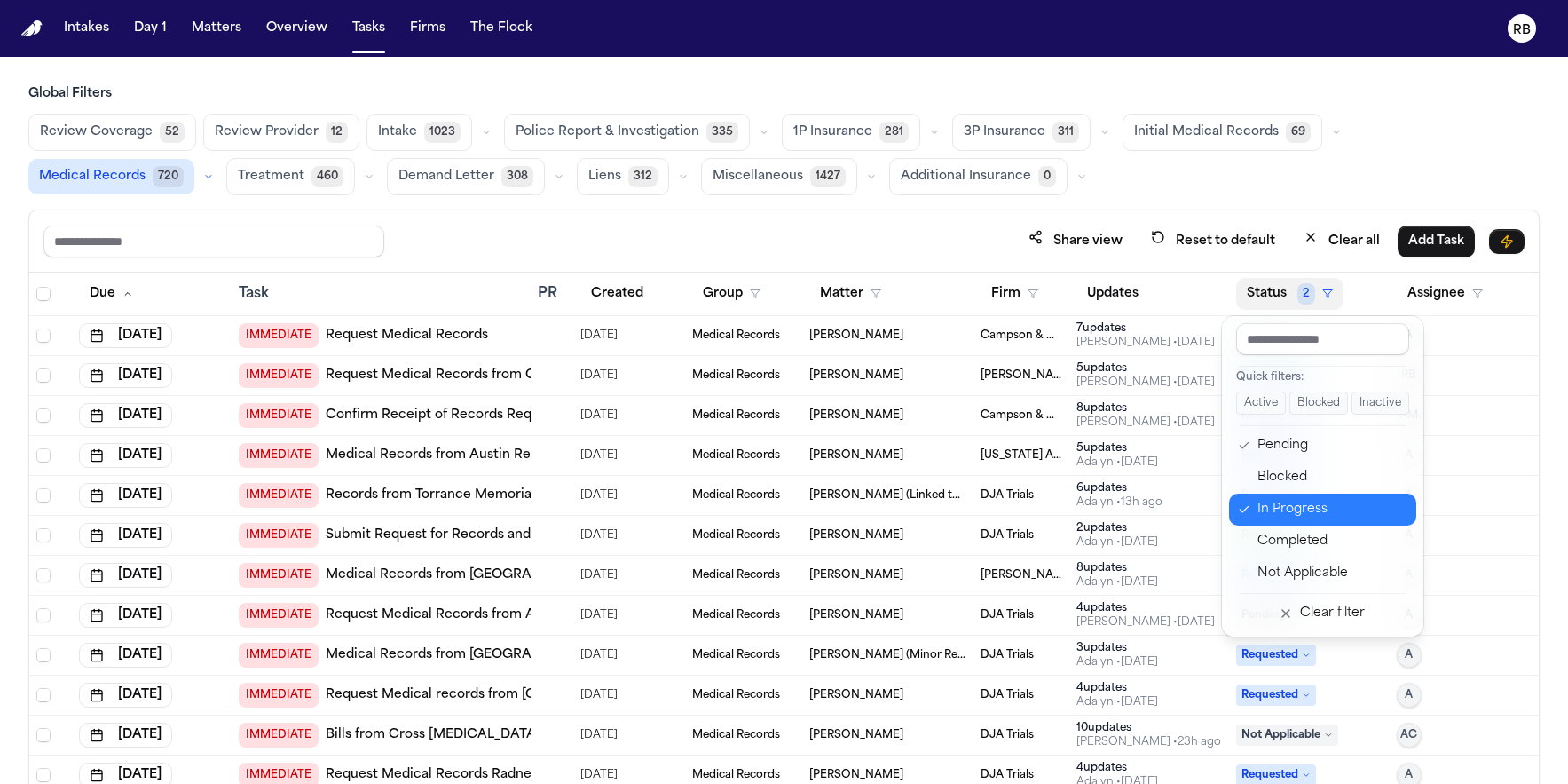
click at [1306, 503] on div "In Progress" at bounding box center [1331, 510] width 148 height 21
